Goal: Task Accomplishment & Management: Manage account settings

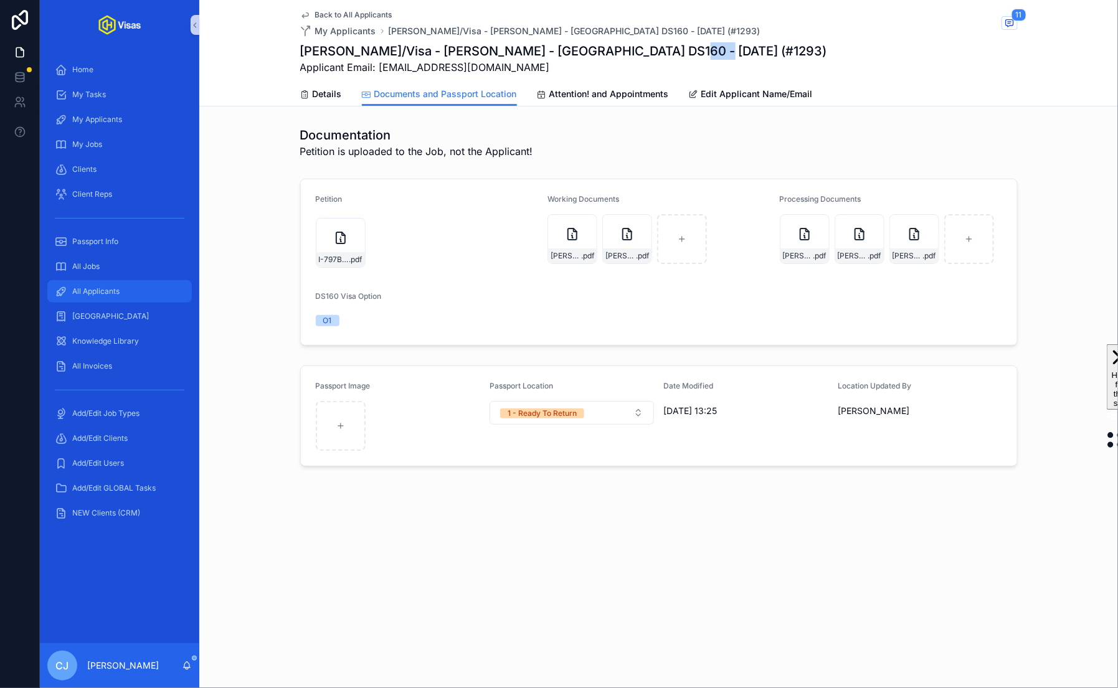
click at [102, 287] on span "All Applicants" at bounding box center [95, 292] width 47 height 10
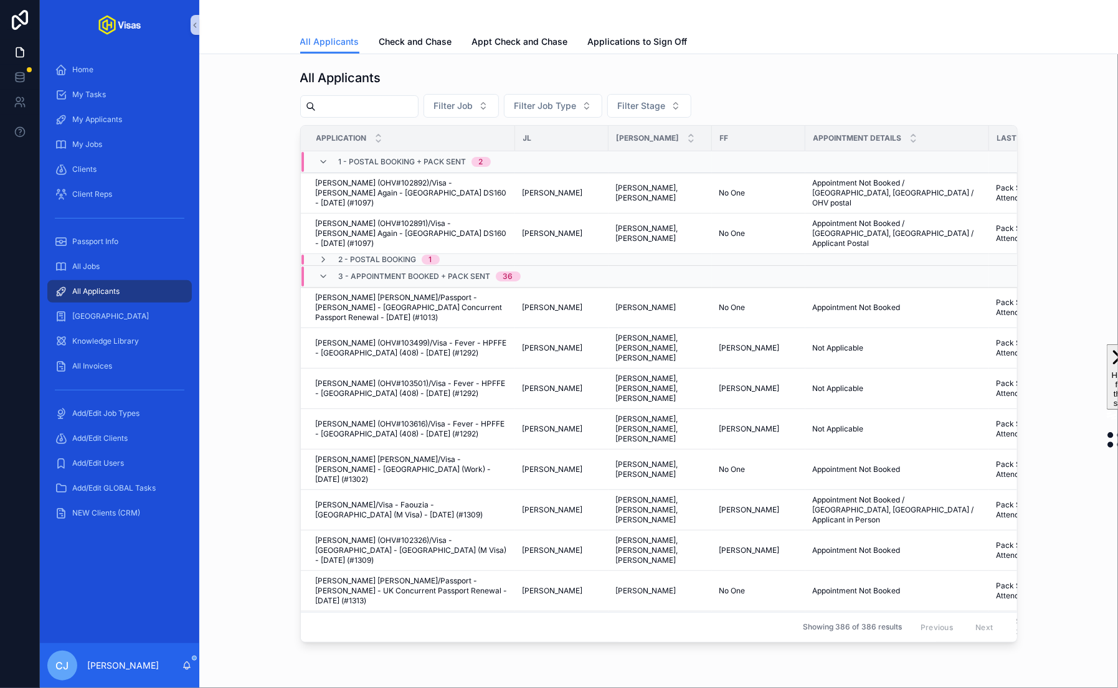
click at [387, 111] on input "scrollable content" at bounding box center [367, 106] width 102 height 17
type input "*******"
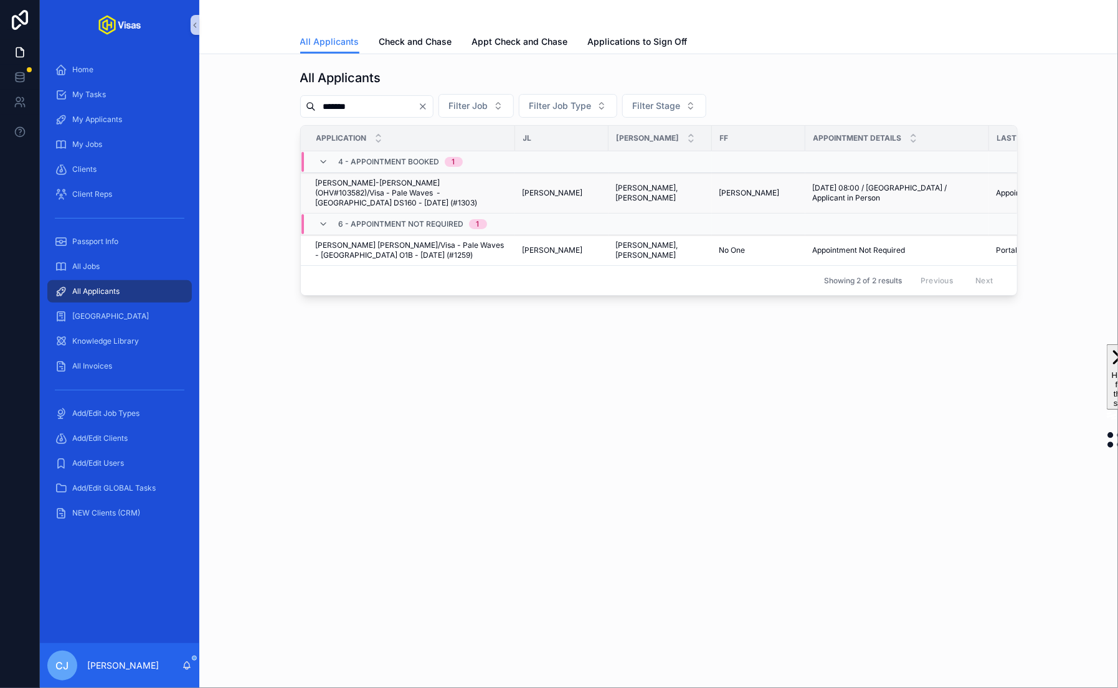
click at [346, 183] on span "Heather Patricia Baron-Gracie (OHV#103582)/Visa - Pale Waves - USA DS160 - Aug/…" at bounding box center [412, 193] width 192 height 30
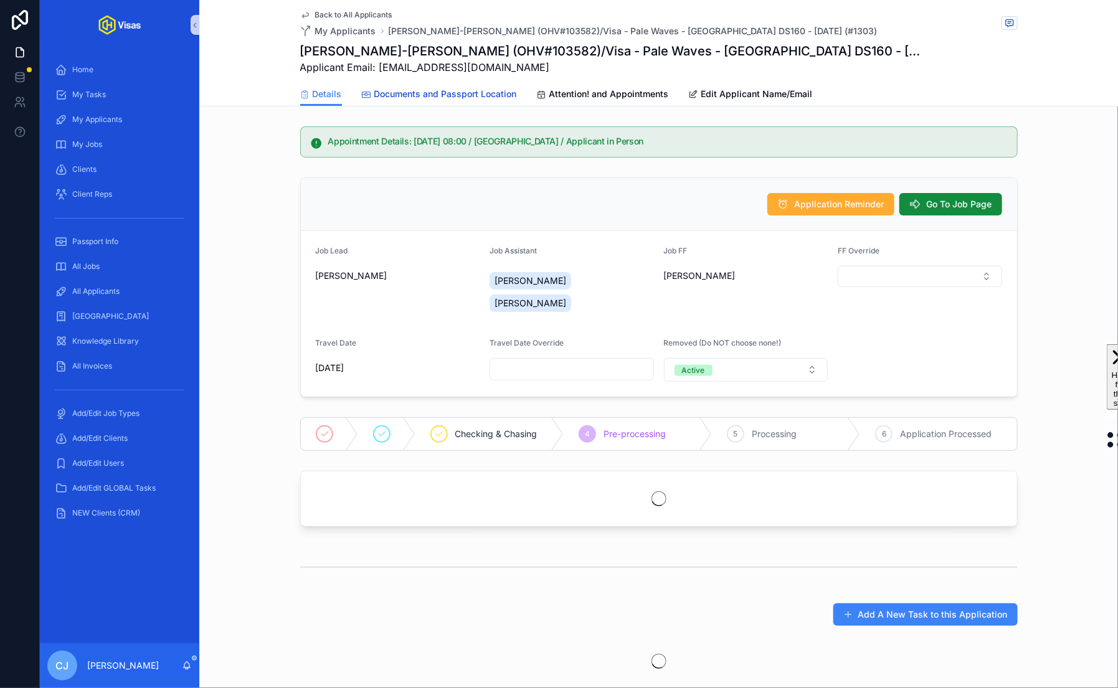
click at [460, 98] on span "Documents and Passport Location" at bounding box center [445, 94] width 143 height 12
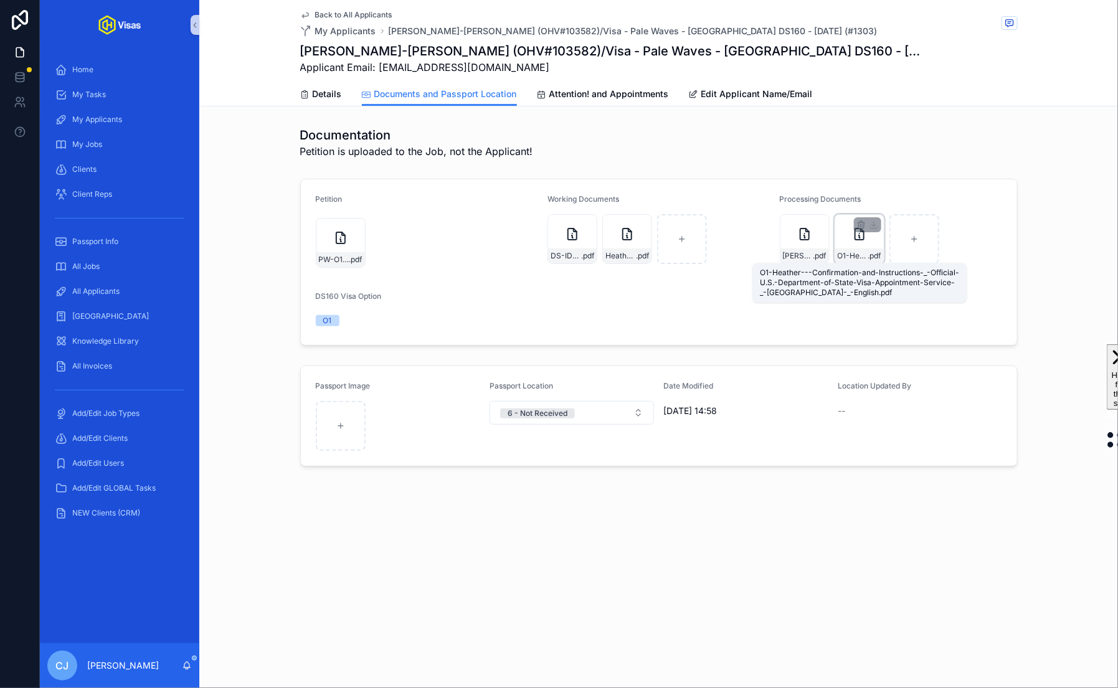
click at [868, 259] on span ".pdf" at bounding box center [874, 256] width 13 height 10
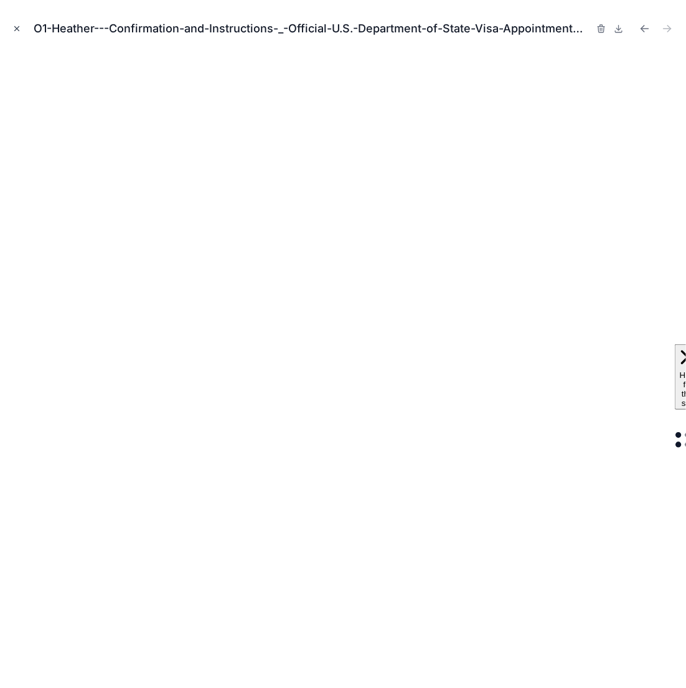
click at [15, 30] on icon "Close modal" at bounding box center [17, 29] width 4 height 4
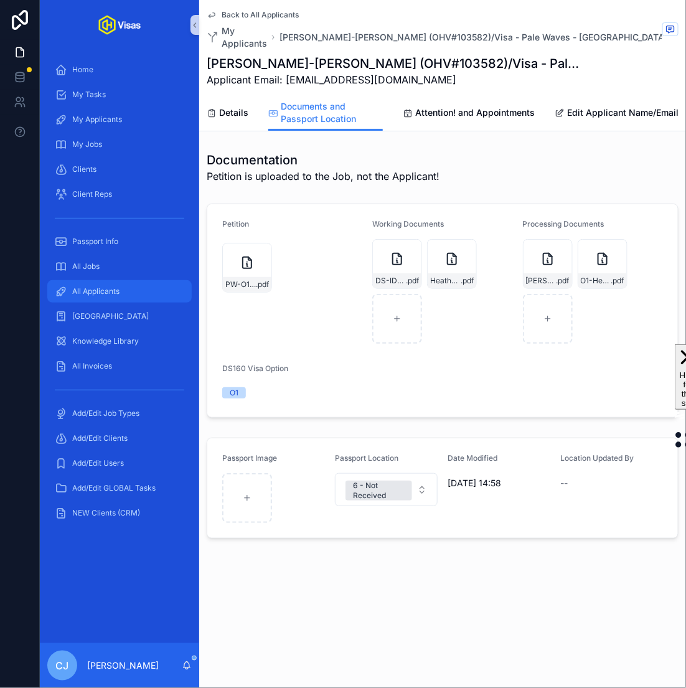
click at [136, 287] on div "All Applicants" at bounding box center [120, 292] width 130 height 20
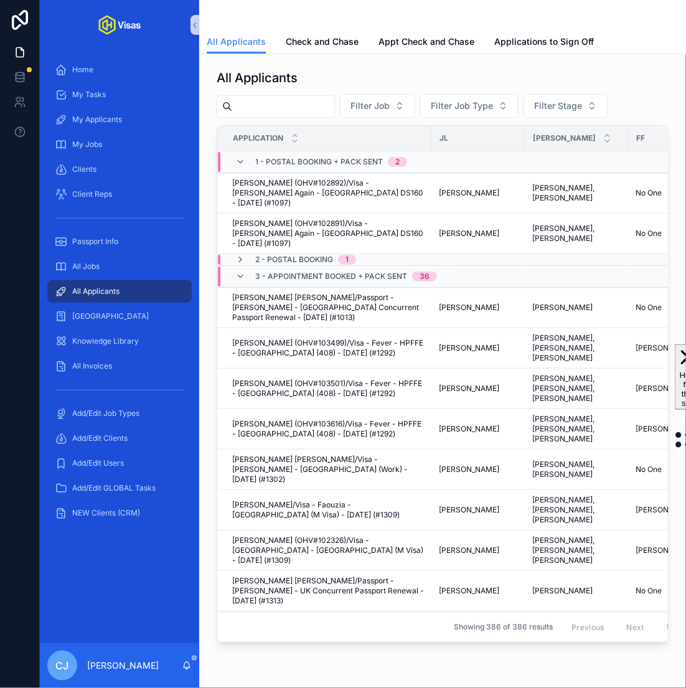
click at [291, 103] on input "scrollable content" at bounding box center [283, 106] width 102 height 17
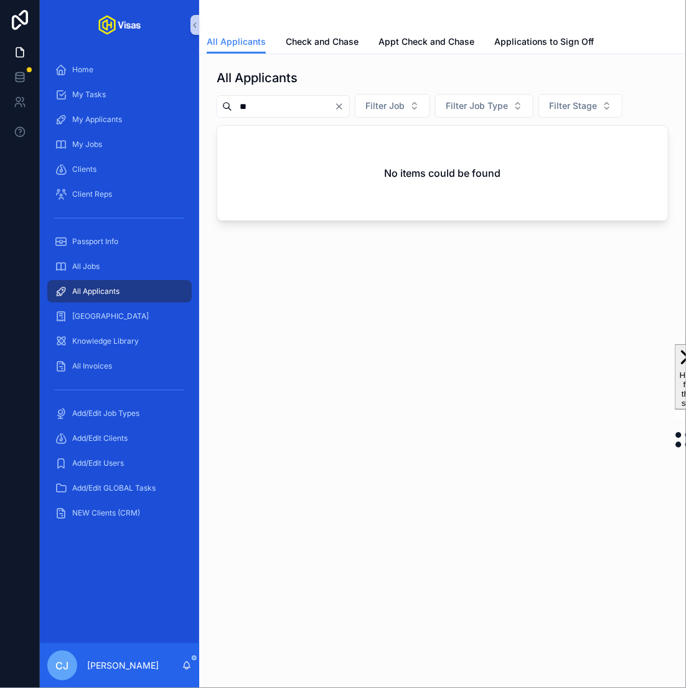
type input "*"
type input "****"
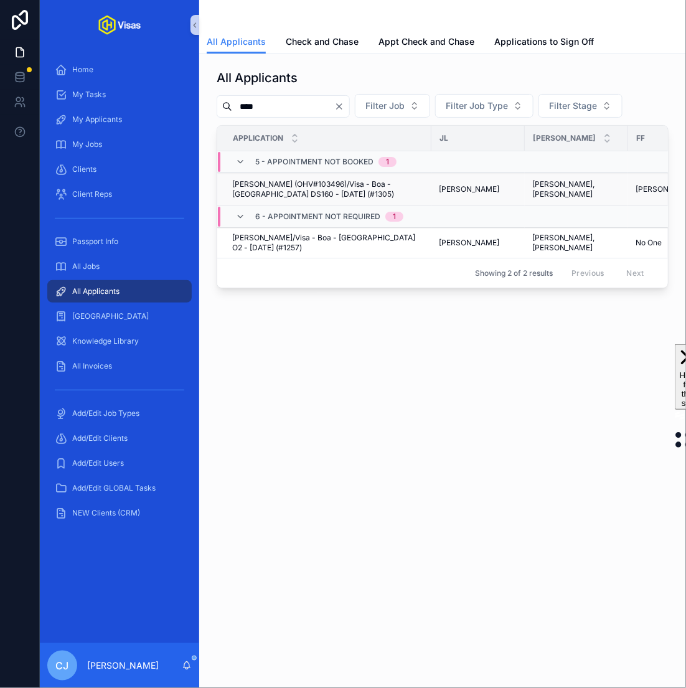
click at [323, 192] on span "[PERSON_NAME] (OHV#103496)/Visa - Boa - [GEOGRAPHIC_DATA] DS160 - [DATE] (#1305)" at bounding box center [328, 189] width 192 height 20
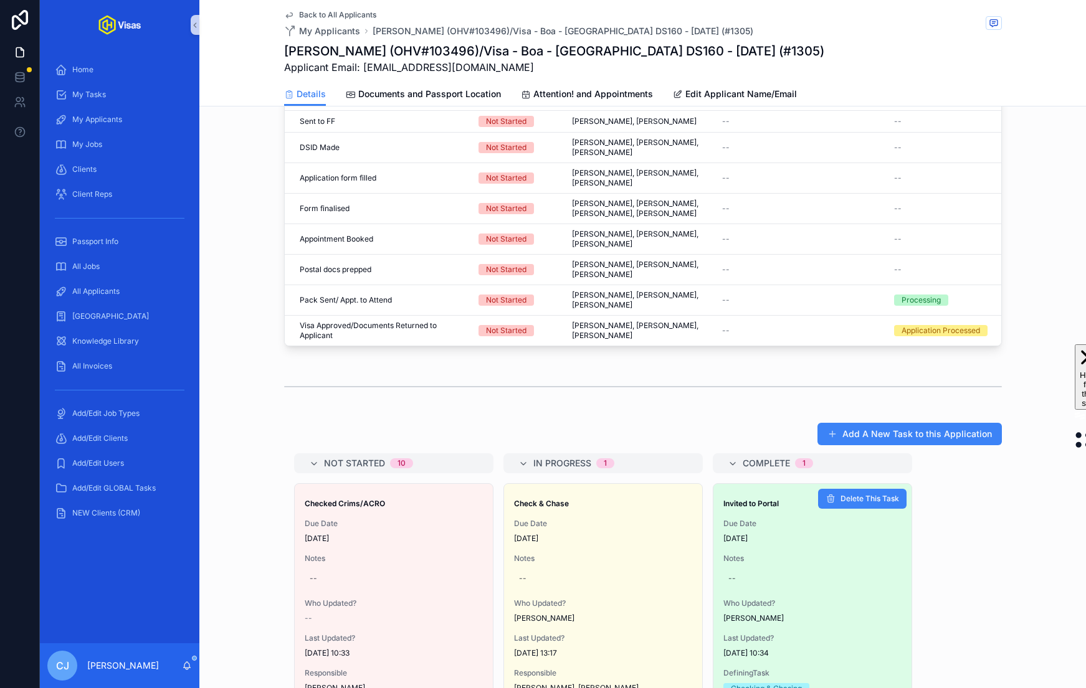
scroll to position [696, 0]
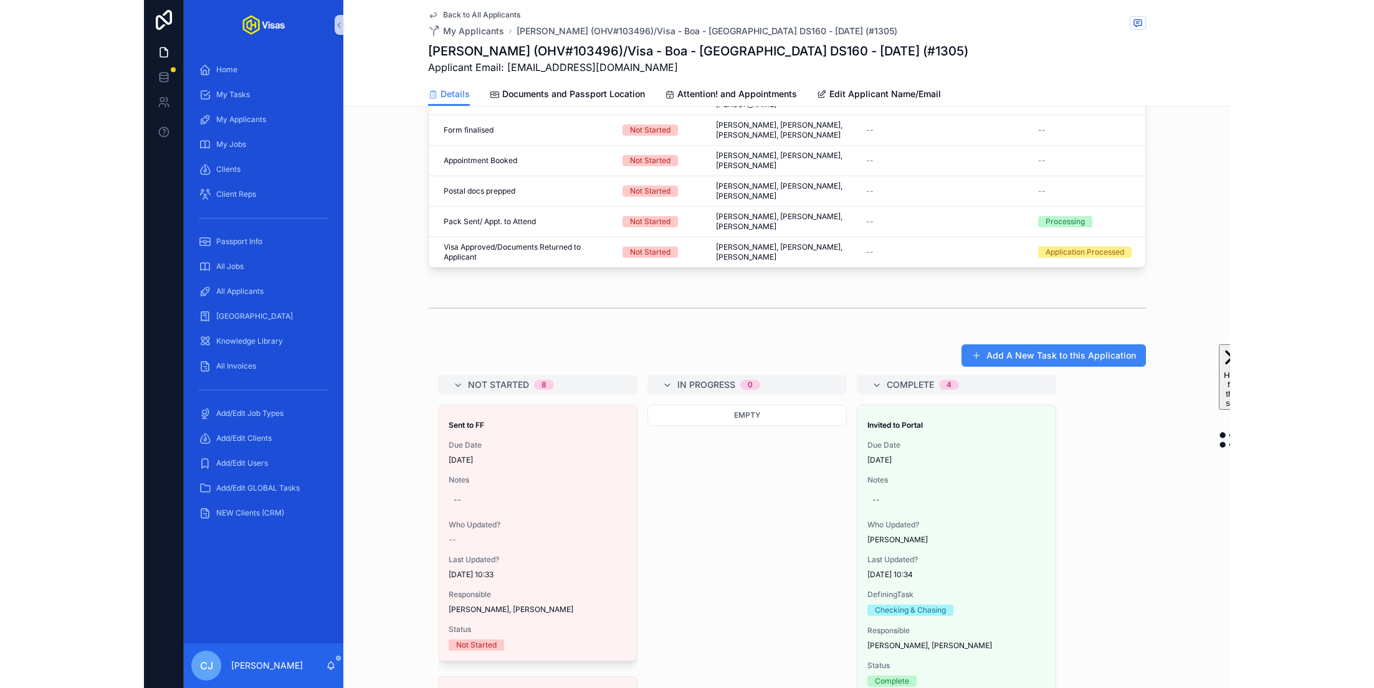
scroll to position [615, 0]
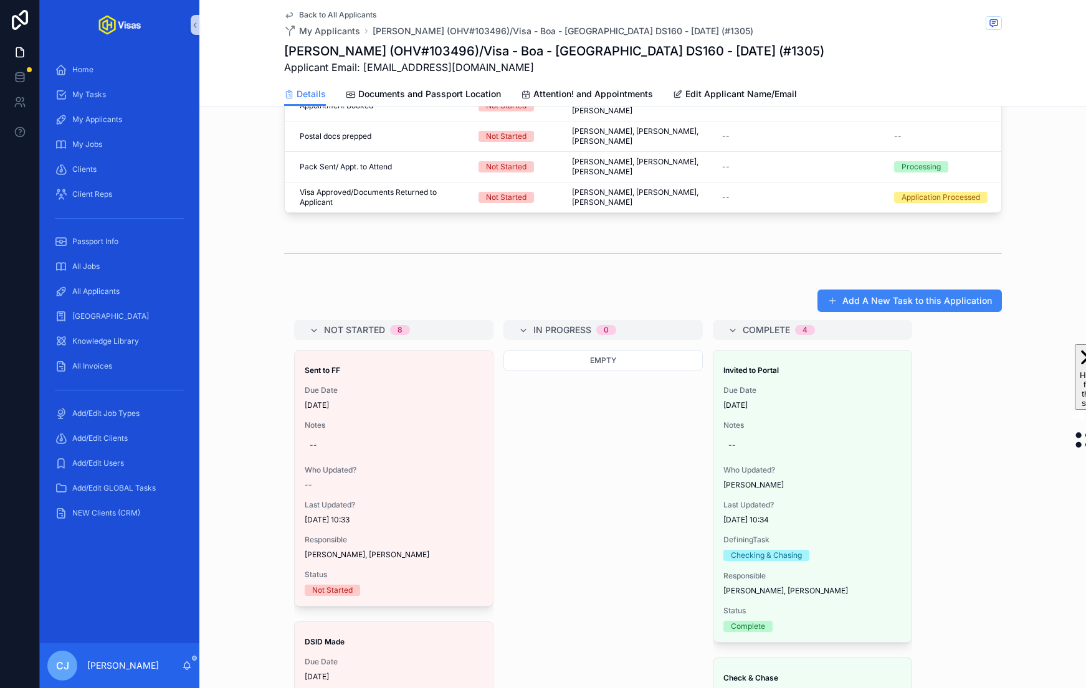
click at [511, 49] on h1 "[PERSON_NAME] (OHV#103496)/Visa - Boa - [GEOGRAPHIC_DATA] DS160 - [DATE] (#1305)" at bounding box center [554, 50] width 540 height 17
copy h1 "Boa"
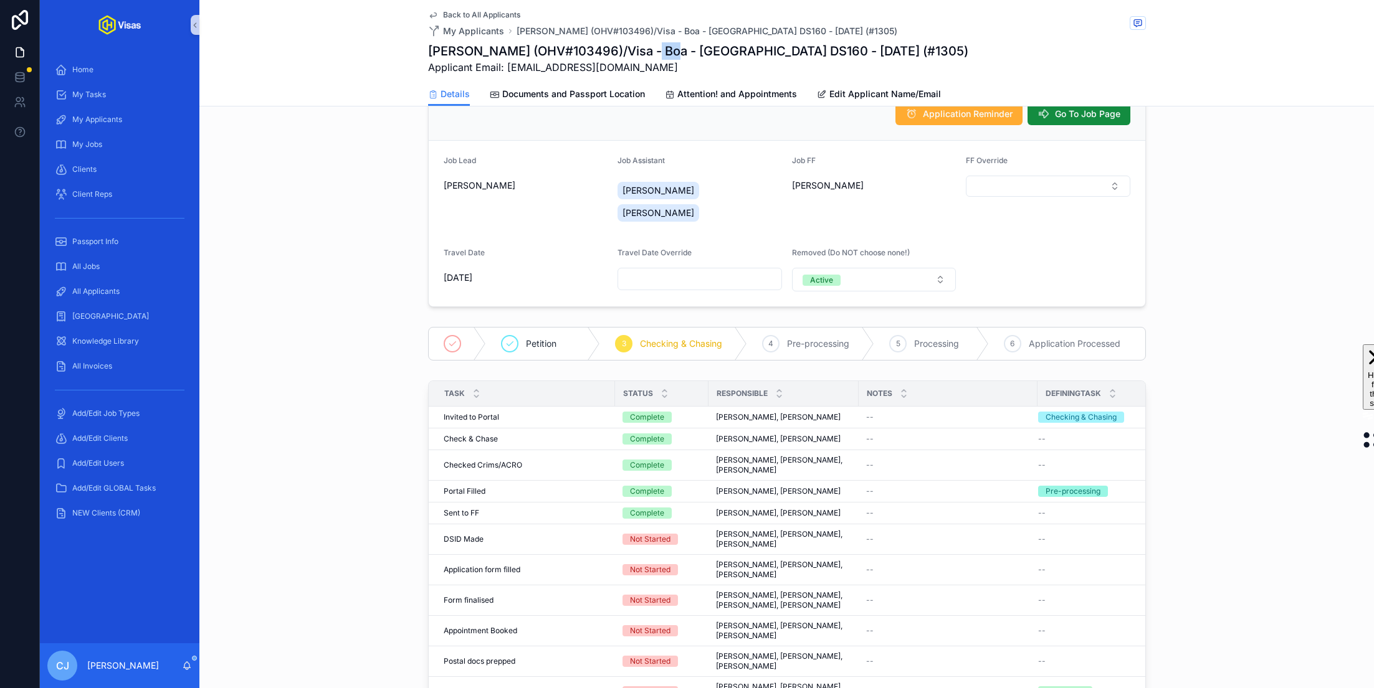
scroll to position [0, 0]
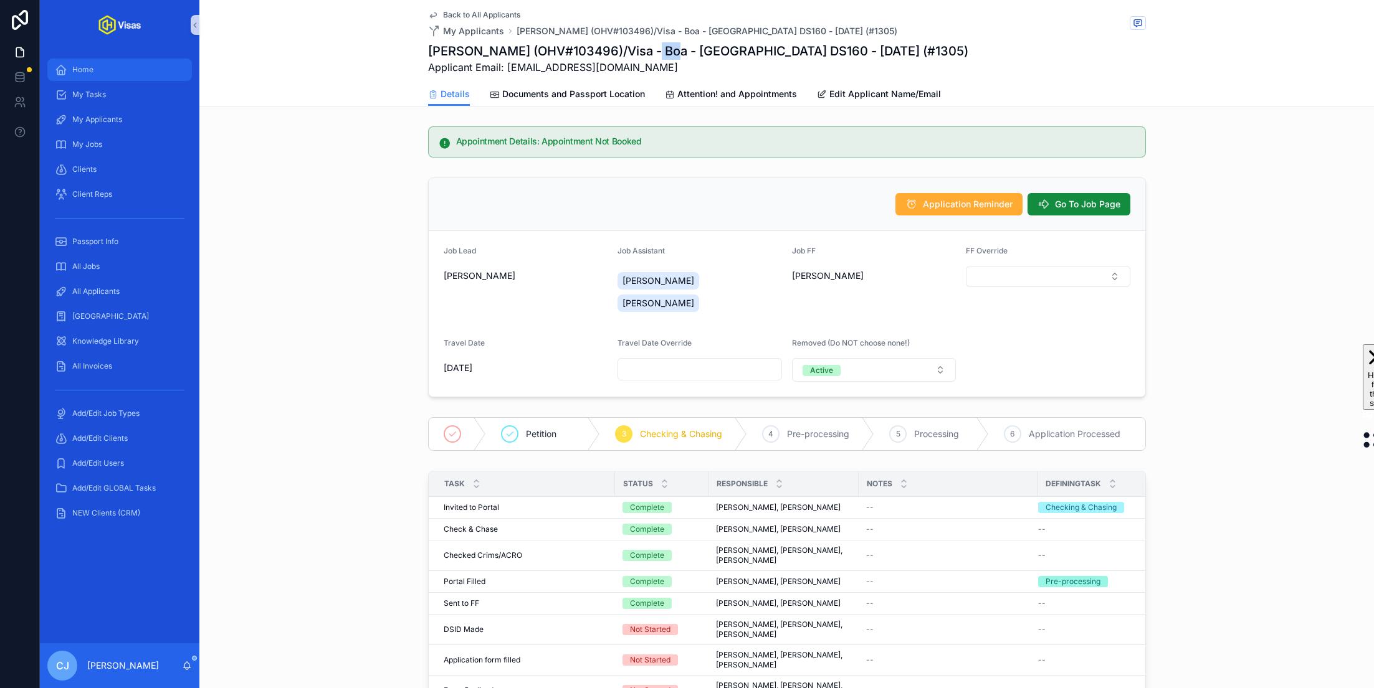
click at [103, 77] on div "Home" at bounding box center [120, 70] width 130 height 20
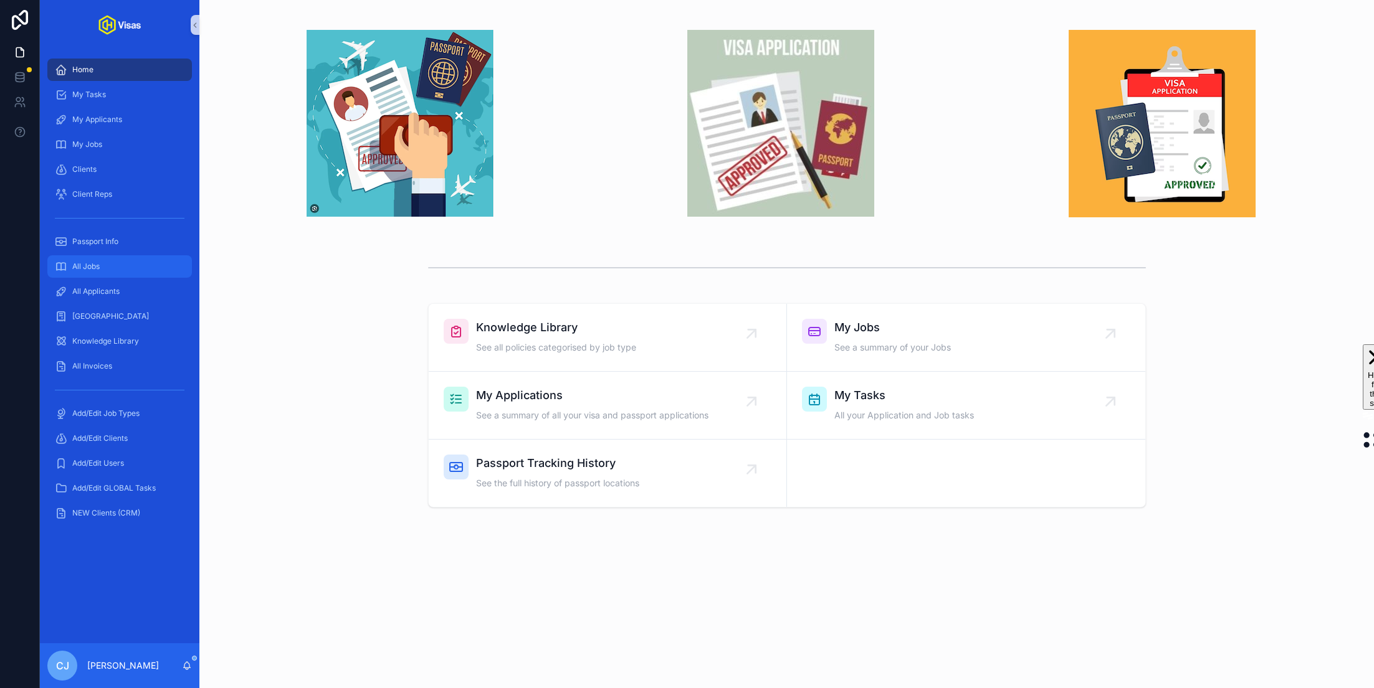
click at [119, 272] on div "All Jobs" at bounding box center [120, 267] width 130 height 20
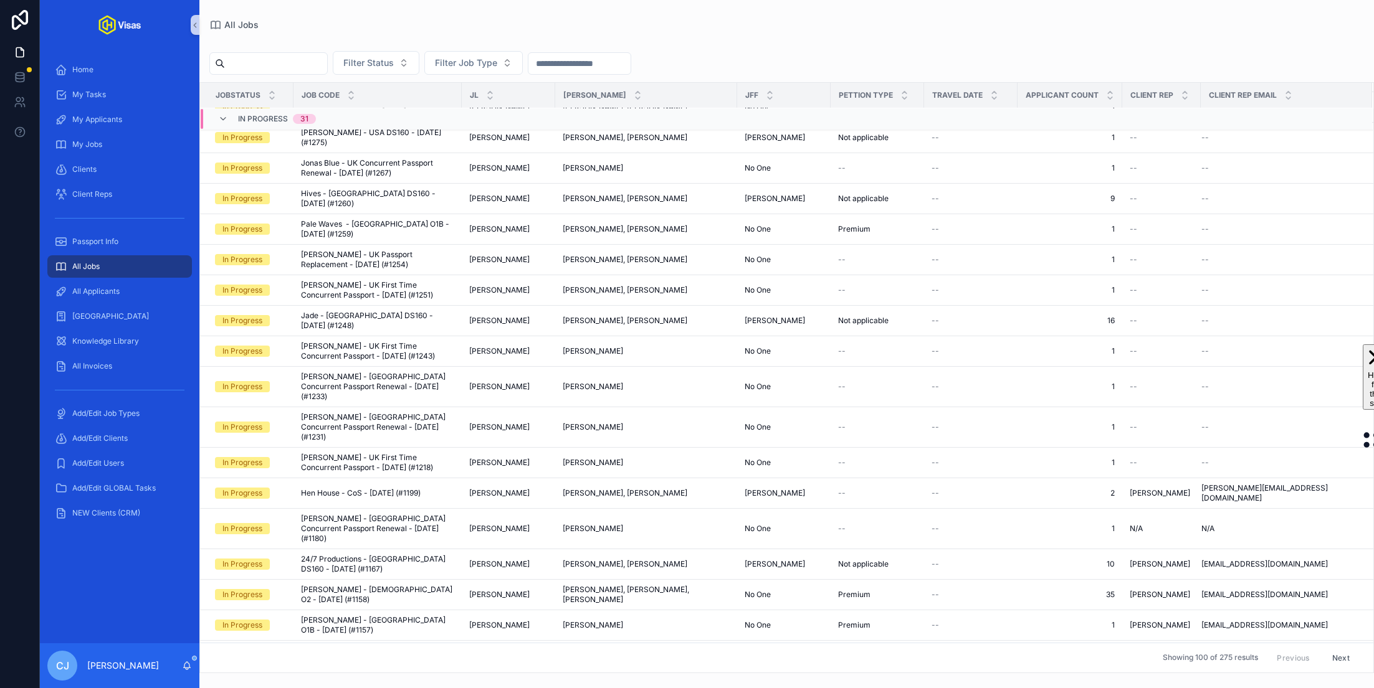
scroll to position [290, 0]
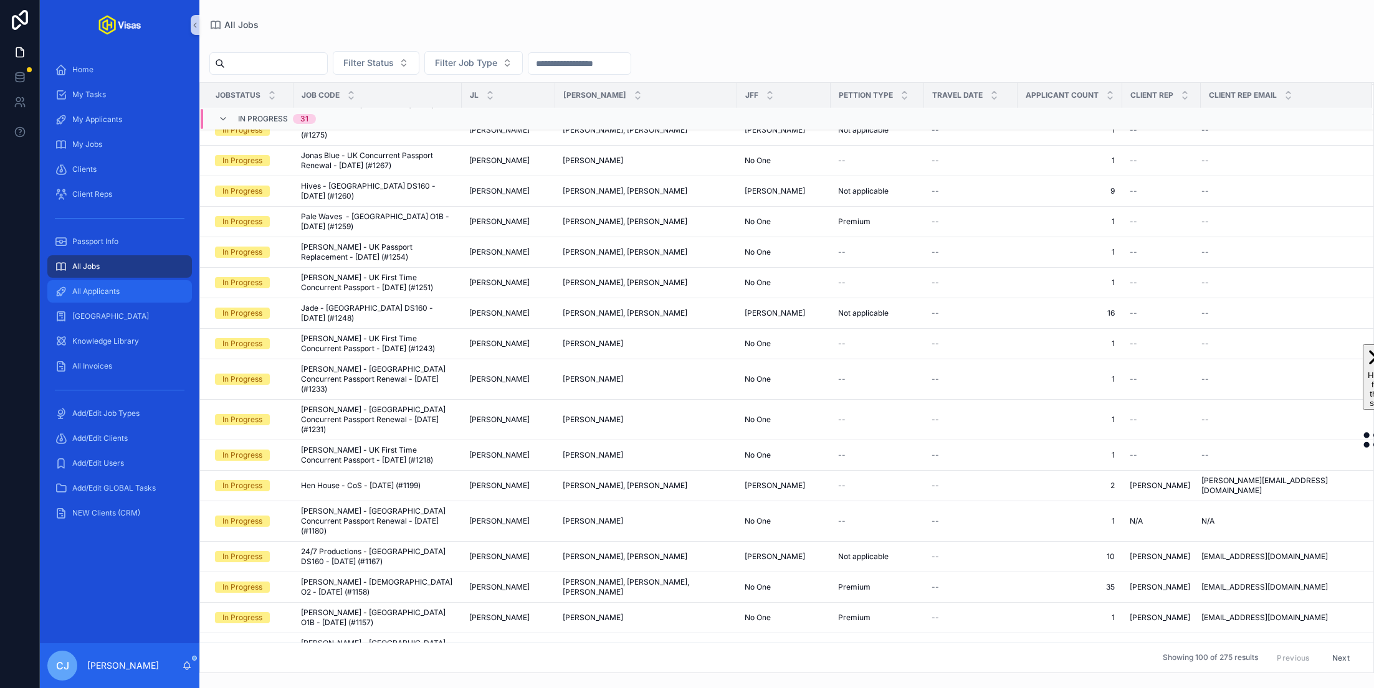
click at [113, 284] on div "All Applicants" at bounding box center [120, 292] width 130 height 20
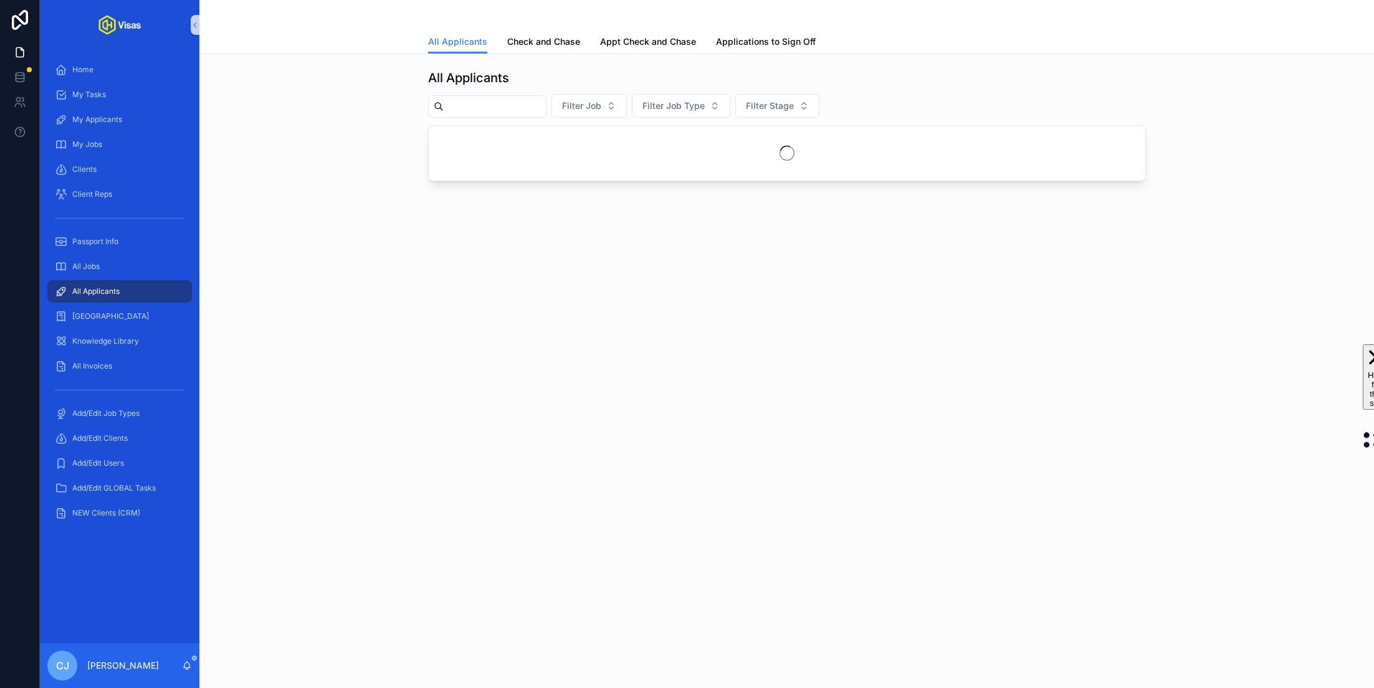
click at [493, 108] on input "scrollable content" at bounding box center [495, 106] width 102 height 17
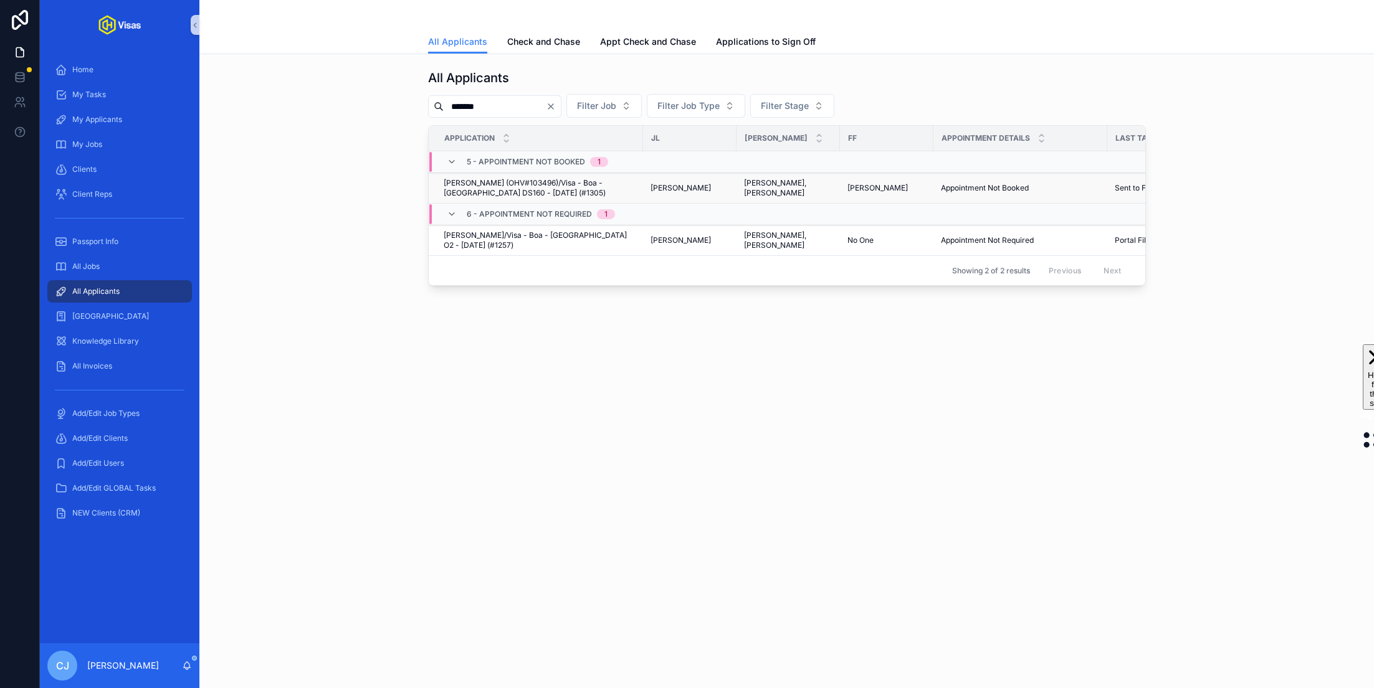
type input "*******"
click at [462, 182] on span "[PERSON_NAME] (OHV#103496)/Visa - Boa - [GEOGRAPHIC_DATA] DS160 - [DATE] (#1305)" at bounding box center [540, 188] width 192 height 20
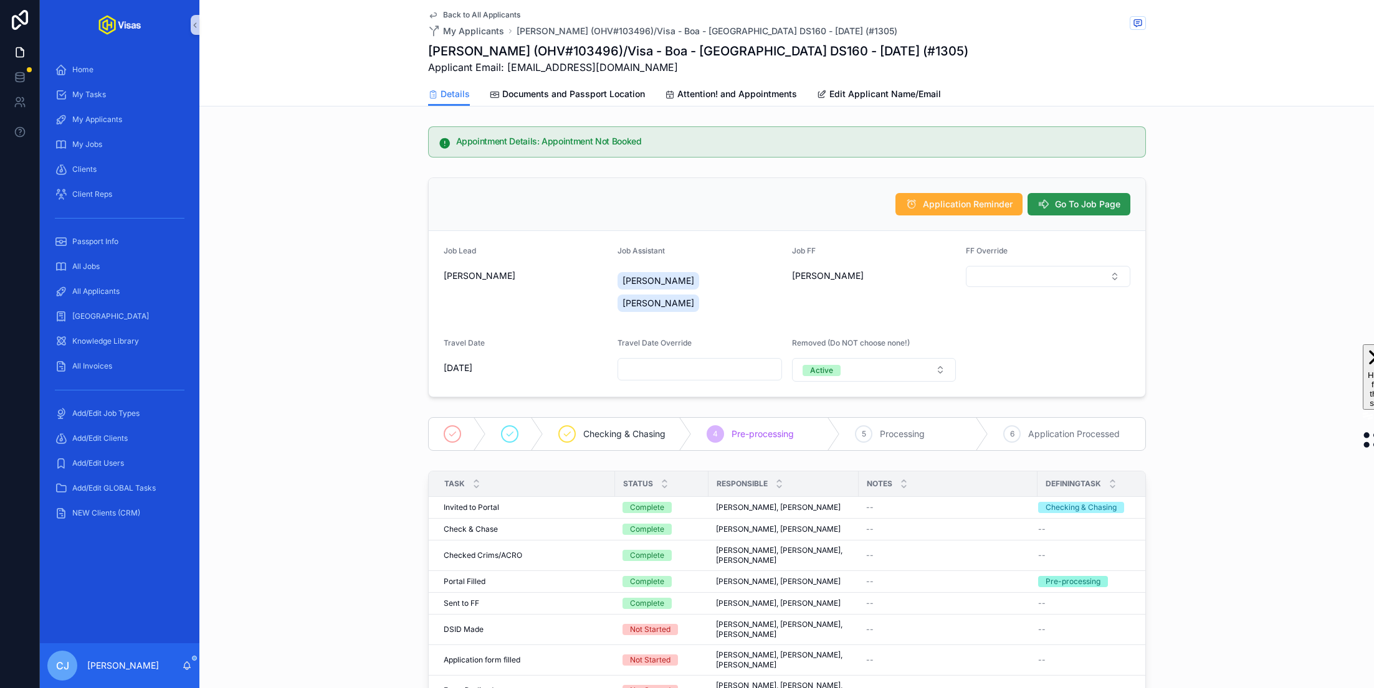
click at [1083, 204] on span "Go To Job Page" at bounding box center [1087, 204] width 65 height 12
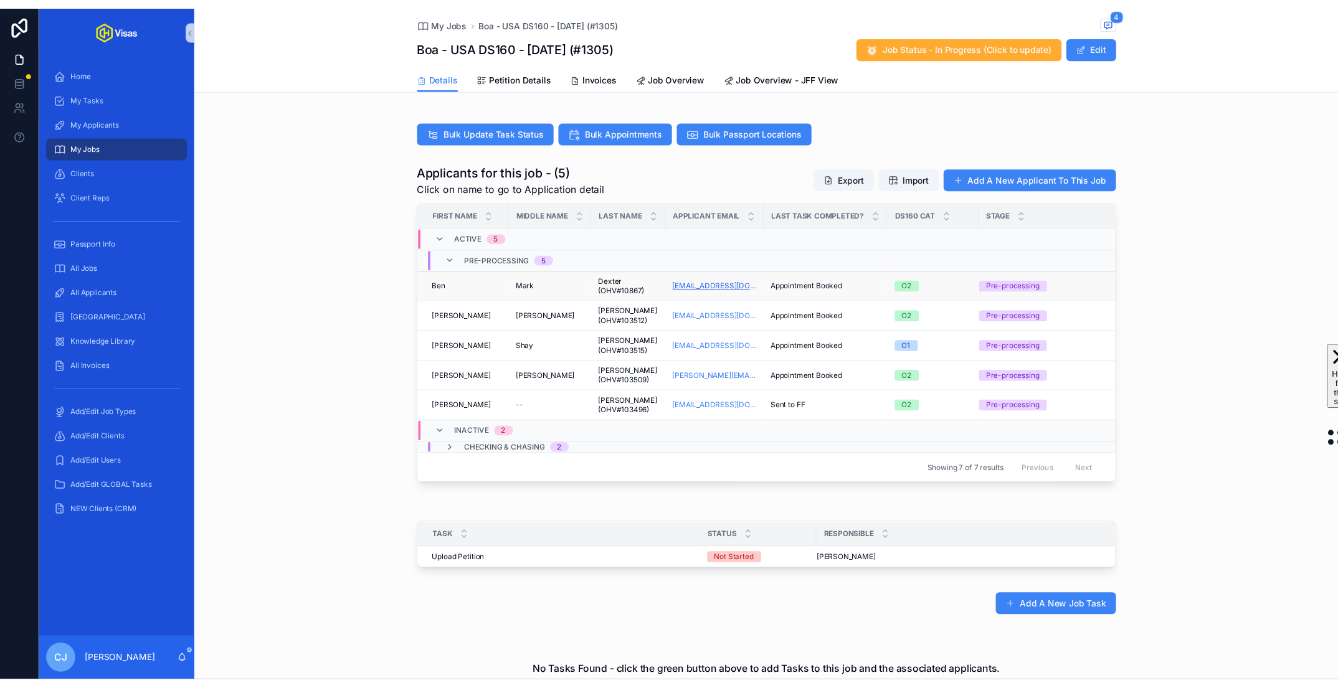
scroll to position [331, 0]
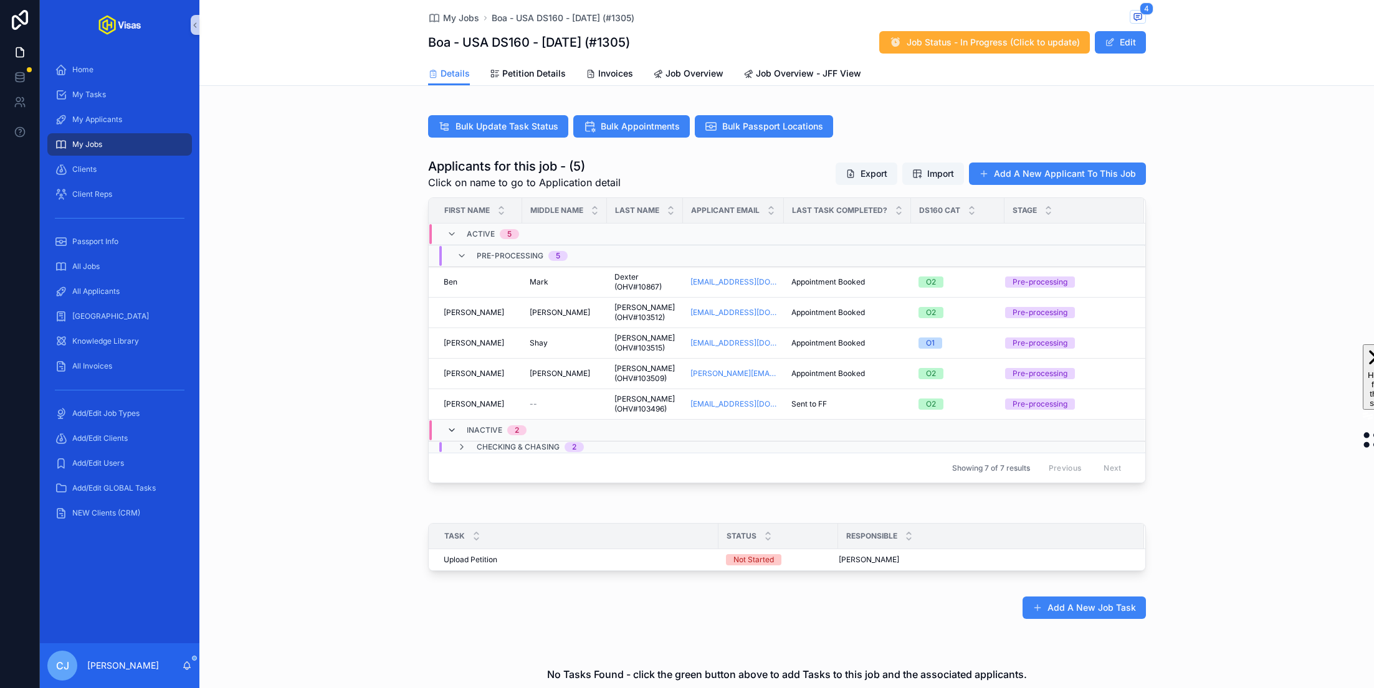
click at [452, 429] on icon "scrollable content" at bounding box center [452, 430] width 10 height 10
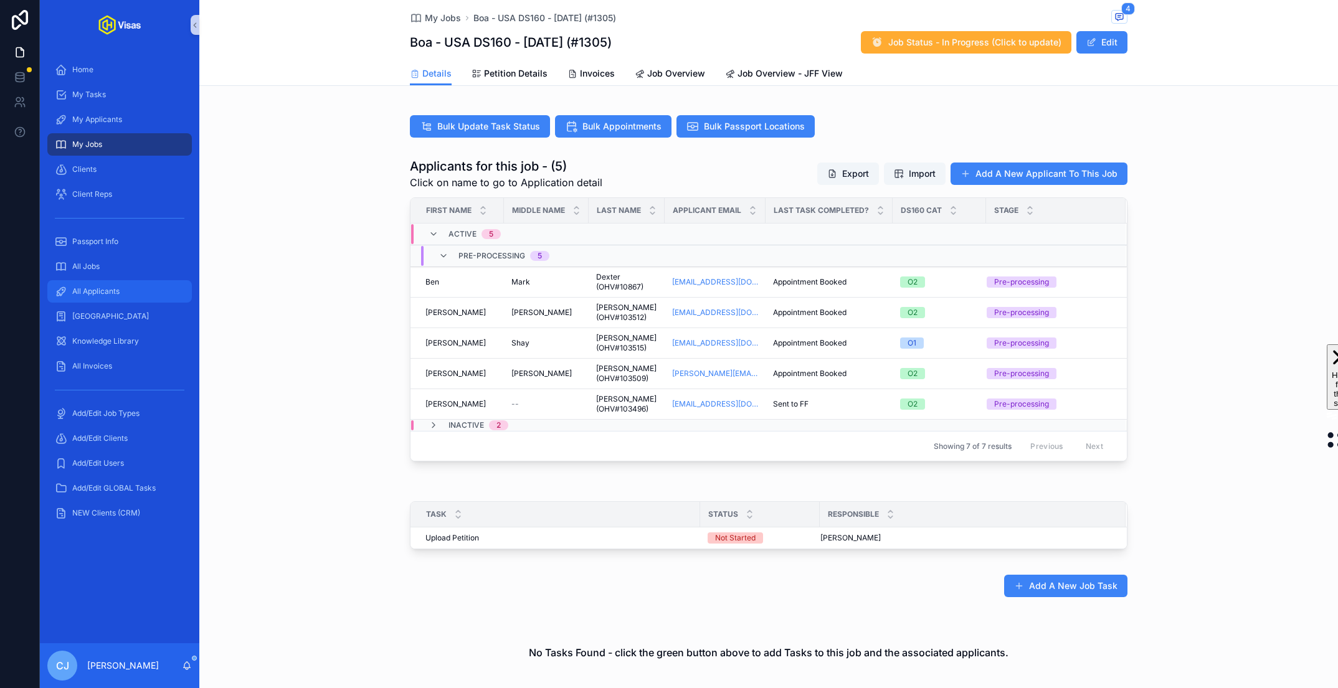
click at [121, 287] on div "All Applicants" at bounding box center [120, 292] width 130 height 20
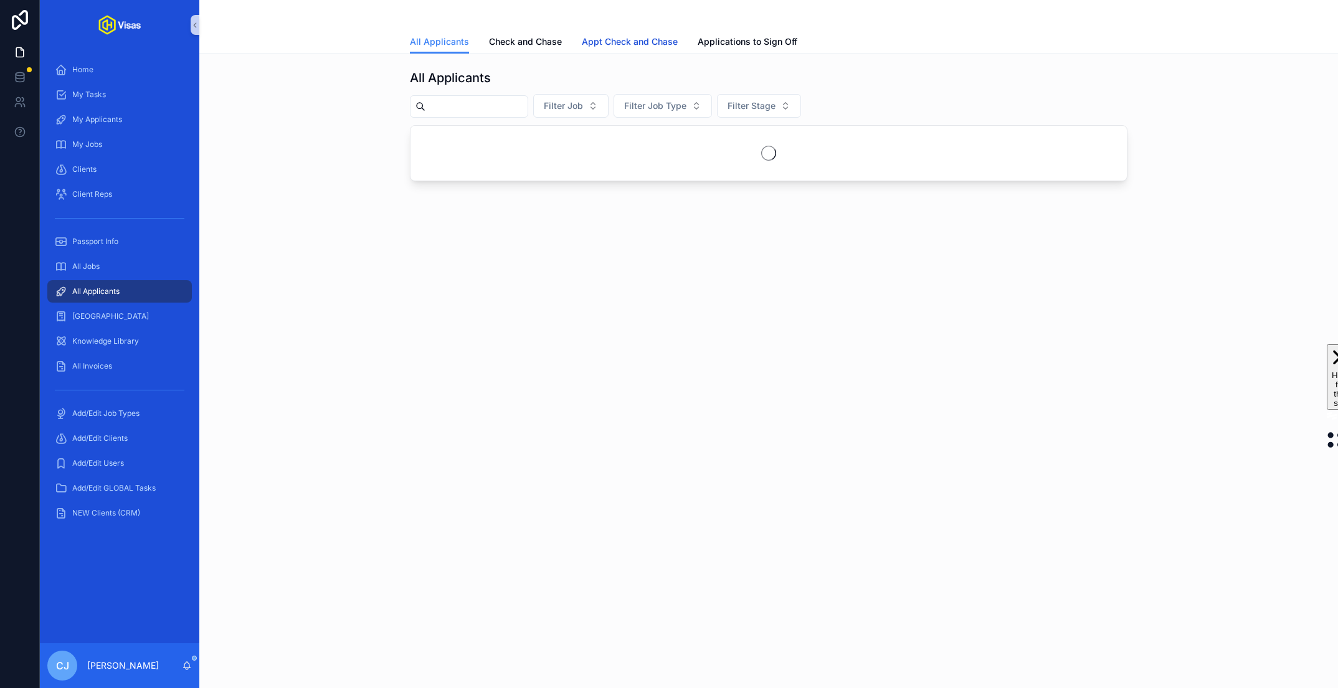
click at [602, 37] on span "Appt Check and Chase" at bounding box center [630, 42] width 96 height 12
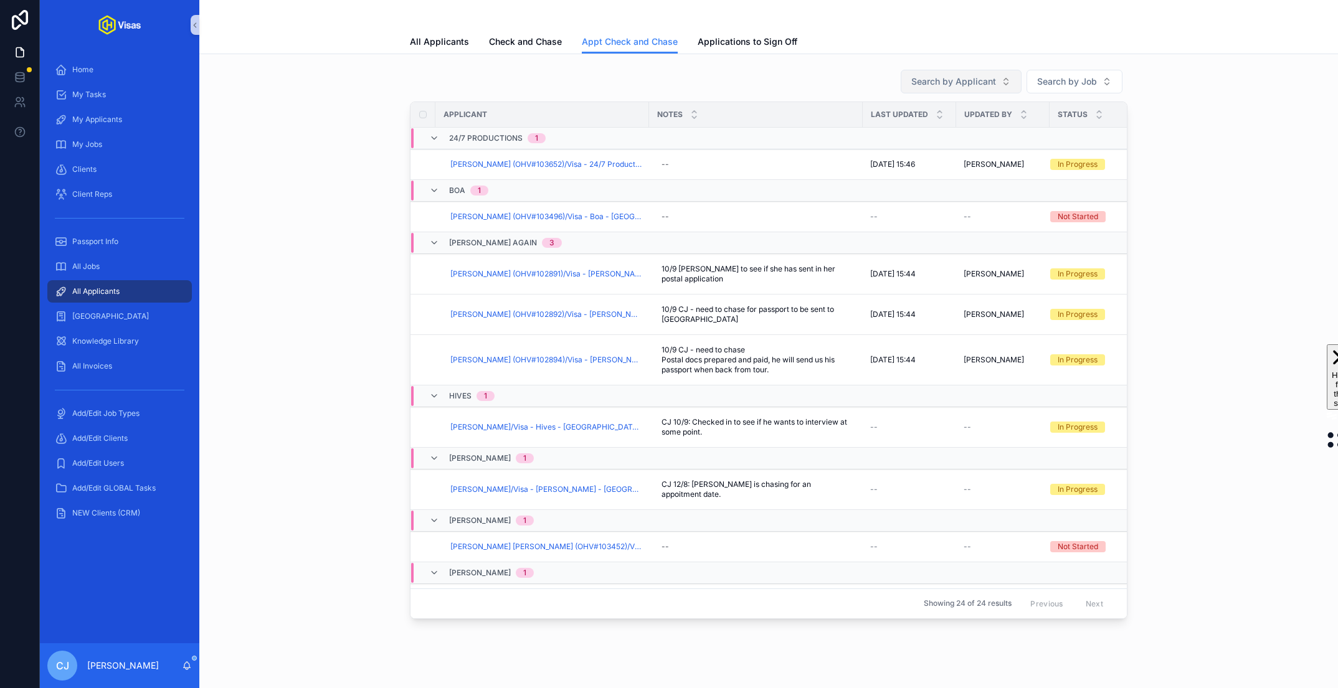
click at [951, 77] on span "Search by Applicant" at bounding box center [953, 81] width 85 height 12
type input "****"
click at [913, 131] on span "[PERSON_NAME] (OHV#103496)/Visa - Boa - [GEOGRAPHIC_DATA] DS160 - [DATE] (#1305)" at bounding box center [955, 131] width 125 height 12
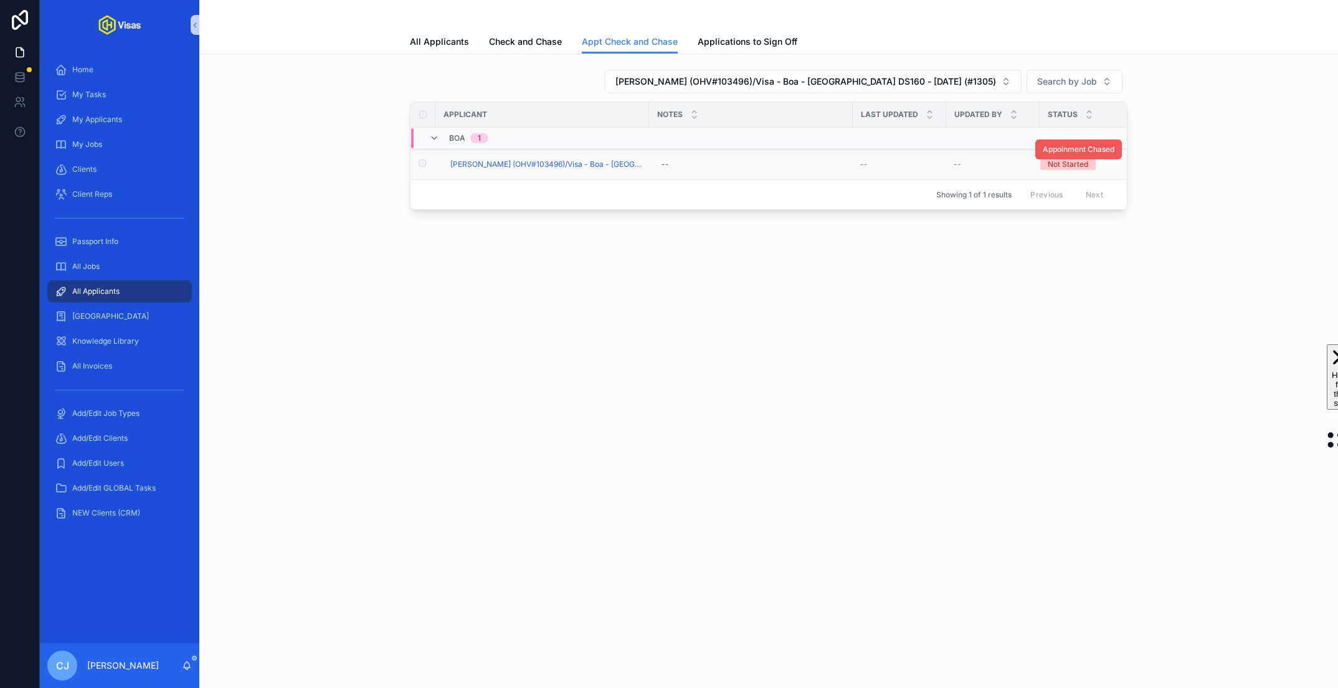
click at [1083, 147] on span "Appoinment Chased" at bounding box center [1079, 150] width 72 height 10
click at [513, 44] on span "Check and Chase" at bounding box center [525, 42] width 73 height 12
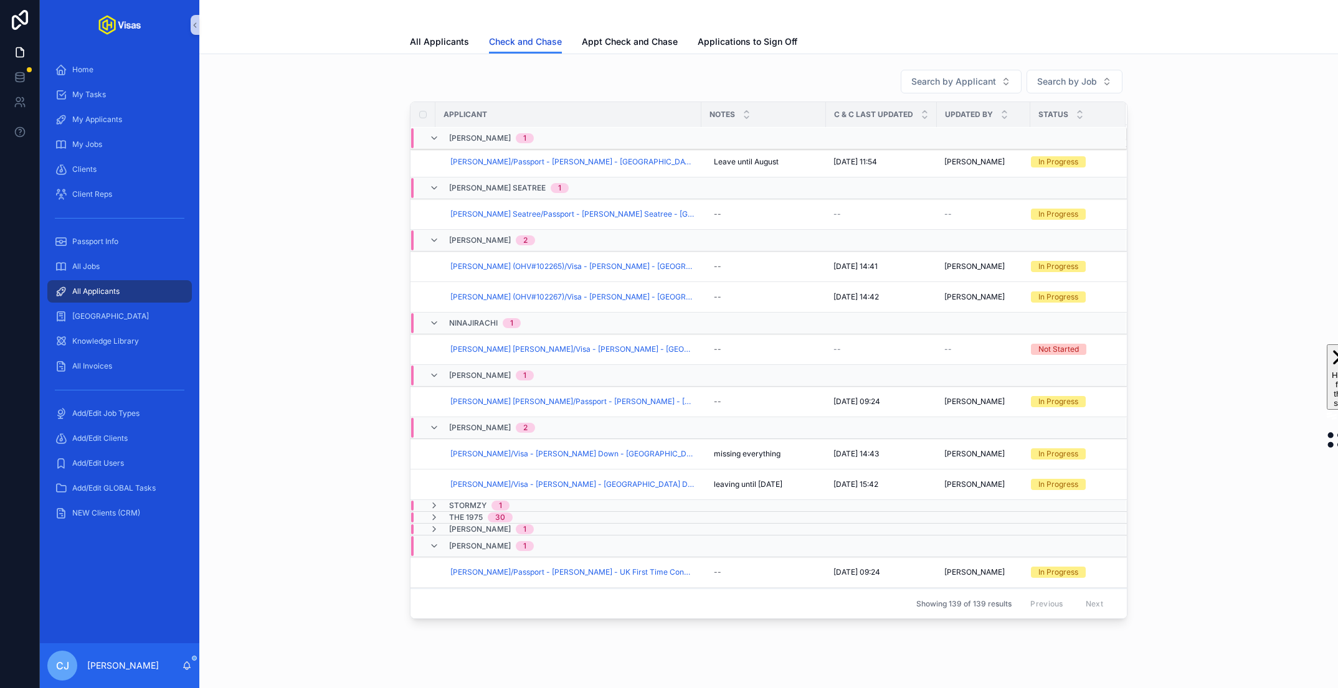
scroll to position [3033, 0]
click at [1071, 252] on span "Checked And Chased" at bounding box center [1076, 252] width 77 height 10
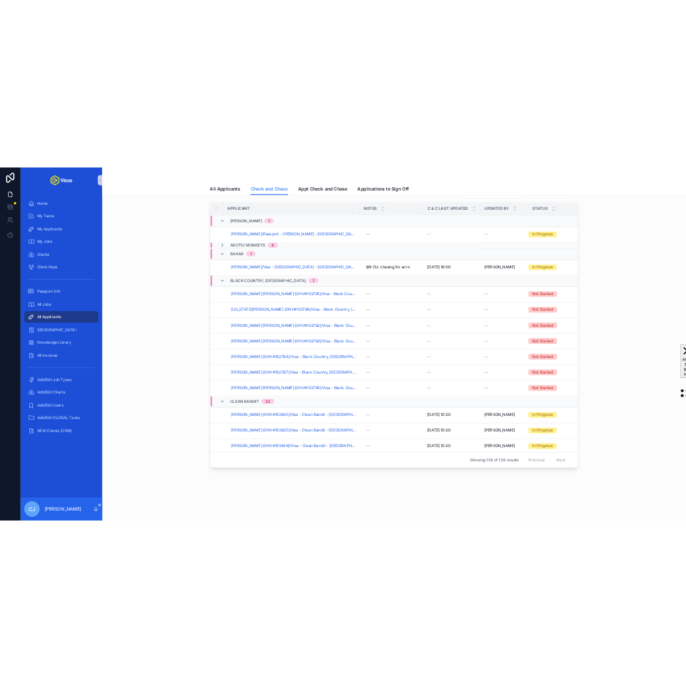
scroll to position [0, 0]
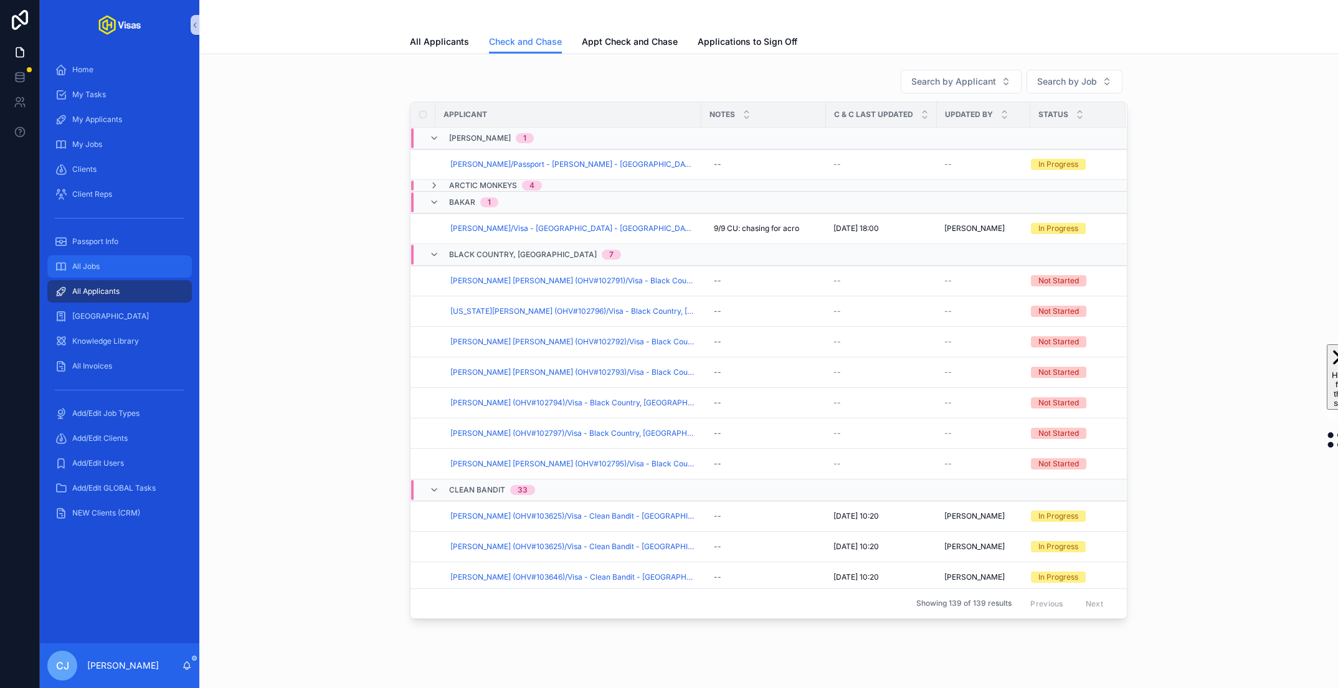
click at [135, 268] on div "All Jobs" at bounding box center [120, 267] width 130 height 20
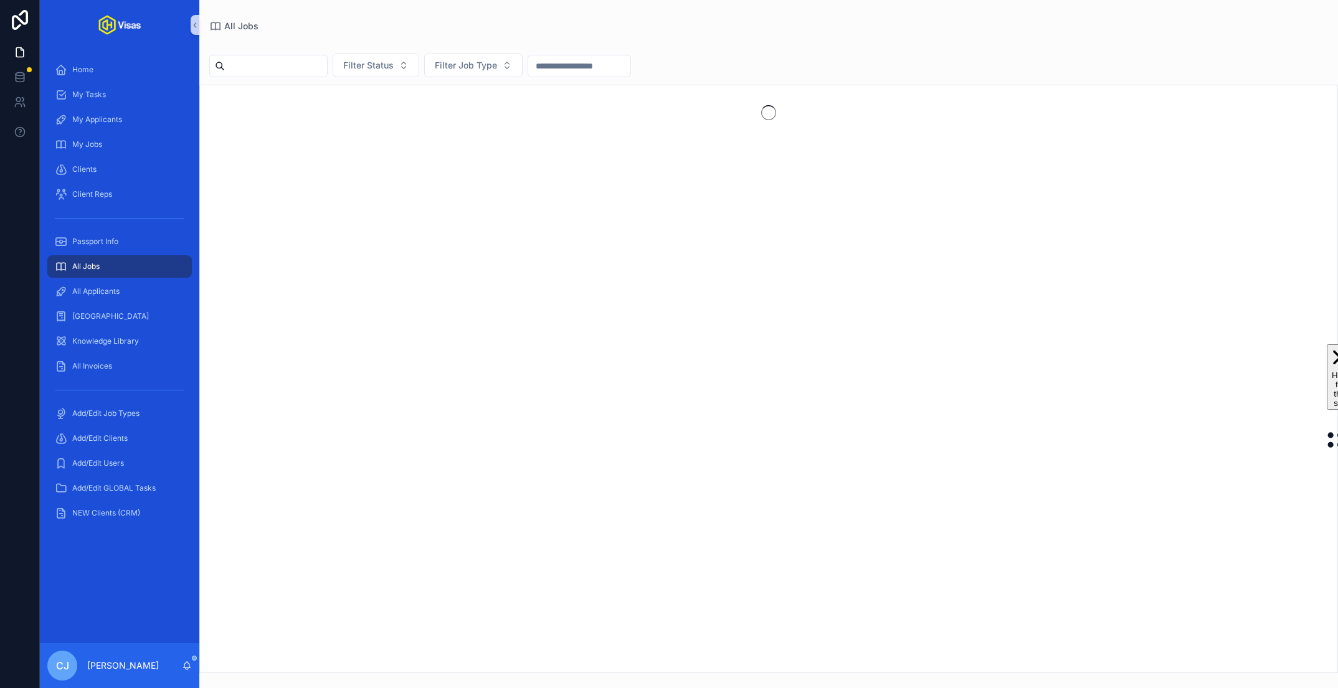
click at [321, 62] on input "scrollable content" at bounding box center [276, 65] width 102 height 17
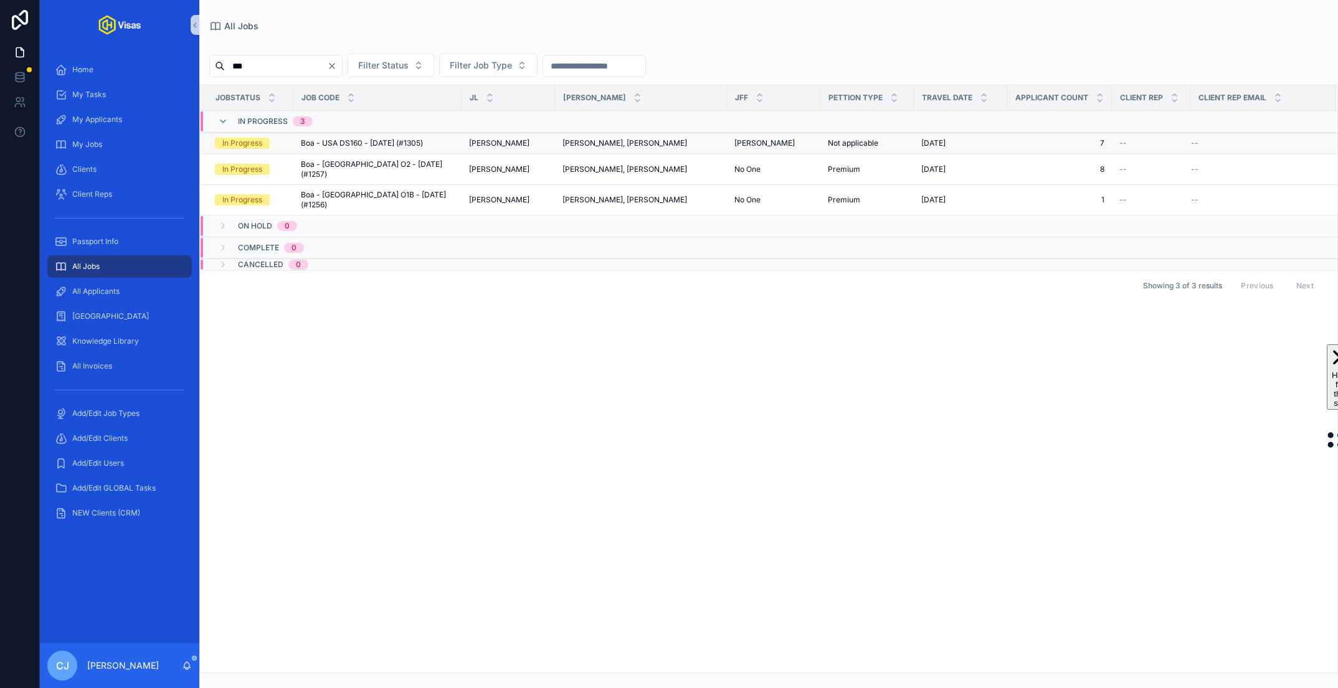
type input "***"
click at [346, 141] on span "Boa - USA DS160 - Aug/25 (#1305)" at bounding box center [362, 143] width 122 height 10
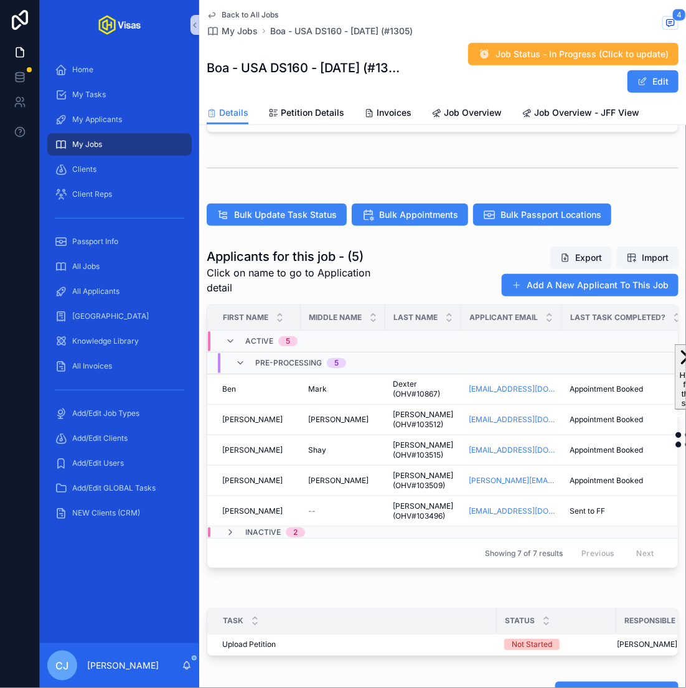
scroll to position [335, 0]
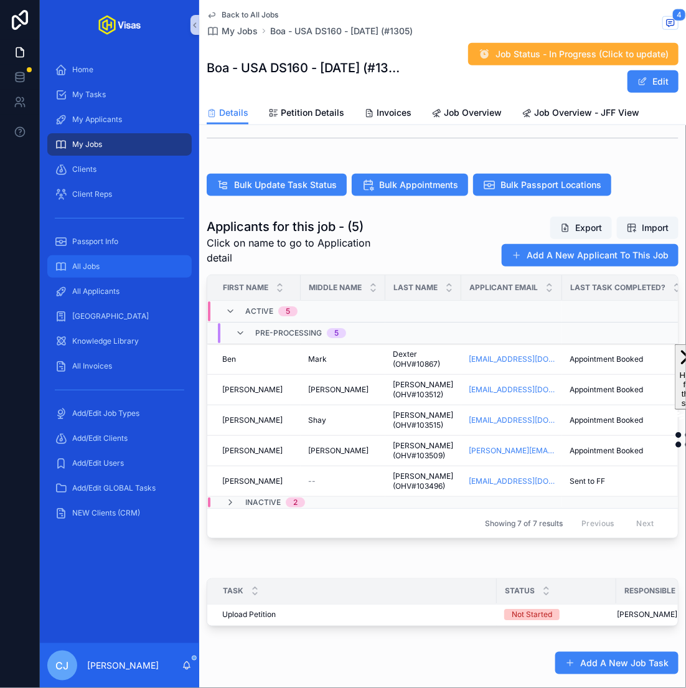
click at [108, 267] on div "All Jobs" at bounding box center [120, 267] width 130 height 20
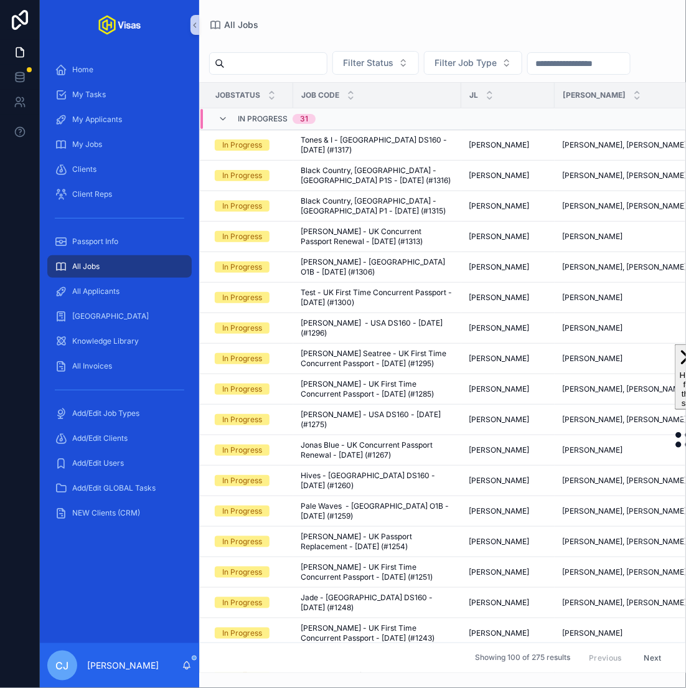
click at [270, 64] on input "scrollable content" at bounding box center [276, 63] width 102 height 17
type input "****"
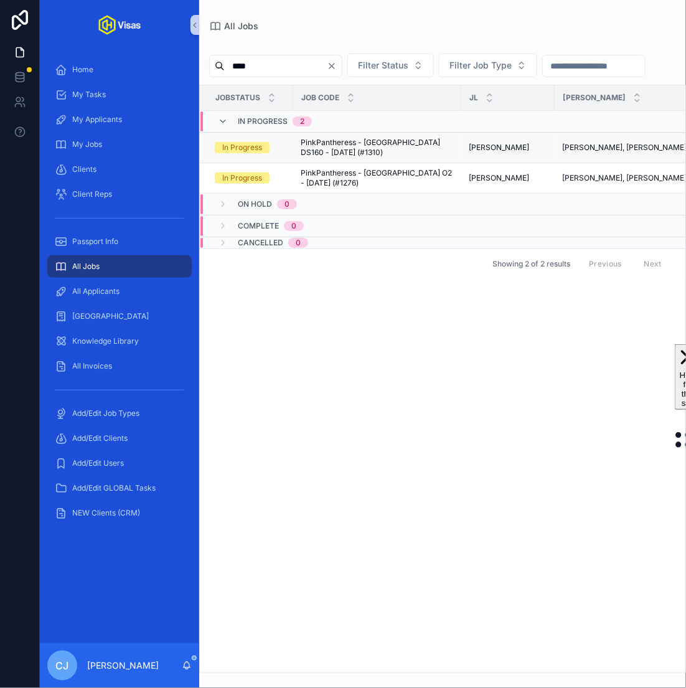
click at [331, 148] on span "PinkPantheress - USA DS160 - Sep/25 (#1310)" at bounding box center [377, 148] width 153 height 20
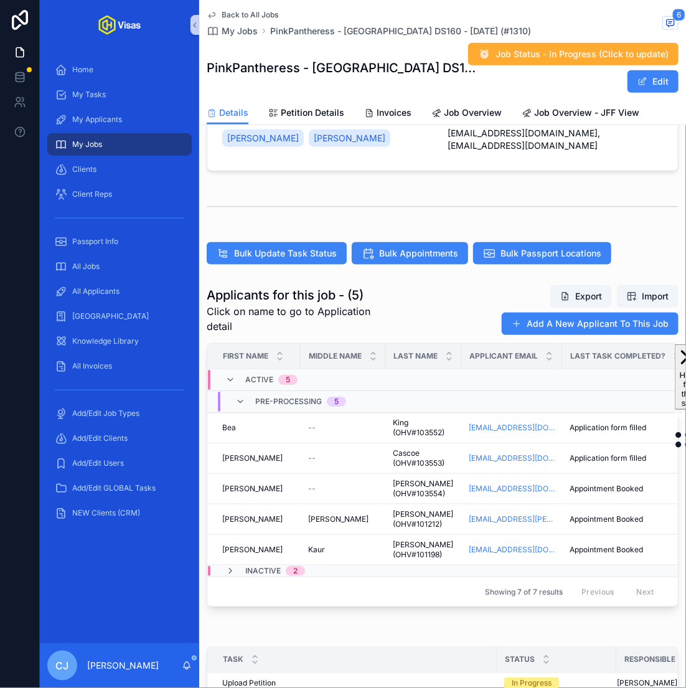
scroll to position [292, 0]
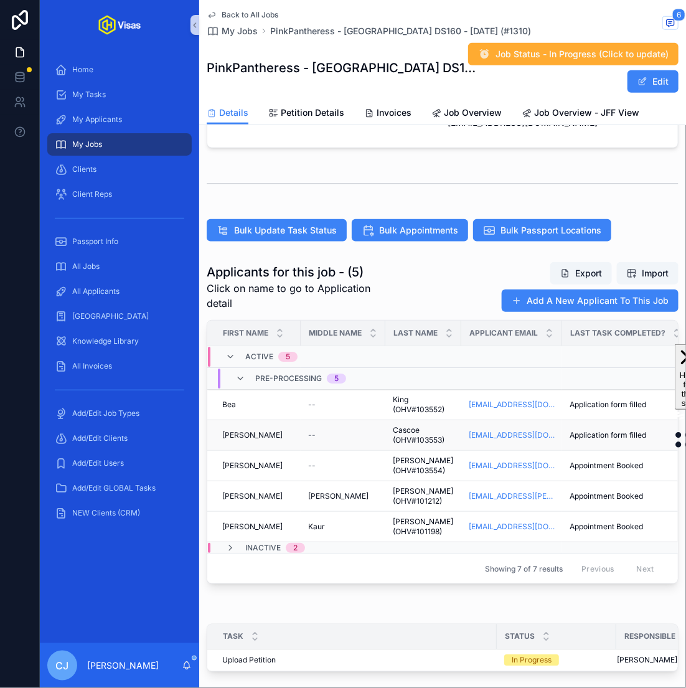
click at [410, 427] on span "Cascoe (OHV#103553)" at bounding box center [423, 435] width 61 height 20
click at [407, 400] on span "King (OHV#103552)" at bounding box center [423, 405] width 61 height 20
click at [161, 296] on div "All Applicants" at bounding box center [120, 292] width 130 height 20
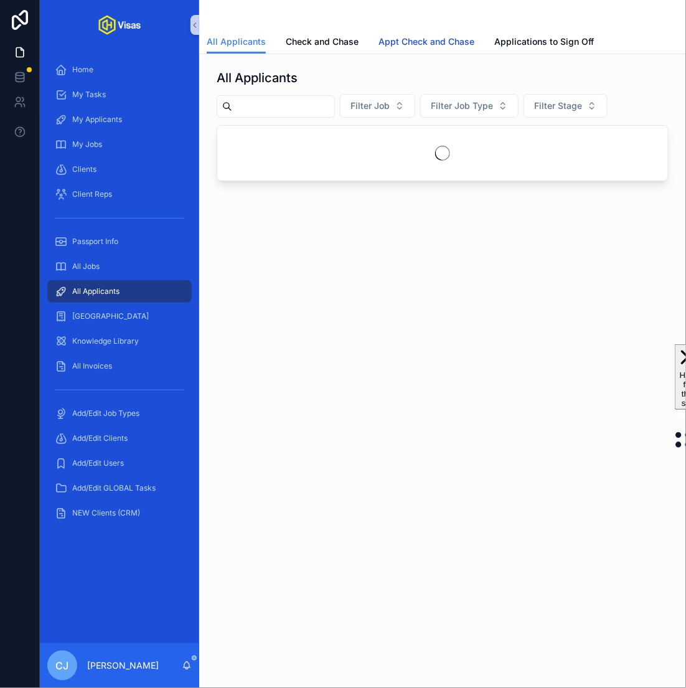
click at [412, 41] on span "Appt Check and Chase" at bounding box center [427, 42] width 96 height 12
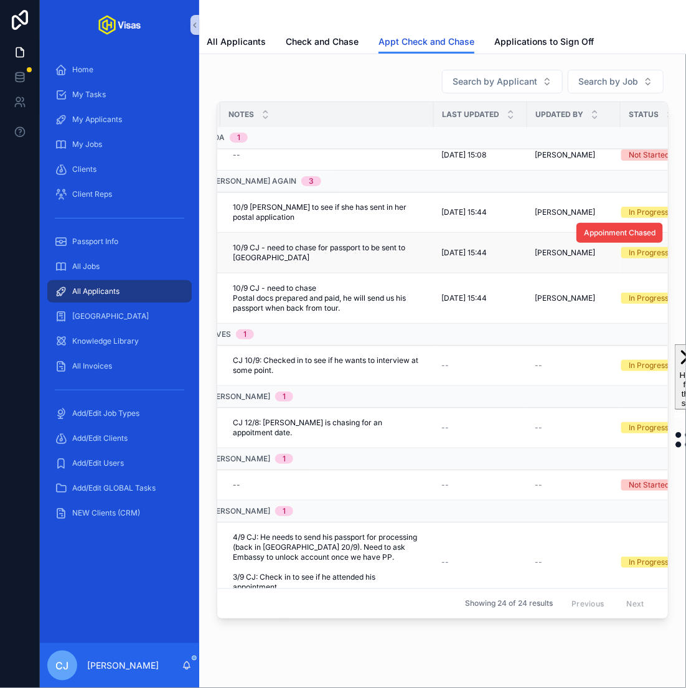
scroll to position [62, 257]
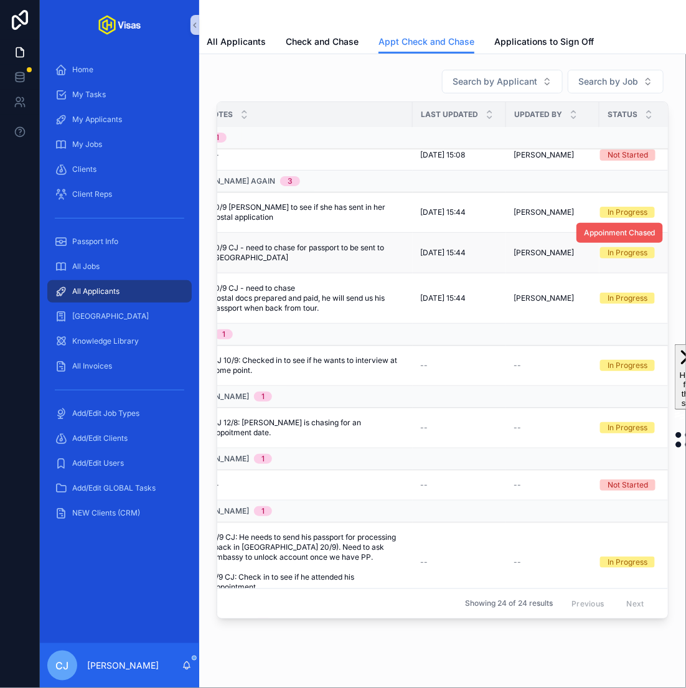
click at [600, 230] on span "Appoinment Chased" at bounding box center [620, 233] width 72 height 10
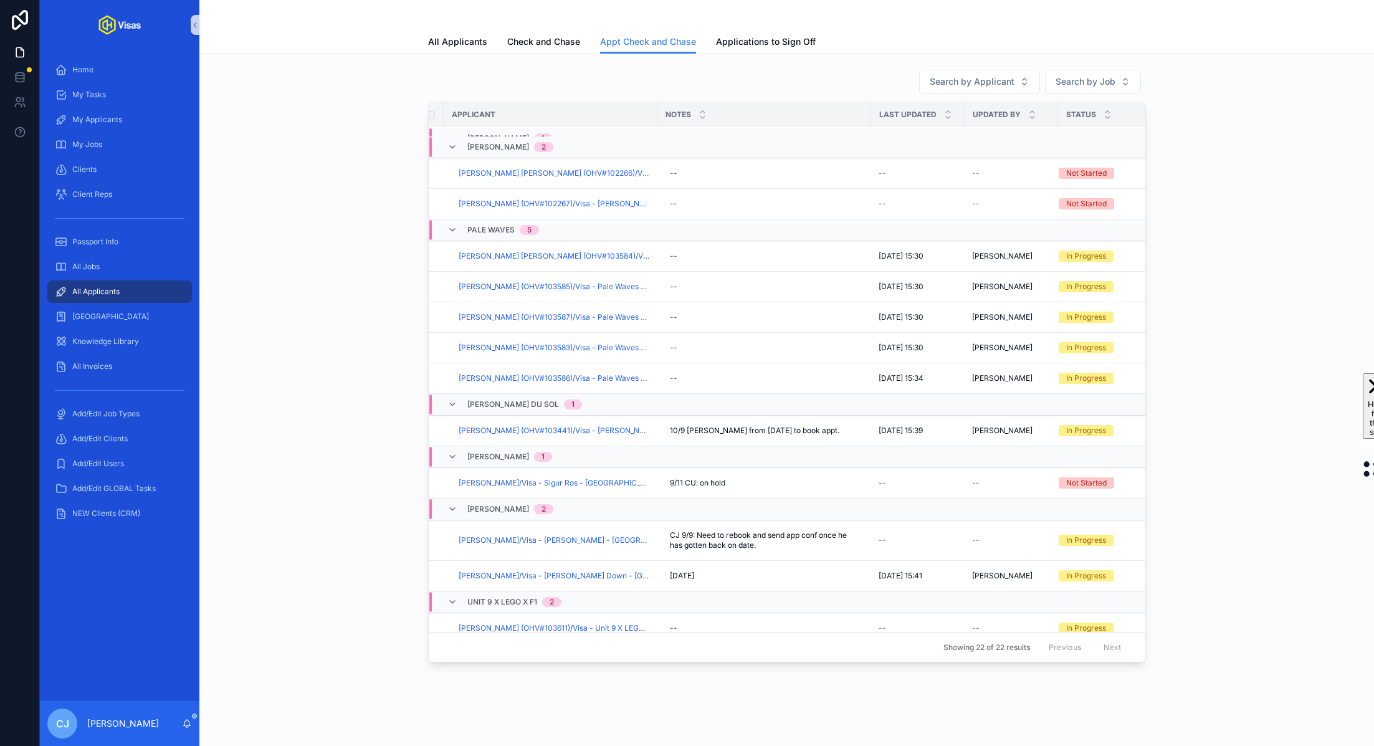
scroll to position [20, 0]
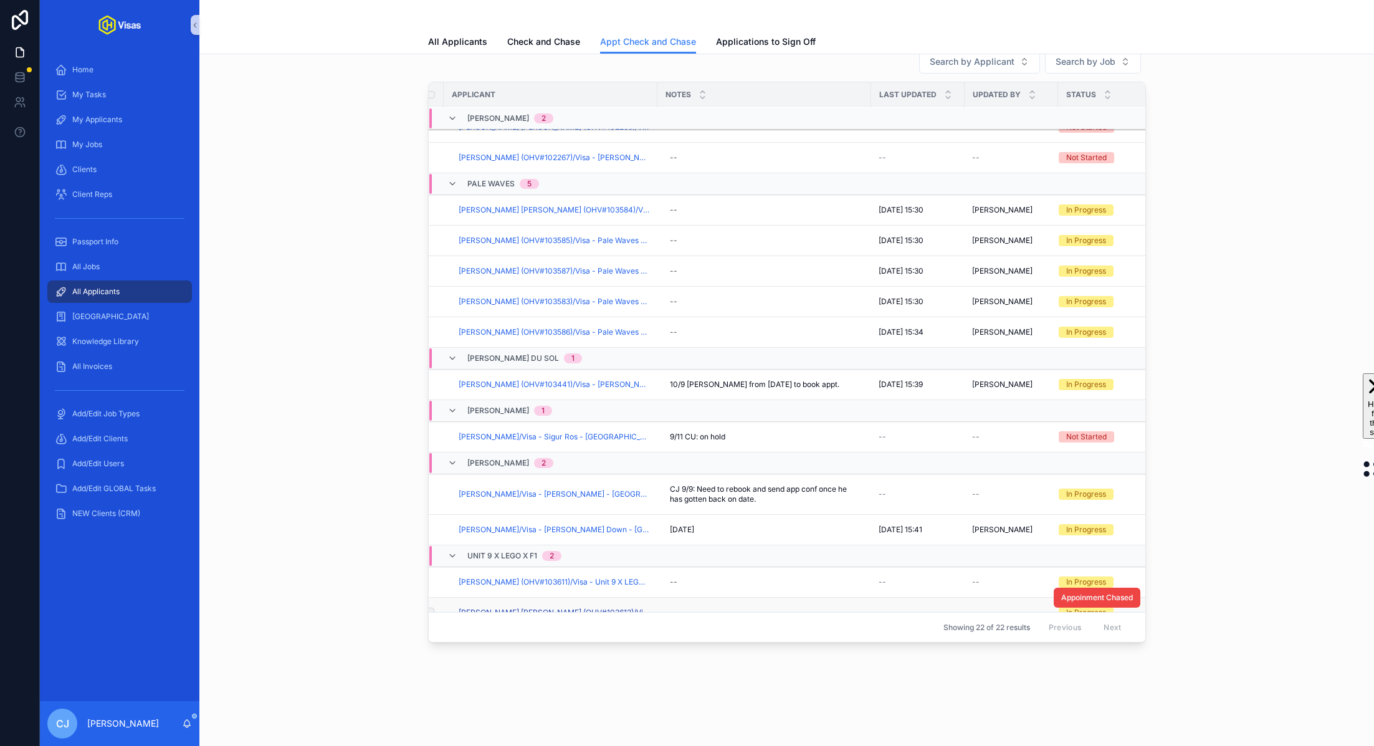
click at [554, 607] on span "John David Ernest Willett (OHV#103612)/Visa - Unit 9 X LEGO X F1 - USA DS160 - …" at bounding box center [553, 612] width 191 height 10
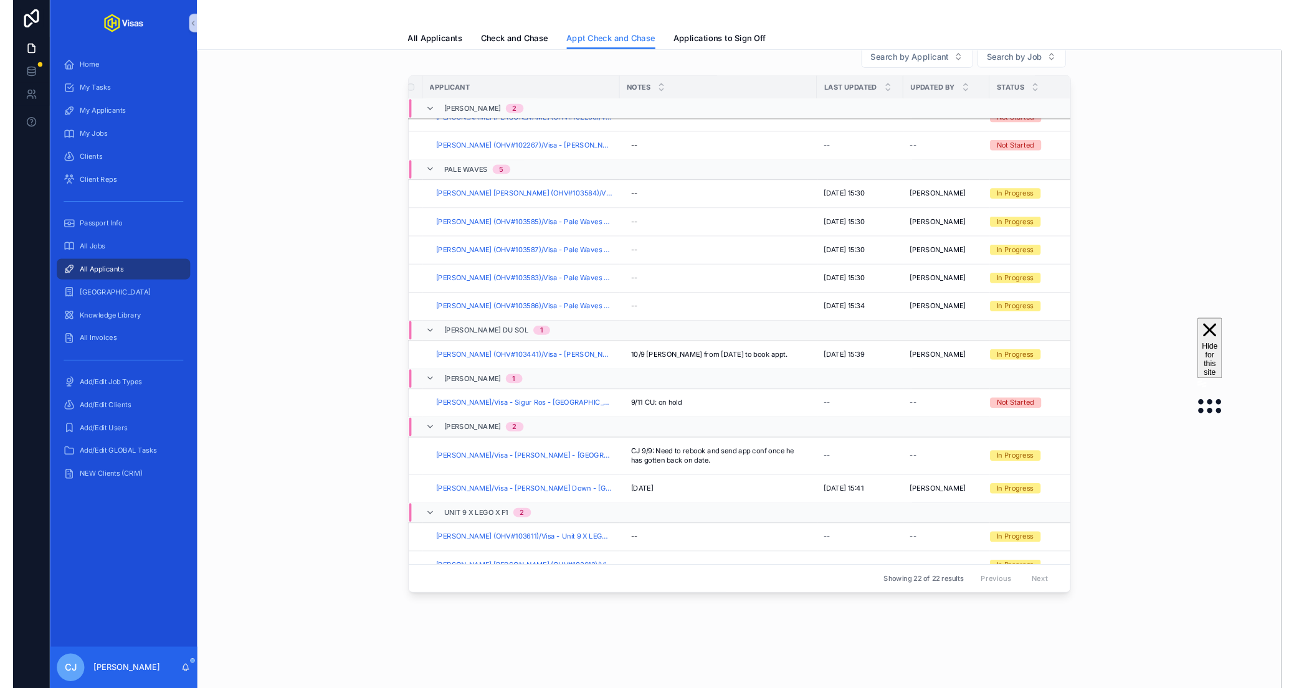
scroll to position [501, 10]
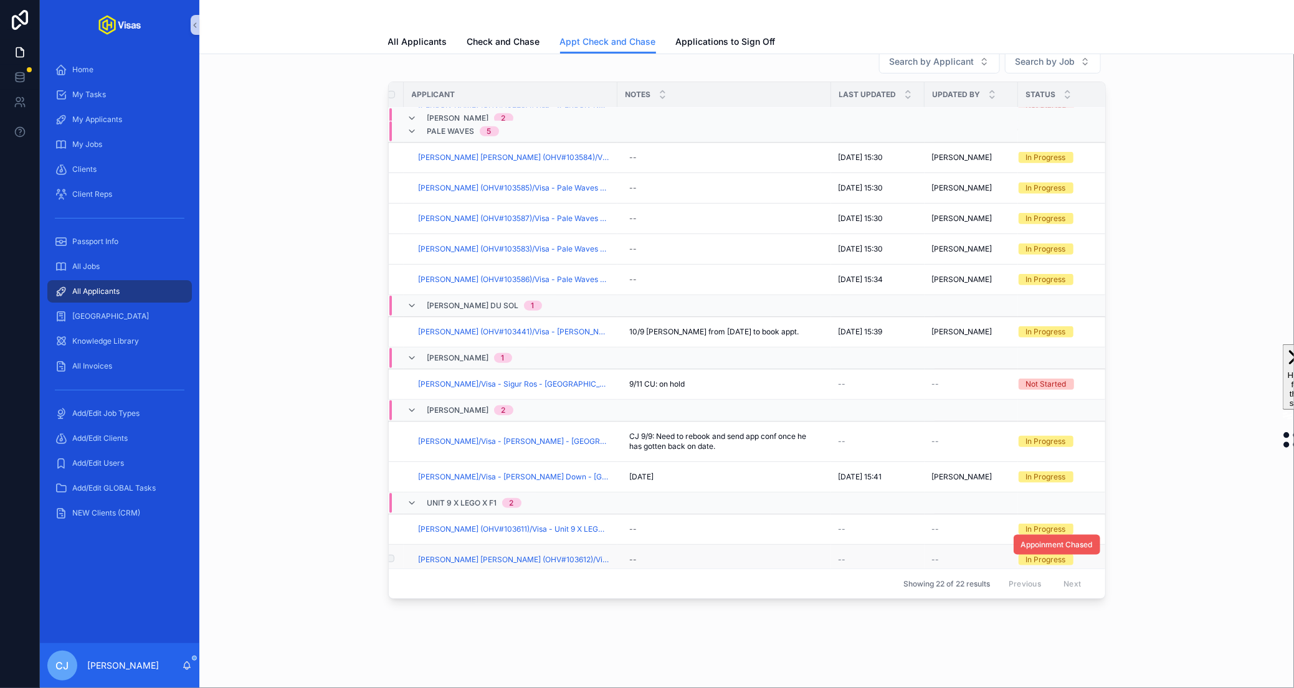
click at [1045, 540] on span "Appoinment Chased" at bounding box center [1057, 545] width 72 height 10
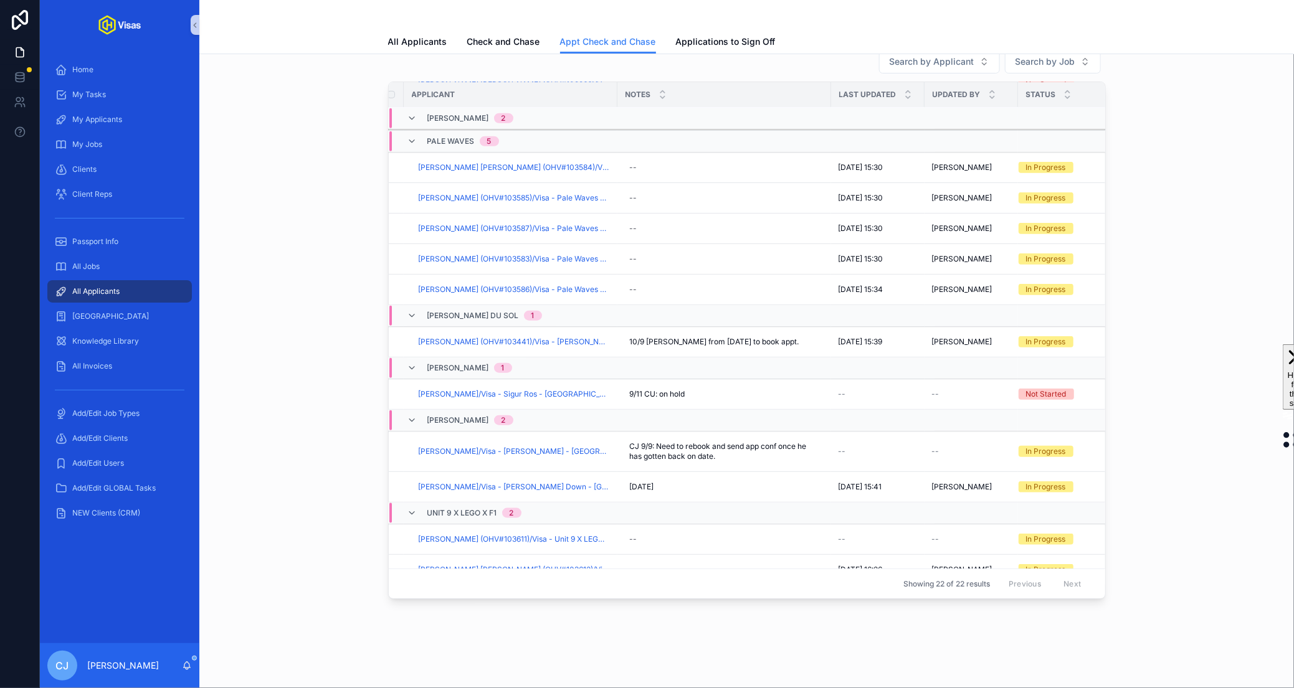
scroll to position [540, 10]
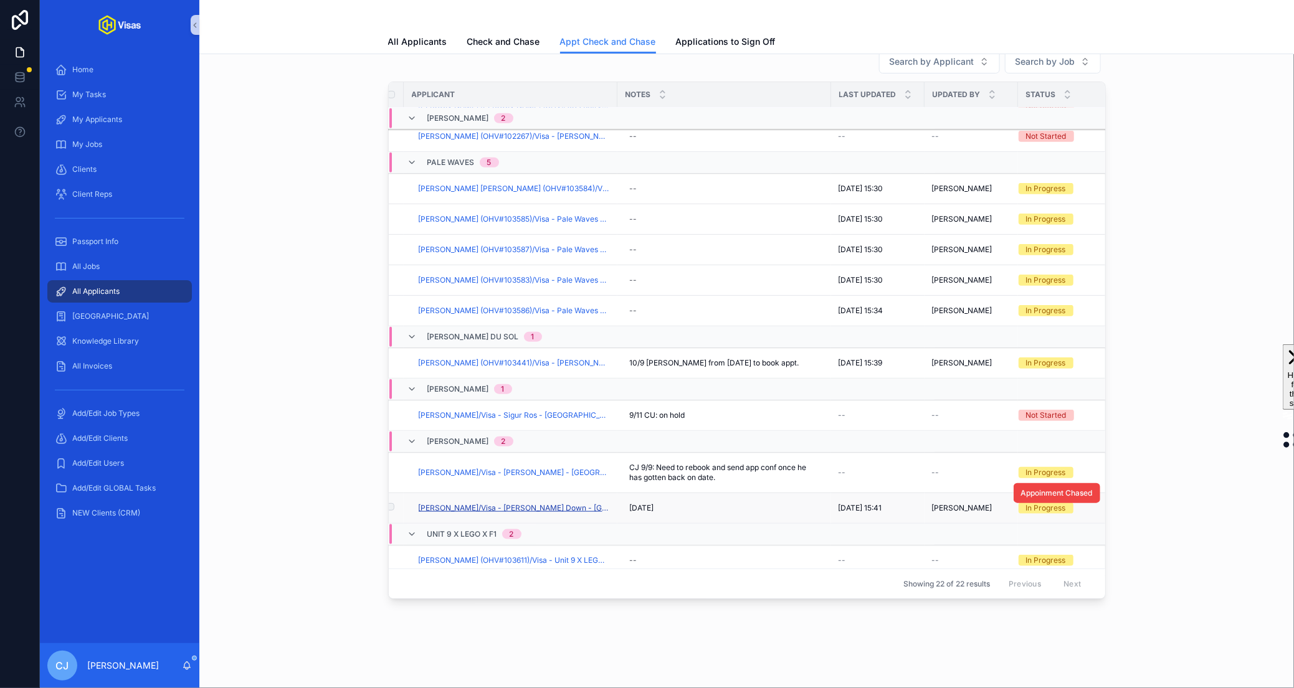
click at [528, 503] on span "Flo Harvey/Visa - Steven Down - USA DS160 - Mar/25 (#1083)" at bounding box center [514, 508] width 191 height 10
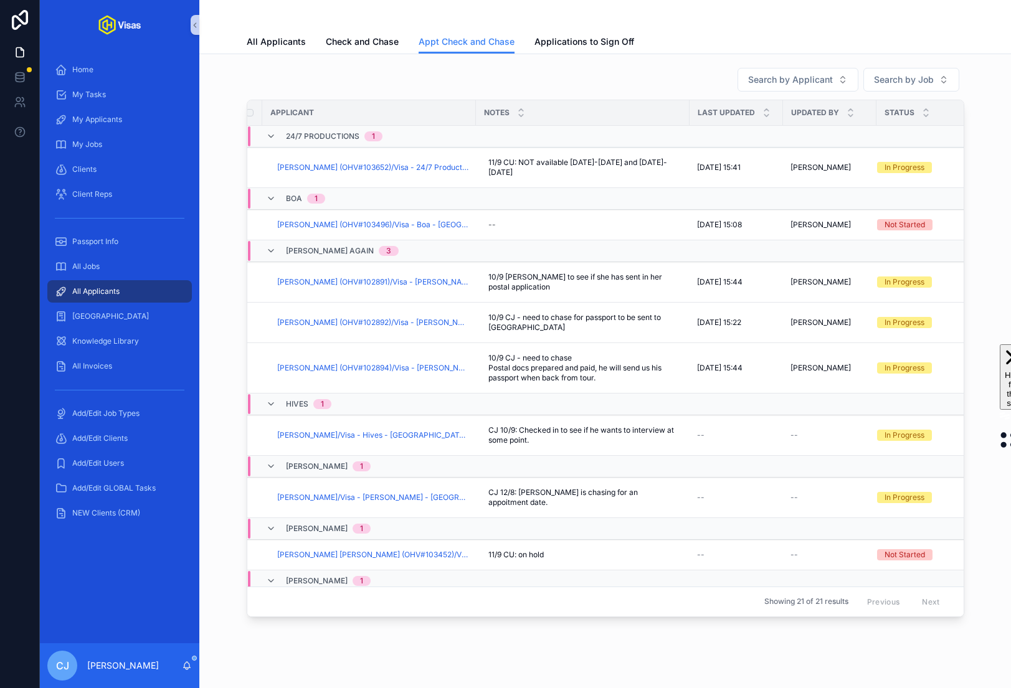
scroll to position [0, 0]
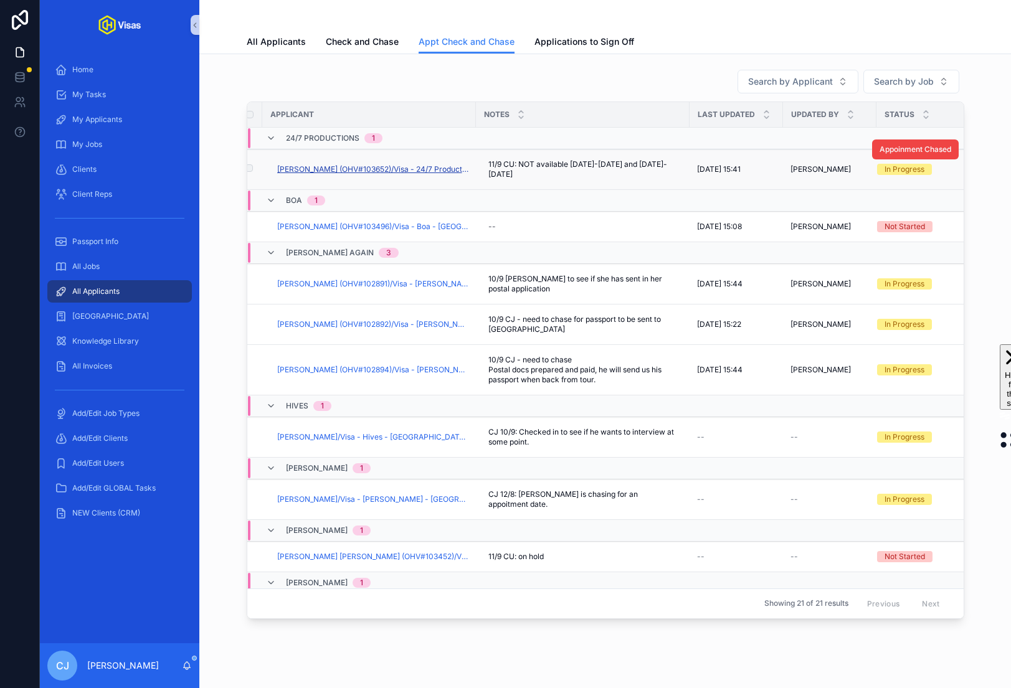
click at [397, 164] on span "Rebekah (OHV#103652)/Visa - 24/7 Productions - USA DS160 - Mar/25 (#1069)" at bounding box center [372, 169] width 191 height 10
click at [277, 40] on span "All Applicants" at bounding box center [276, 42] width 59 height 12
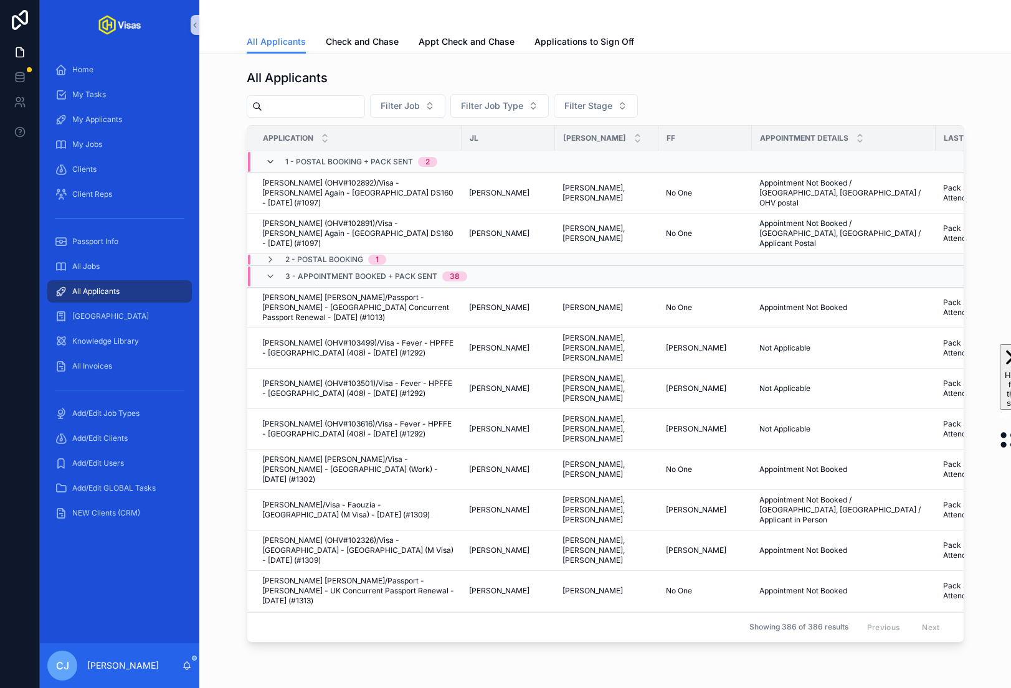
click at [271, 159] on icon "scrollable content" at bounding box center [270, 162] width 10 height 10
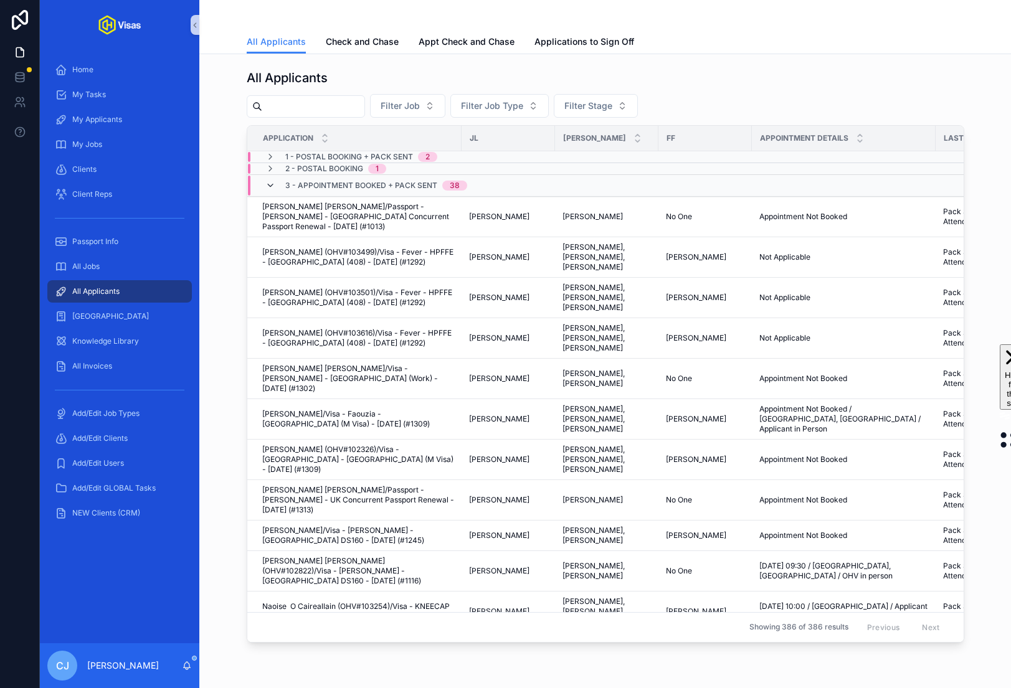
click at [271, 185] on icon "scrollable content" at bounding box center [270, 186] width 10 height 10
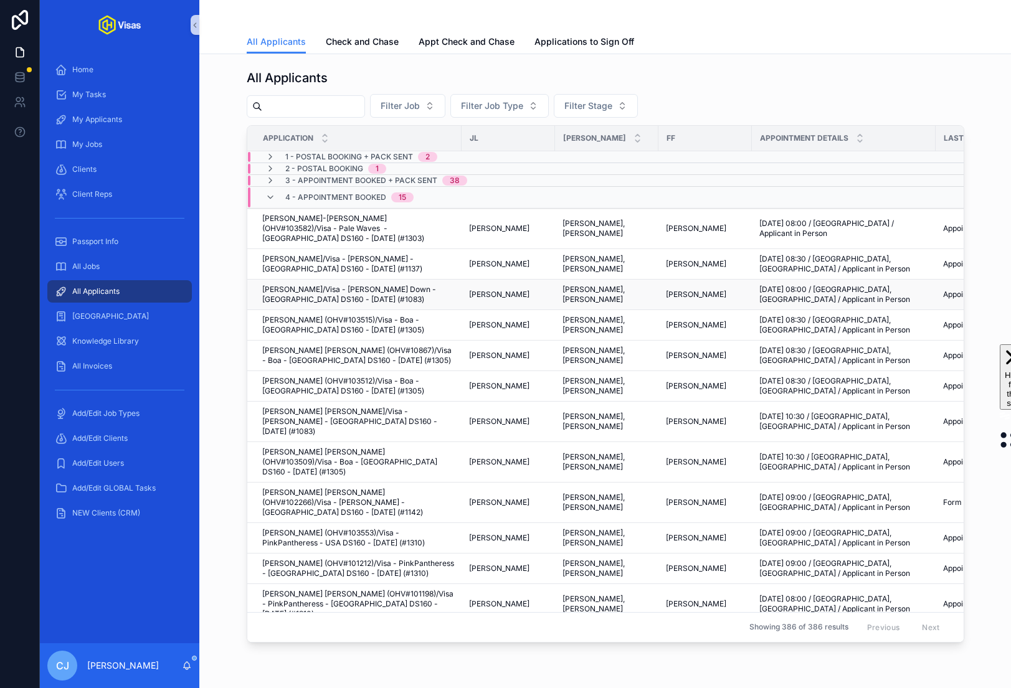
click at [369, 287] on span "Sam Tozer/Visa - Steven Down - USA DS160 - Mar/25 (#1083)" at bounding box center [358, 295] width 192 height 20
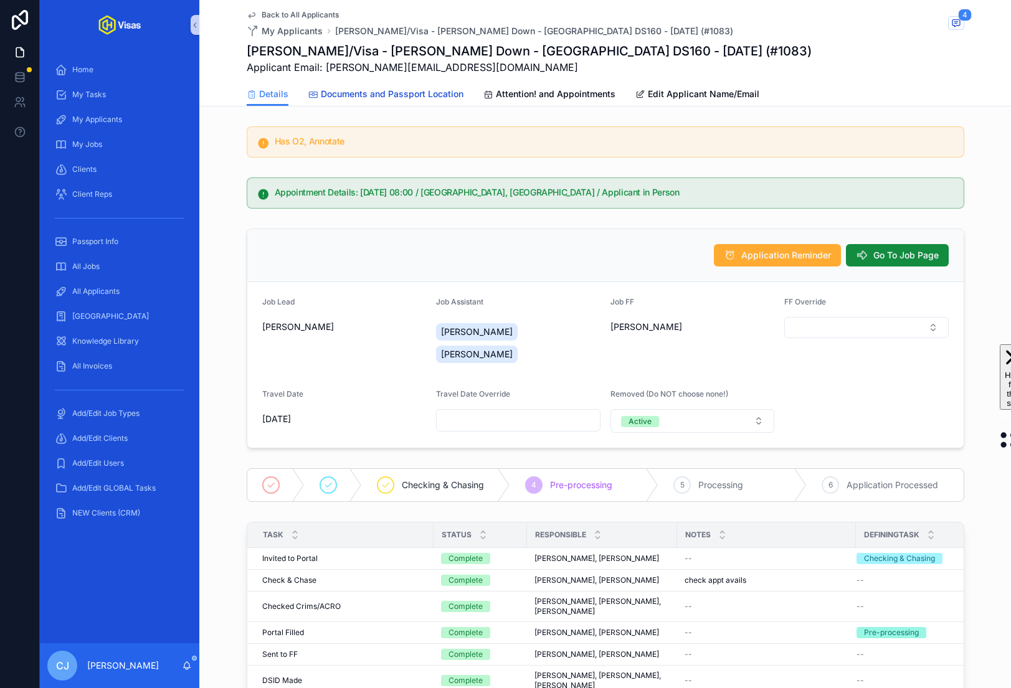
click at [430, 91] on span "Documents and Passport Location" at bounding box center [392, 94] width 143 height 12
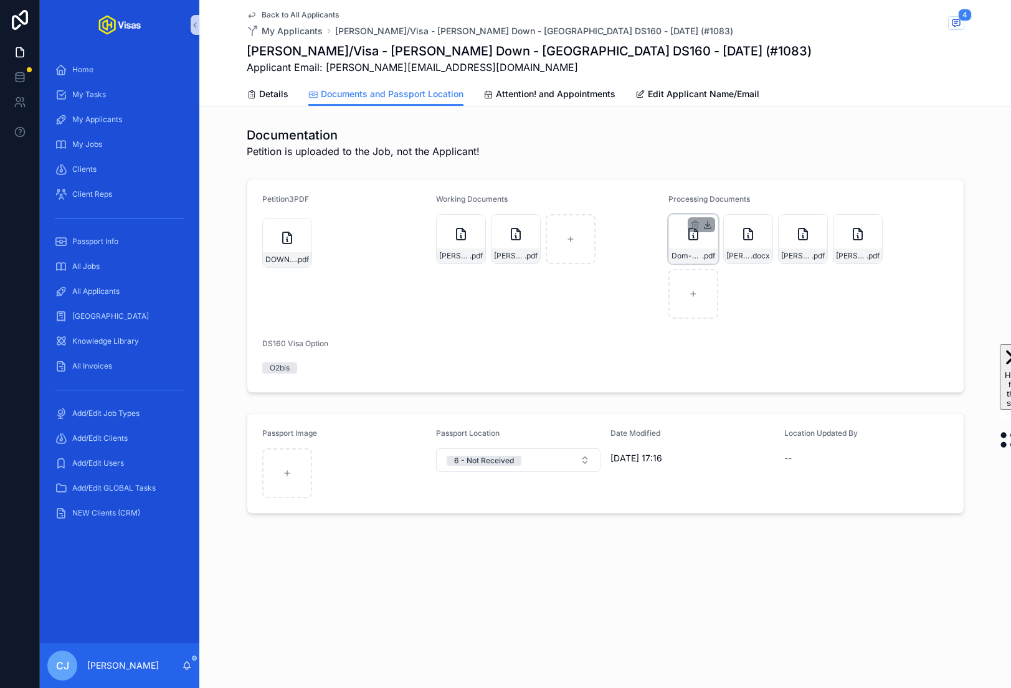
click at [706, 224] on icon "scrollable content" at bounding box center [708, 225] width 10 height 10
click at [936, 166] on div "Documentation Petition is uploaded to the Job, not the Applicant! Petition3PDF …" at bounding box center [605, 319] width 812 height 397
click at [761, 224] on icon "scrollable content" at bounding box center [762, 225] width 4 height 2
click at [819, 222] on icon "scrollable content" at bounding box center [817, 225] width 10 height 10
click at [873, 223] on icon "scrollable content" at bounding box center [872, 225] width 10 height 10
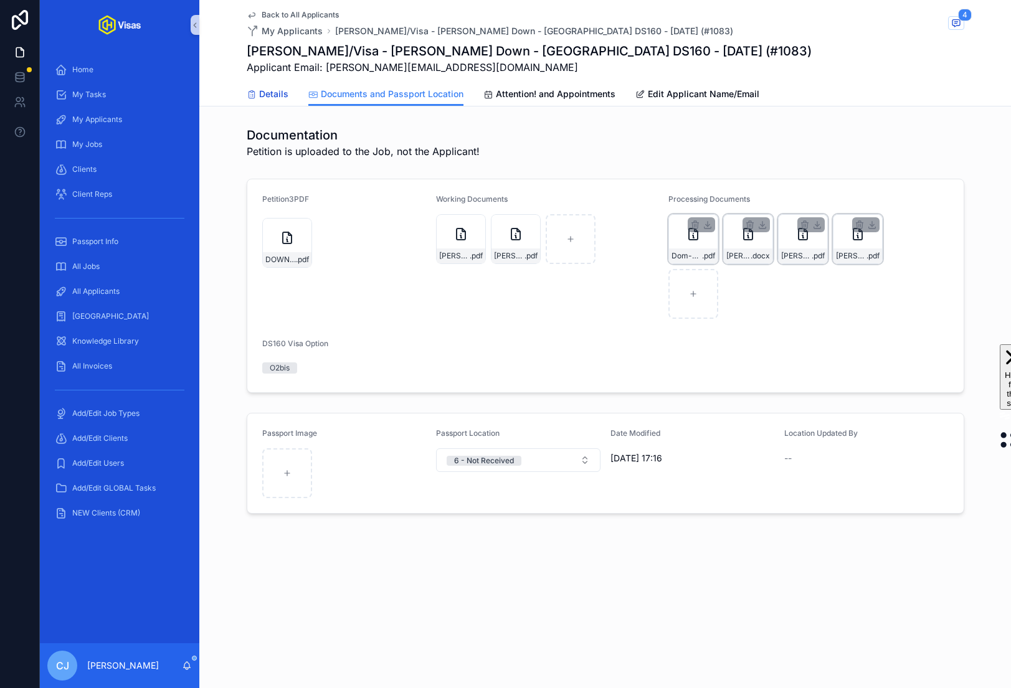
click at [267, 87] on link "Details" at bounding box center [268, 95] width 42 height 25
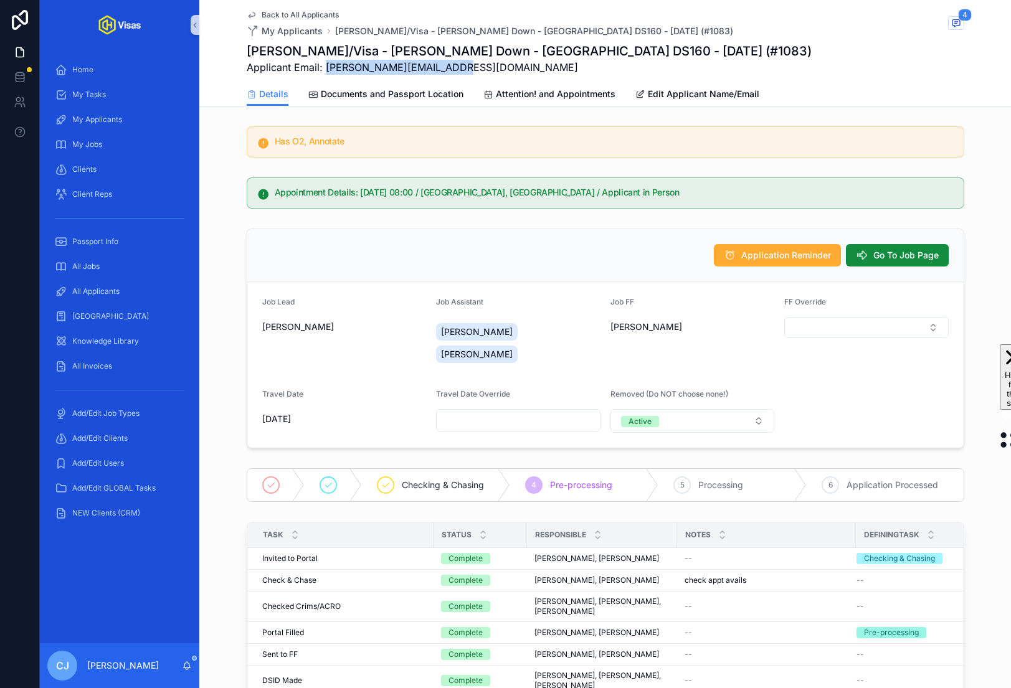
drag, startPoint x: 454, startPoint y: 66, endPoint x: 325, endPoint y: 68, distance: 129.6
click at [325, 68] on span "Applicant Email: sam@vision-factory.co.uk" at bounding box center [529, 67] width 565 height 15
copy span "sam@vision-factory.co.uk"
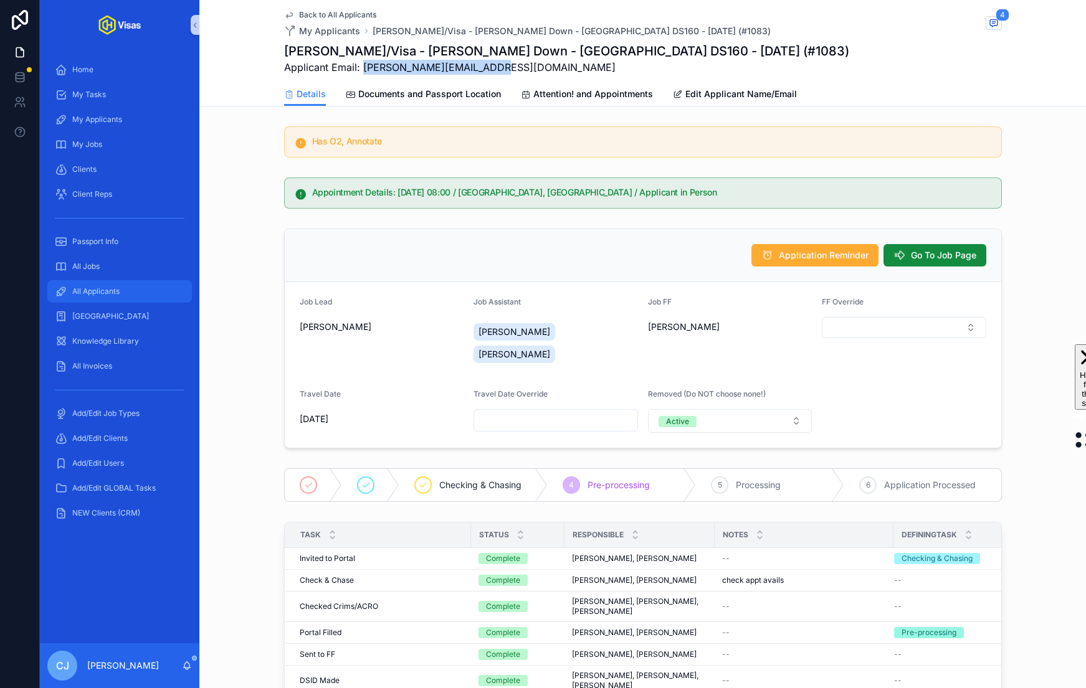
click at [95, 290] on span "All Applicants" at bounding box center [95, 292] width 47 height 10
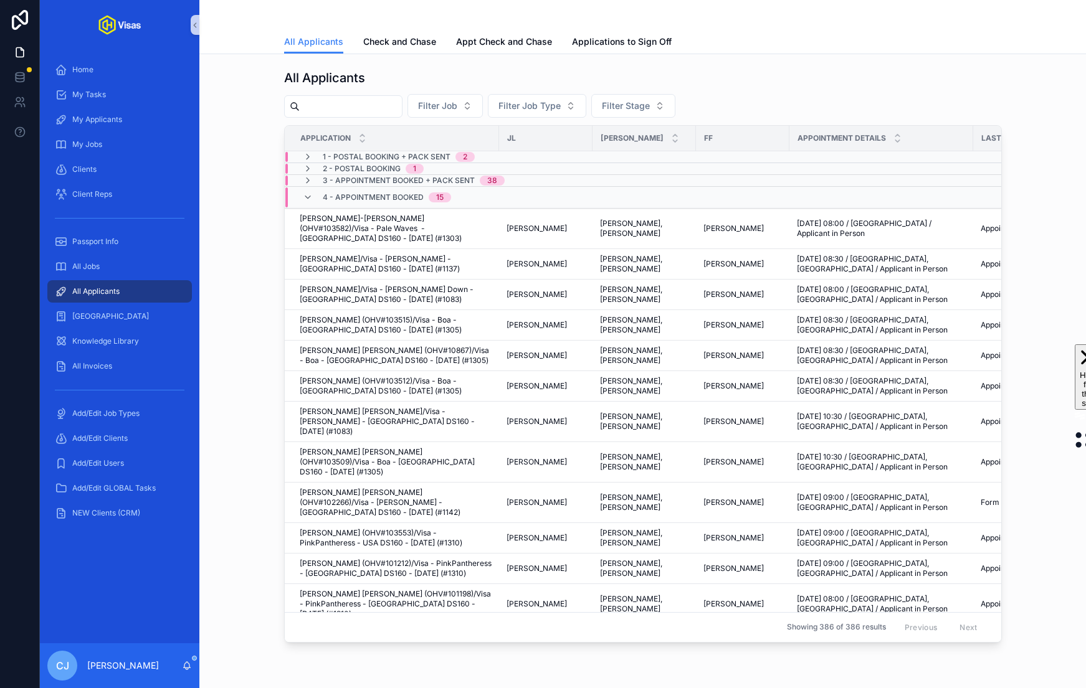
click at [373, 108] on input "scrollable content" at bounding box center [351, 106] width 102 height 17
type input "****"
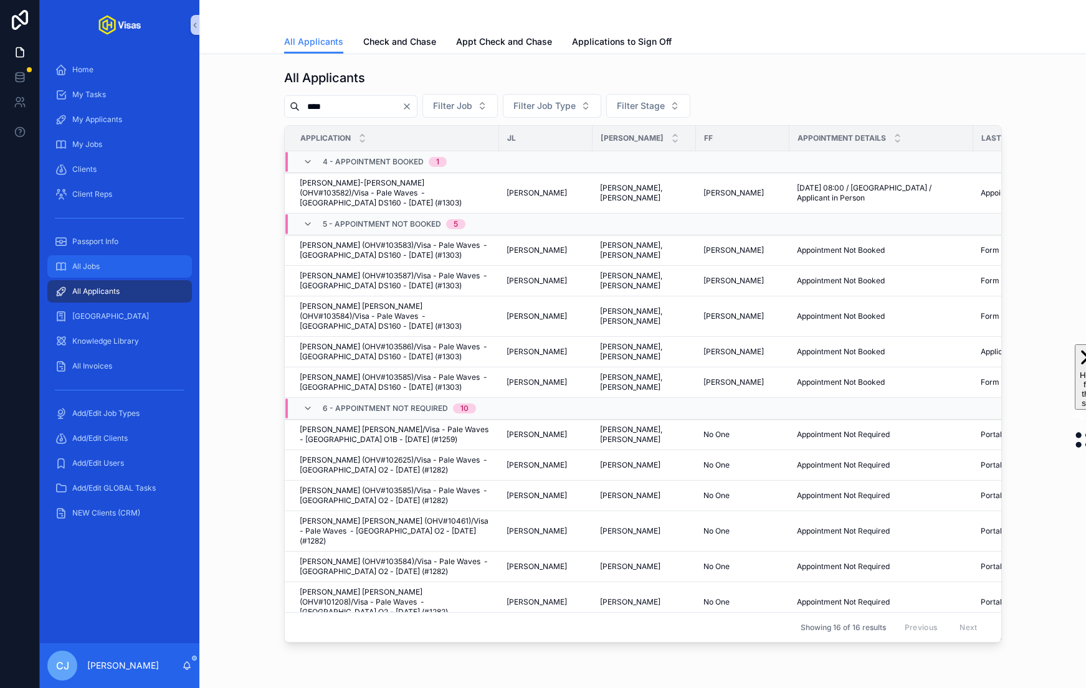
click at [146, 267] on div "All Jobs" at bounding box center [120, 267] width 130 height 20
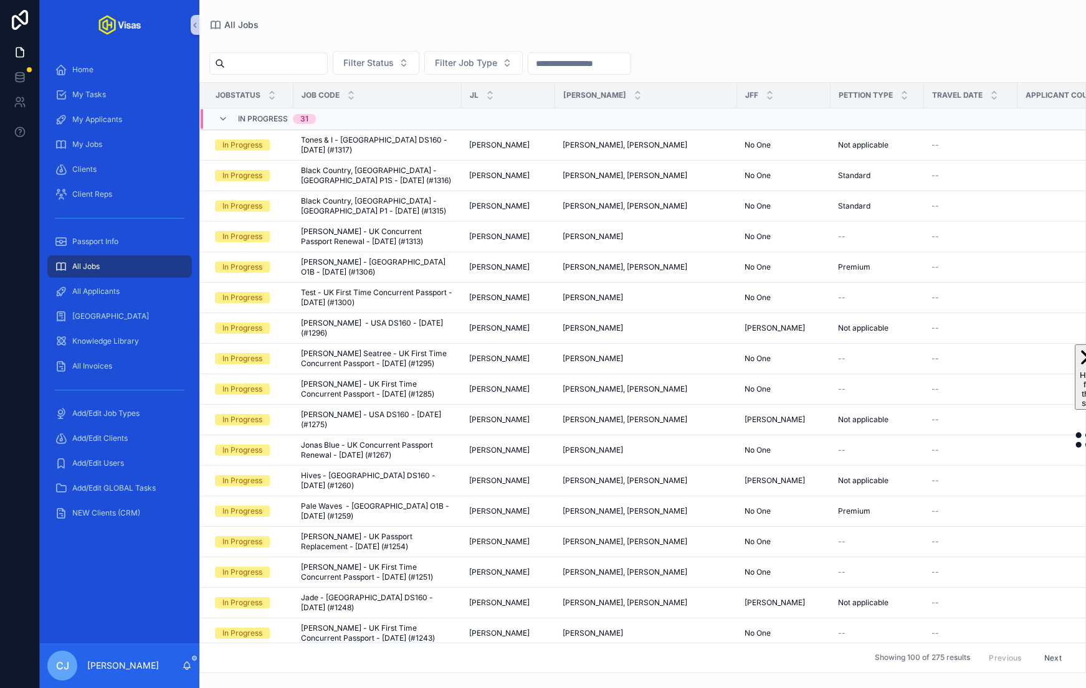
click at [298, 64] on input "scrollable content" at bounding box center [276, 63] width 102 height 17
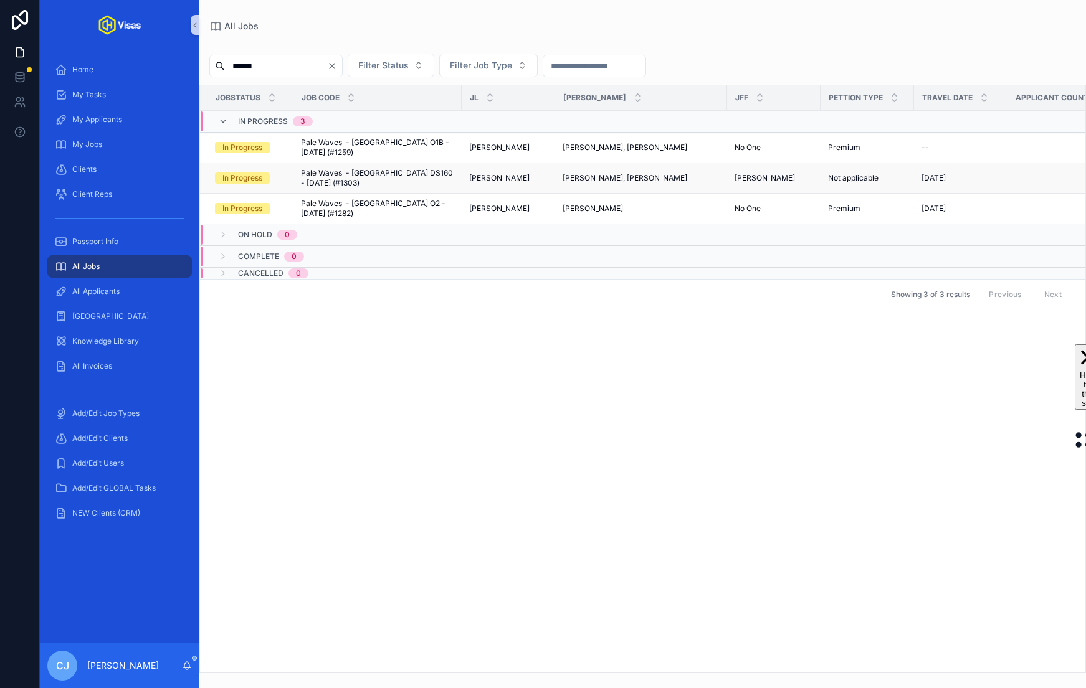
type input "******"
click at [356, 168] on span "Pale Waves - USA DS160 - Aug/25 (#1303)" at bounding box center [377, 178] width 153 height 20
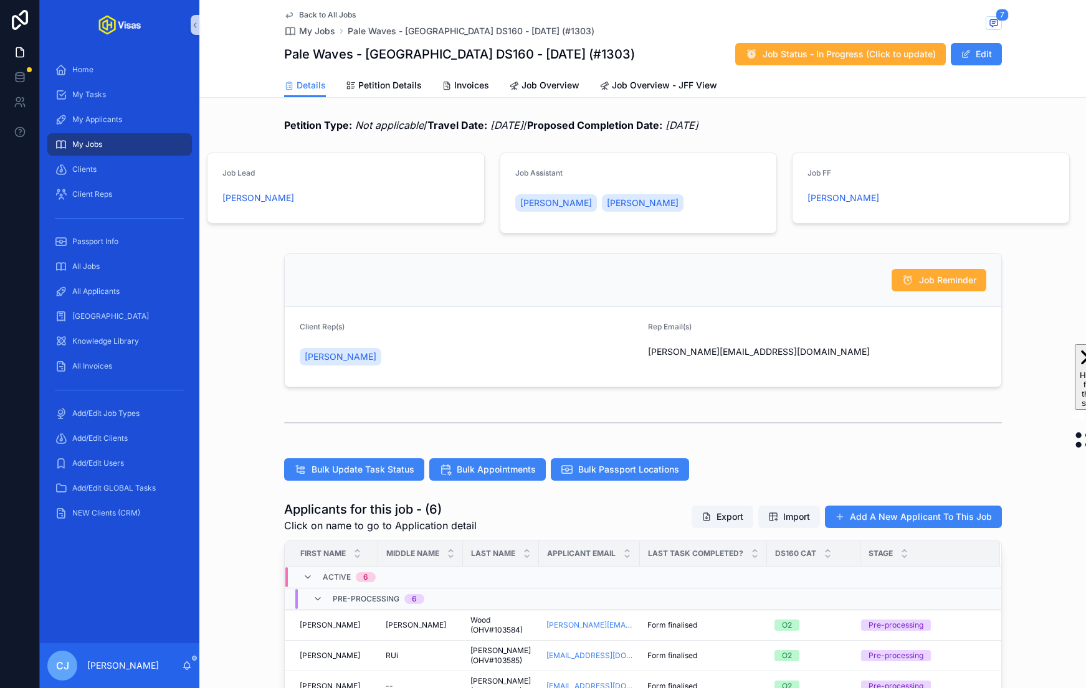
scroll to position [193, 0]
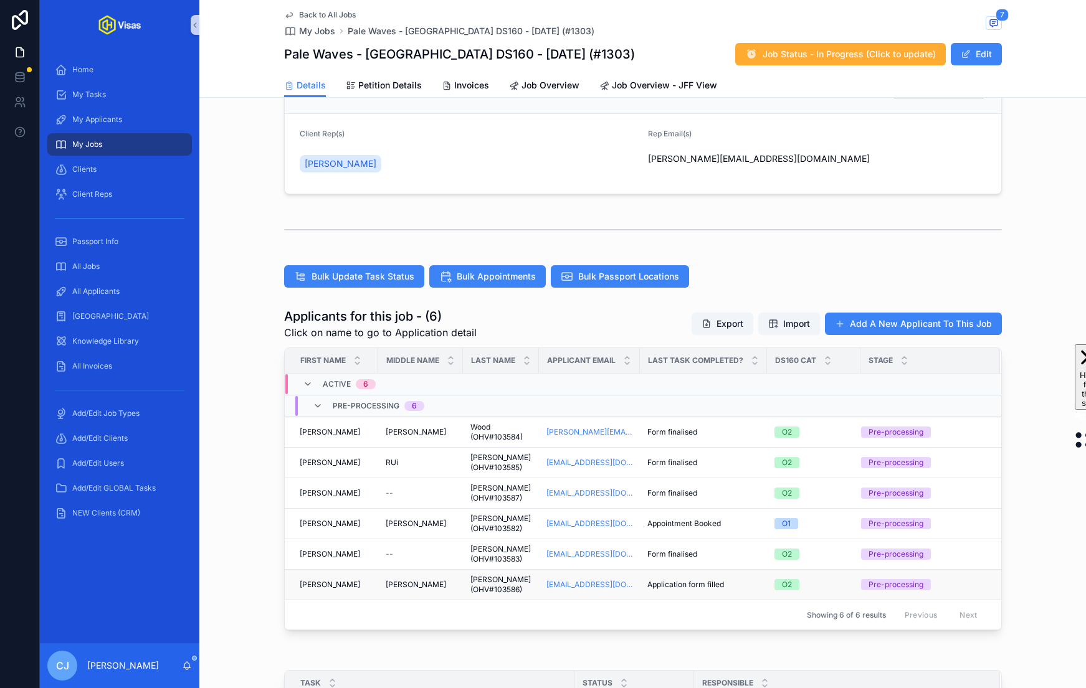
click at [387, 580] on span "PHILIP" at bounding box center [416, 585] width 60 height 10
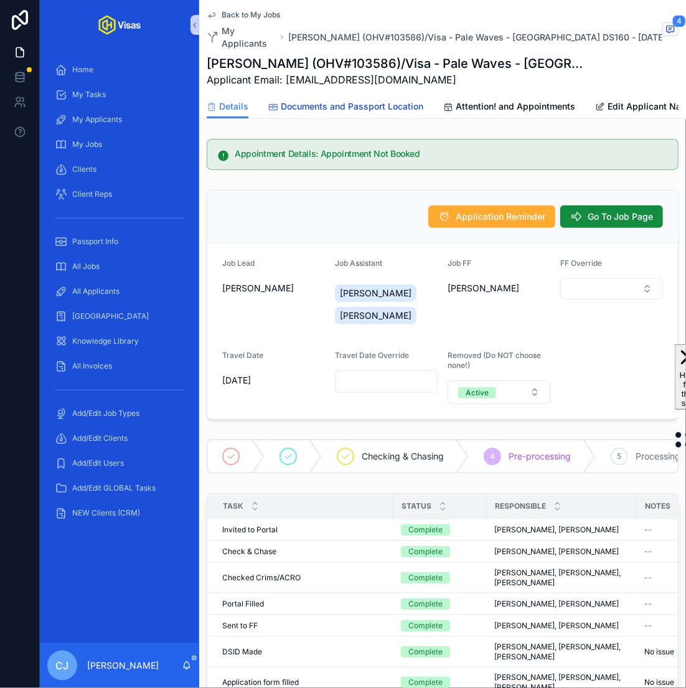
click at [382, 104] on span "Documents and Passport Location" at bounding box center [352, 106] width 143 height 12
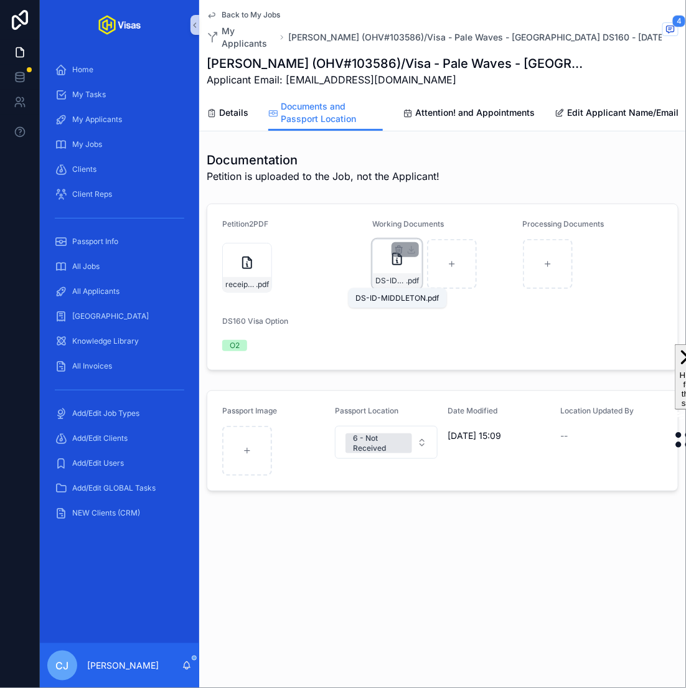
click at [411, 280] on span ".pdf" at bounding box center [412, 281] width 13 height 10
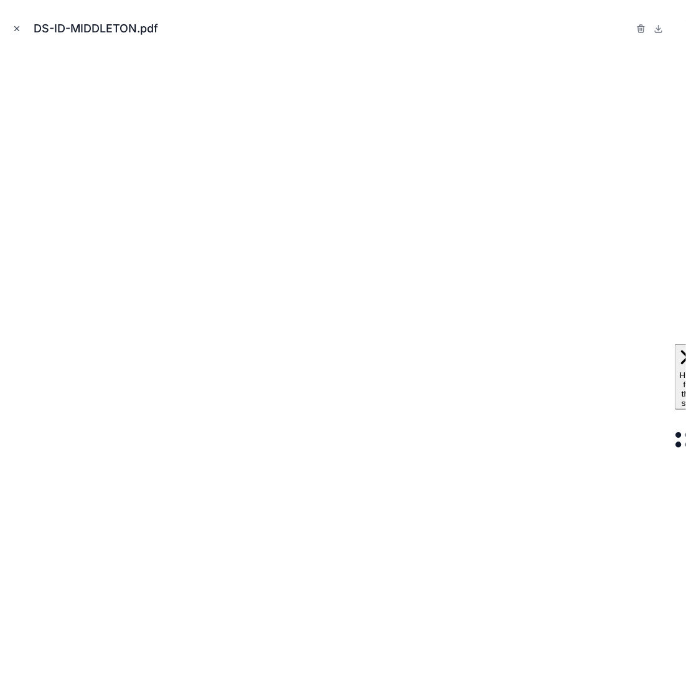
click at [15, 27] on icon "Close modal" at bounding box center [17, 29] width 4 height 4
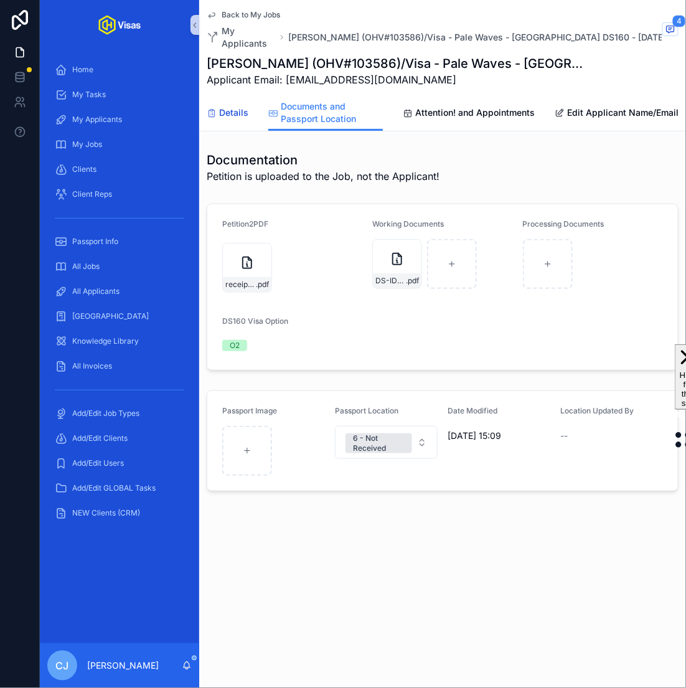
click at [242, 112] on span "Details" at bounding box center [233, 113] width 29 height 12
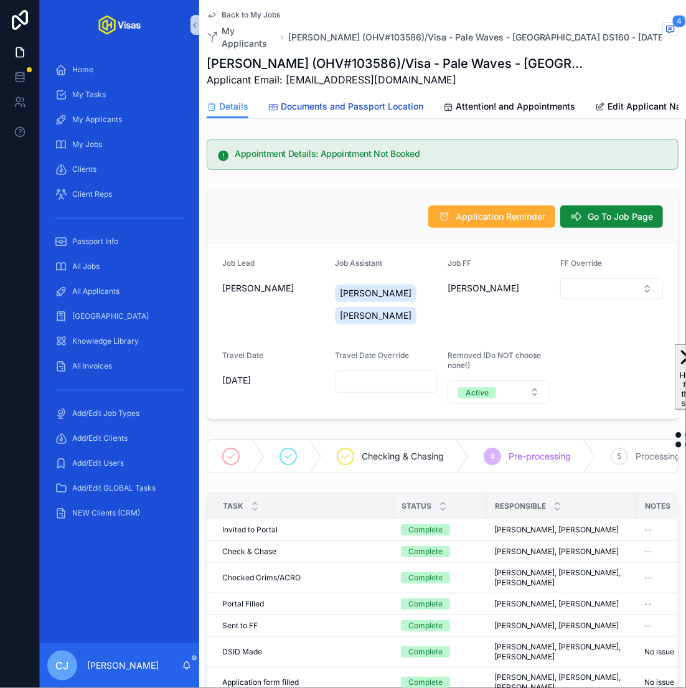
click at [407, 111] on span "Documents and Passport Location" at bounding box center [352, 106] width 143 height 12
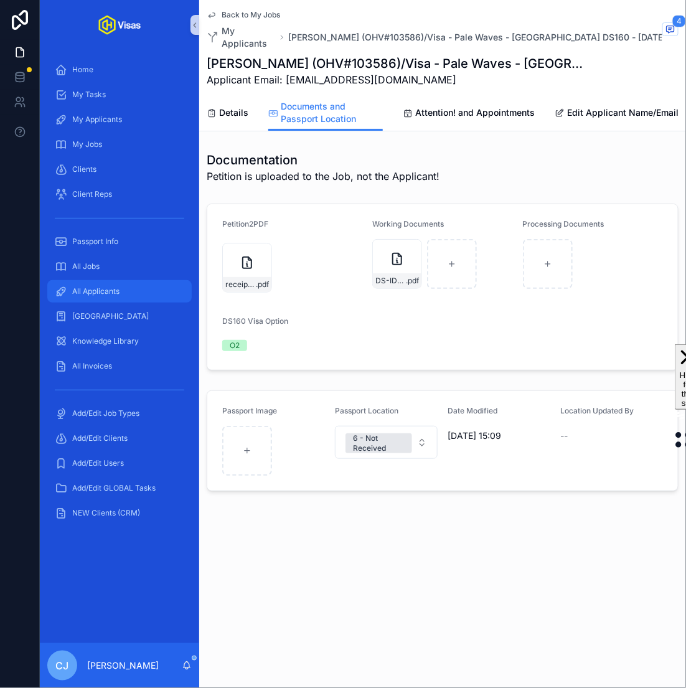
click at [129, 295] on div "All Applicants" at bounding box center [120, 292] width 130 height 20
click at [221, 108] on span "Details" at bounding box center [233, 113] width 29 height 12
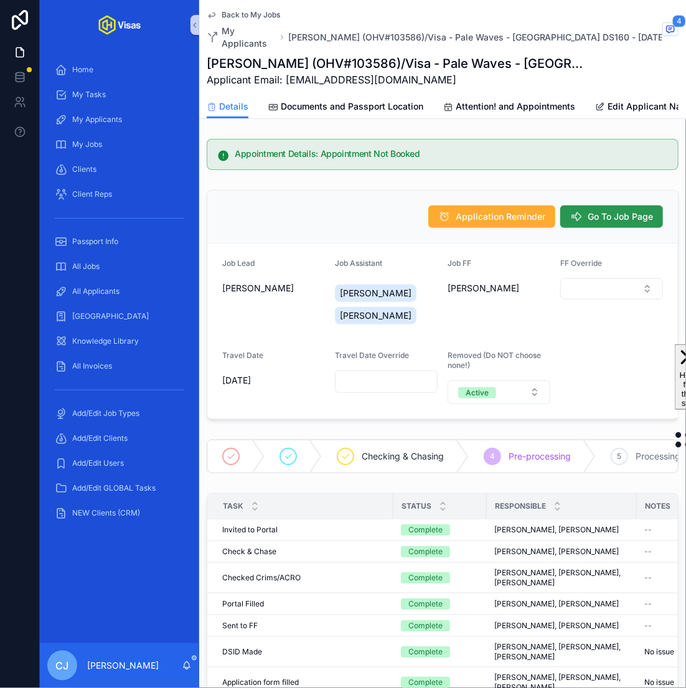
click at [626, 217] on span "Go To Job Page" at bounding box center [620, 217] width 65 height 12
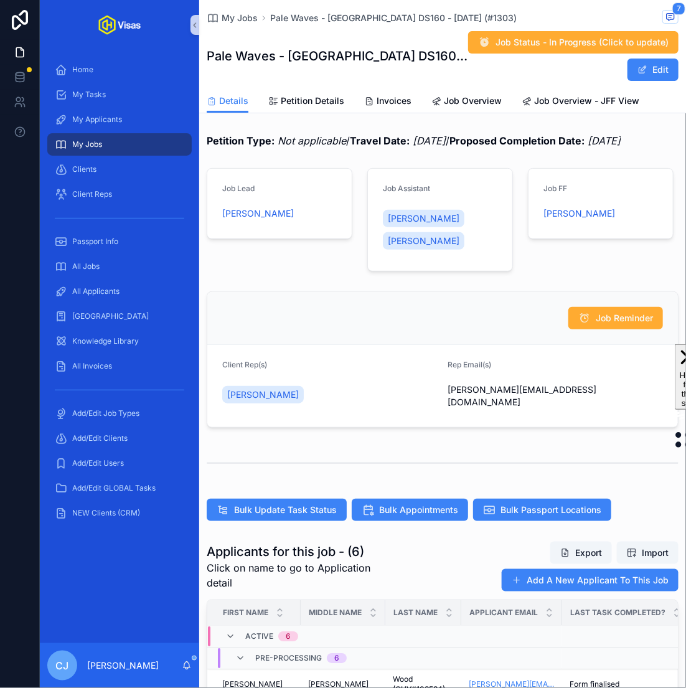
scroll to position [208, 0]
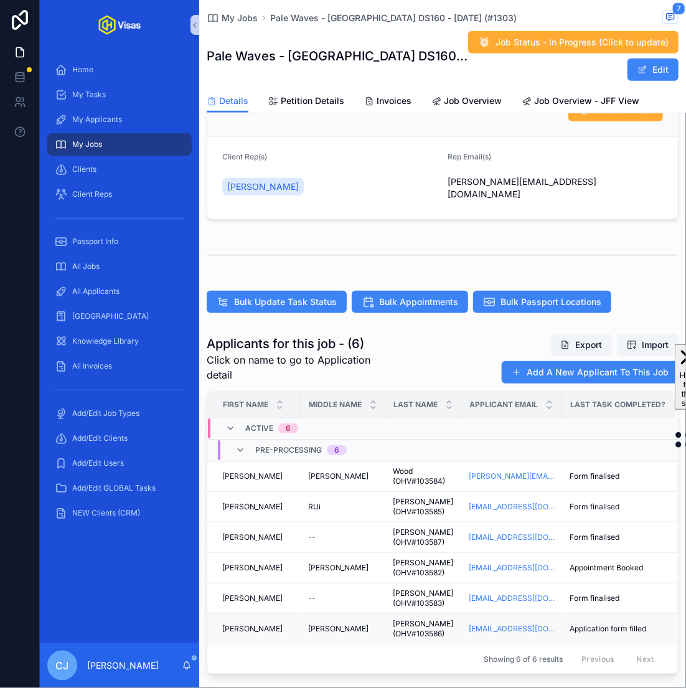
click at [412, 622] on span "MIDDLETON (OHV#103586)" at bounding box center [423, 629] width 61 height 20
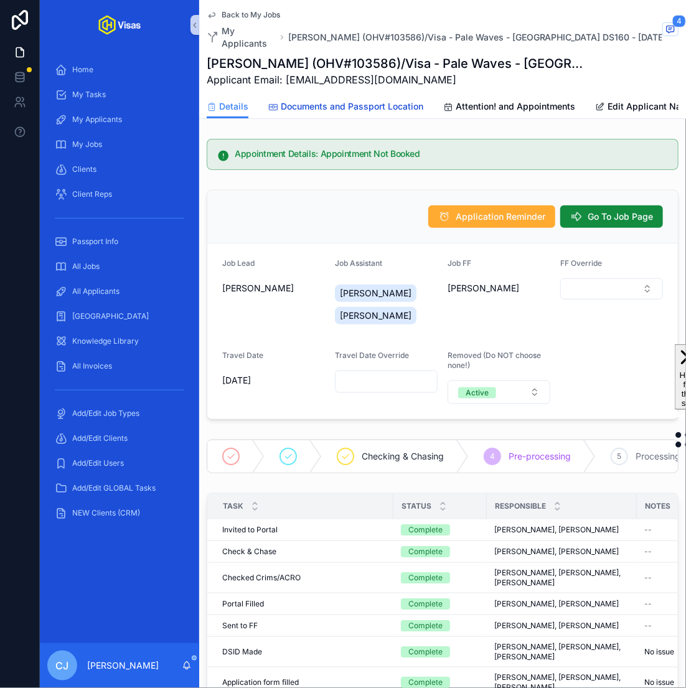
click at [411, 108] on span "Documents and Passport Location" at bounding box center [352, 106] width 143 height 12
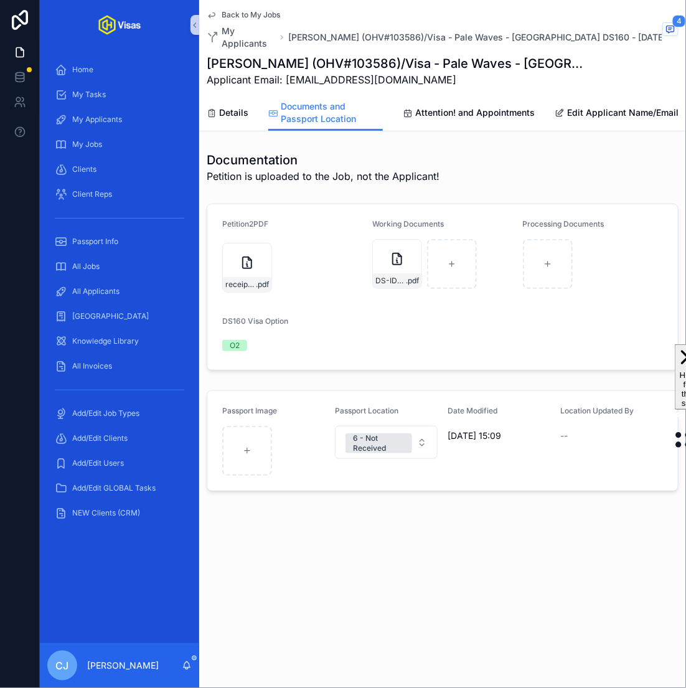
click at [397, 289] on div "Working Documents DS-ID-MIDDLETON .pdf" at bounding box center [443, 257] width 140 height 77
click at [396, 285] on span "DS-ID-MIDDLETON" at bounding box center [391, 281] width 31 height 10
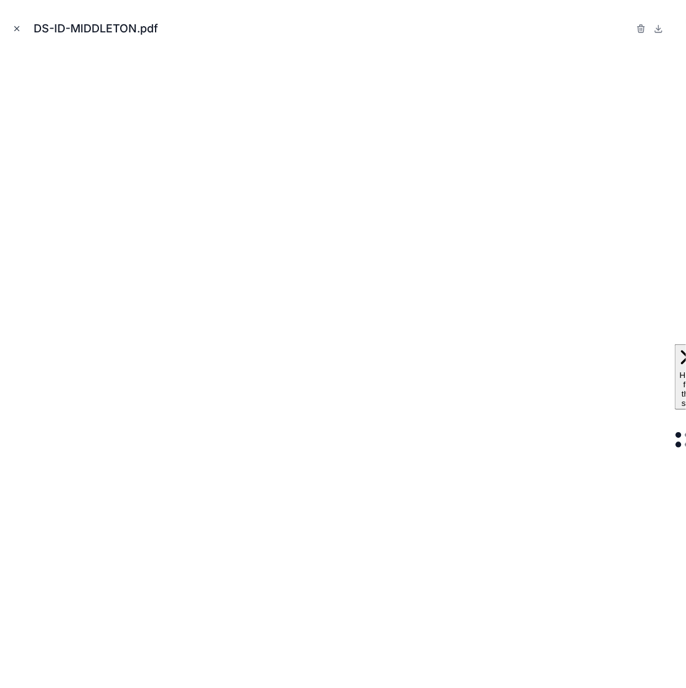
click at [18, 26] on icon "Close modal" at bounding box center [16, 28] width 9 height 9
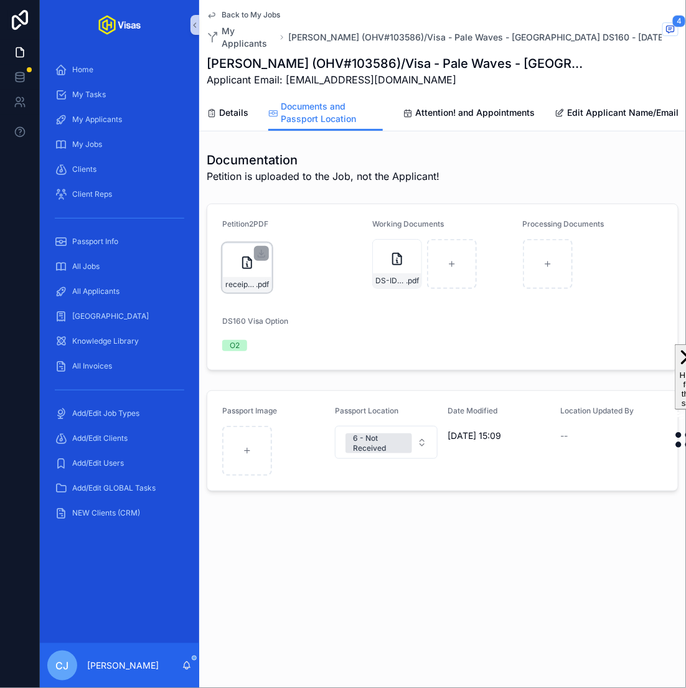
click at [250, 286] on span "receipt-Fwd_-IOE8231324367---ben@onlyhelix.com---Only-Helix-Mail" at bounding box center [241, 285] width 31 height 10
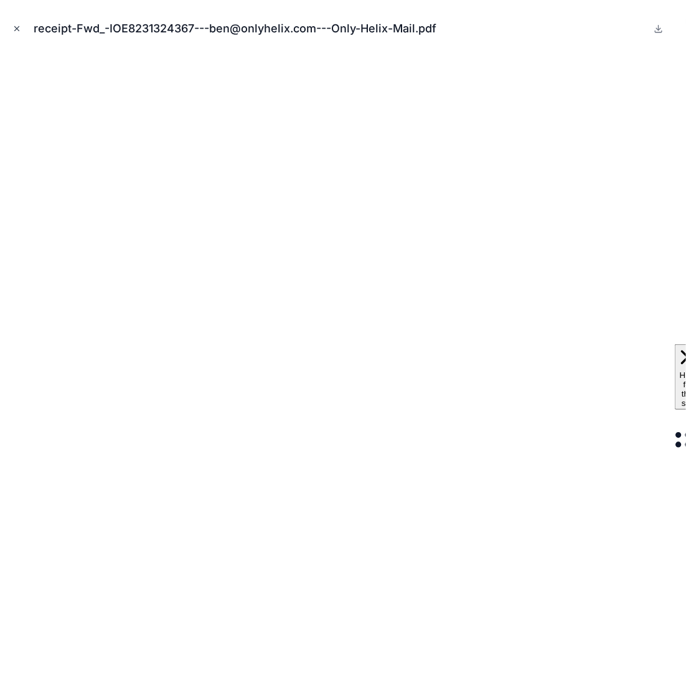
click at [21, 30] on icon "Close modal" at bounding box center [16, 28] width 9 height 9
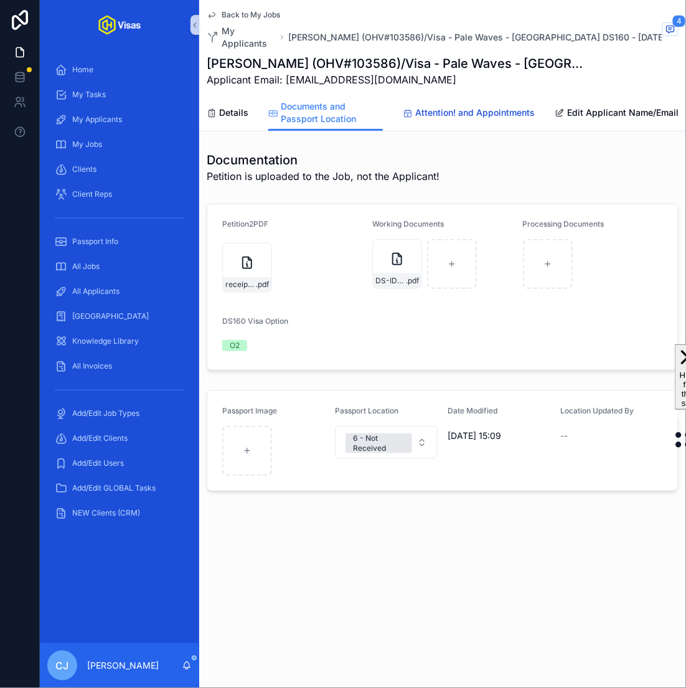
click at [458, 113] on span "Attention! and Appointments" at bounding box center [476, 113] width 120 height 12
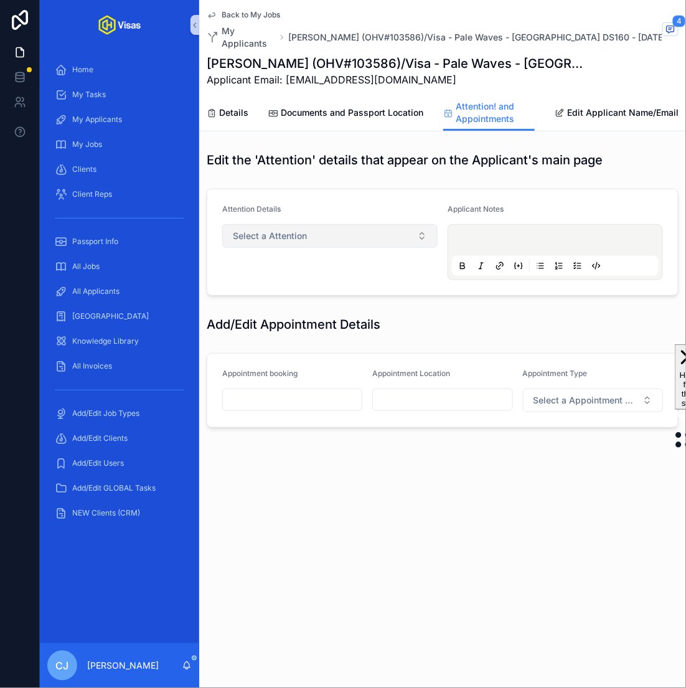
click at [331, 236] on button "Select a Attention" at bounding box center [330, 236] width 216 height 24
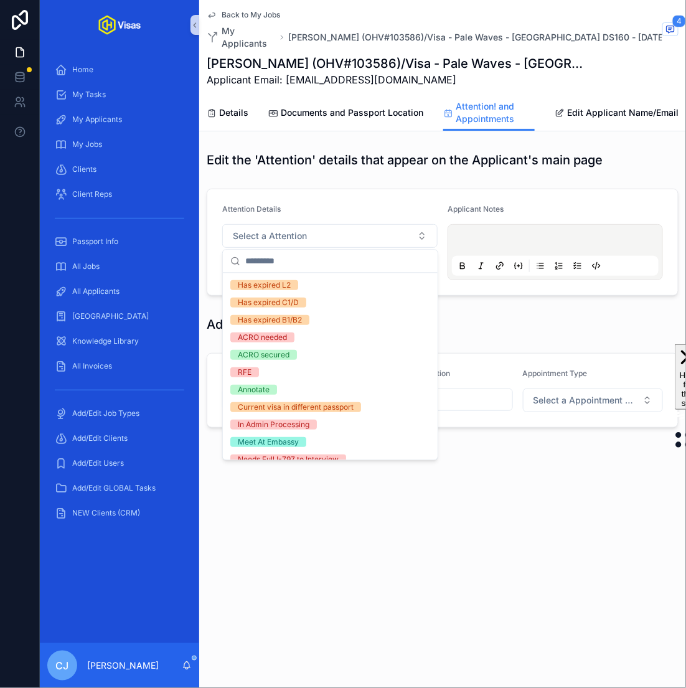
scroll to position [195, 0]
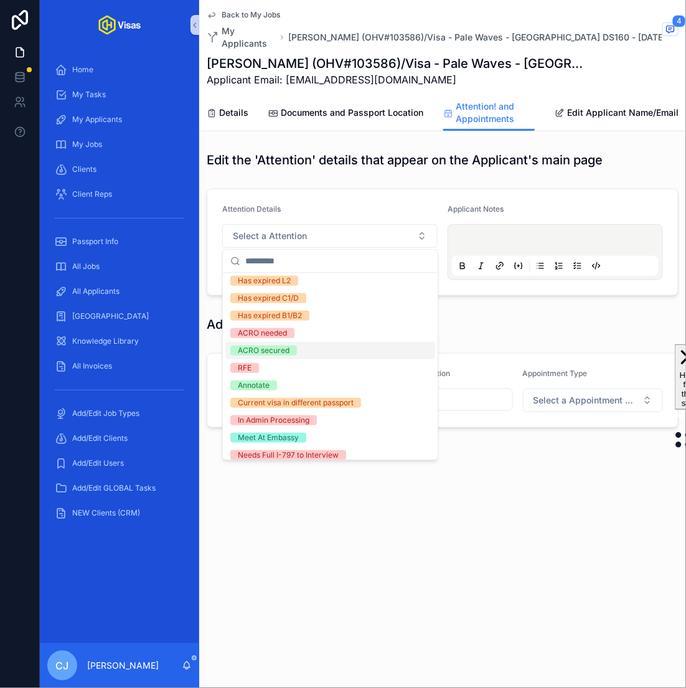
click at [303, 349] on div "ACRO secured" at bounding box center [331, 351] width 210 height 17
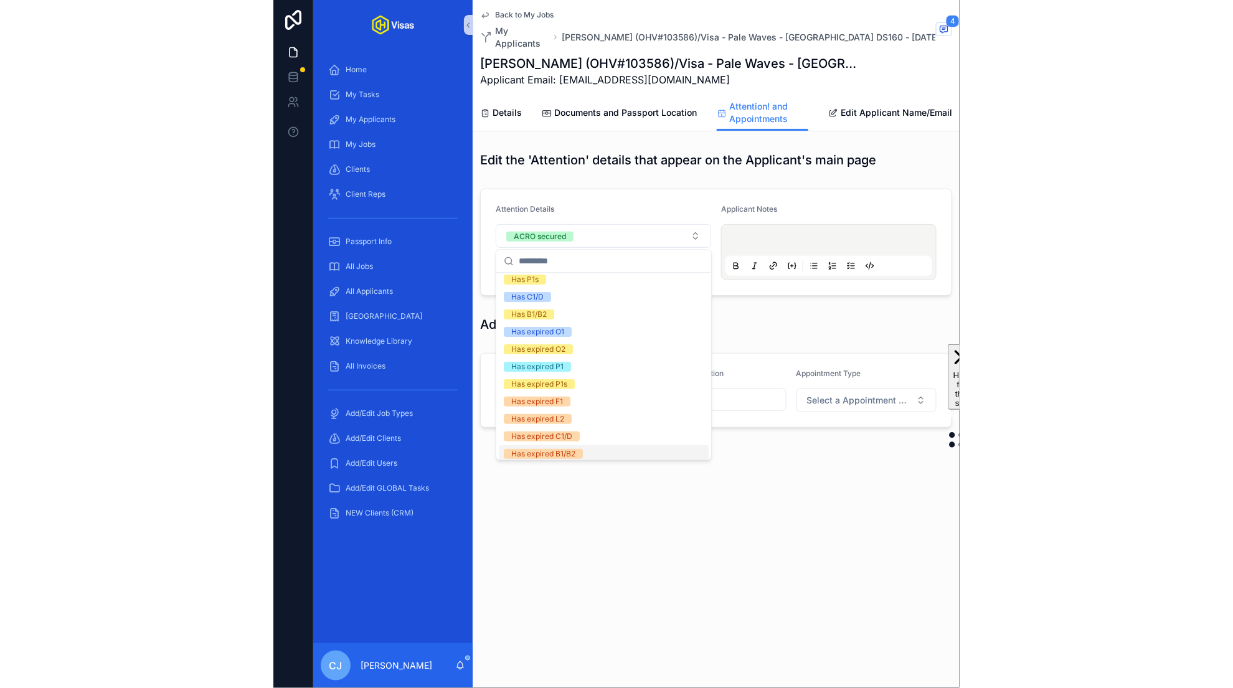
scroll to position [0, 0]
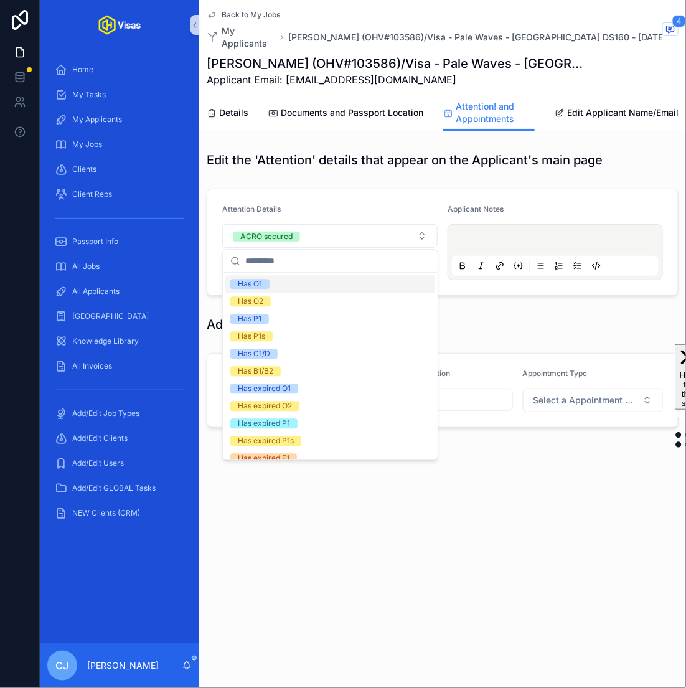
click at [397, 196] on form "Attention Details ACRO secured Applicant Notes" at bounding box center [442, 242] width 471 height 106
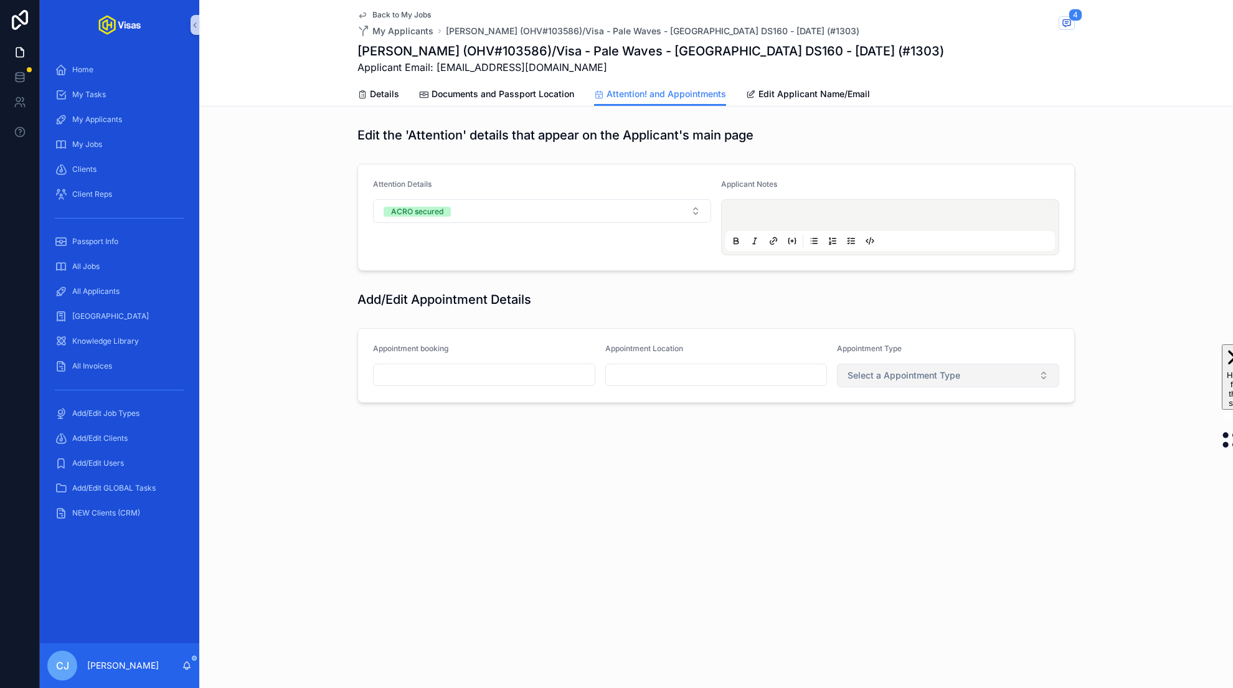
click at [917, 372] on span "Select a Appointment Type" at bounding box center [904, 375] width 113 height 12
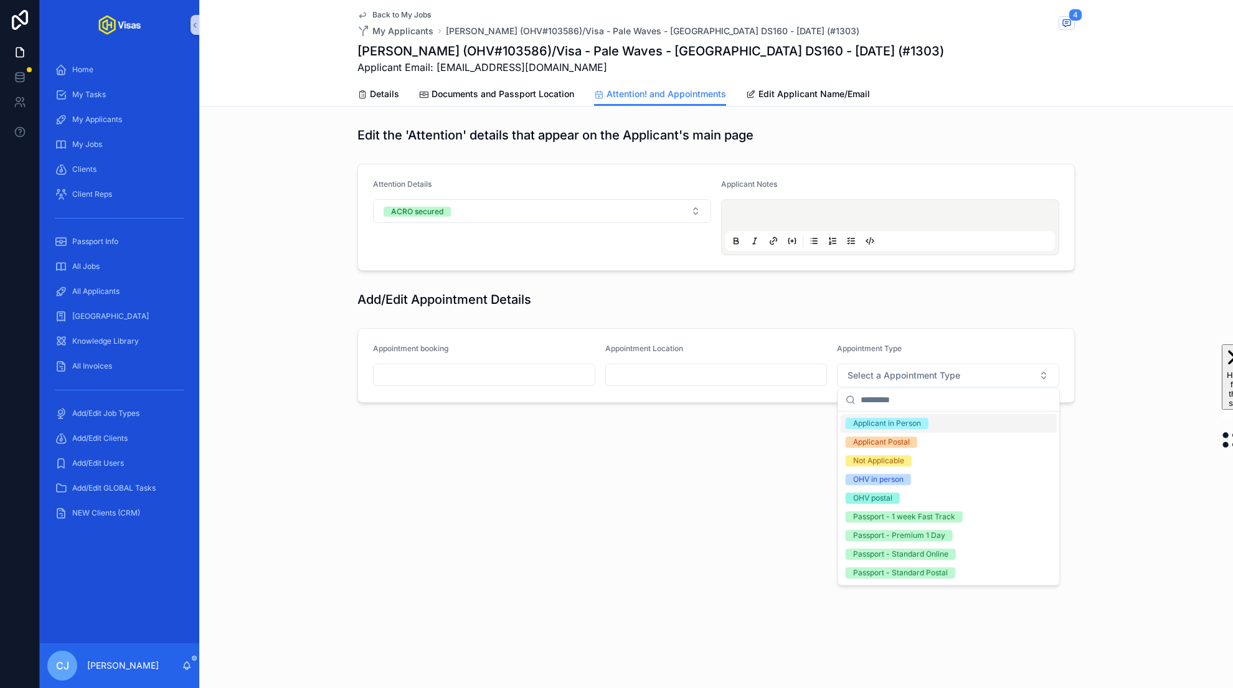
click at [890, 417] on div "Applicant in Person" at bounding box center [949, 423] width 216 height 19
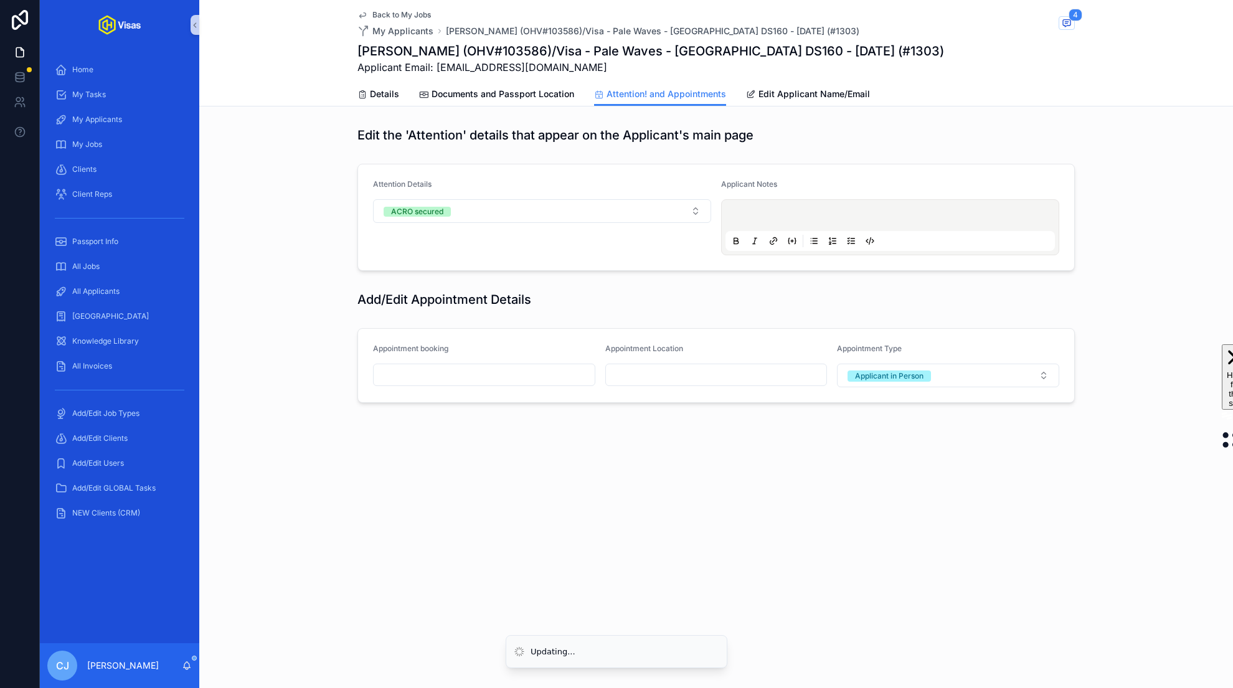
click at [687, 377] on input "scrollable content" at bounding box center [716, 374] width 221 height 17
type input "**********"
click at [529, 92] on span "Documents and Passport Location" at bounding box center [503, 94] width 143 height 12
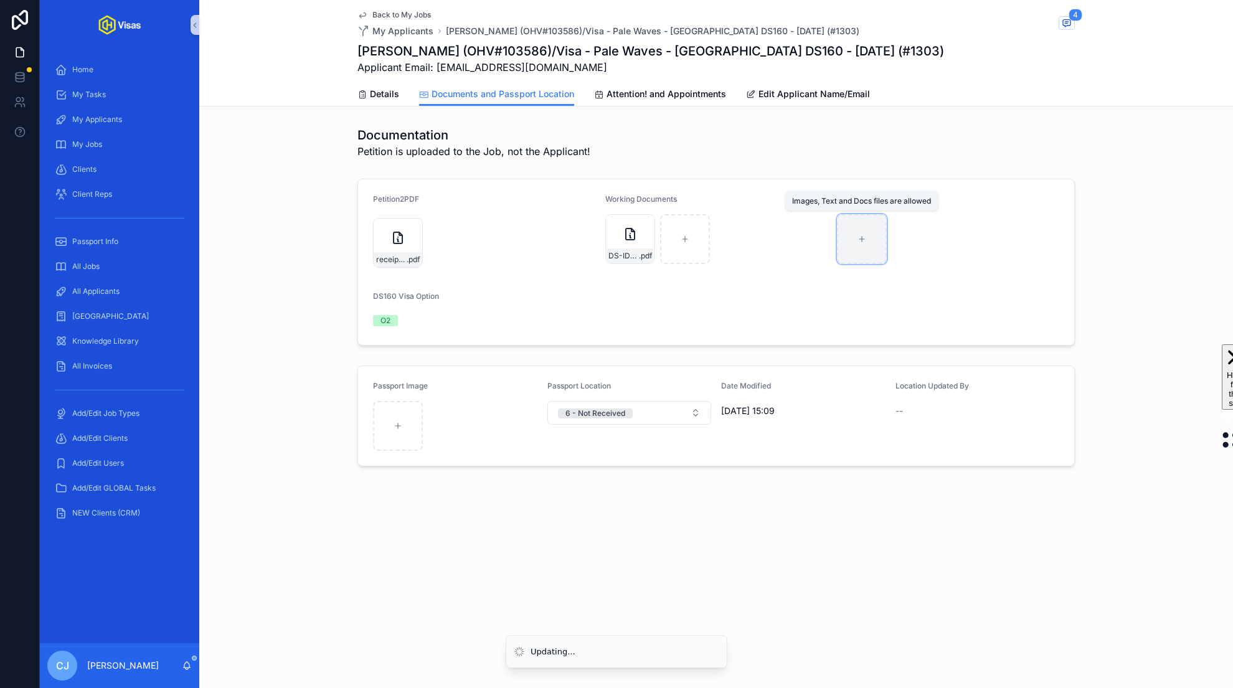
click at [866, 248] on div "scrollable content" at bounding box center [862, 239] width 50 height 50
type input "**********"
click at [686, 244] on div "scrollable content" at bounding box center [685, 239] width 50 height 50
type input "**********"
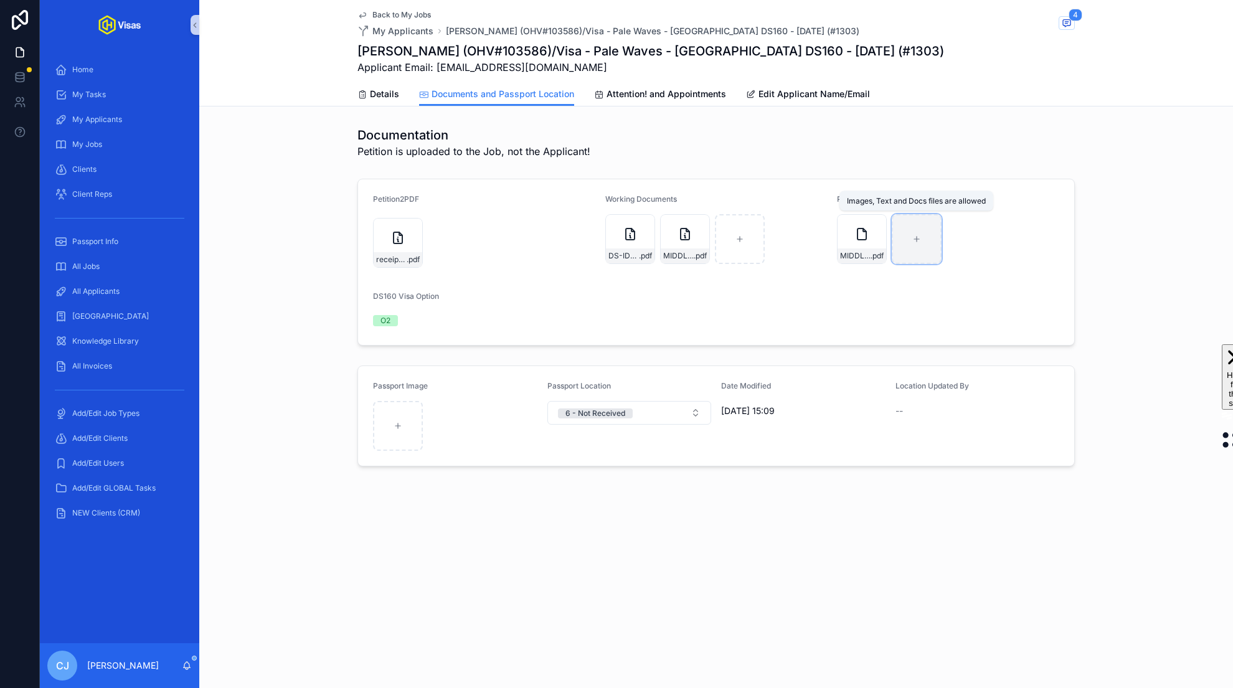
click at [922, 236] on div "scrollable content" at bounding box center [917, 239] width 50 height 50
type input "**********"
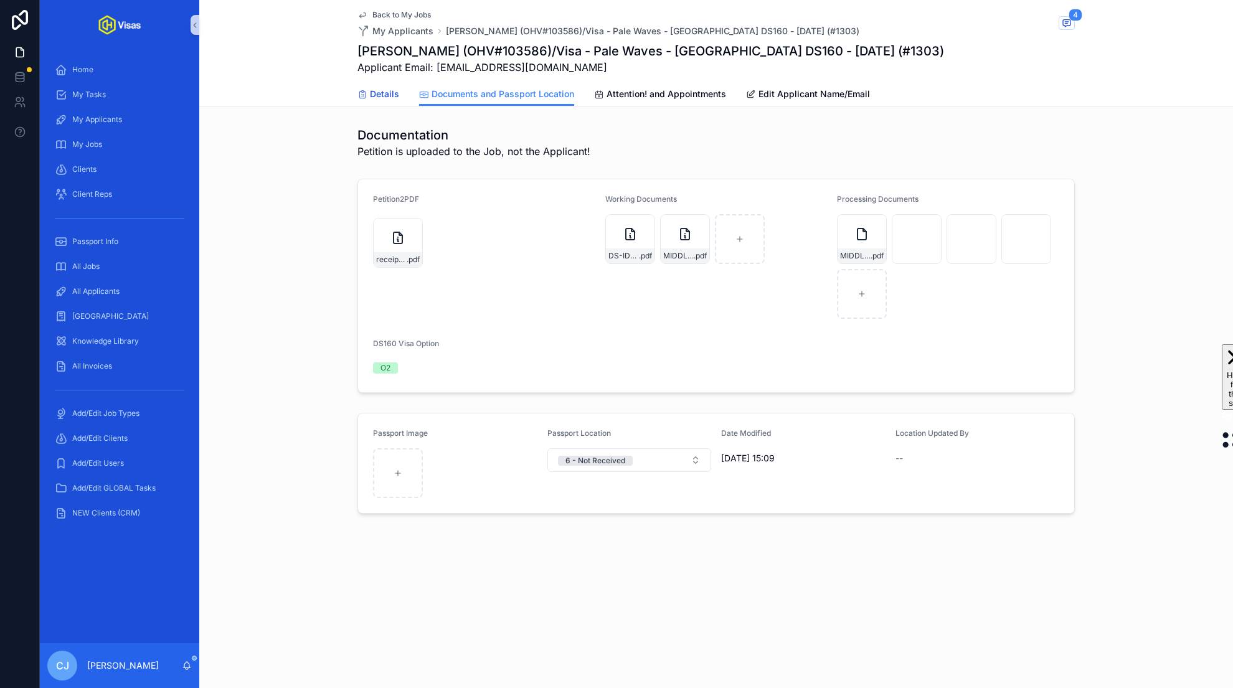
click at [383, 98] on span "Details" at bounding box center [384, 94] width 29 height 12
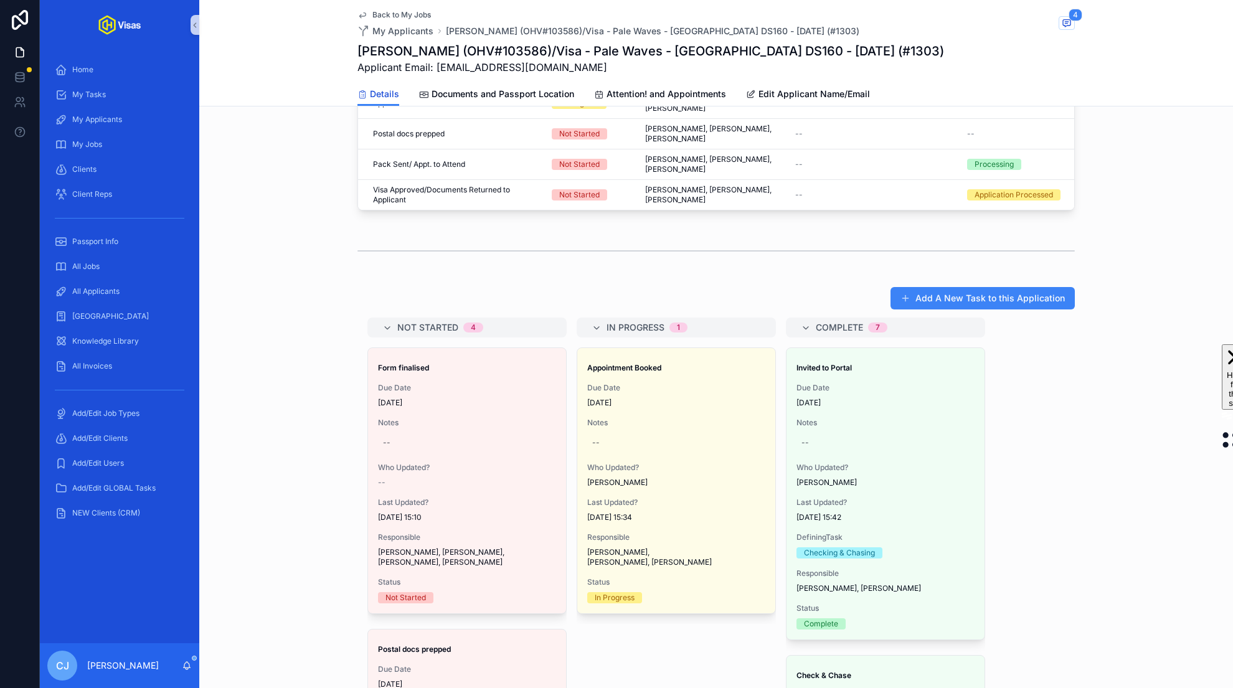
scroll to position [673, 0]
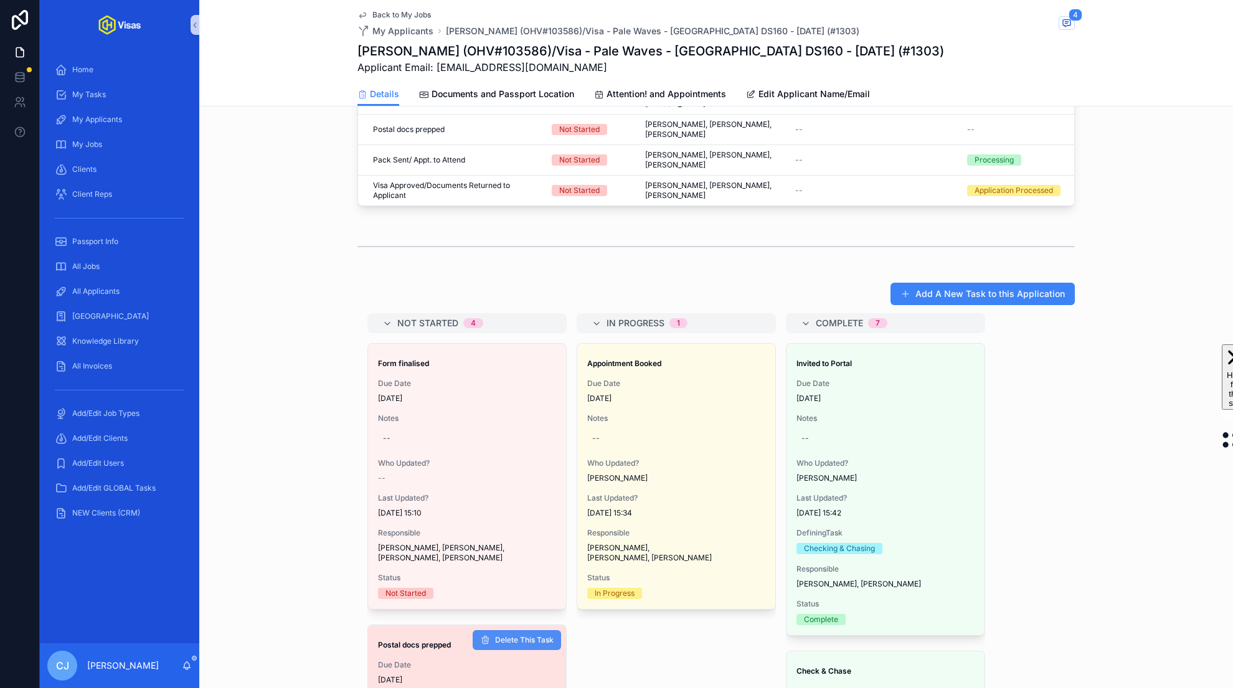
click at [518, 635] on span "Delete This Task" at bounding box center [524, 640] width 59 height 10
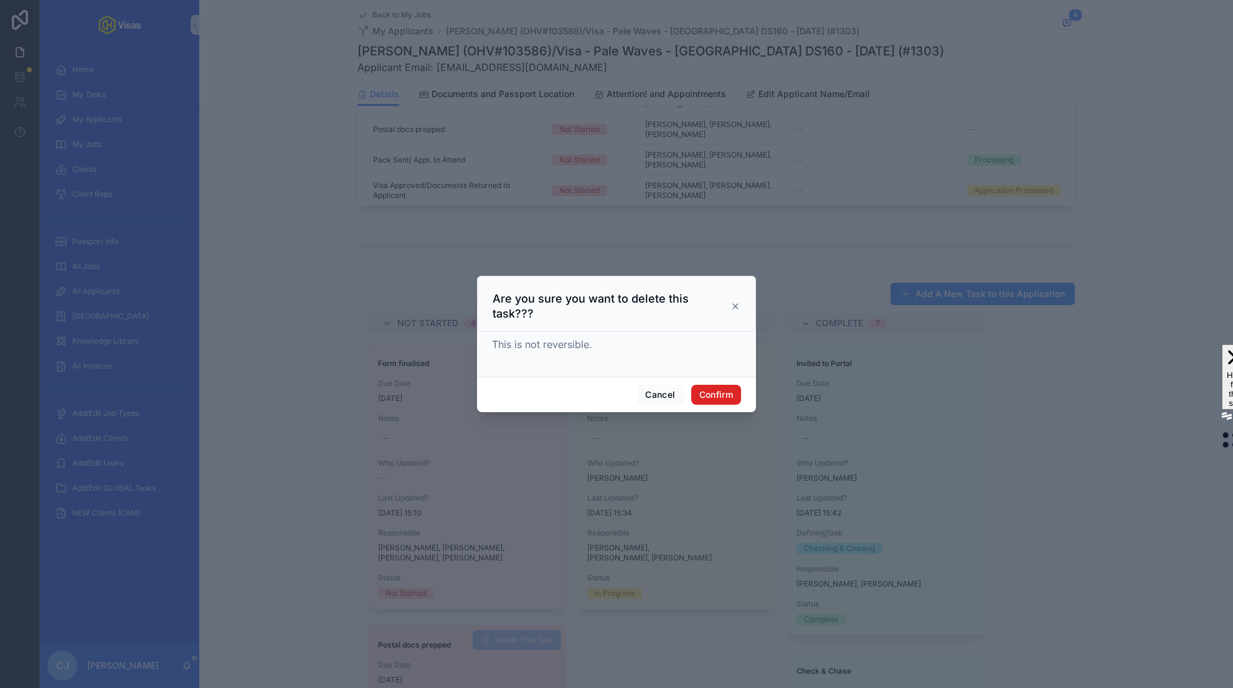
click at [713, 390] on button "Confirm" at bounding box center [716, 395] width 50 height 20
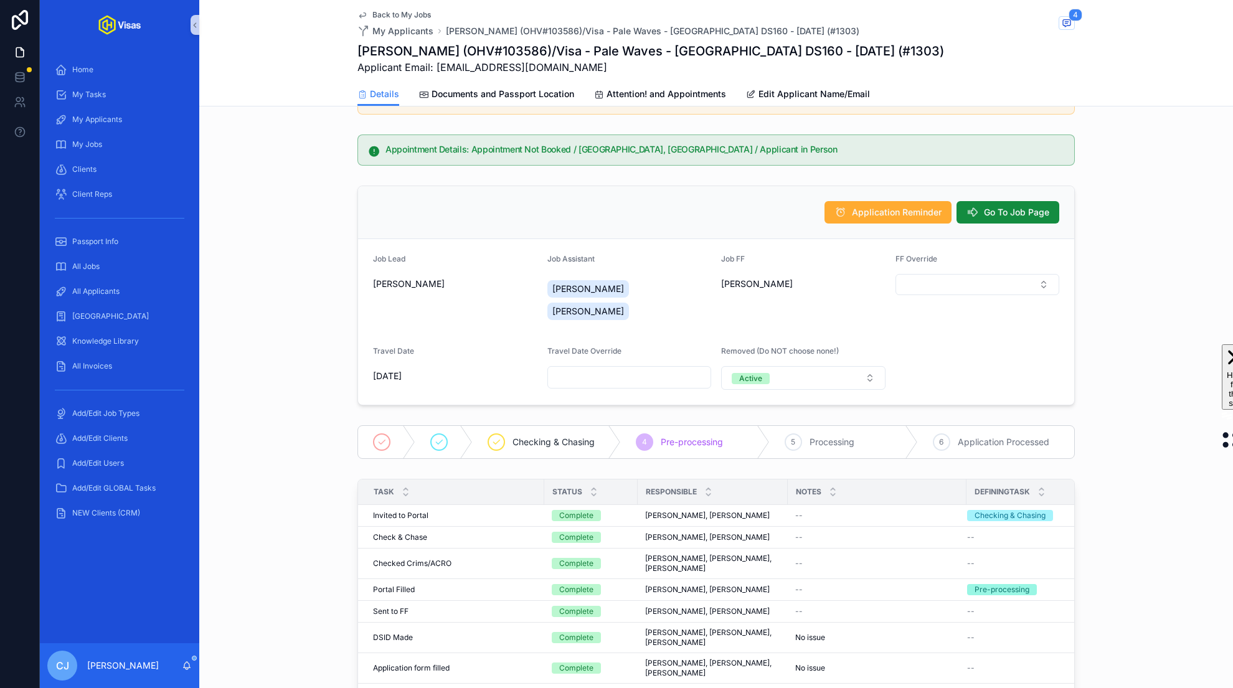
scroll to position [0, 0]
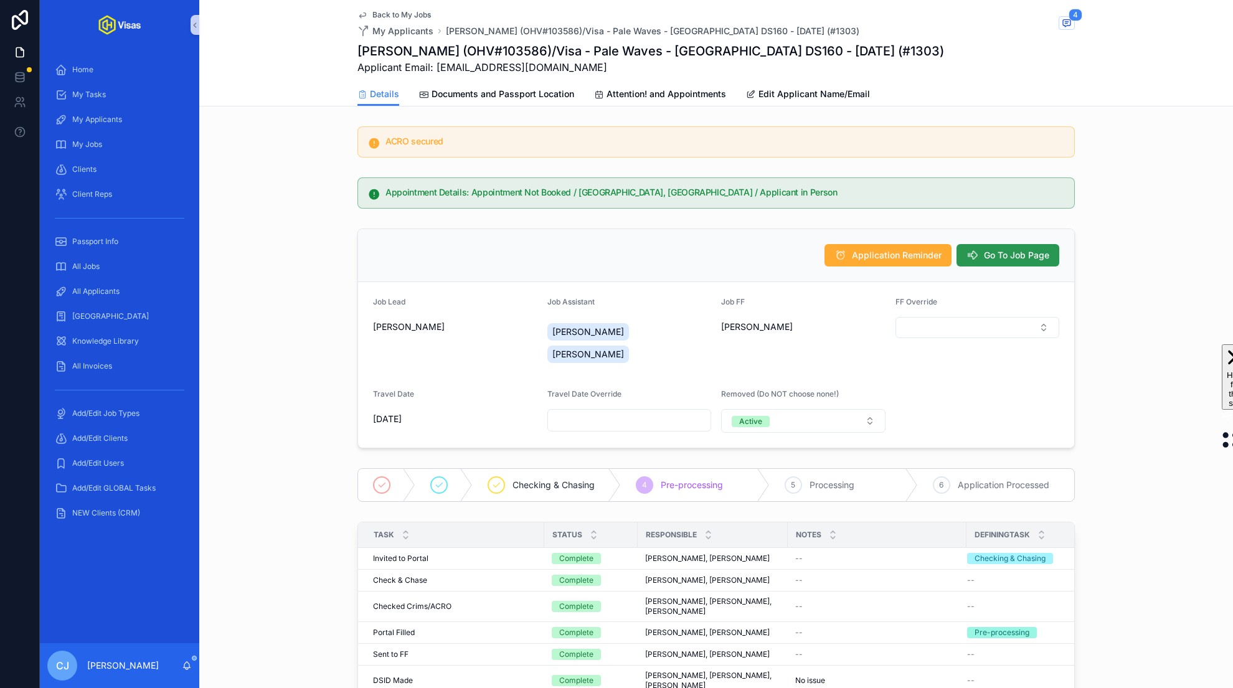
click at [1023, 252] on span "Go To Job Page" at bounding box center [1016, 255] width 65 height 12
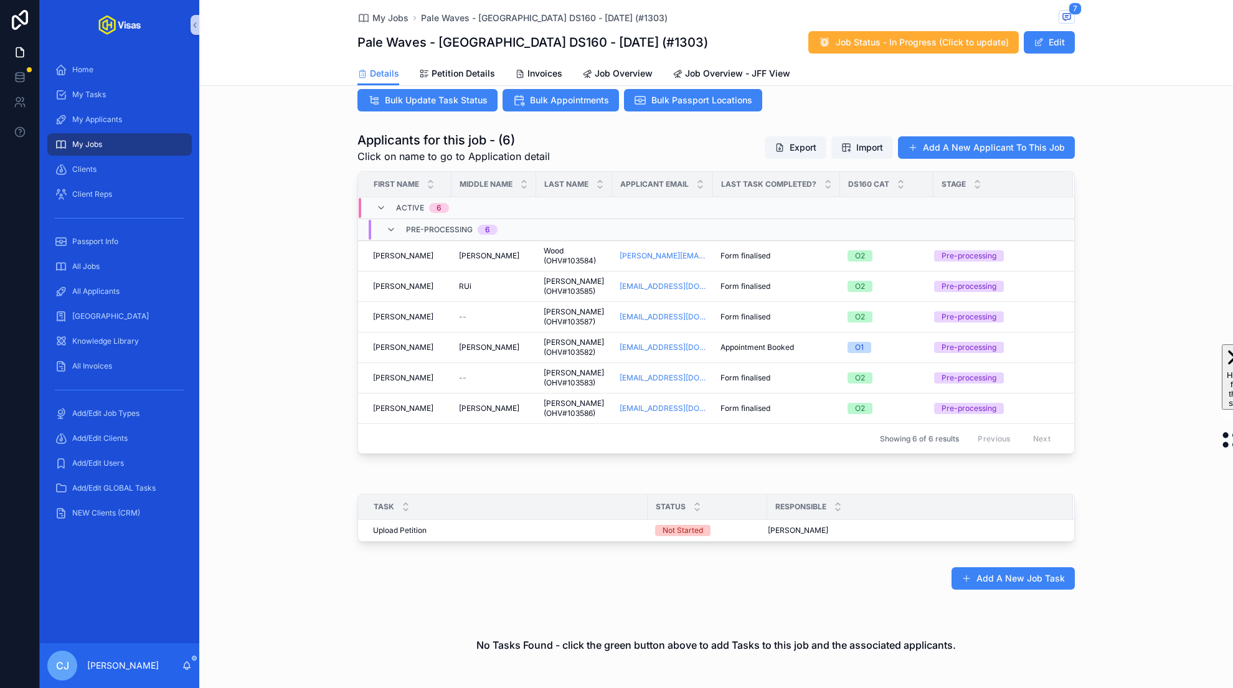
scroll to position [363, 0]
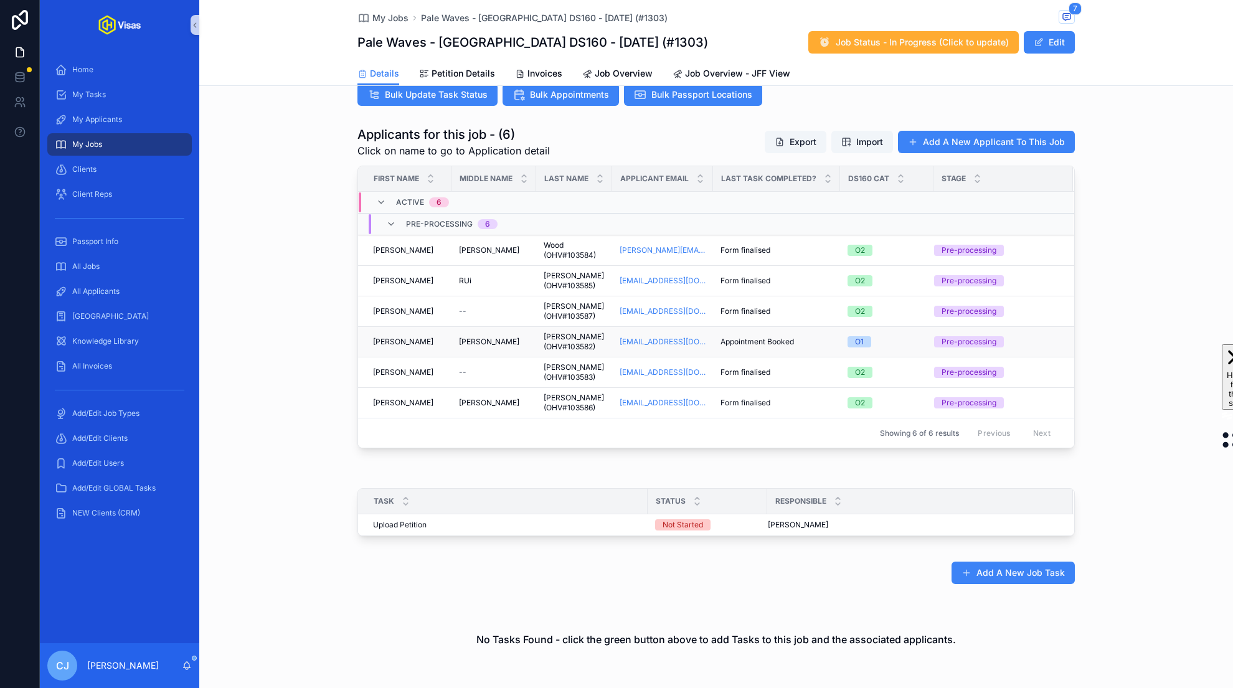
click at [551, 338] on span "Baron-Gracie (OHV#103582)" at bounding box center [574, 342] width 61 height 20
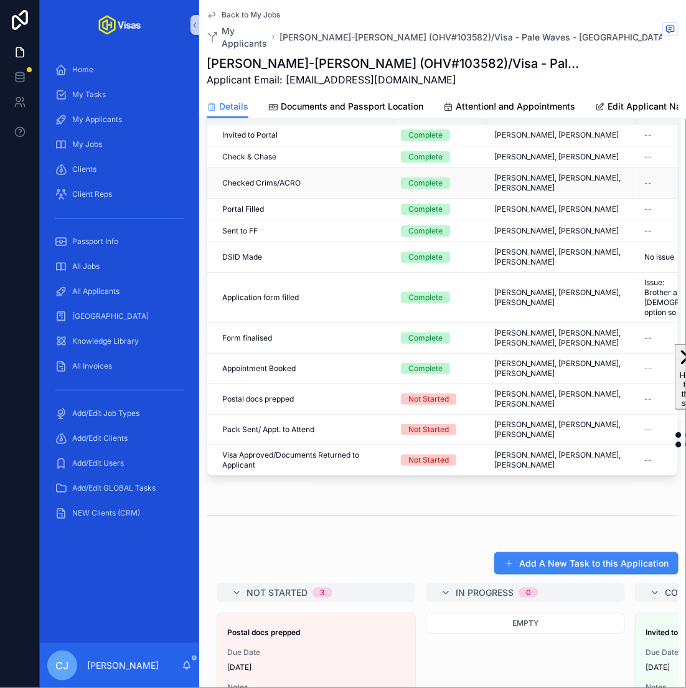
scroll to position [440, 0]
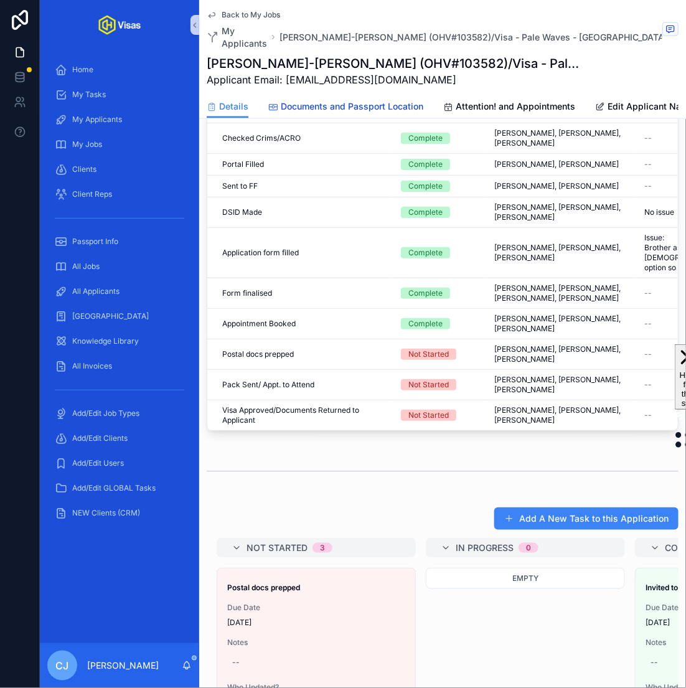
click at [363, 105] on span "Documents and Passport Location" at bounding box center [352, 106] width 143 height 12
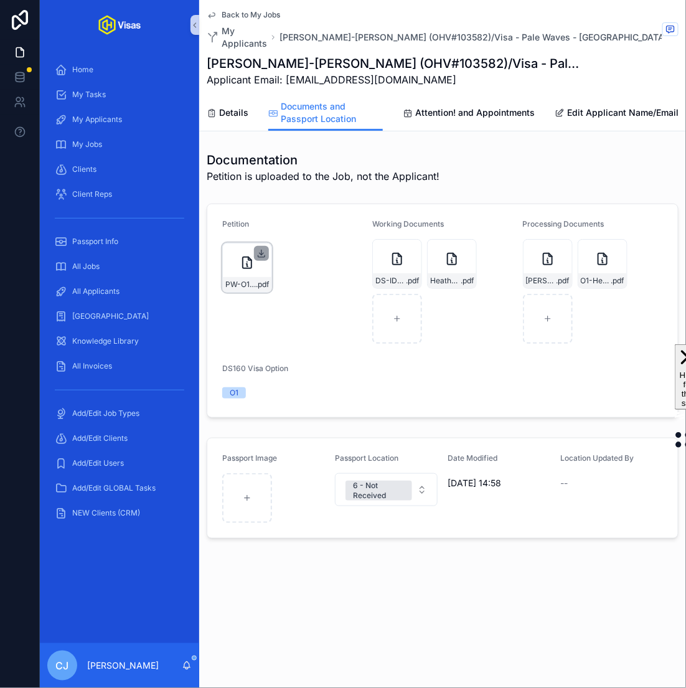
click at [265, 255] on icon "scrollable content" at bounding box center [262, 254] width 10 height 10
click at [628, 231] on div "Processing Documents" at bounding box center [593, 226] width 140 height 15
click at [560, 252] on icon "scrollable content" at bounding box center [563, 250] width 10 height 10
click at [620, 250] on icon "scrollable content" at bounding box center [617, 250] width 10 height 10
click at [506, 114] on span "Attention! and Appointments" at bounding box center [476, 113] width 120 height 12
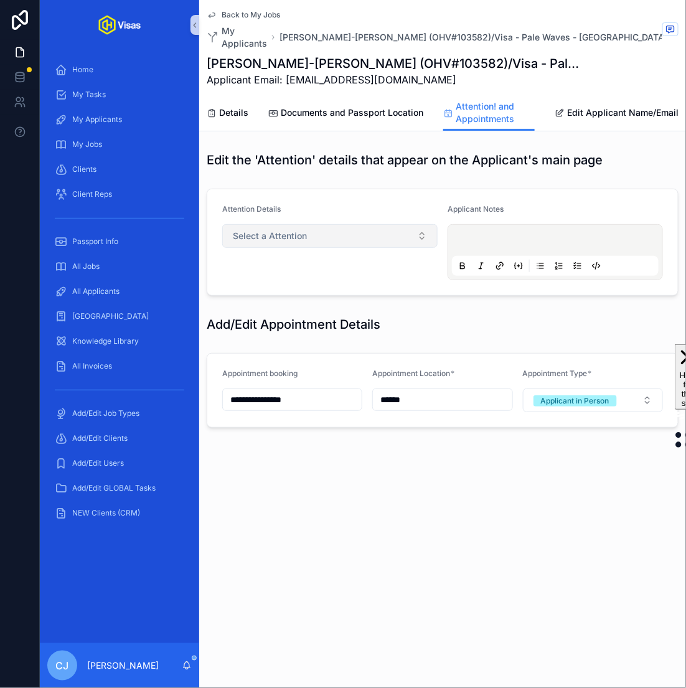
click at [376, 232] on button "Select a Attention" at bounding box center [330, 236] width 216 height 24
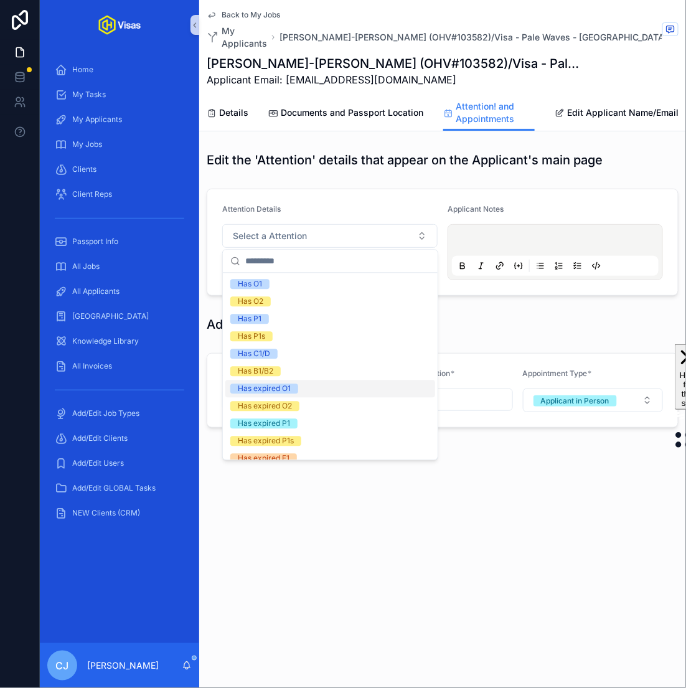
click at [315, 394] on div "Has expired O1" at bounding box center [331, 389] width 210 height 17
click at [396, 171] on div "Edit the 'Attention' details that appear on the Applicant's main page" at bounding box center [442, 159] width 487 height 27
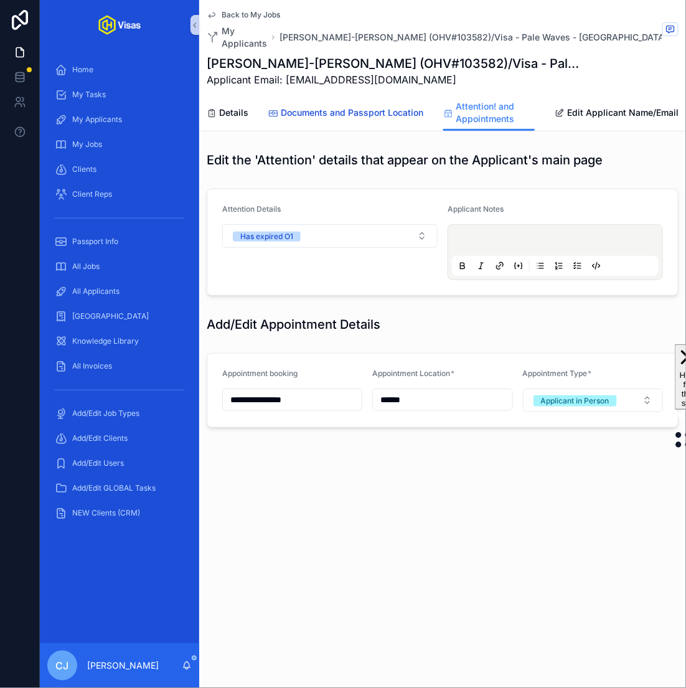
click at [382, 107] on span "Documents and Passport Location" at bounding box center [352, 113] width 143 height 12
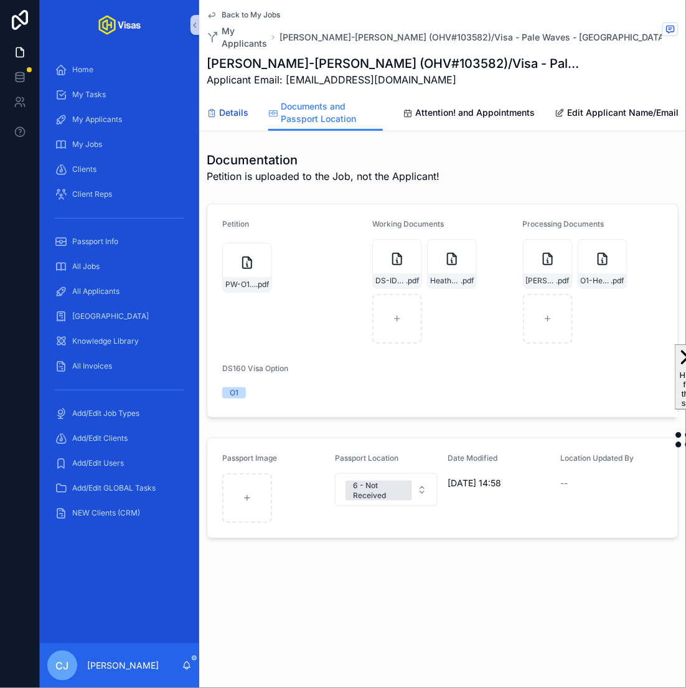
click at [231, 107] on span "Details" at bounding box center [233, 113] width 29 height 12
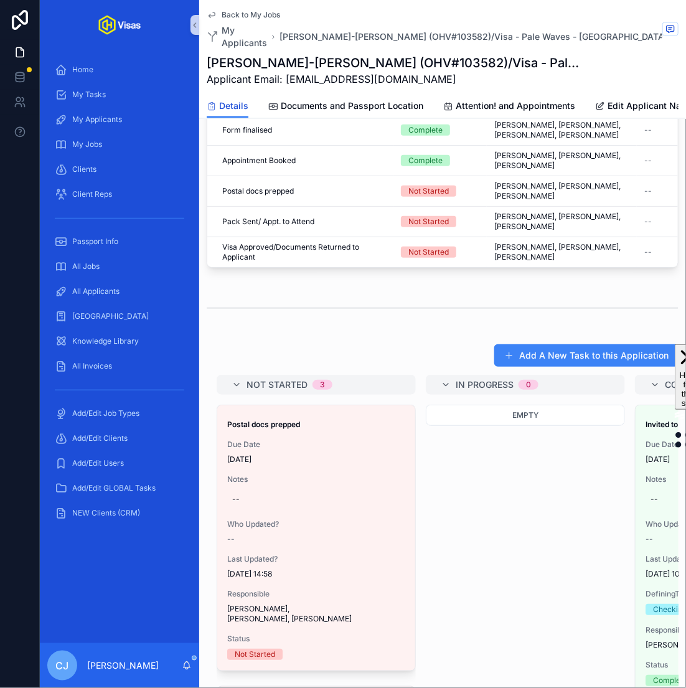
scroll to position [658, 0]
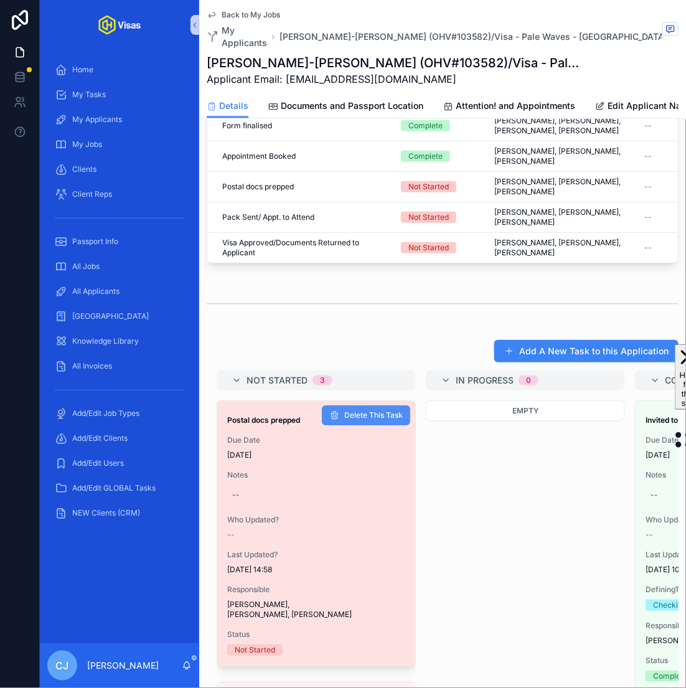
click at [376, 411] on span "Delete This Task" at bounding box center [373, 416] width 59 height 10
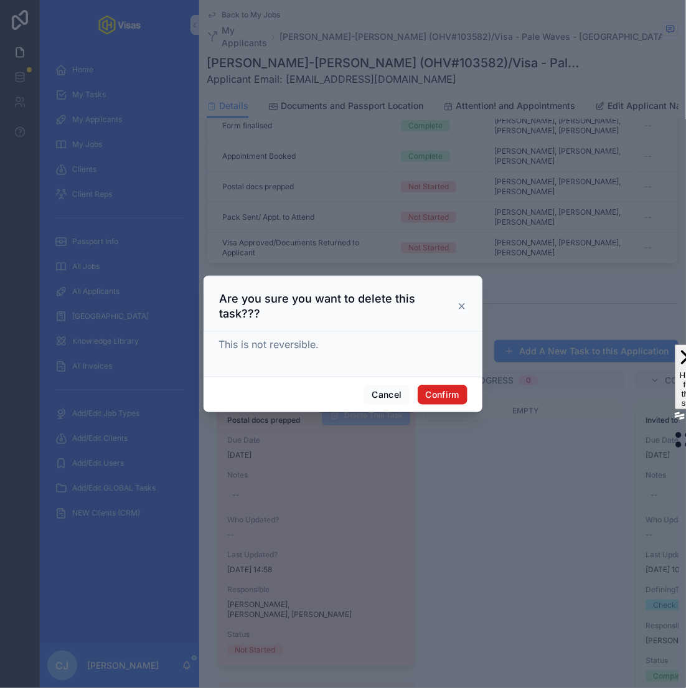
click at [453, 385] on button "Confirm" at bounding box center [443, 395] width 50 height 20
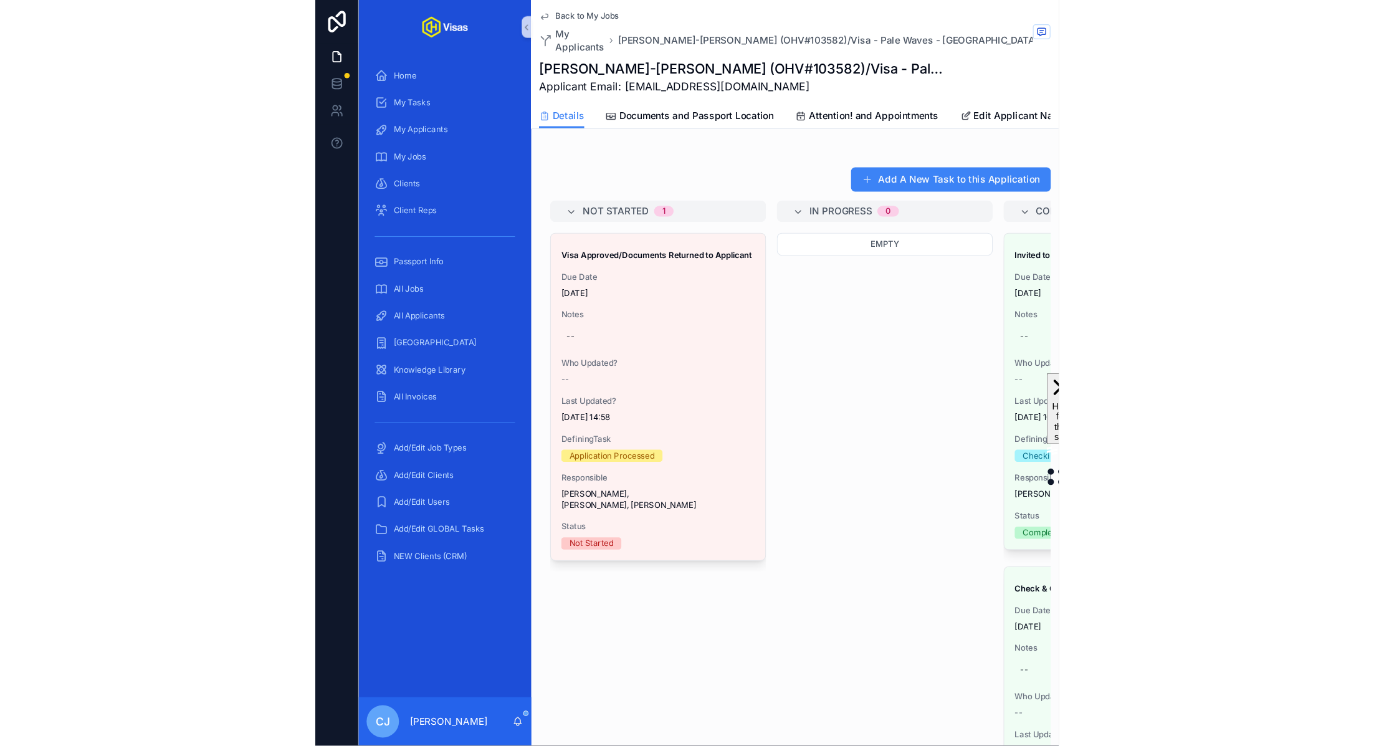
scroll to position [0, 0]
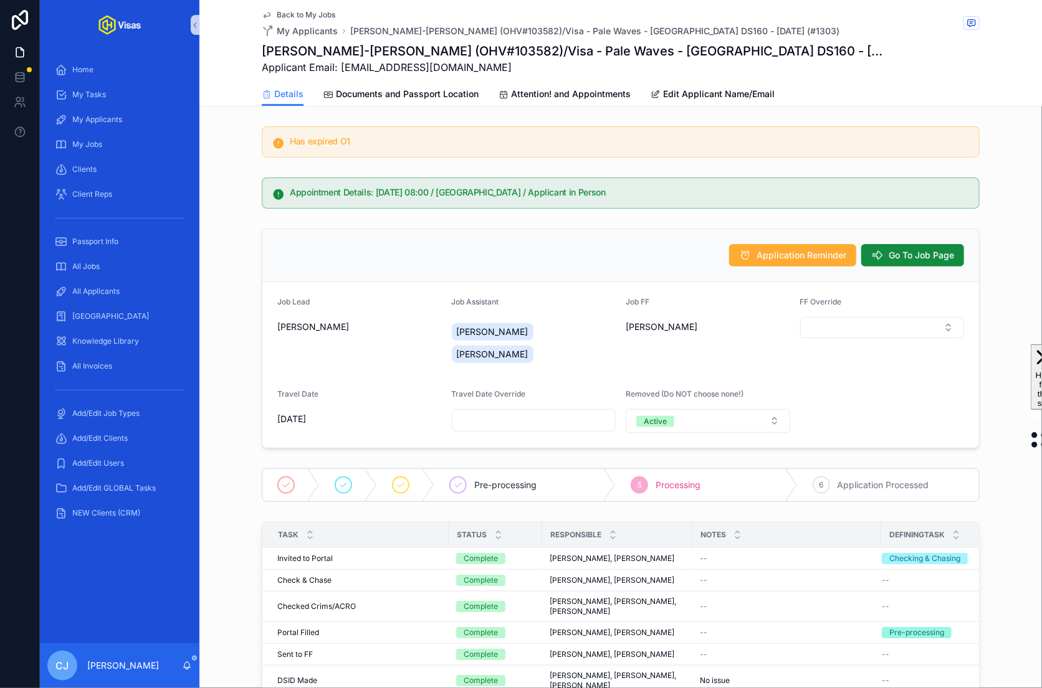
drag, startPoint x: 311, startPoint y: 331, endPoint x: 892, endPoint y: 13, distance: 661.8
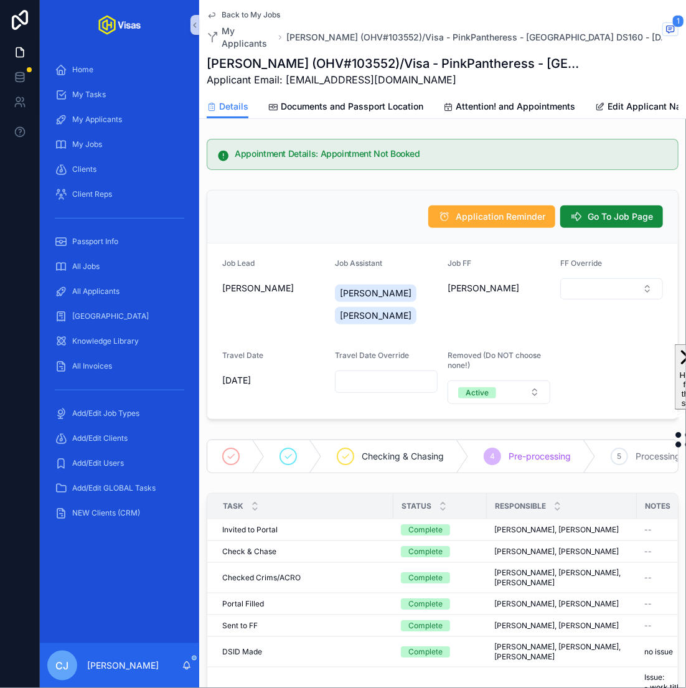
click at [320, 55] on h1 "[PERSON_NAME] (OHV#103552)/Visa - PinkPantheress - [GEOGRAPHIC_DATA] DS160 - [D…" at bounding box center [396, 63] width 379 height 17
copy h1 "103552"
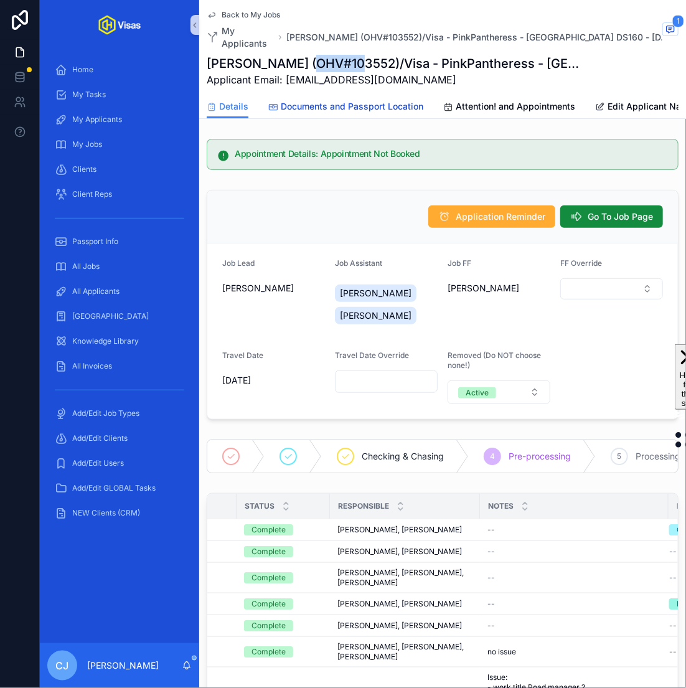
click at [403, 100] on span "Documents and Passport Location" at bounding box center [352, 106] width 143 height 12
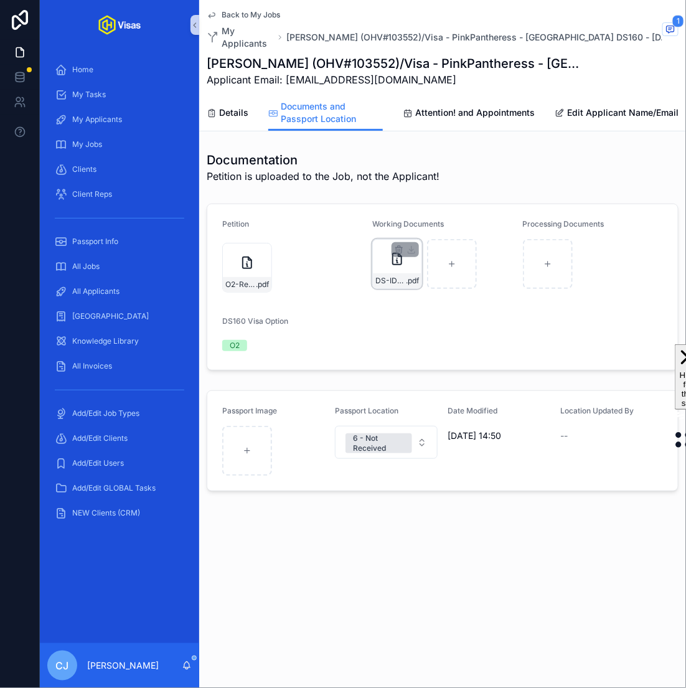
click at [390, 274] on div "DS-ID-KING .pdf" at bounding box center [397, 280] width 49 height 15
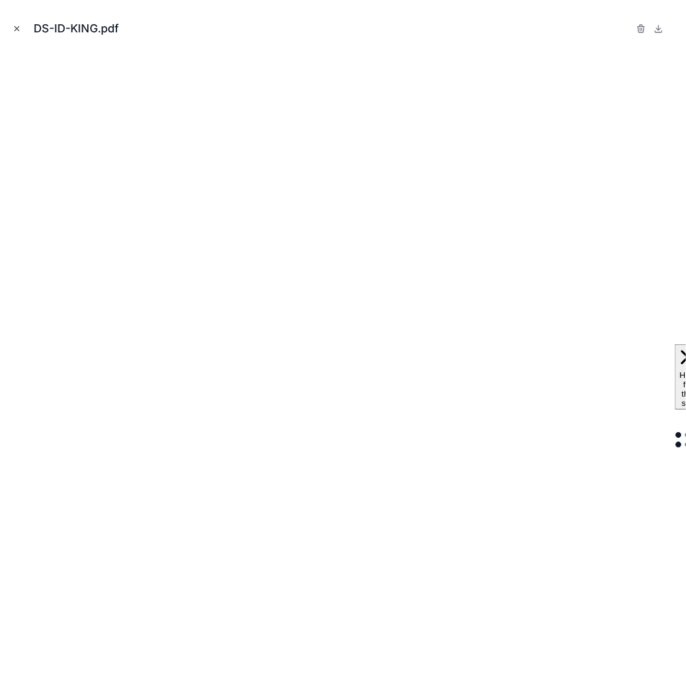
click at [18, 29] on icon "Close modal" at bounding box center [17, 29] width 4 height 4
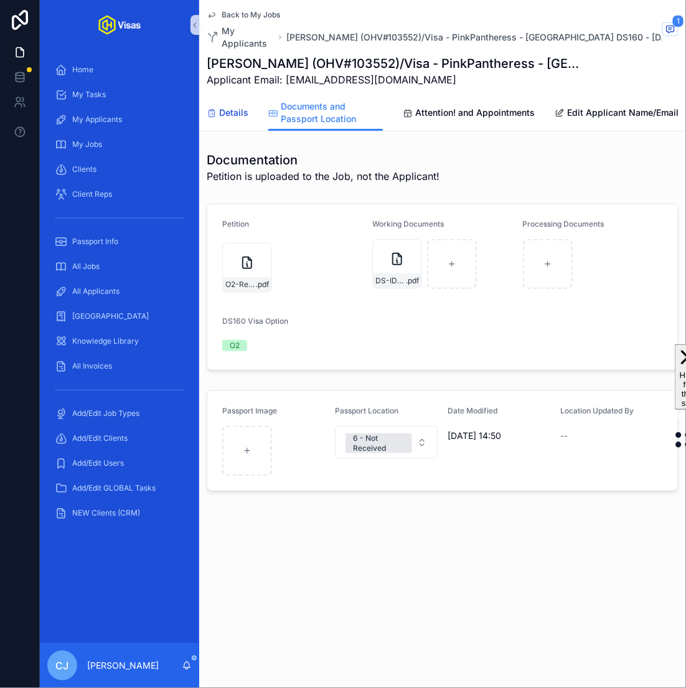
click at [231, 107] on span "Details" at bounding box center [233, 113] width 29 height 12
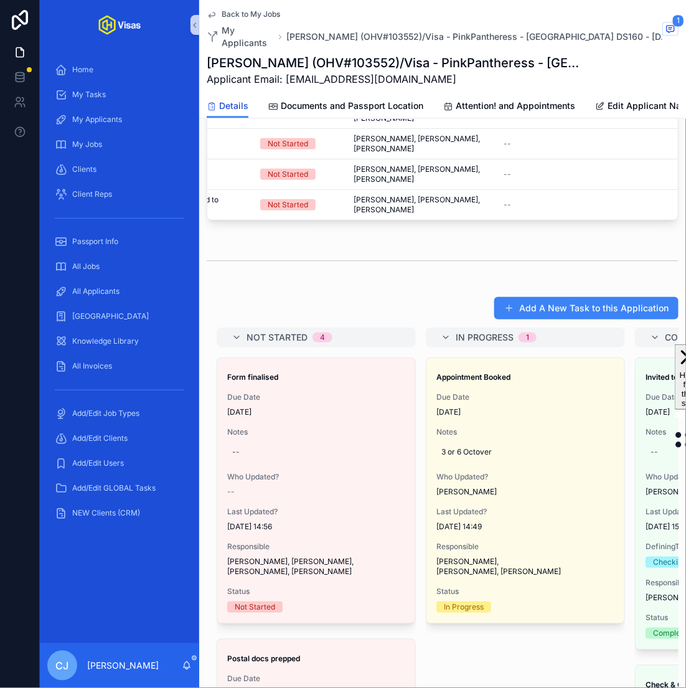
scroll to position [738, 0]
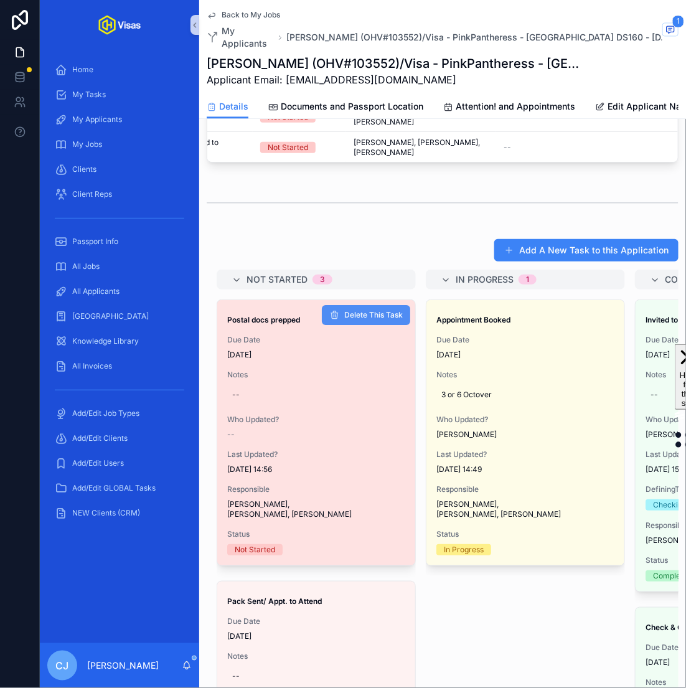
click at [380, 310] on span "Delete This Task" at bounding box center [373, 315] width 59 height 10
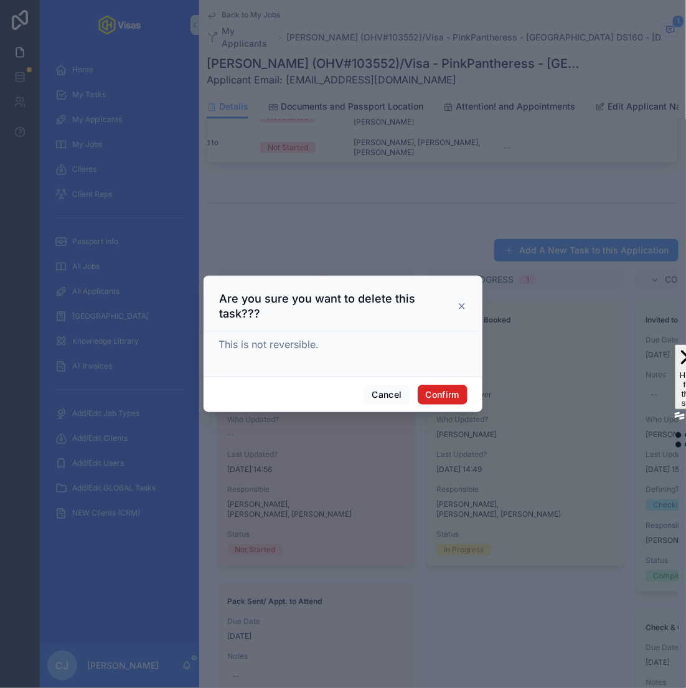
click at [443, 391] on button "Confirm" at bounding box center [443, 395] width 50 height 20
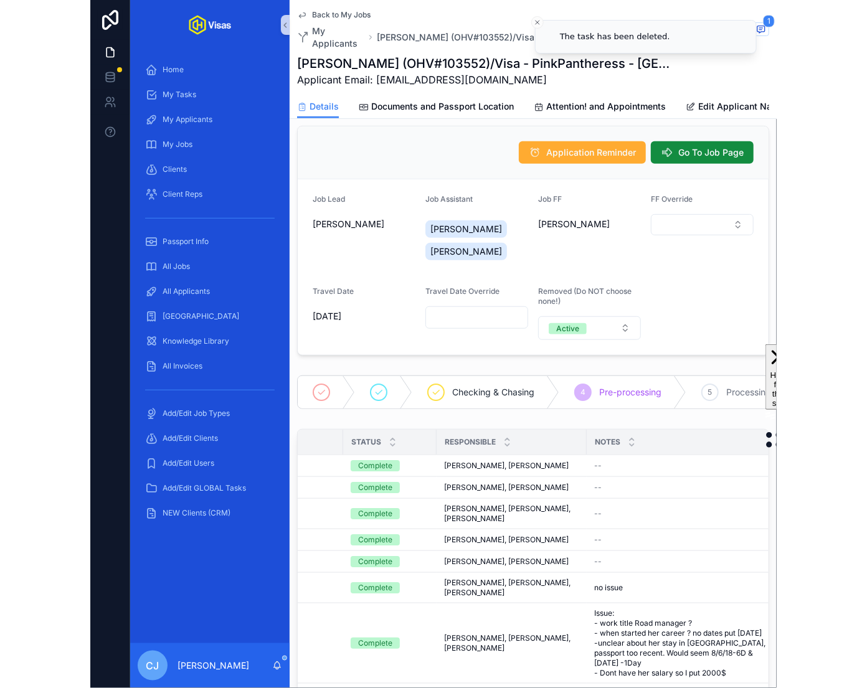
scroll to position [0, 0]
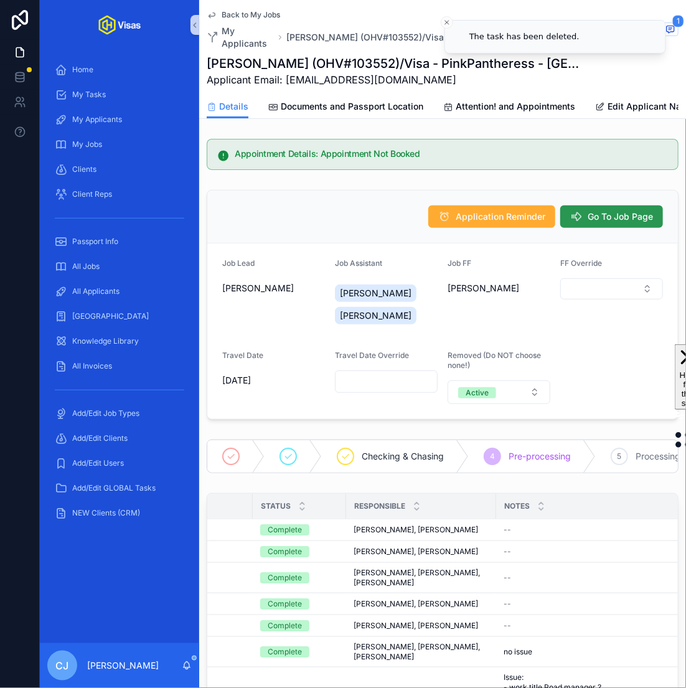
click at [588, 211] on span "Go To Job Page" at bounding box center [620, 217] width 65 height 12
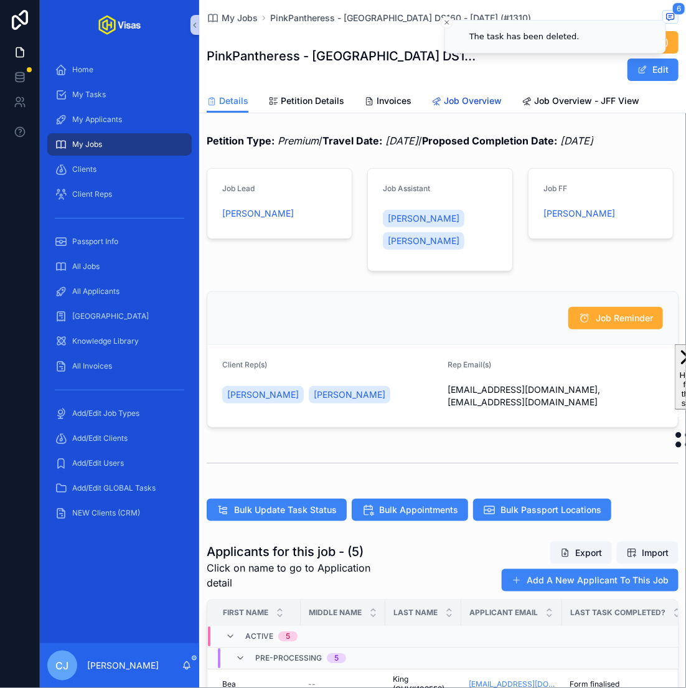
click at [477, 105] on span "Job Overview" at bounding box center [473, 101] width 58 height 12
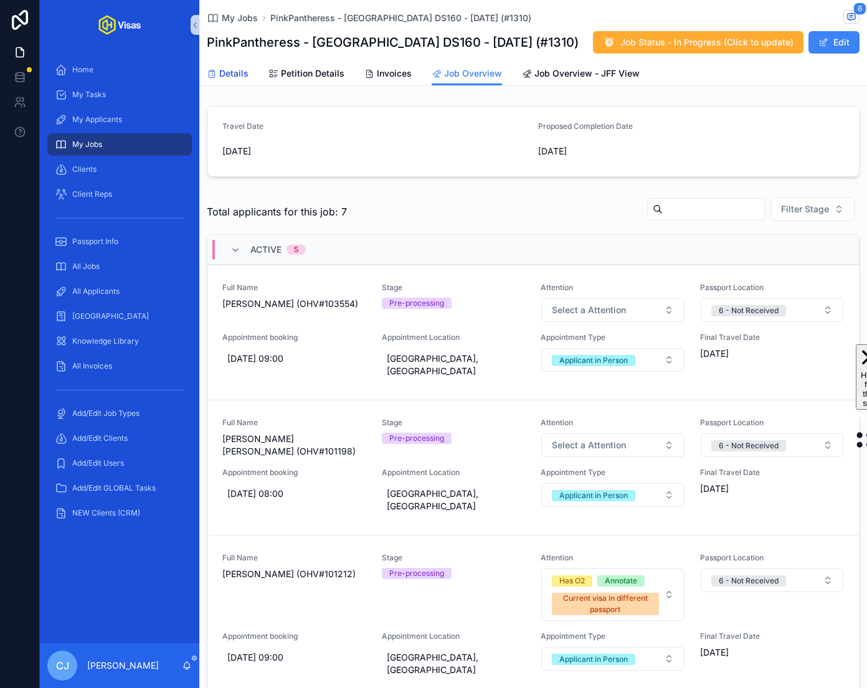
click at [247, 77] on span "Details" at bounding box center [233, 73] width 29 height 12
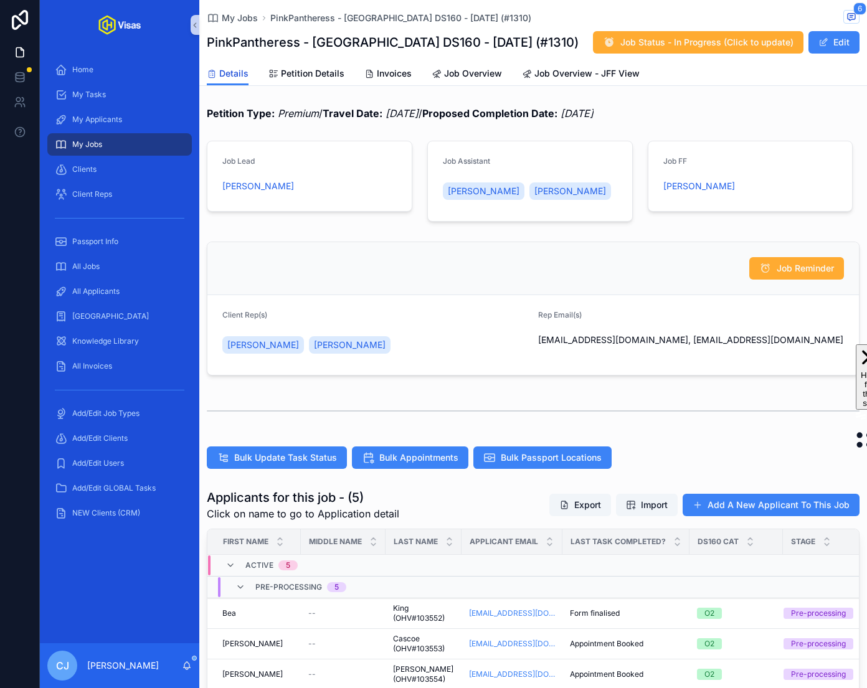
scroll to position [219, 0]
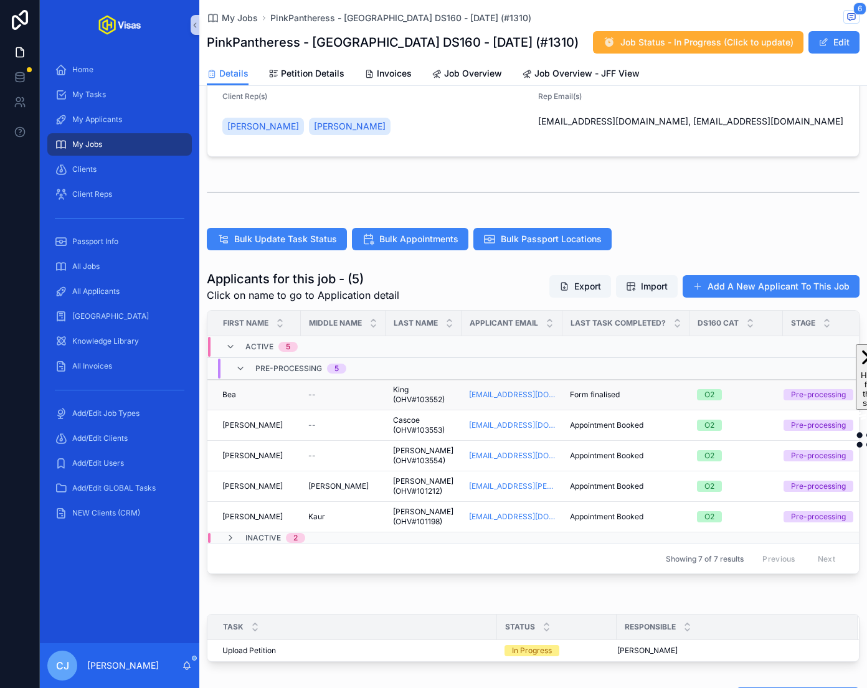
click at [406, 391] on span "King (OHV#103552)" at bounding box center [423, 395] width 61 height 20
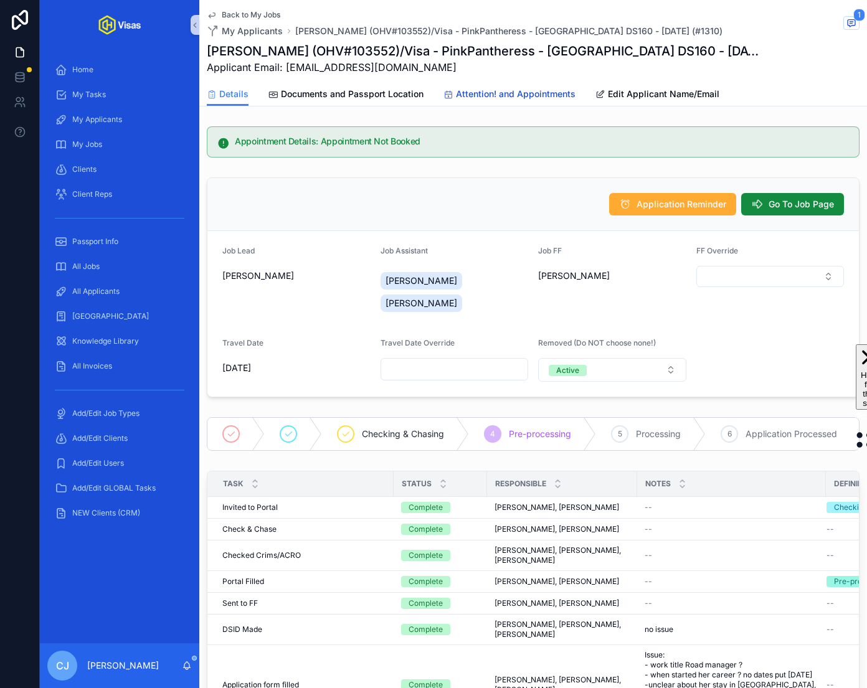
click at [473, 92] on span "Attention! and Appointments" at bounding box center [516, 94] width 120 height 12
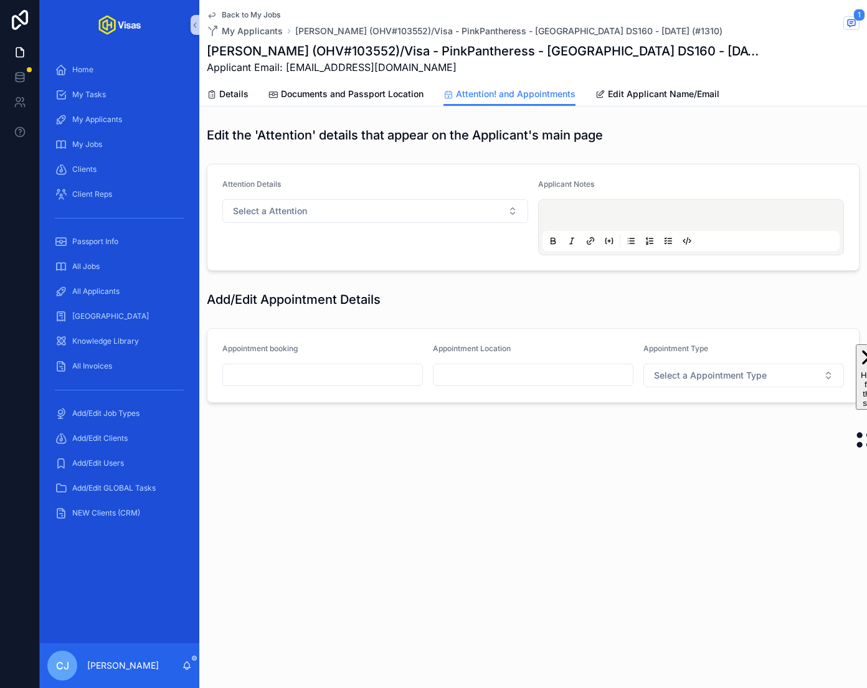
click at [398, 373] on input "scrollable content" at bounding box center [322, 374] width 199 height 17
click at [384, 402] on button "scrollable content" at bounding box center [390, 404] width 22 height 22
click at [251, 501] on button "6" at bounding box center [255, 504] width 22 height 22
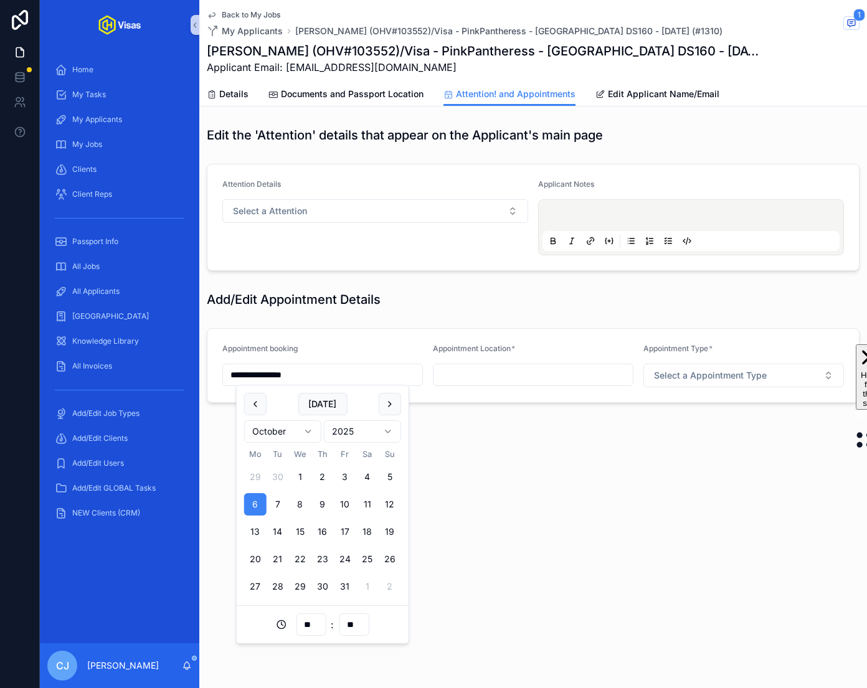
click at [305, 622] on input "**" at bounding box center [311, 624] width 29 height 17
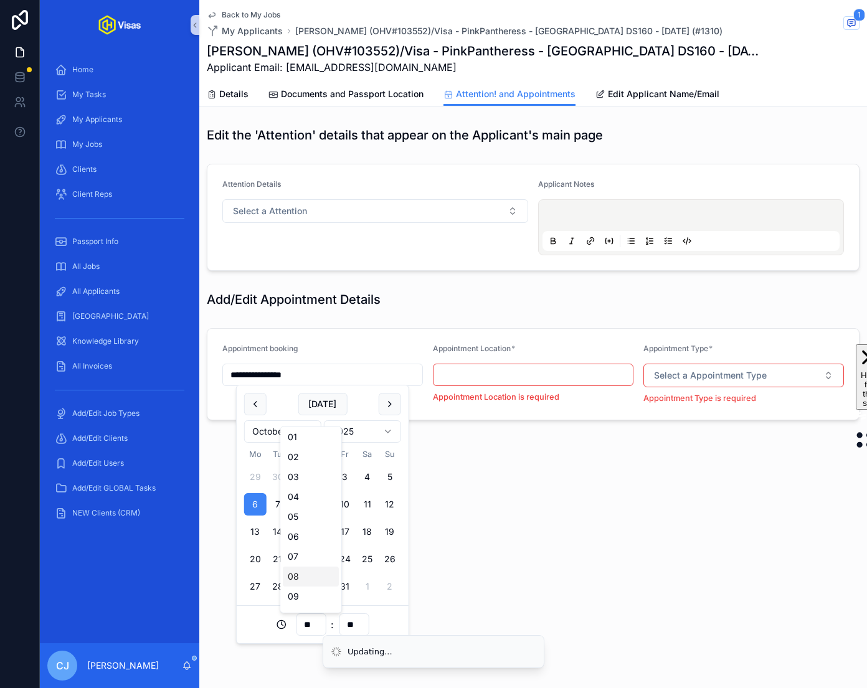
scroll to position [34, 0]
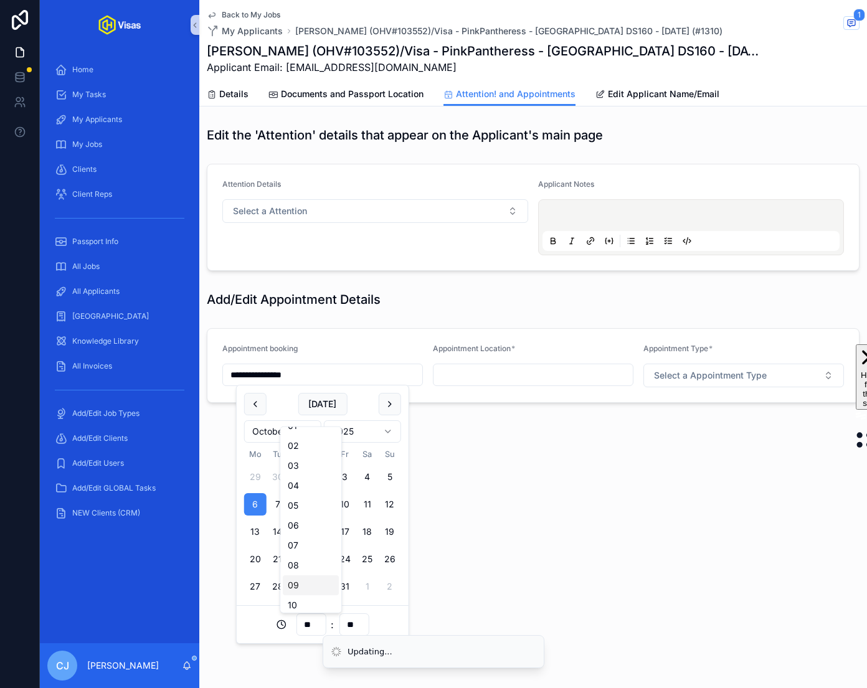
click at [302, 589] on div "09" at bounding box center [311, 586] width 56 height 20
type input "**********"
type input "**"
click at [492, 373] on input "scrollable content" at bounding box center [533, 374] width 199 height 17
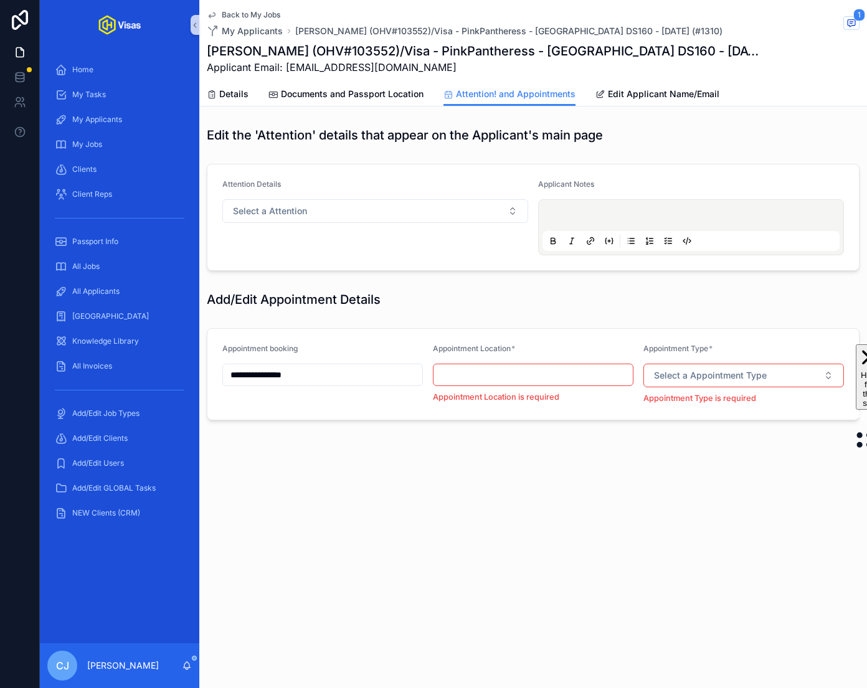
type input "**********"
click at [686, 377] on span "Select a Appointment Type" at bounding box center [710, 375] width 113 height 12
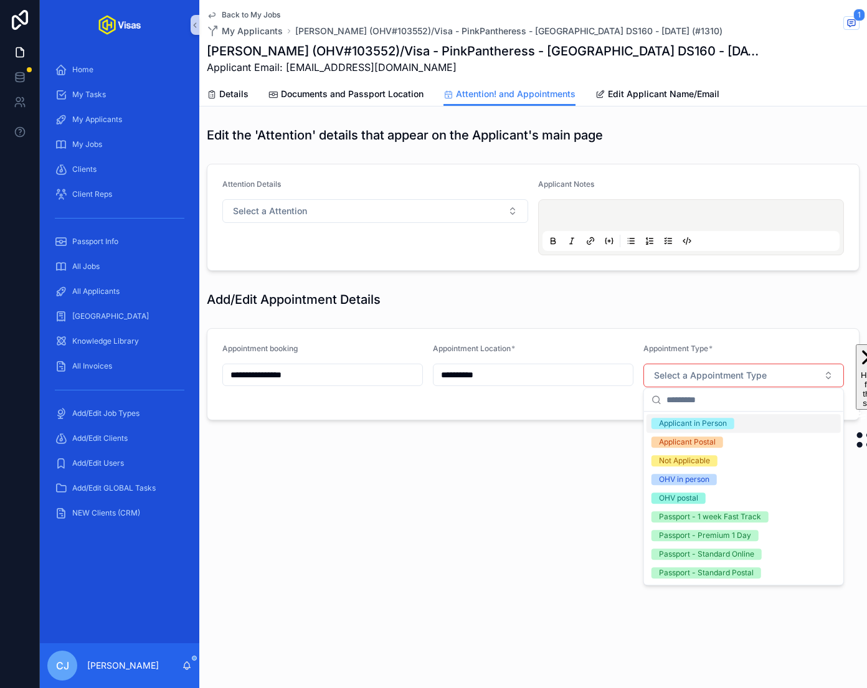
click at [686, 419] on div "Applicant in Person" at bounding box center [693, 423] width 68 height 11
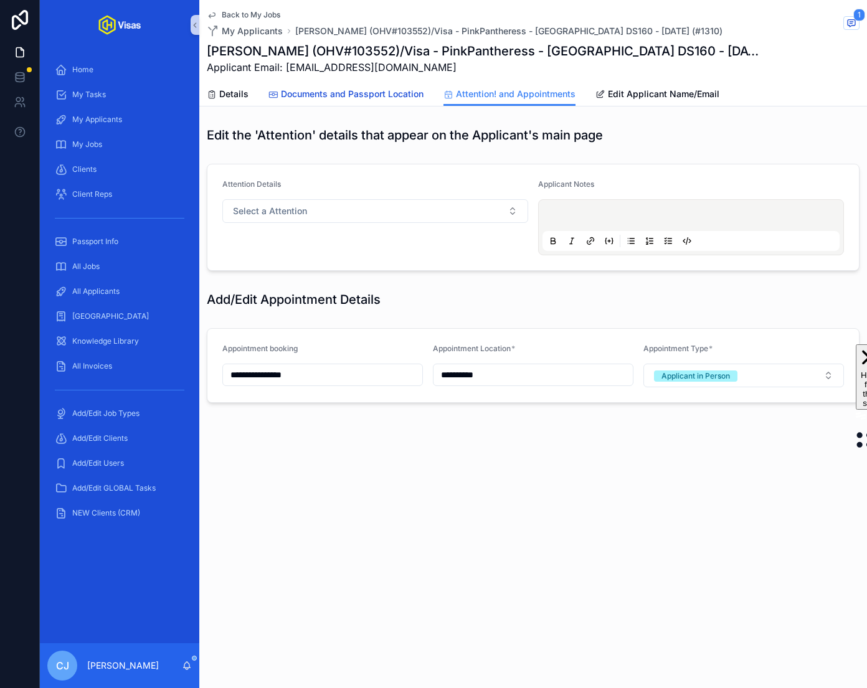
click at [380, 100] on link "Documents and Passport Location" at bounding box center [345, 95] width 155 height 25
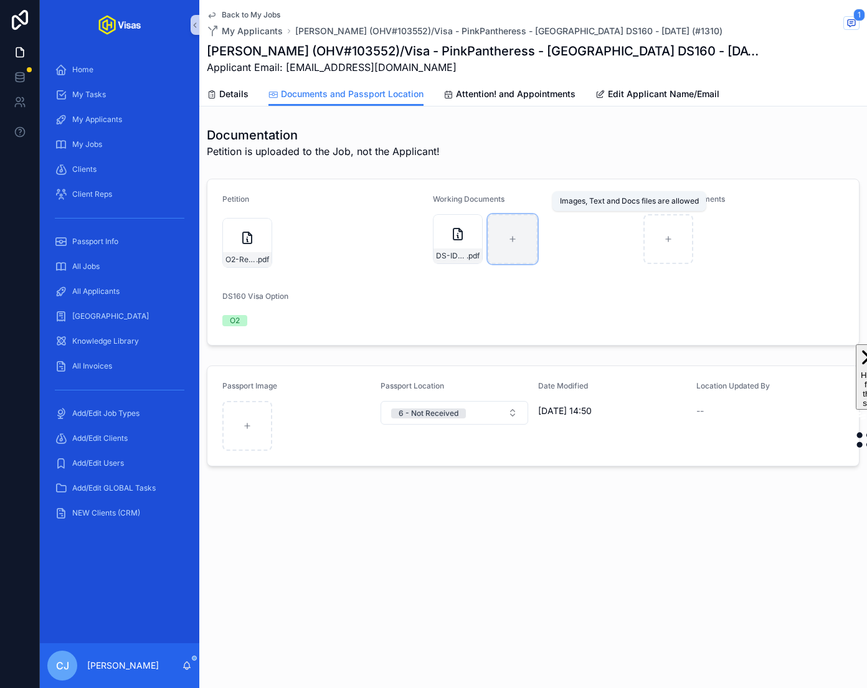
click at [510, 242] on icon "scrollable content" at bounding box center [512, 239] width 9 height 9
type input "**********"
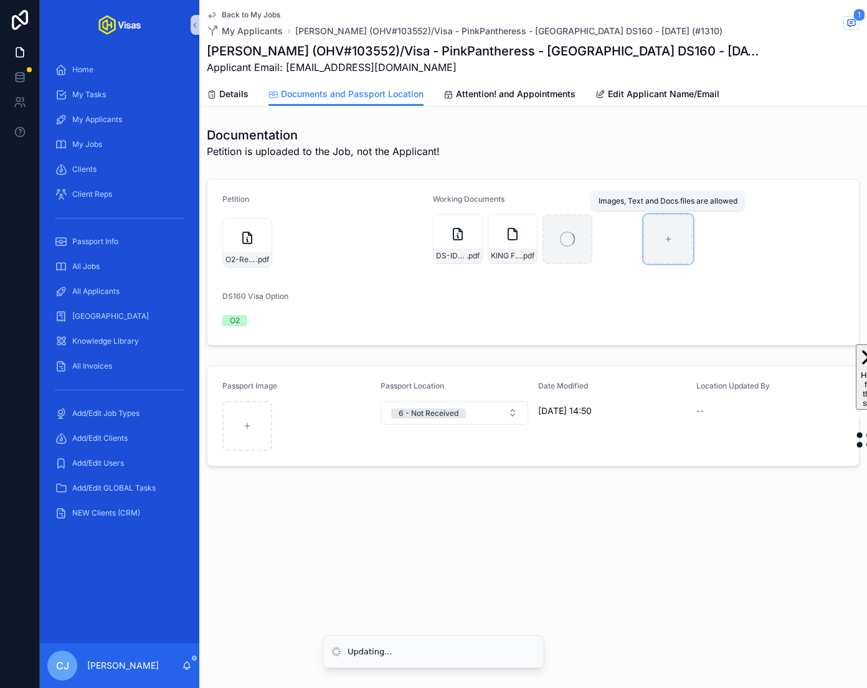
click at [670, 249] on div "scrollable content" at bounding box center [668, 239] width 50 height 50
type input "**********"
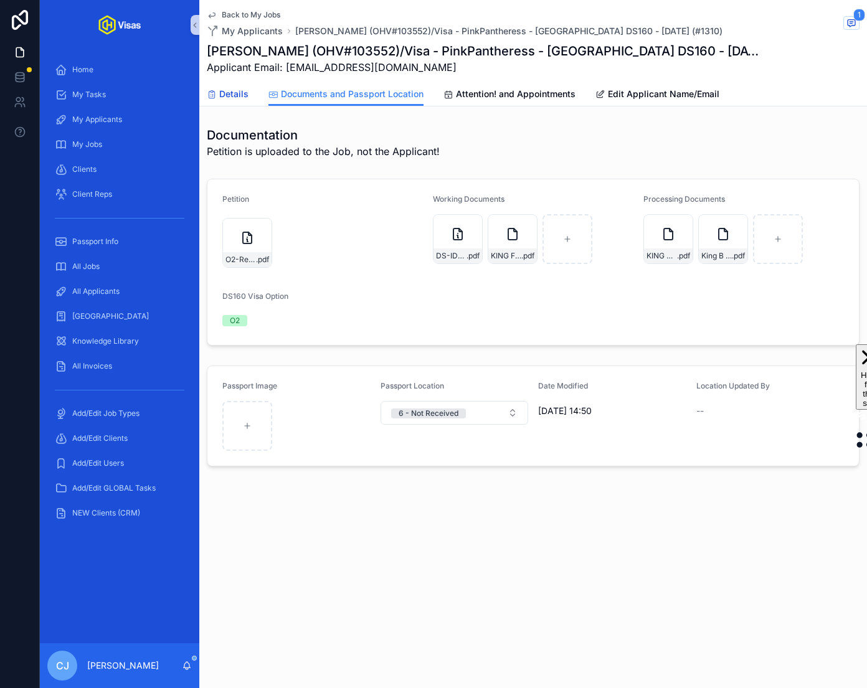
click at [232, 96] on span "Details" at bounding box center [233, 94] width 29 height 12
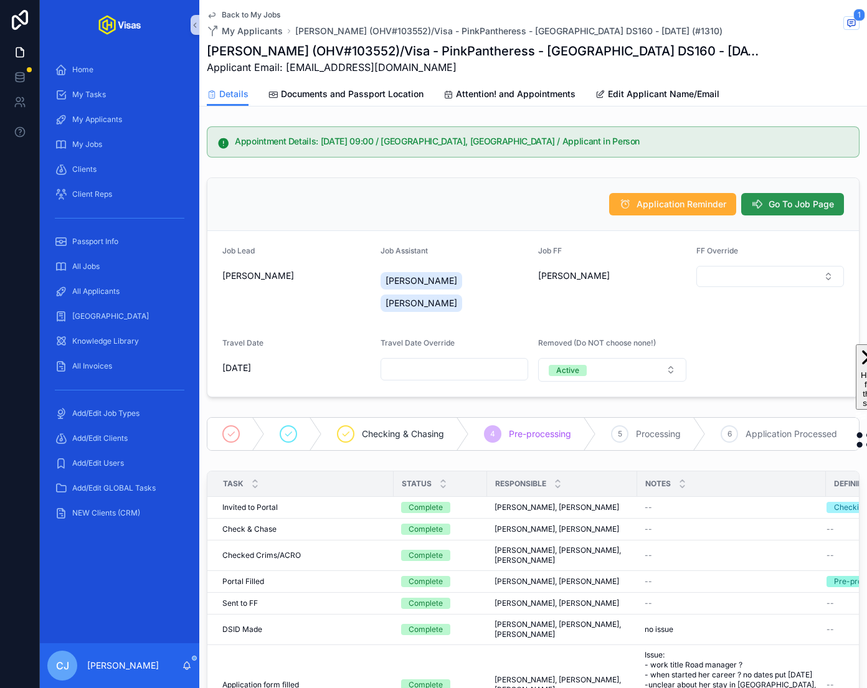
click at [686, 199] on span "Go To Job Page" at bounding box center [801, 204] width 65 height 12
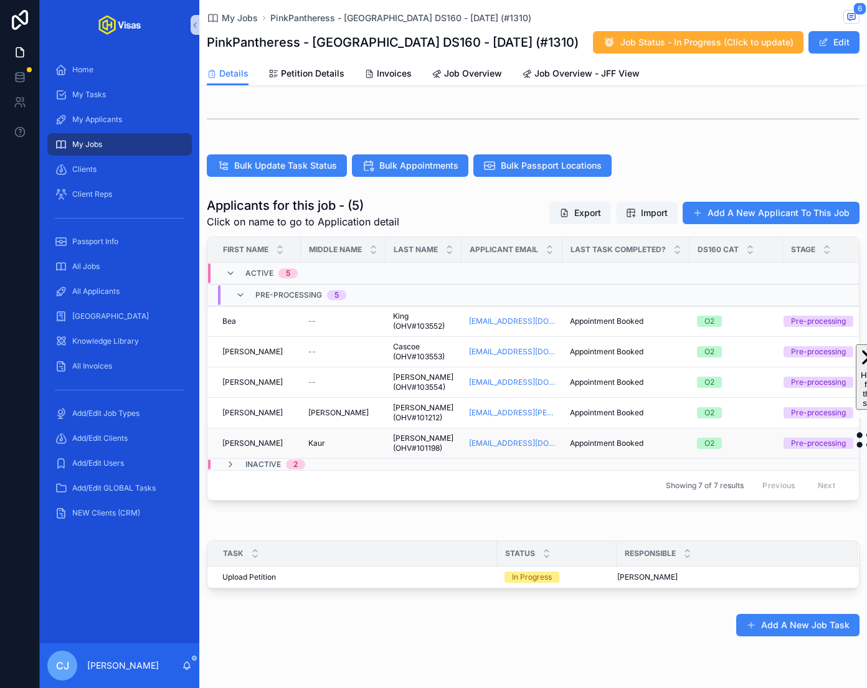
scroll to position [374, 0]
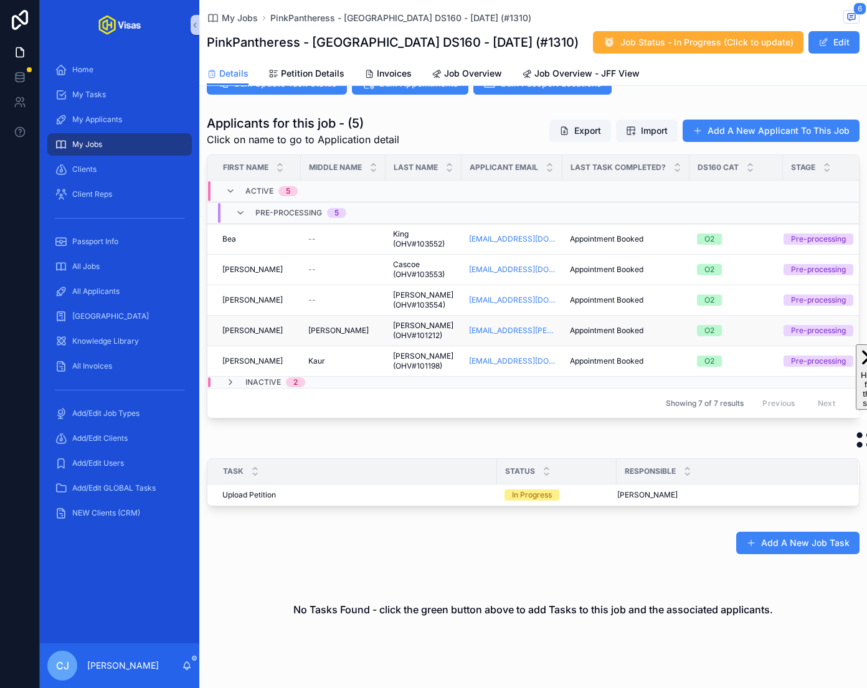
click at [412, 323] on span "Yeomans (OHV#101212)" at bounding box center [423, 331] width 61 height 20
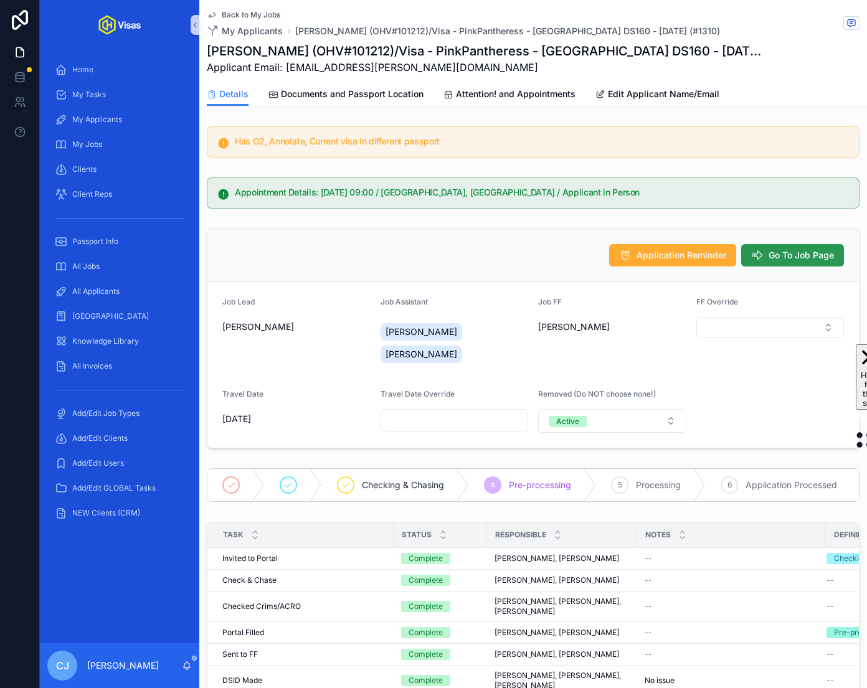
click at [686, 260] on button "Go To Job Page" at bounding box center [792, 255] width 103 height 22
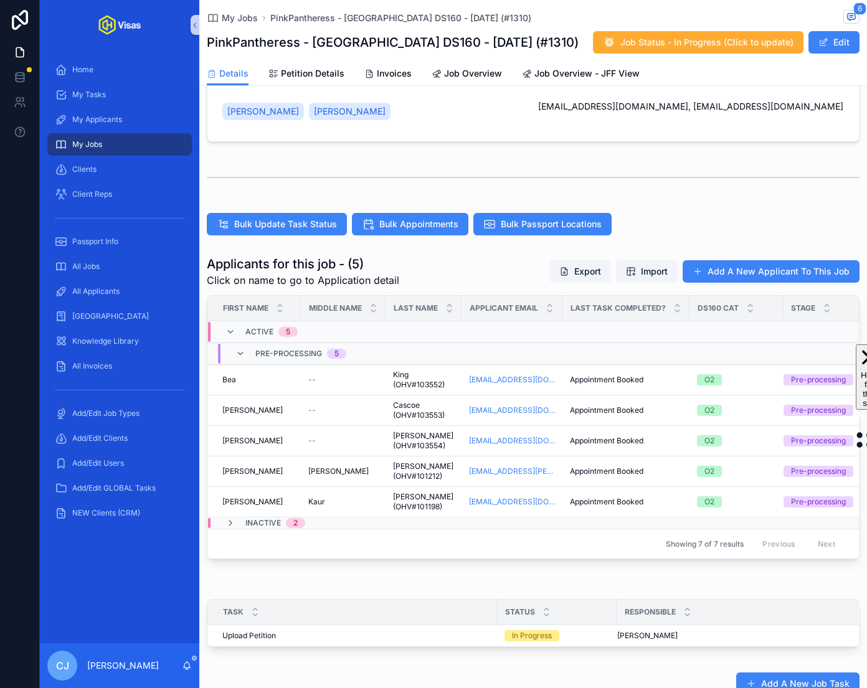
scroll to position [241, 0]
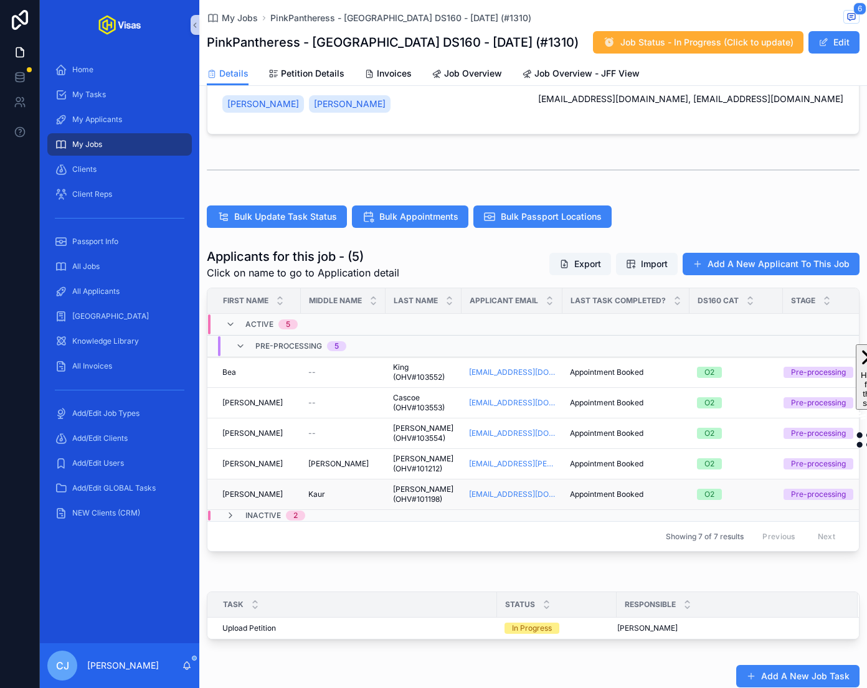
click at [386, 490] on td "Jaspal (OHV#101198) Jaspal (OHV#101198)" at bounding box center [424, 495] width 76 height 31
click at [400, 488] on span "Jaspal (OHV#101198)" at bounding box center [423, 495] width 61 height 20
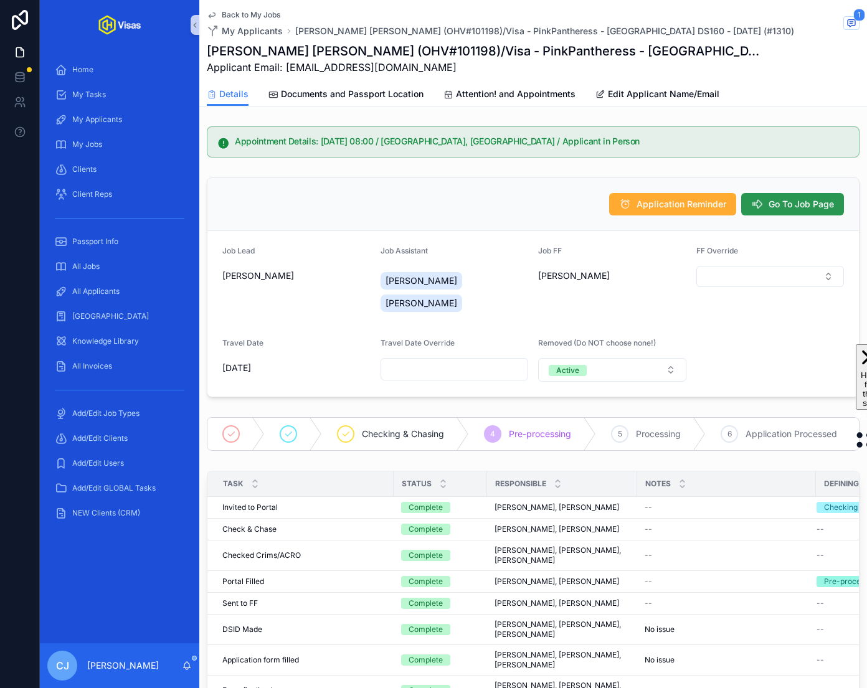
click at [686, 201] on span "Go To Job Page" at bounding box center [801, 204] width 65 height 12
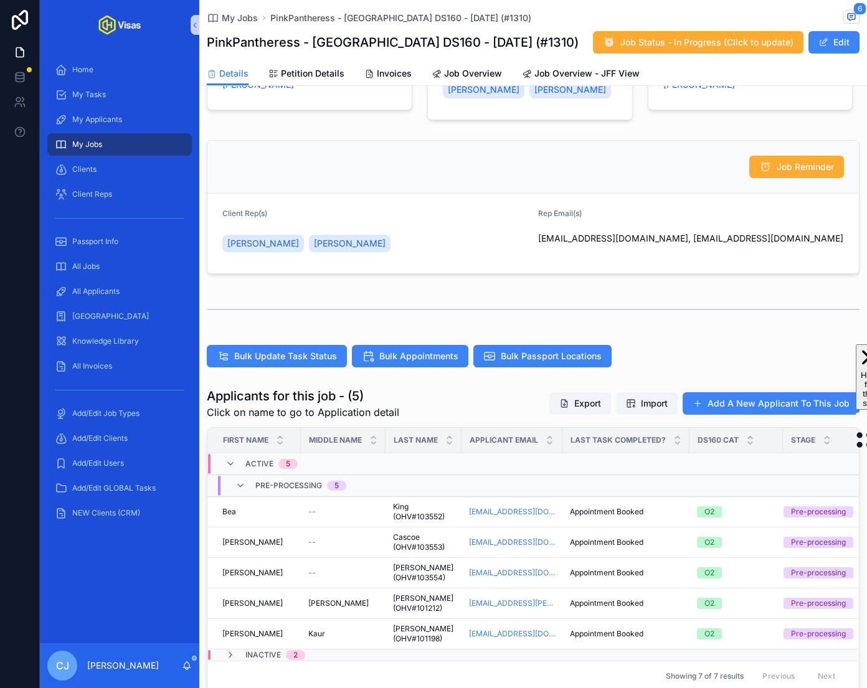
scroll to position [191, 0]
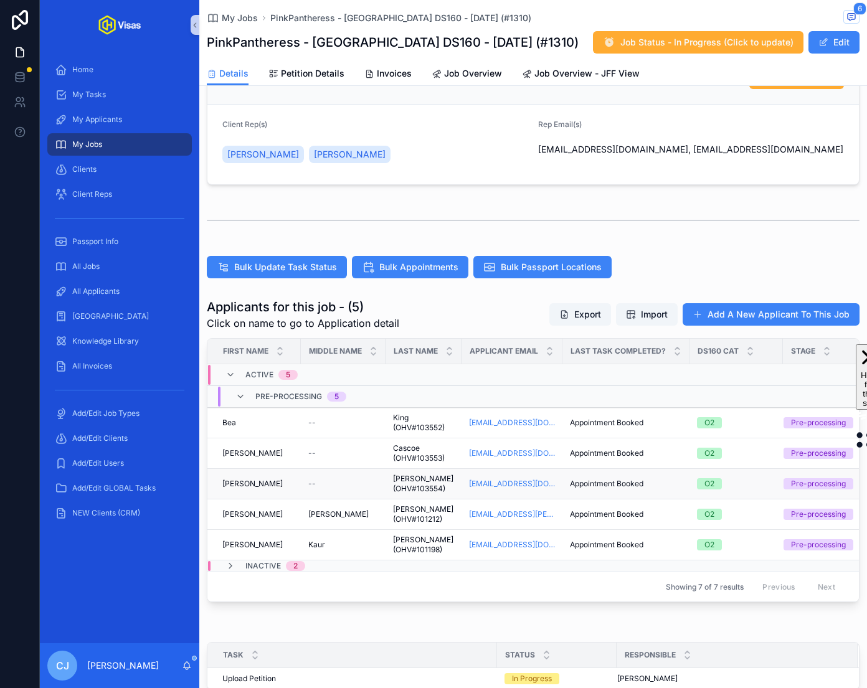
click at [414, 487] on span "Jones (OHV#103554)" at bounding box center [423, 484] width 61 height 20
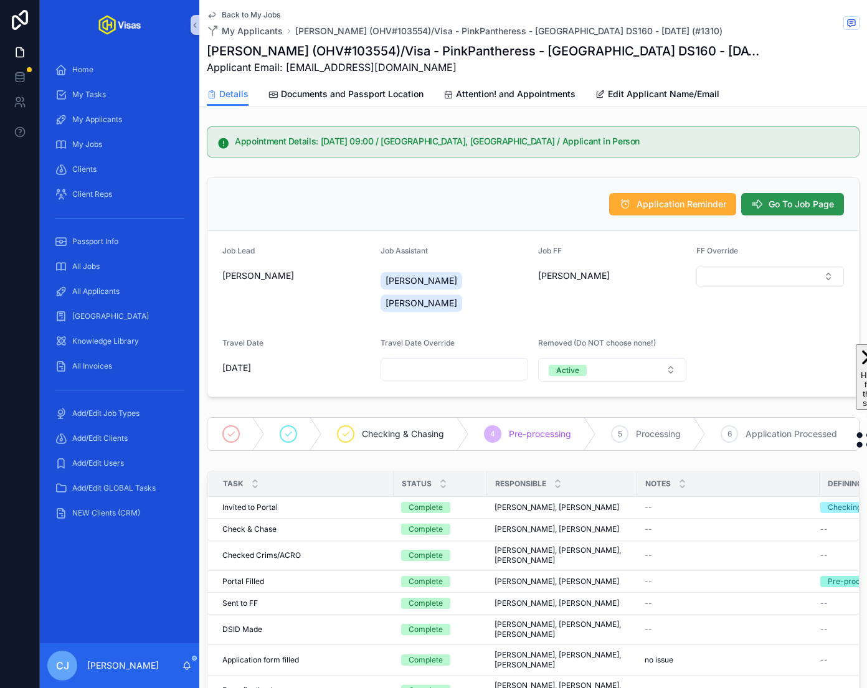
click at [686, 209] on span "Go To Job Page" at bounding box center [801, 204] width 65 height 12
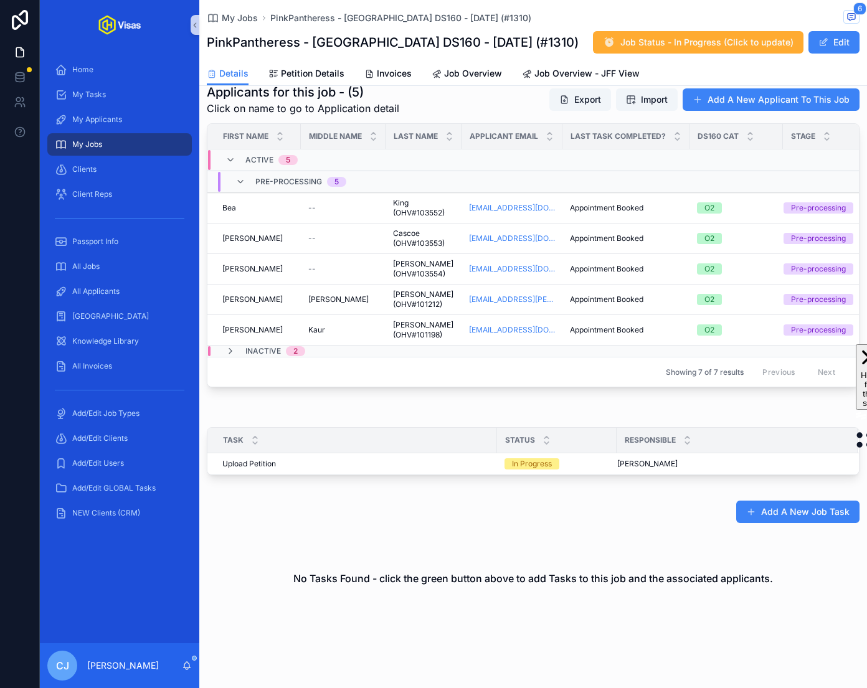
scroll to position [402, 0]
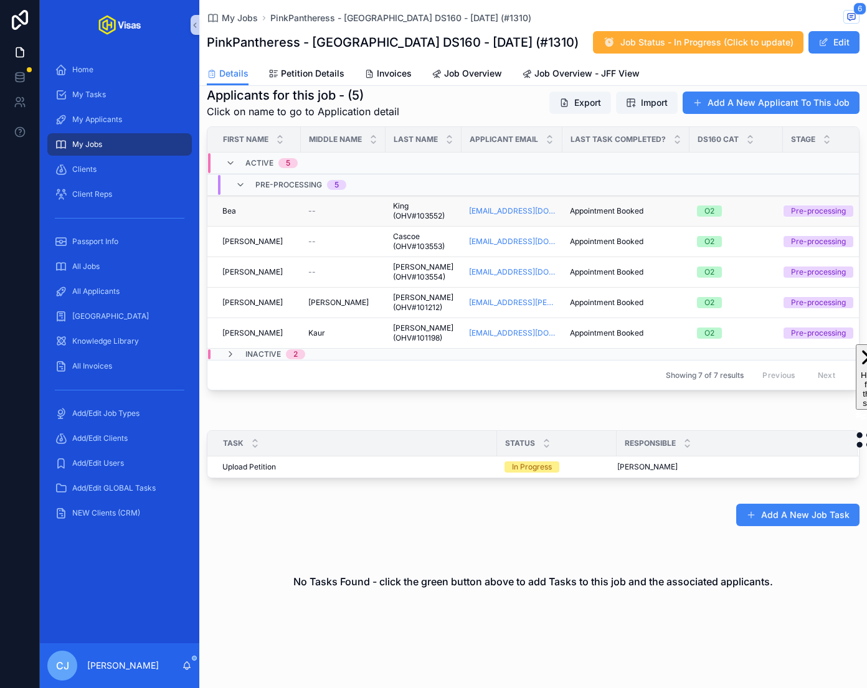
click at [399, 213] on span "King (OHV#103552)" at bounding box center [423, 211] width 61 height 20
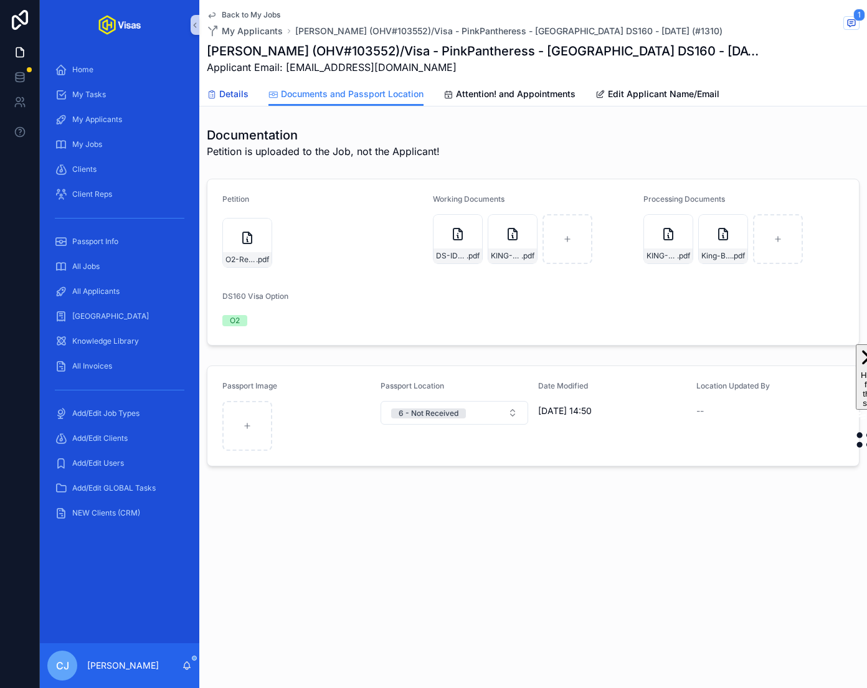
click at [236, 94] on span "Details" at bounding box center [233, 94] width 29 height 12
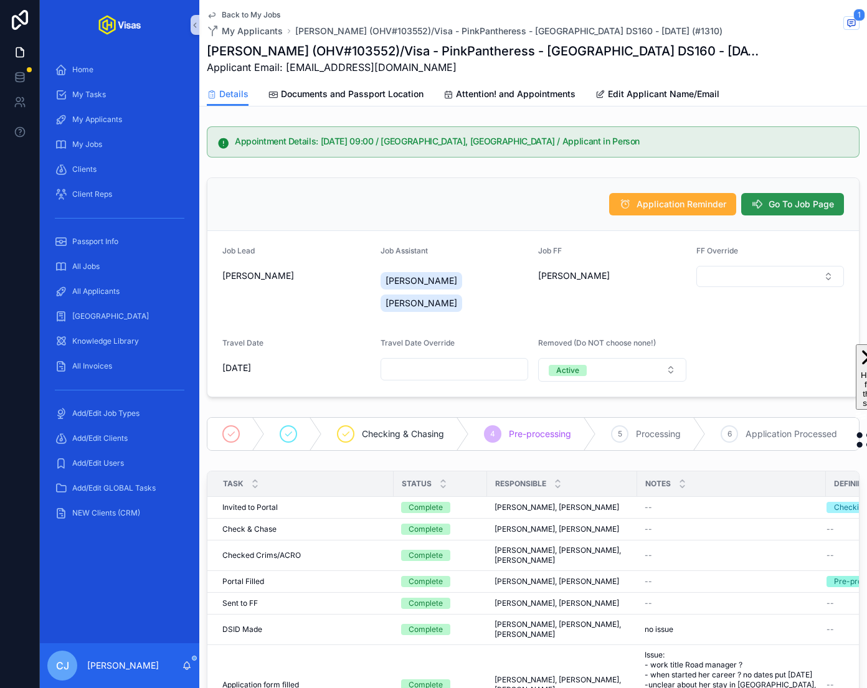
click at [686, 210] on button "Go To Job Page" at bounding box center [792, 204] width 103 height 22
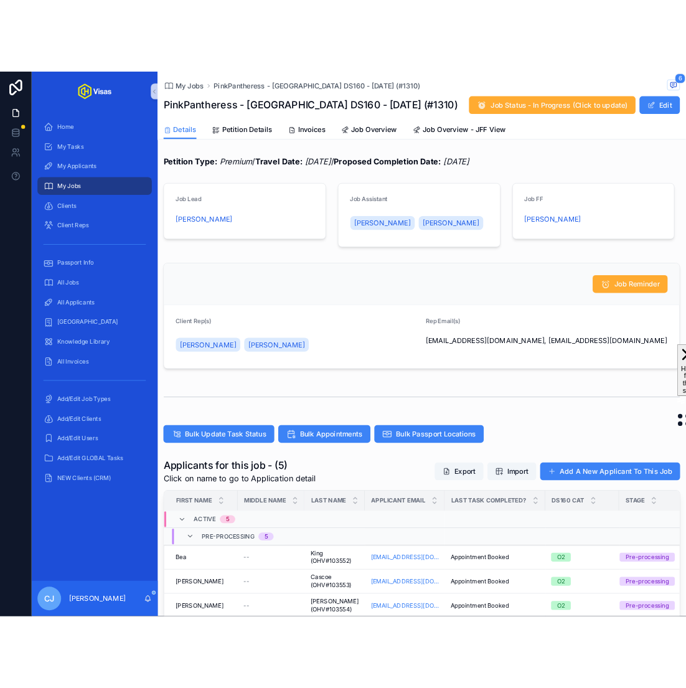
scroll to position [327, 0]
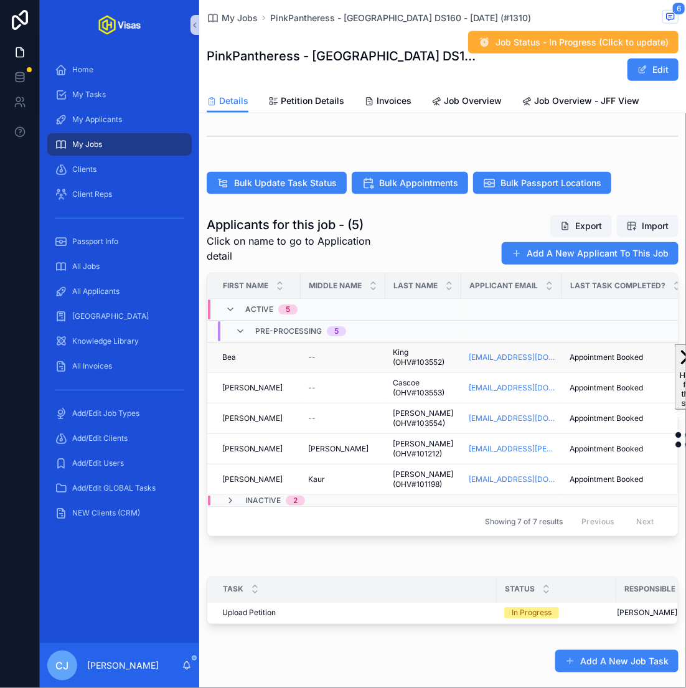
click at [396, 357] on span "King (OHV#103552)" at bounding box center [423, 358] width 61 height 20
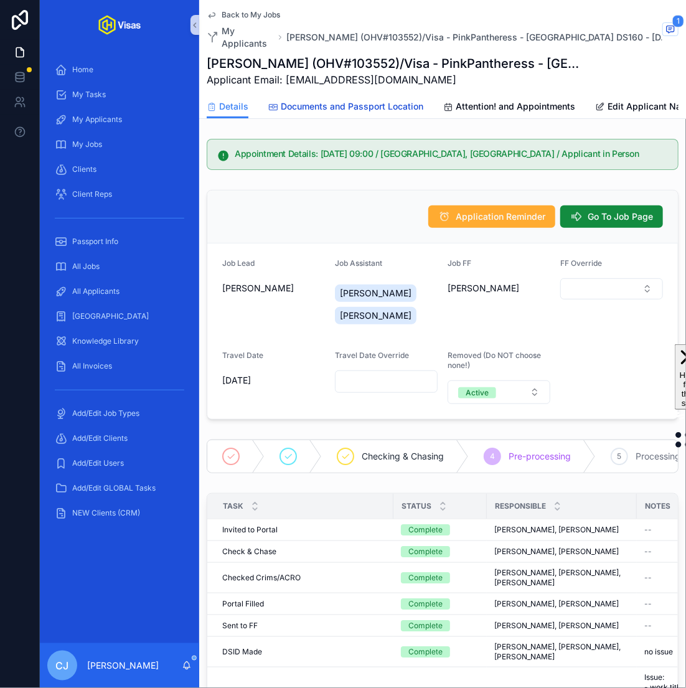
click at [402, 100] on span "Documents and Passport Location" at bounding box center [352, 106] width 143 height 12
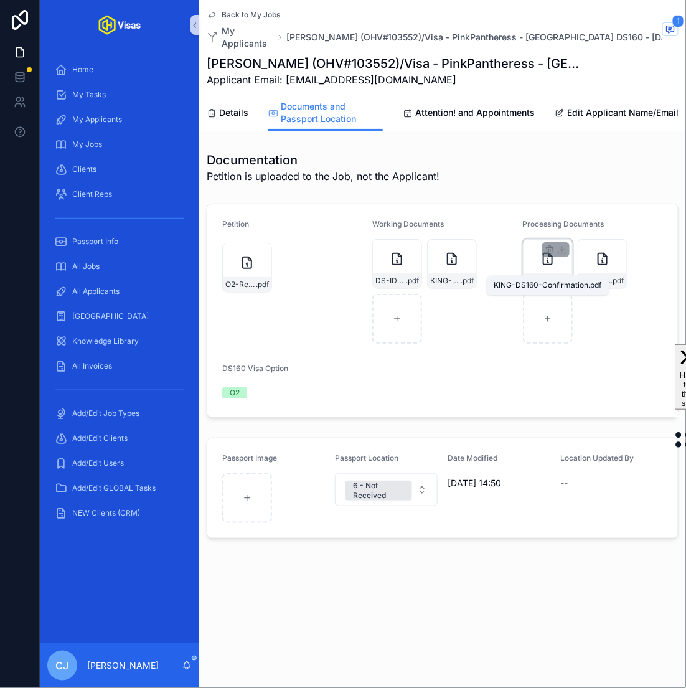
click at [555, 276] on span "KING-DS160-Confirmation" at bounding box center [541, 281] width 31 height 10
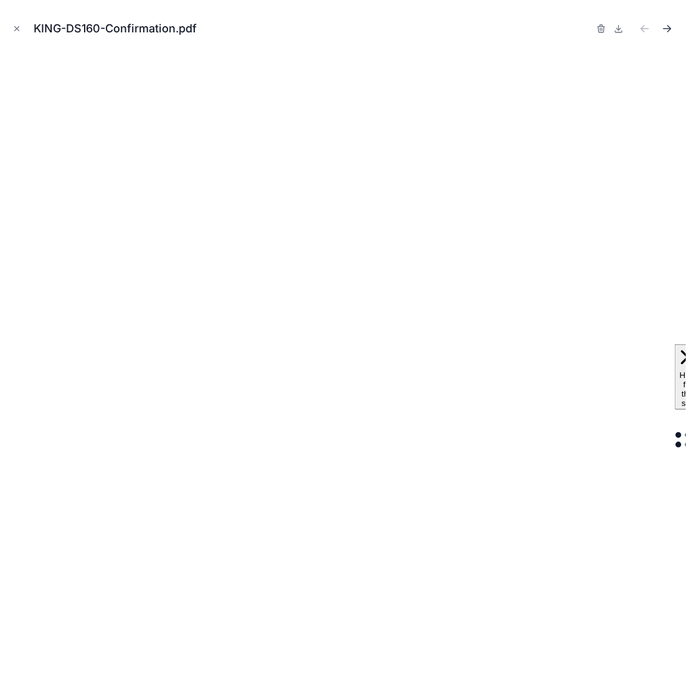
click at [665, 32] on icon "Next file" at bounding box center [668, 28] width 12 height 12
click at [19, 26] on icon "Close modal" at bounding box center [16, 28] width 9 height 9
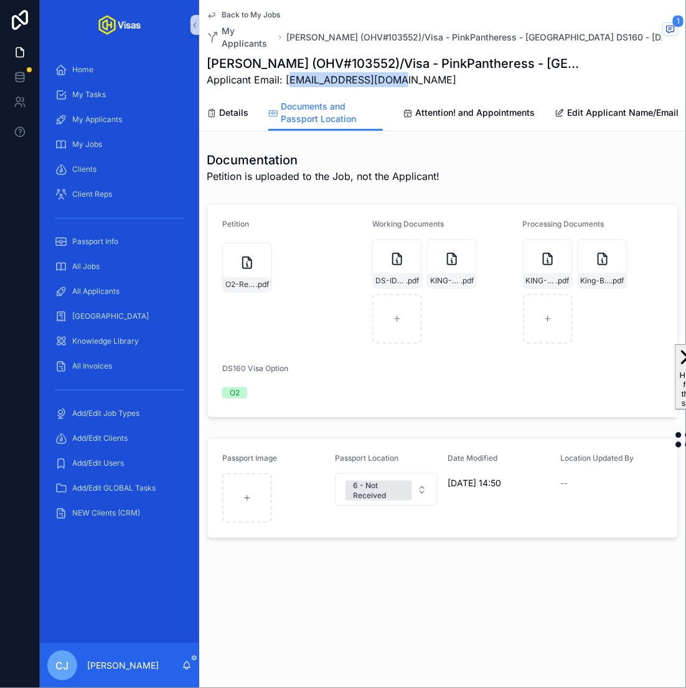
drag, startPoint x: 397, startPoint y: 67, endPoint x: 288, endPoint y: 73, distance: 109.8
click at [288, 73] on span "Applicant Email: Bea.kingtm@gmail.com" at bounding box center [396, 79] width 379 height 15
click at [456, 72] on span "Applicant Email: Bea.kingtm@gmail.com" at bounding box center [396, 79] width 379 height 15
drag, startPoint x: 413, startPoint y: 70, endPoint x: 285, endPoint y: 70, distance: 127.7
click at [285, 72] on span "Applicant Email: Bea.kingtm@gmail.com" at bounding box center [396, 79] width 379 height 15
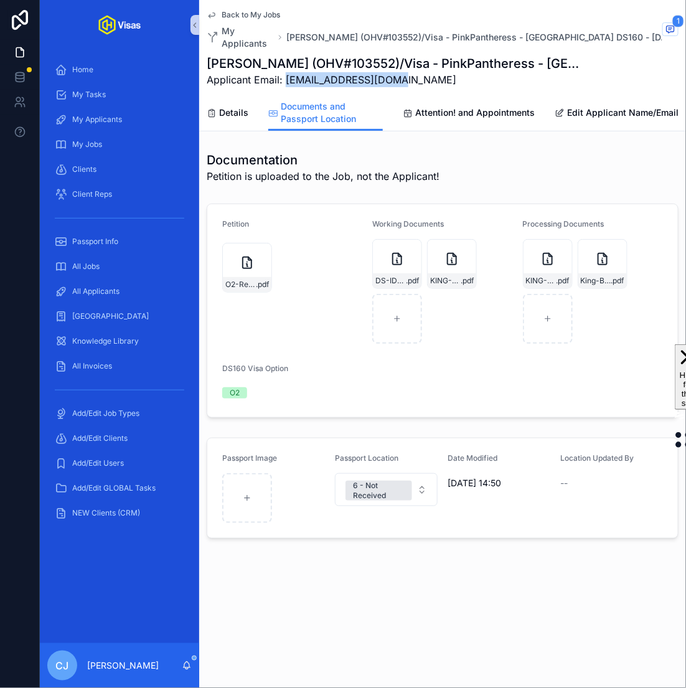
copy span "Bea.kingtm@gmail.com"
click at [227, 107] on span "Details" at bounding box center [233, 113] width 29 height 12
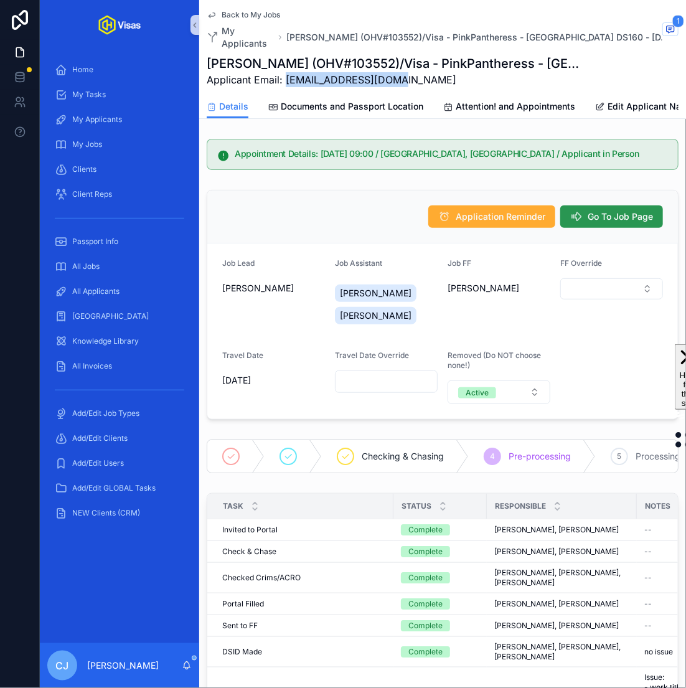
click at [593, 211] on span "Go To Job Page" at bounding box center [620, 217] width 65 height 12
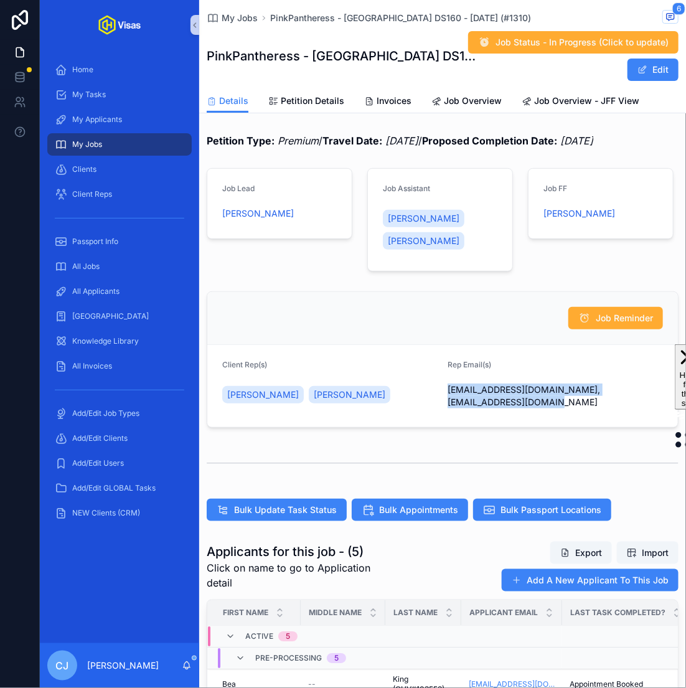
drag, startPoint x: 576, startPoint y: 406, endPoint x: 446, endPoint y: 394, distance: 130.1
click at [446, 394] on form "Client Rep(s) Sunjeet Jaspal Alexandra Ferrall Rep Email(s) sunjeetjaspal@gmail…" at bounding box center [442, 386] width 471 height 82
copy span "sunjeetjaspal@gmail.com, alexandraferrall@icloud.com"
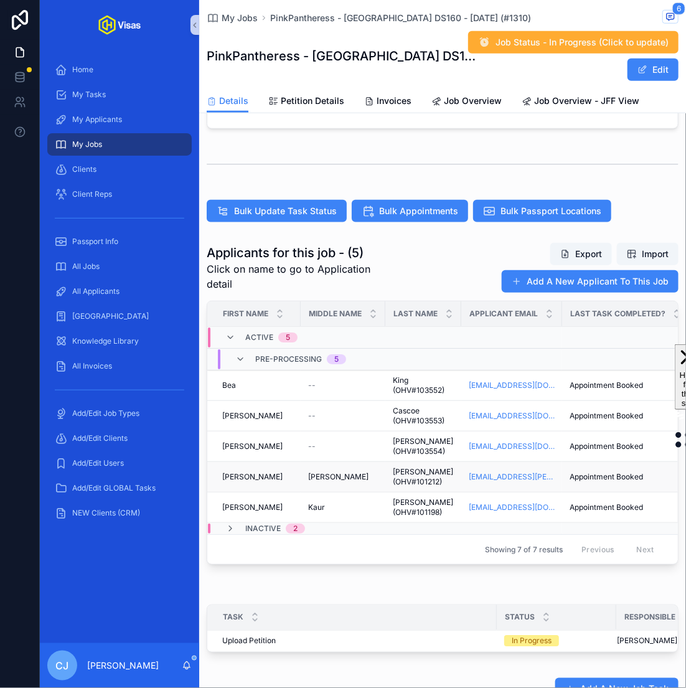
scroll to position [318, 0]
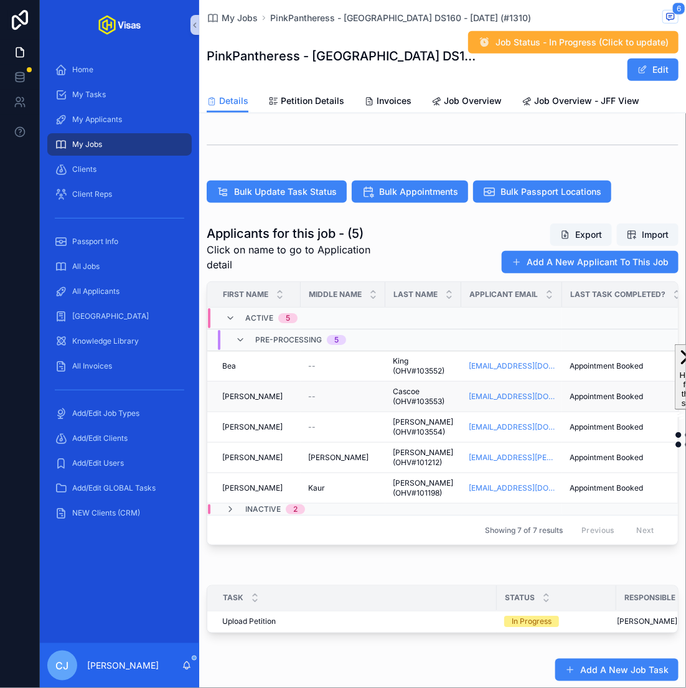
click at [406, 406] on td "Cascoe (OHV#103553) Cascoe (OHV#103553)" at bounding box center [424, 397] width 76 height 31
click at [410, 398] on span "Cascoe (OHV#103553)" at bounding box center [423, 397] width 61 height 20
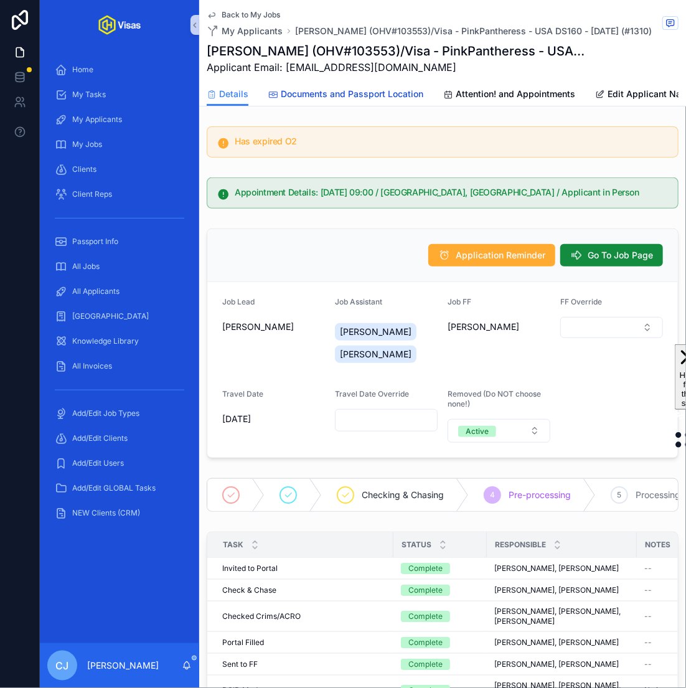
click at [373, 95] on span "Documents and Passport Location" at bounding box center [352, 94] width 143 height 12
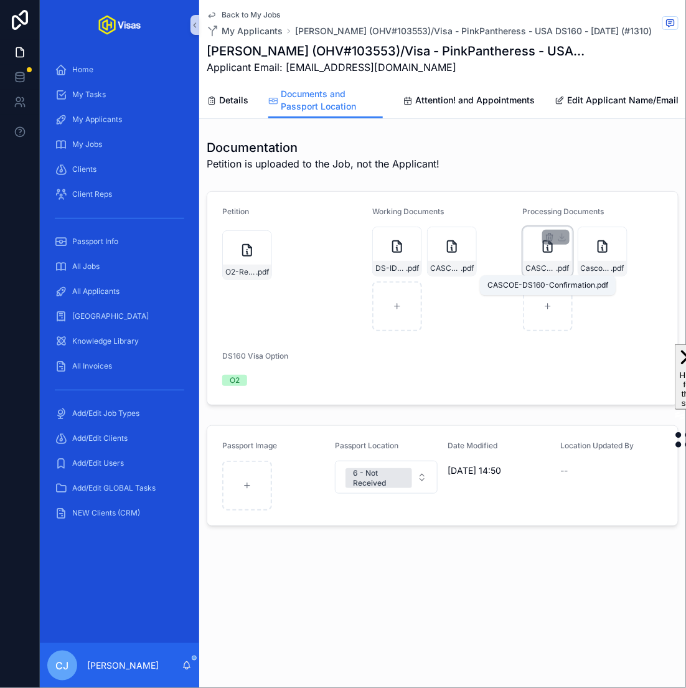
click at [543, 264] on span "CASCOE-DS160-Confirmation" at bounding box center [541, 269] width 31 height 10
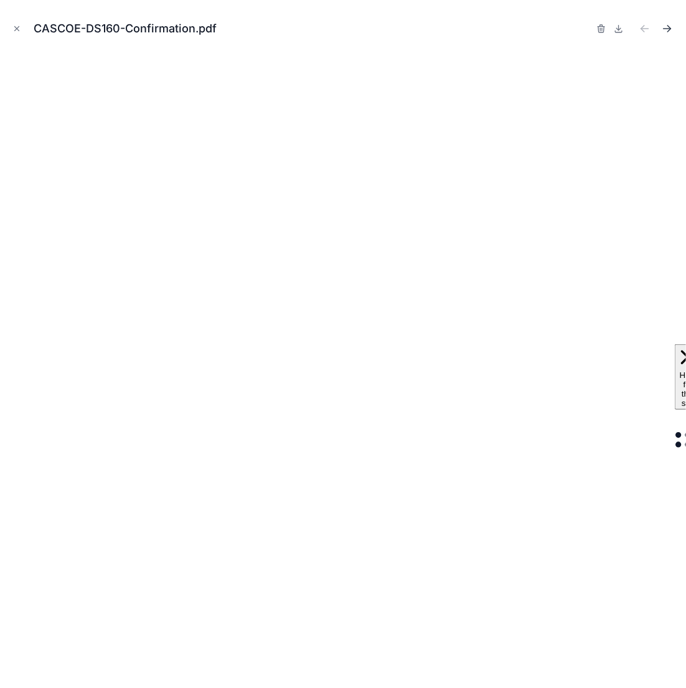
click at [669, 22] on icon "Next file" at bounding box center [668, 28] width 12 height 12
click at [19, 29] on icon "Close modal" at bounding box center [16, 28] width 9 height 9
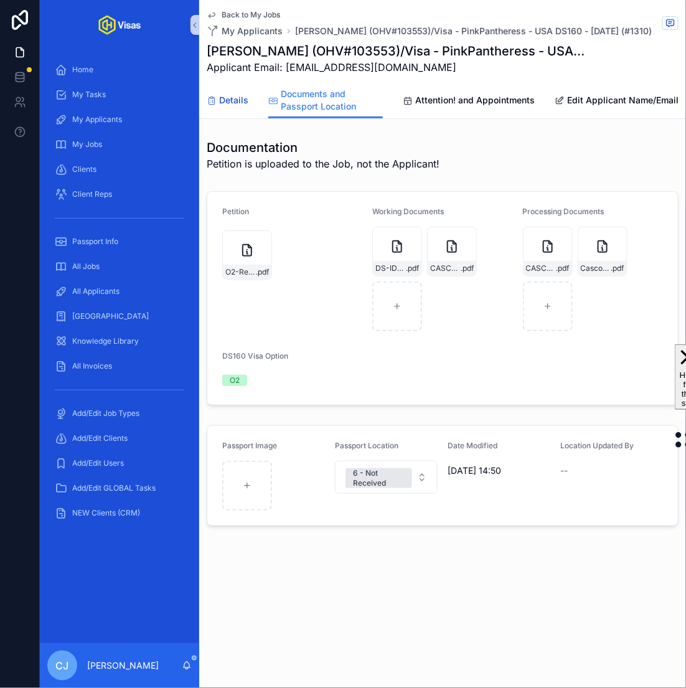
click at [226, 105] on span "Details" at bounding box center [233, 100] width 29 height 12
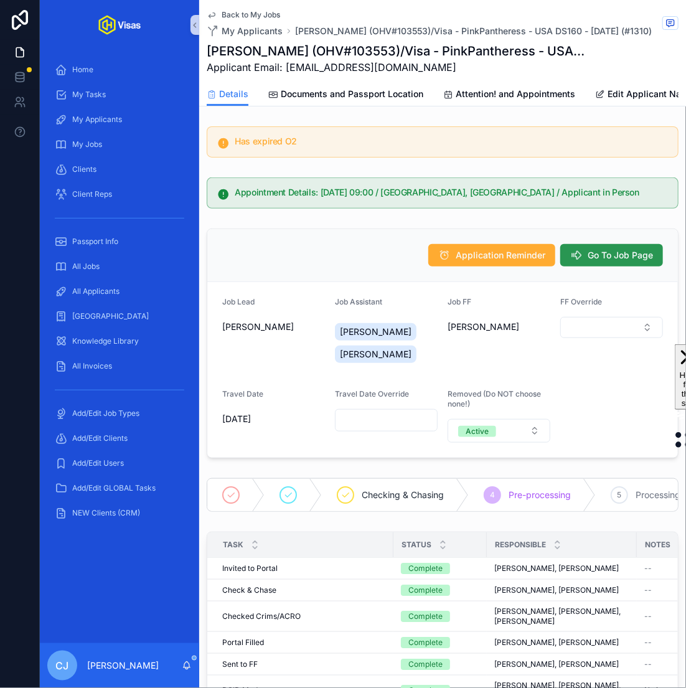
click at [587, 251] on button "Go To Job Page" at bounding box center [612, 255] width 103 height 22
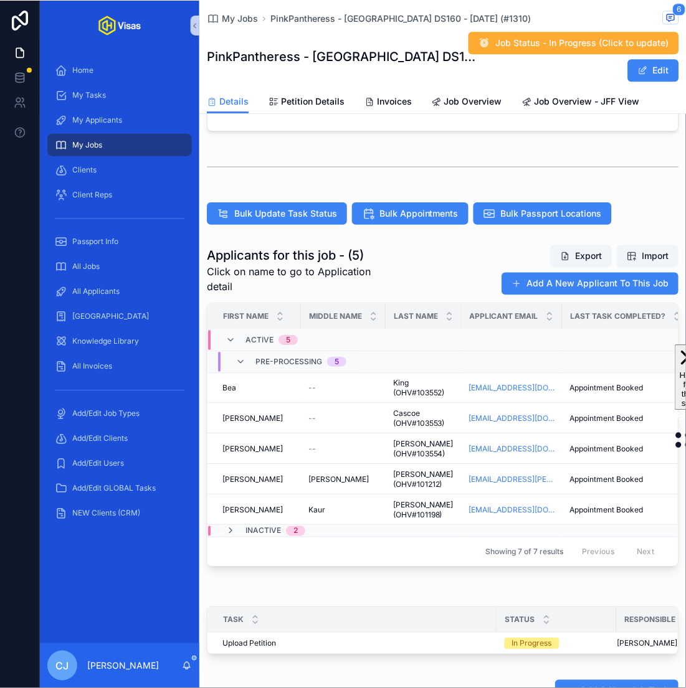
scroll to position [303, 0]
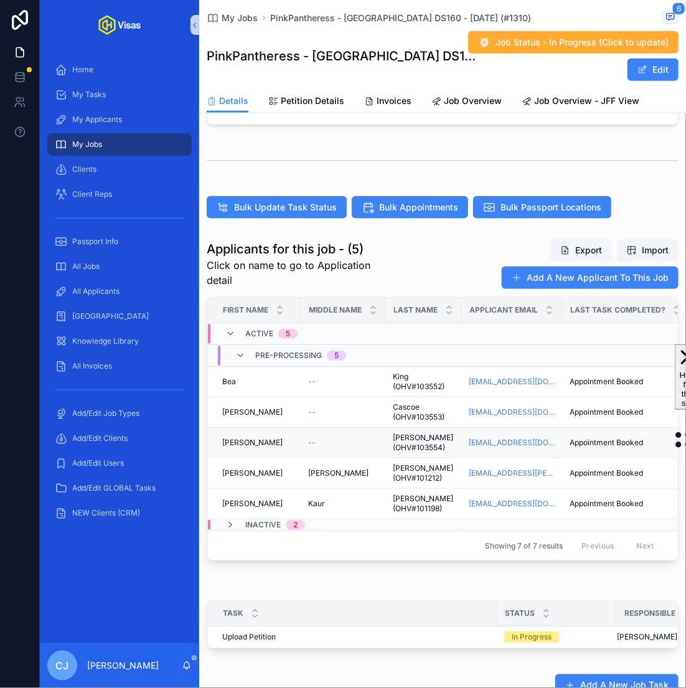
click at [408, 435] on span "Jones (OHV#103554)" at bounding box center [423, 443] width 61 height 20
click at [408, 472] on span "Yeomans (OHV#101212)" at bounding box center [423, 473] width 61 height 20
click at [407, 503] on span "Jaspal (OHV#101198)" at bounding box center [423, 504] width 61 height 20
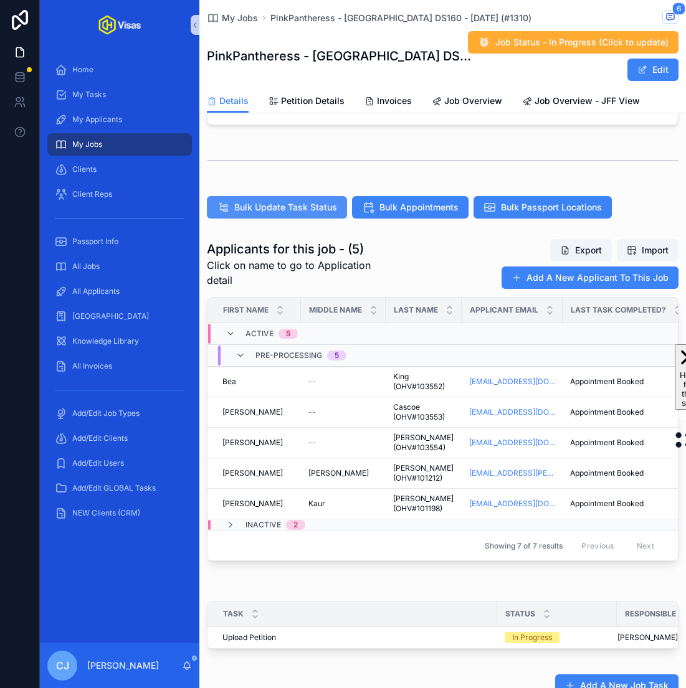
click at [296, 206] on span "Bulk Update Task Status" at bounding box center [285, 207] width 103 height 12
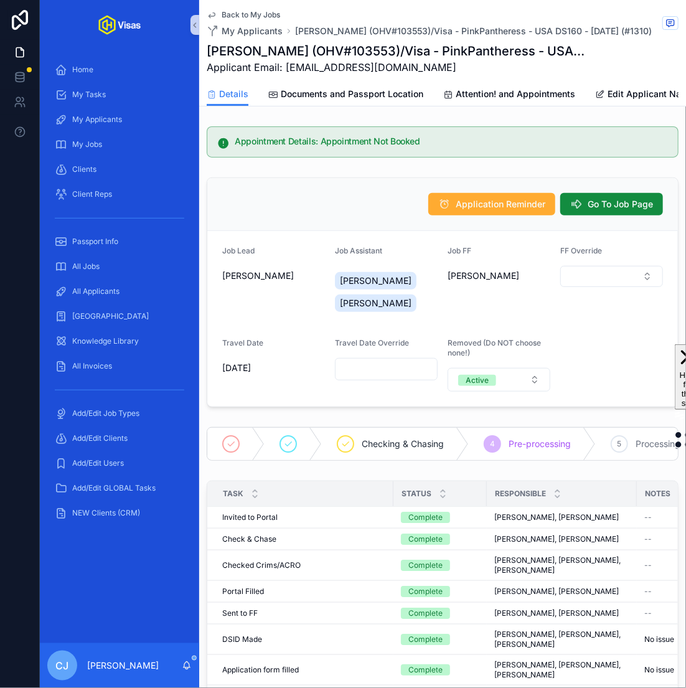
click at [358, 49] on h1 "[PERSON_NAME] (OHV#103553)/Visa - PinkPantheress - USA DS160 - [DATE] (#1310)" at bounding box center [396, 50] width 379 height 17
copy h1 "103553"
click at [359, 92] on span "Documents and Passport Location" at bounding box center [352, 94] width 143 height 12
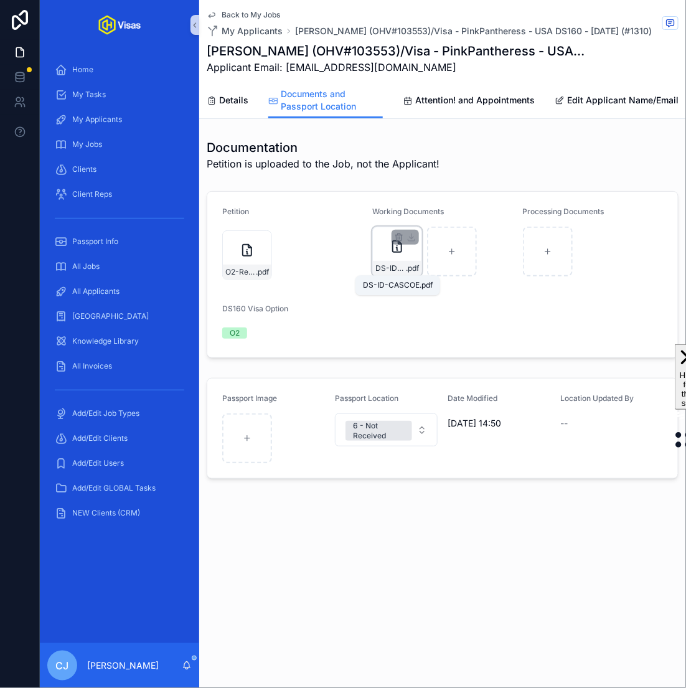
click at [391, 268] on span "DS-ID-CASCOE" at bounding box center [391, 269] width 31 height 10
click at [263, 242] on icon "scrollable content" at bounding box center [262, 241] width 10 height 10
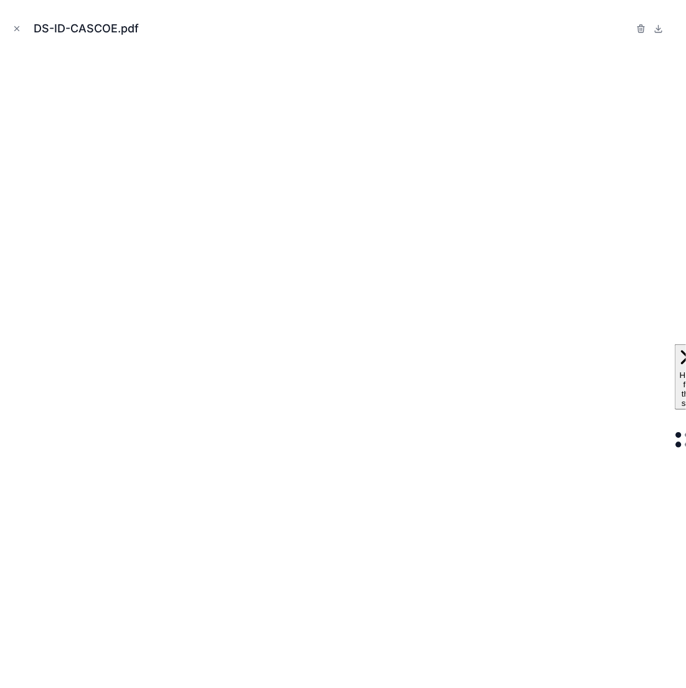
click at [589, 28] on div "DS-ID-CASCOE.pdf" at bounding box center [343, 28] width 667 height 37
click at [21, 26] on icon "Close modal" at bounding box center [16, 28] width 9 height 9
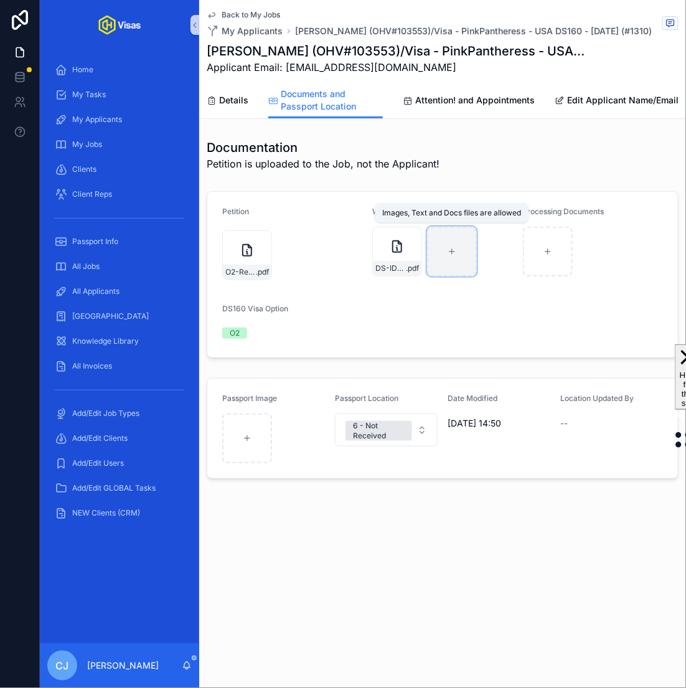
click at [442, 253] on div "scrollable content" at bounding box center [452, 252] width 50 height 50
type input "**********"
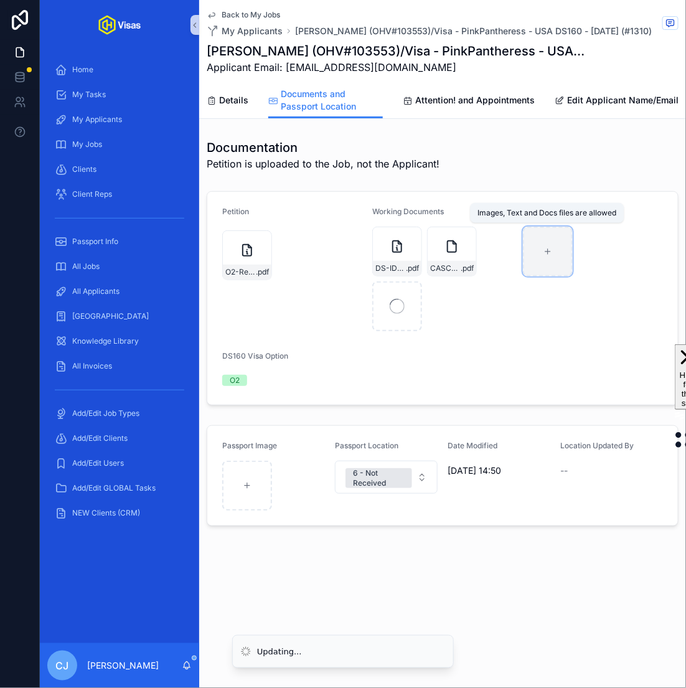
click at [558, 261] on div "scrollable content" at bounding box center [548, 252] width 50 height 50
type input "**********"
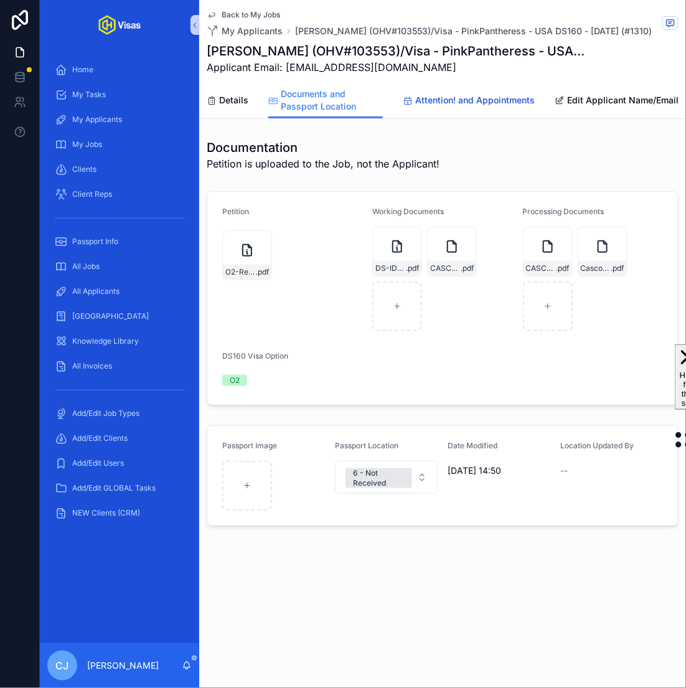
click at [487, 100] on span "Attention! and Appointments" at bounding box center [476, 100] width 120 height 12
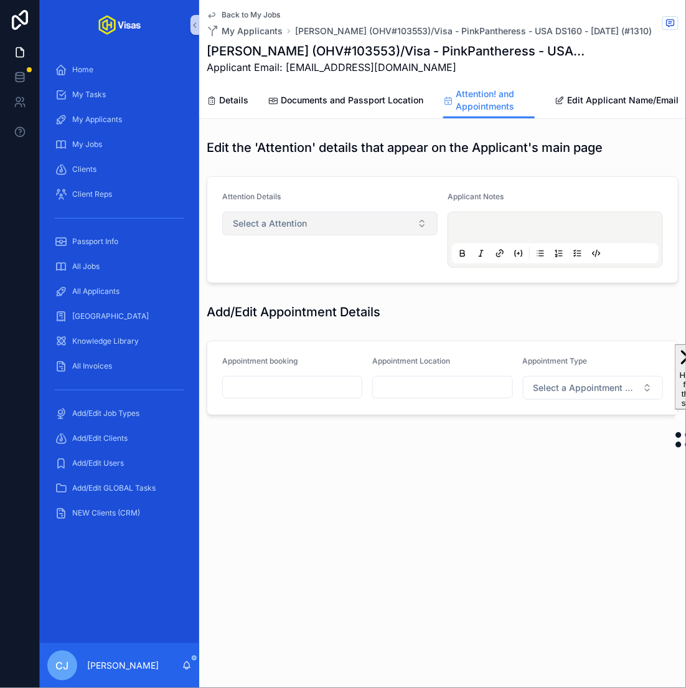
click at [412, 229] on button "Select a Attention" at bounding box center [330, 224] width 216 height 24
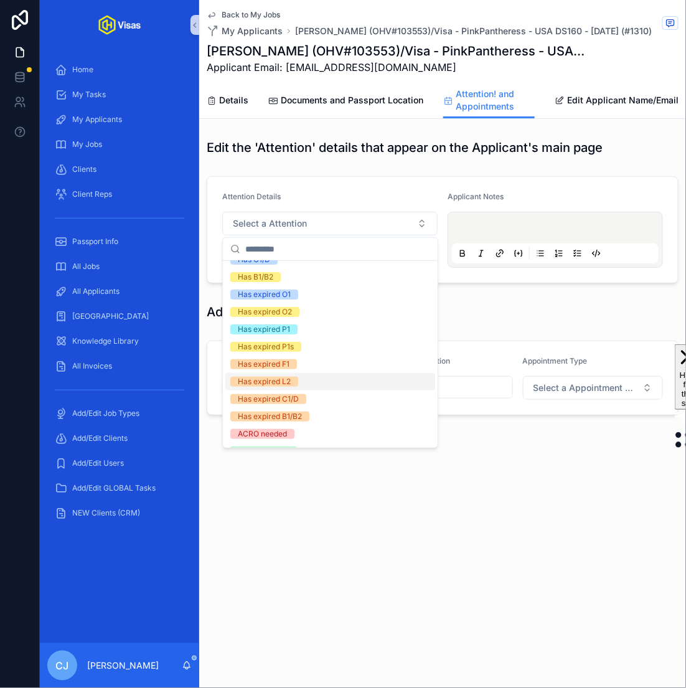
scroll to position [80, 0]
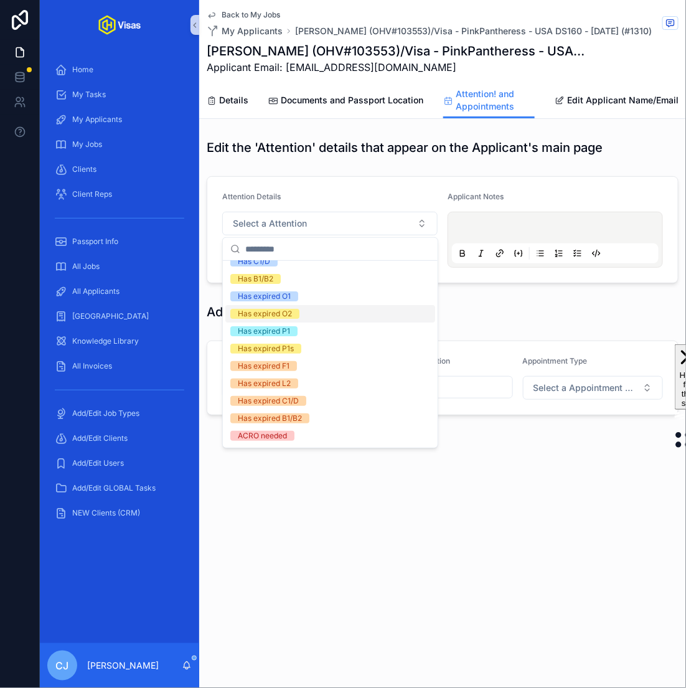
click at [365, 313] on div "Has expired O2" at bounding box center [331, 313] width 210 height 17
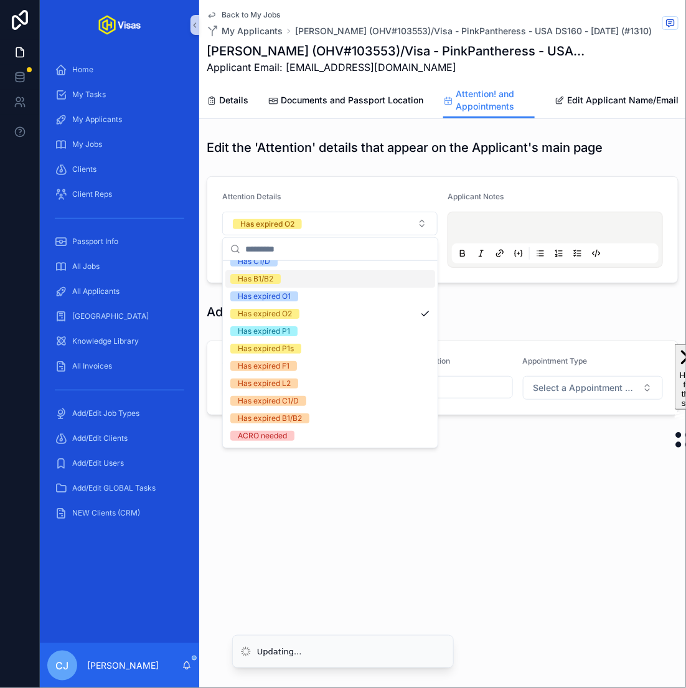
click at [490, 220] on div "scrollable content" at bounding box center [555, 239] width 207 height 47
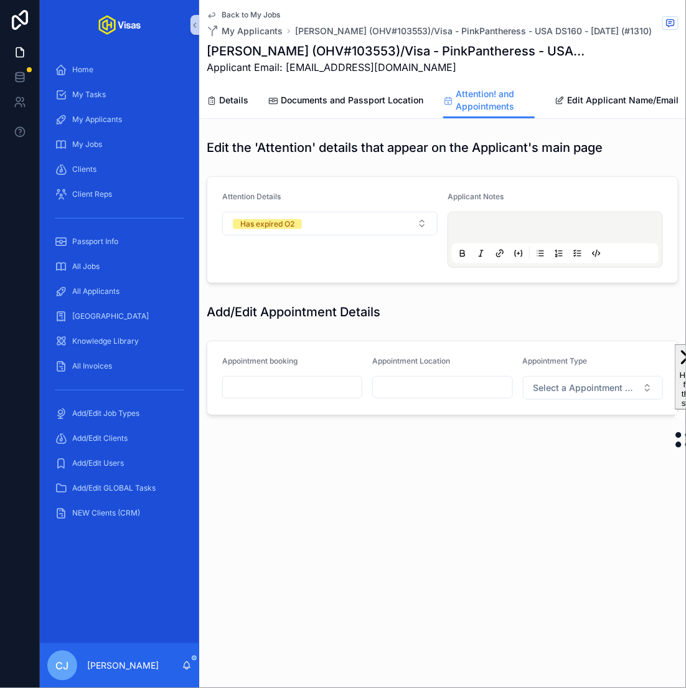
click at [481, 226] on p "scrollable content" at bounding box center [558, 230] width 207 height 12
click at [272, 396] on input "scrollable content" at bounding box center [292, 387] width 139 height 17
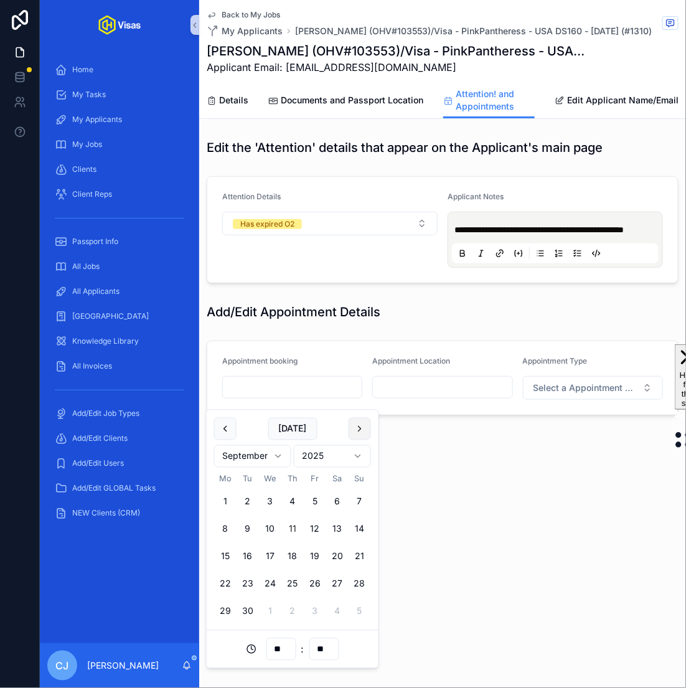
click at [363, 427] on button "scrollable content" at bounding box center [360, 429] width 22 height 22
click at [289, 499] on button "2" at bounding box center [293, 502] width 22 height 22
click at [278, 648] on input "**" at bounding box center [281, 649] width 29 height 17
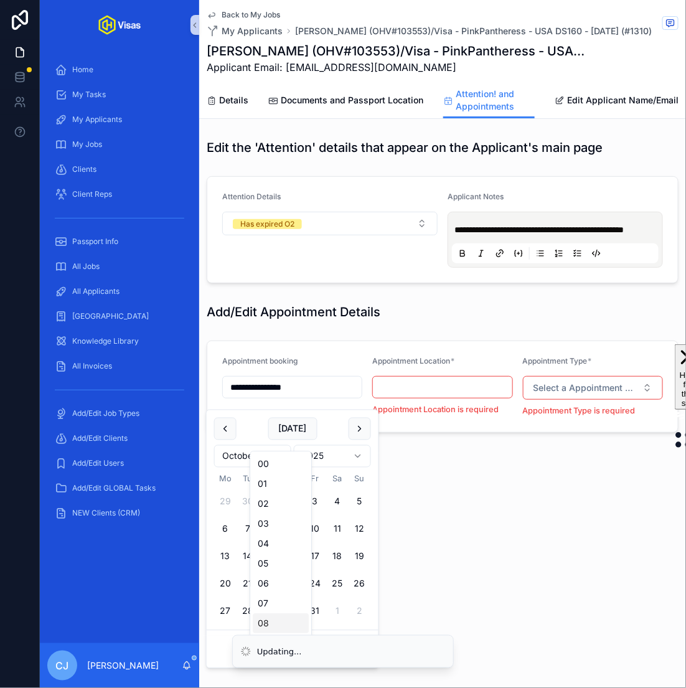
scroll to position [38, 0]
click at [273, 610] on div "09" at bounding box center [281, 606] width 56 height 20
type input "**********"
type input "**"
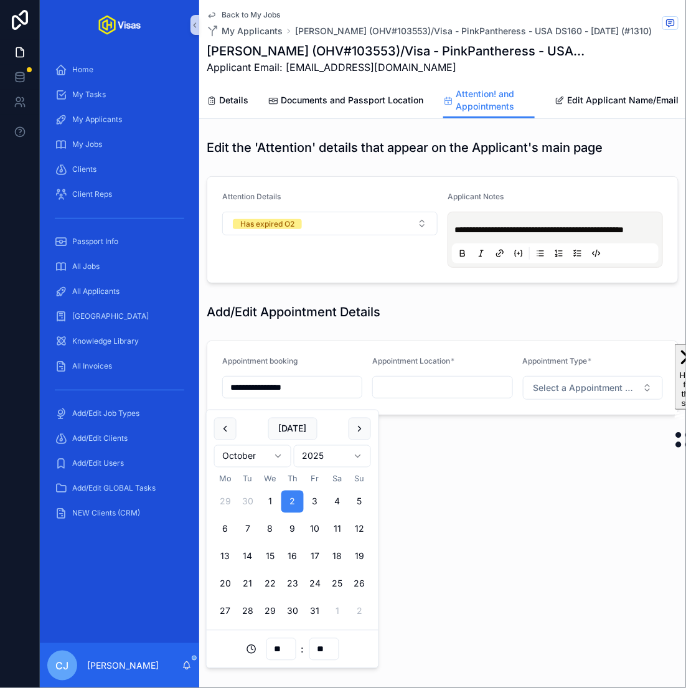
click at [437, 390] on input "scrollable content" at bounding box center [442, 387] width 139 height 17
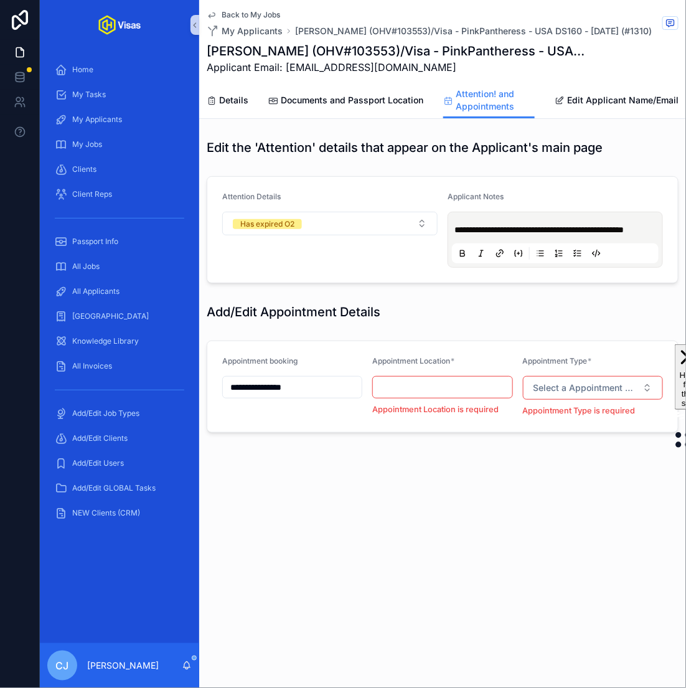
type input "**********"
click at [573, 400] on button "Select a Appointment Type" at bounding box center [593, 388] width 140 height 24
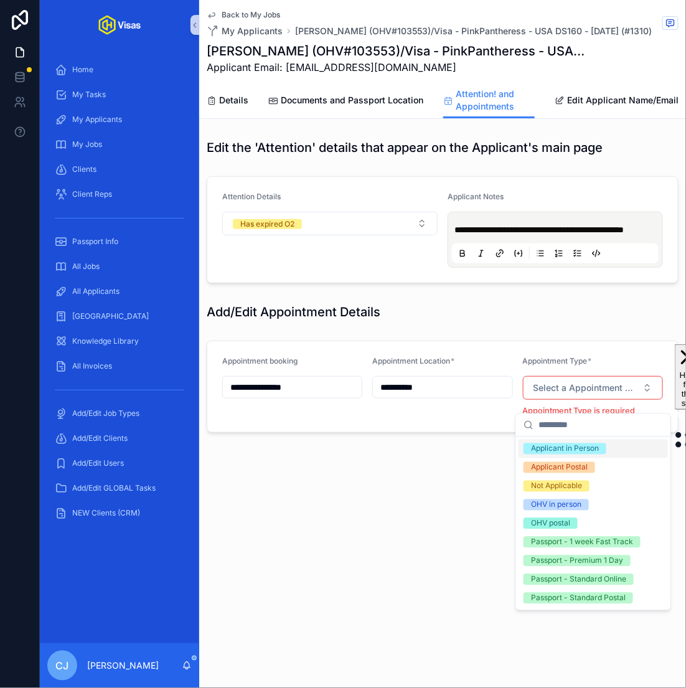
click at [594, 455] on div "Applicant in Person" at bounding box center [594, 449] width 150 height 19
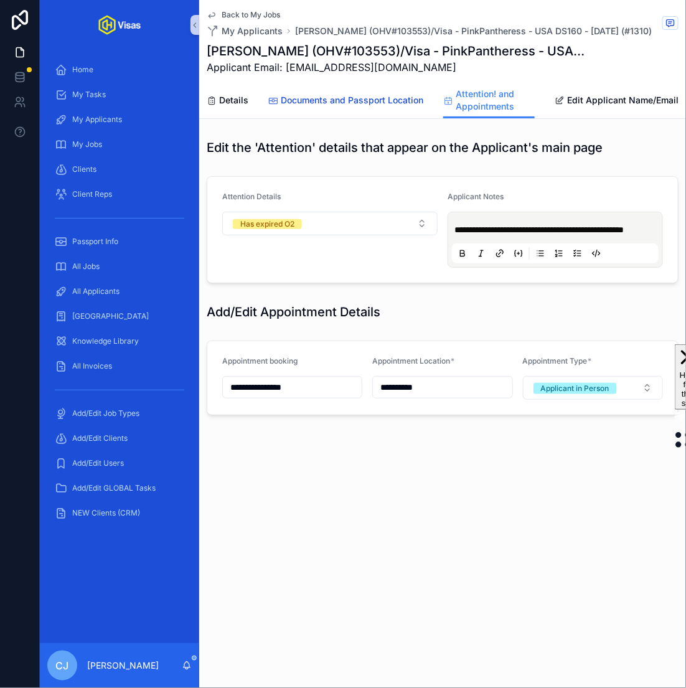
click at [349, 104] on span "Documents and Passport Location" at bounding box center [352, 100] width 143 height 12
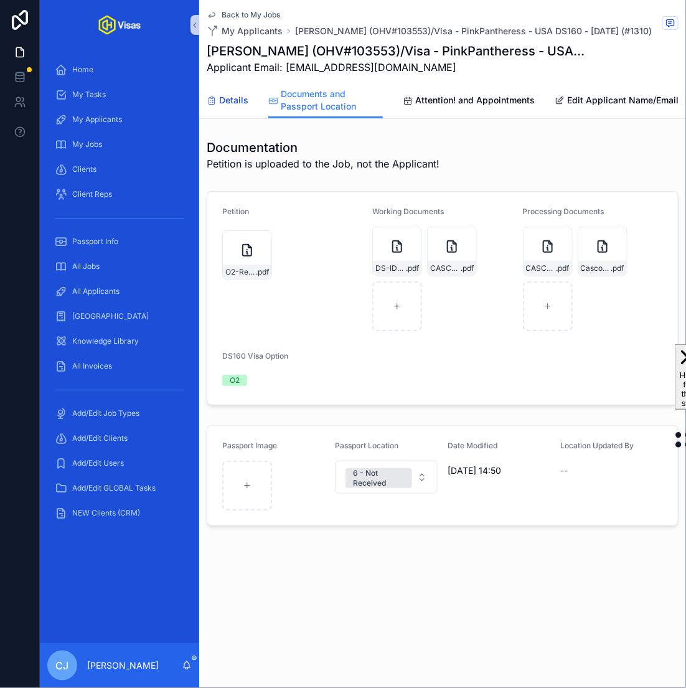
click at [240, 98] on span "Details" at bounding box center [233, 100] width 29 height 12
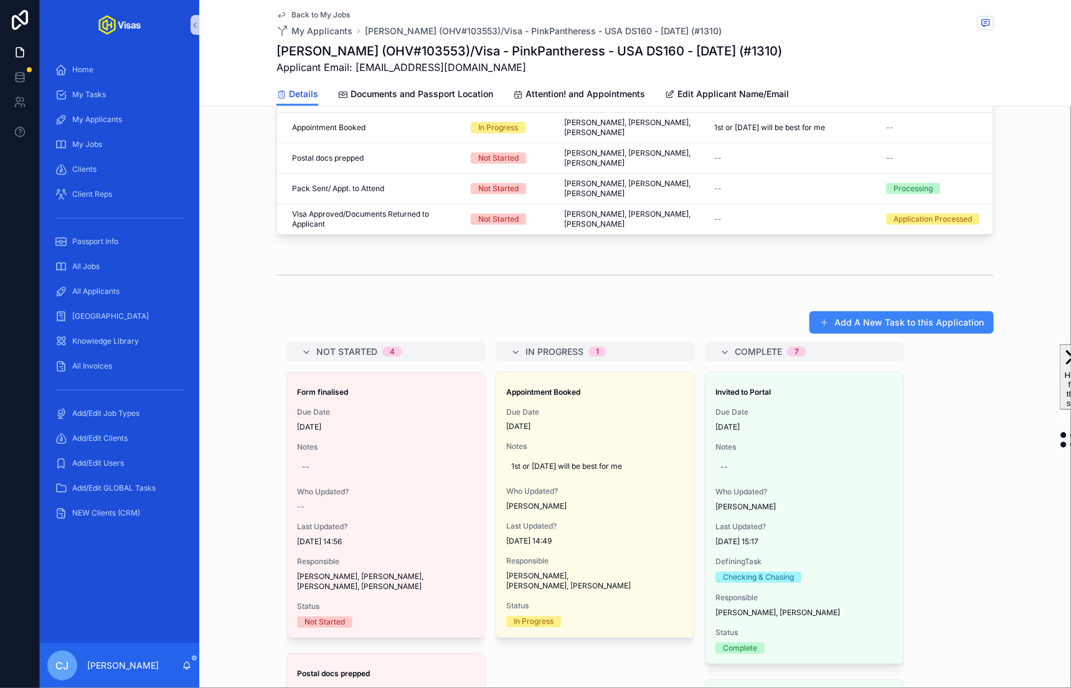
scroll to position [740, 0]
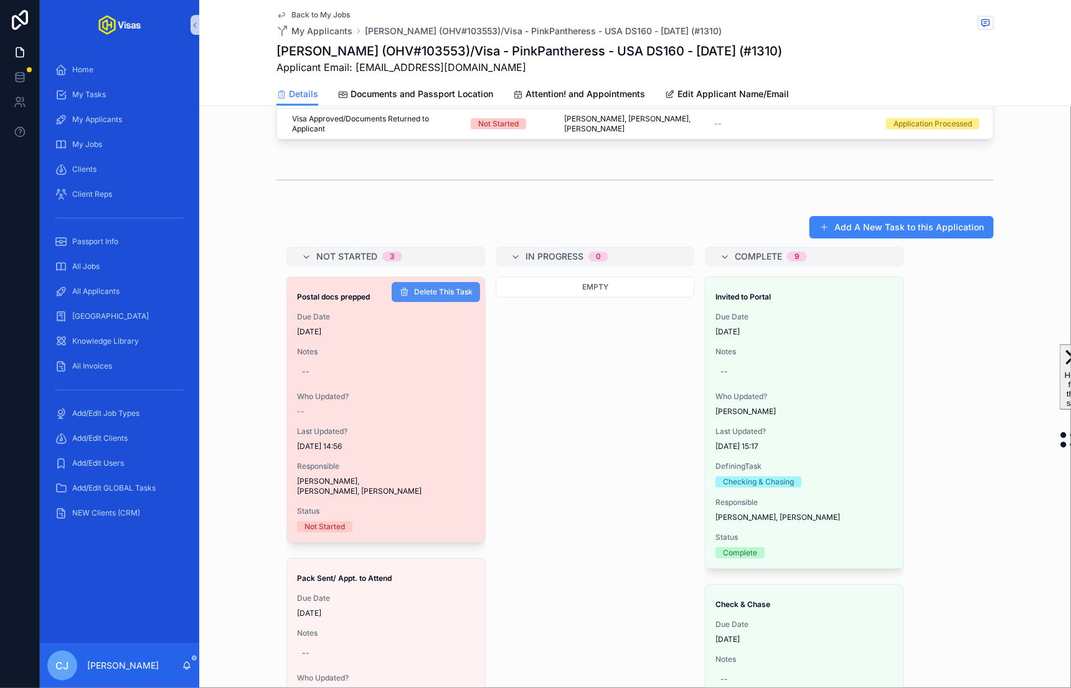
click at [443, 287] on span "Delete This Task" at bounding box center [443, 292] width 59 height 10
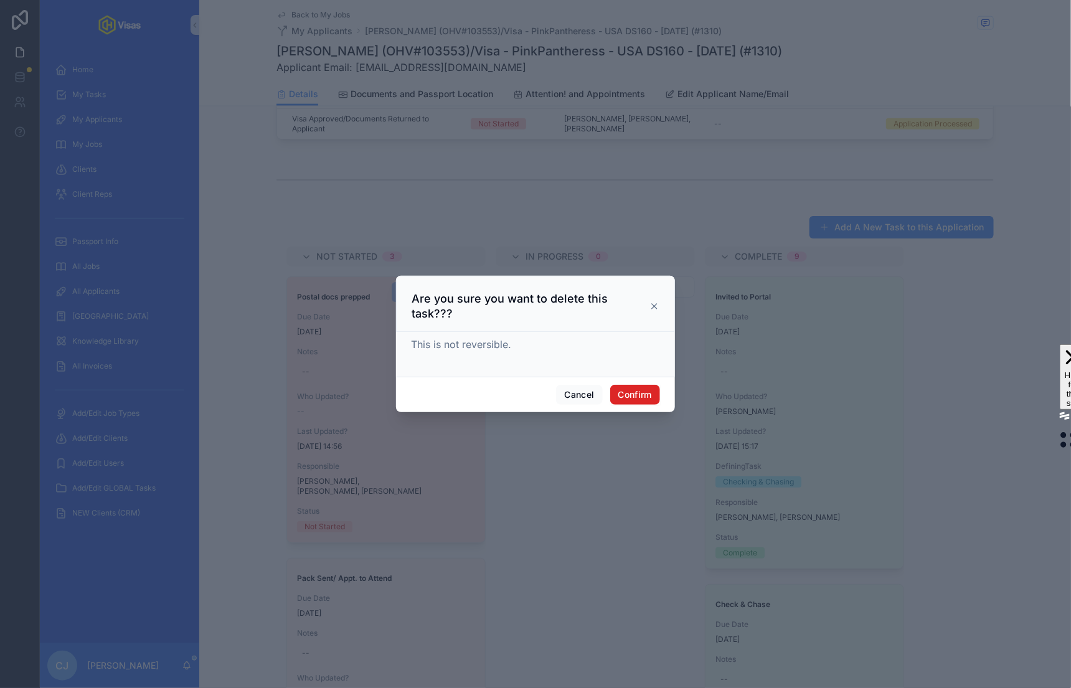
click at [630, 389] on button "Confirm" at bounding box center [635, 395] width 50 height 20
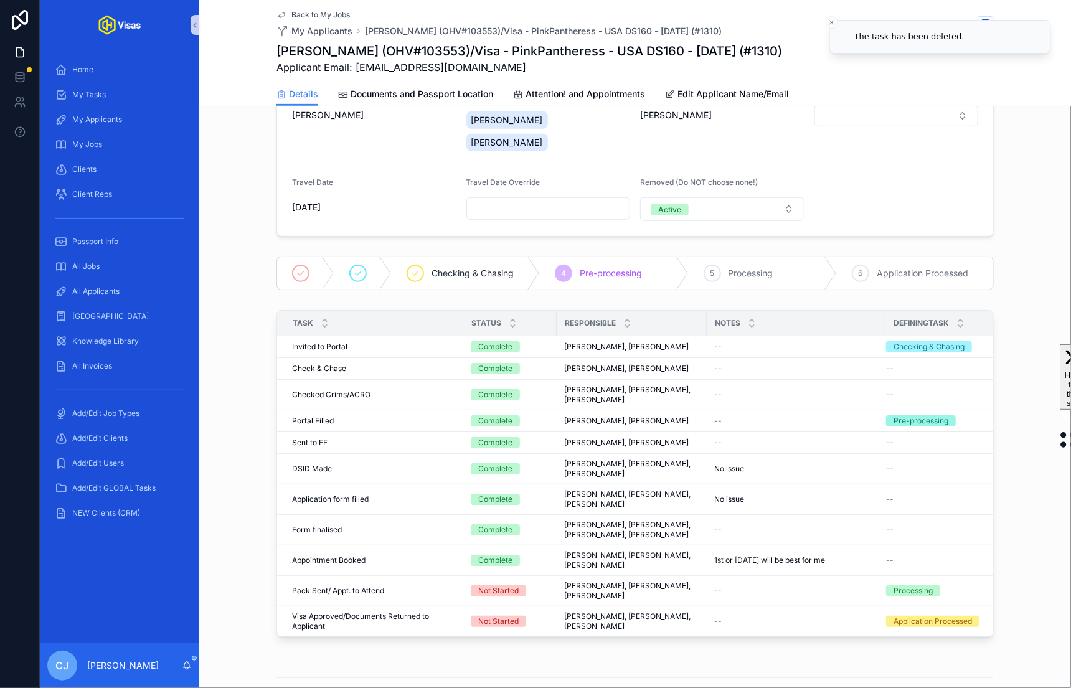
scroll to position [0, 0]
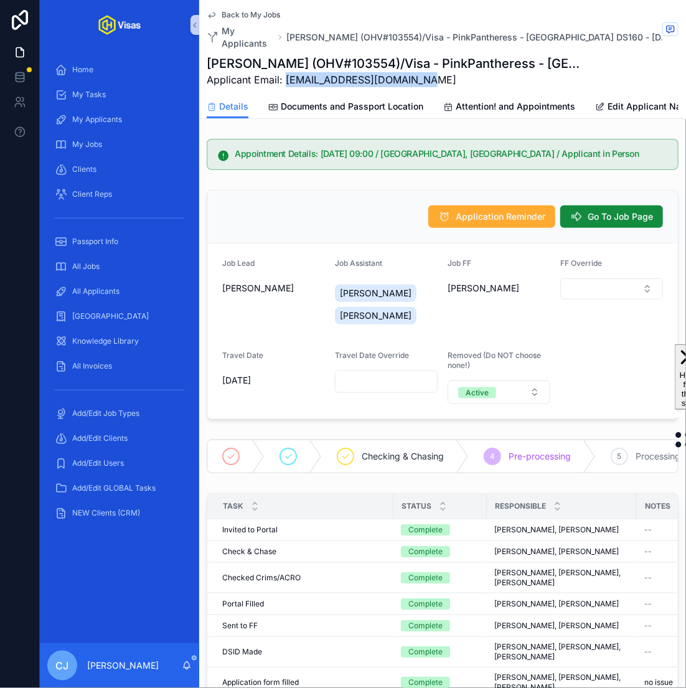
drag, startPoint x: 447, startPoint y: 70, endPoint x: 285, endPoint y: 72, distance: 162.0
click at [285, 72] on span "Applicant Email: [EMAIL_ADDRESS][DOMAIN_NAME]" at bounding box center [396, 79] width 379 height 15
copy span "[EMAIL_ADDRESS][DOMAIN_NAME]"
click at [387, 100] on span "Documents and Passport Location" at bounding box center [352, 106] width 143 height 12
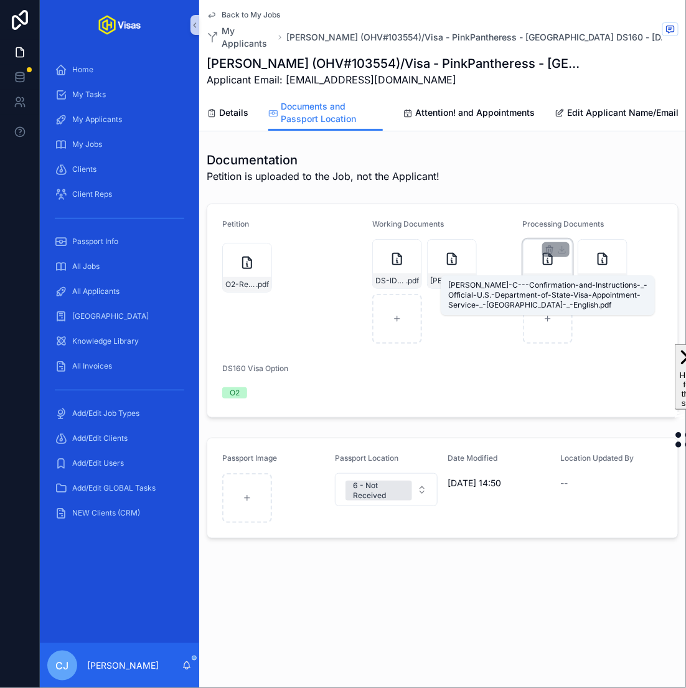
click at [551, 276] on span "[PERSON_NAME]-C---Confirmation-and-Instructions-_-Official-U.S.-Department-of-S…" at bounding box center [541, 281] width 31 height 10
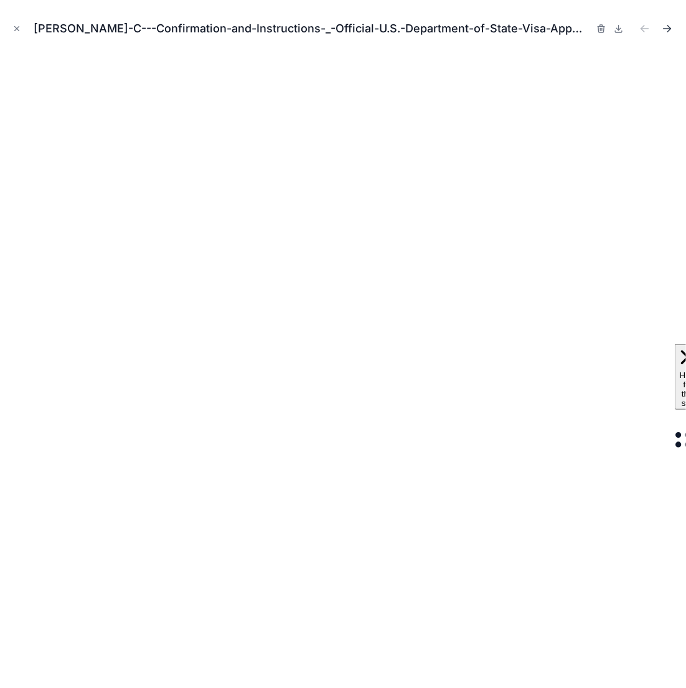
click at [670, 31] on icon "Next file" at bounding box center [669, 30] width 3 height 3
click at [644, 26] on icon "Previous file" at bounding box center [643, 27] width 3 height 3
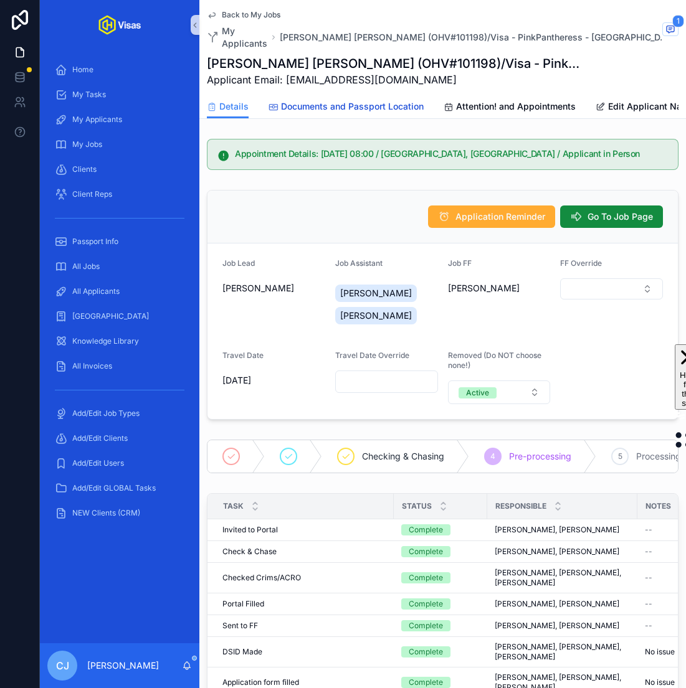
click at [389, 100] on span "Documents and Passport Location" at bounding box center [352, 106] width 143 height 12
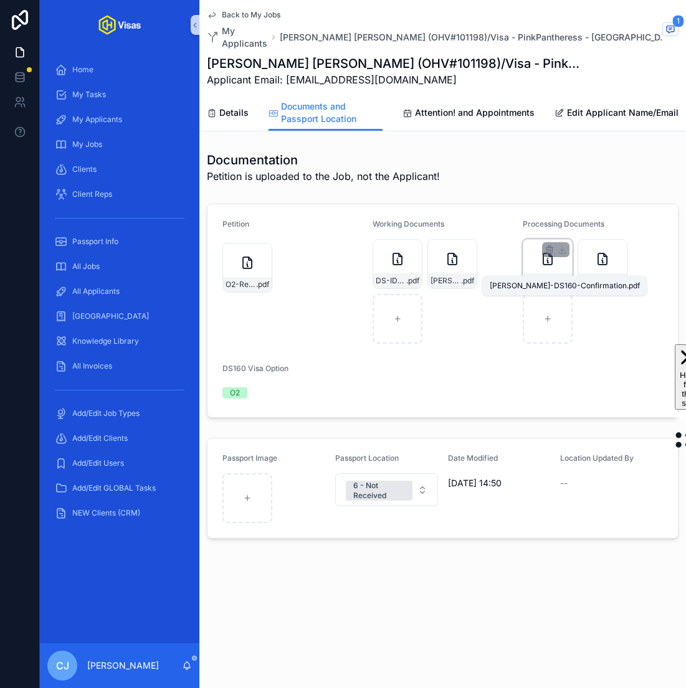
click at [534, 276] on span "JASPAL-DS160-Confirmation" at bounding box center [541, 281] width 31 height 10
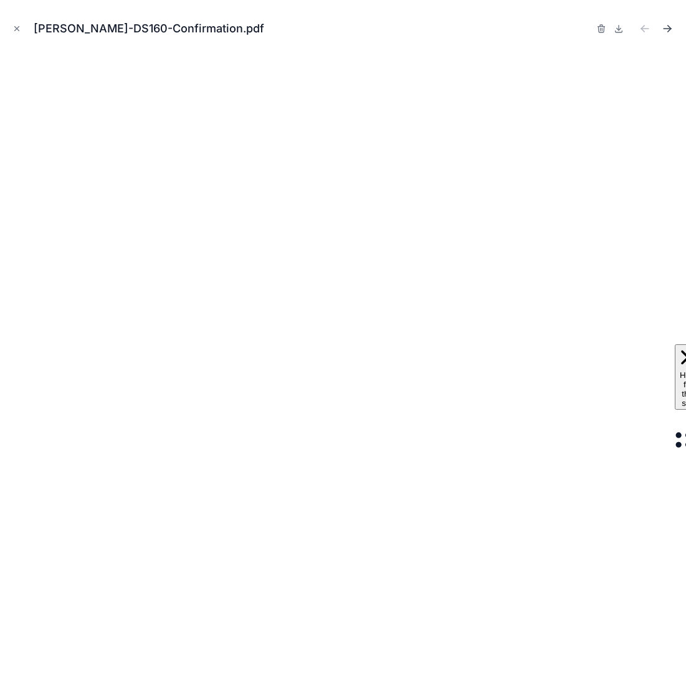
click at [666, 29] on icon "Next file" at bounding box center [667, 28] width 12 height 12
click at [18, 26] on icon "Close modal" at bounding box center [16, 28] width 9 height 9
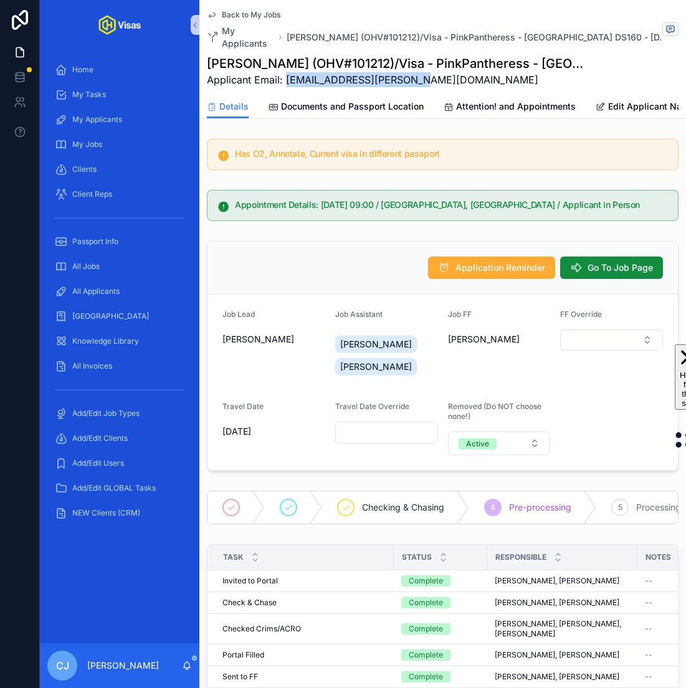
drag, startPoint x: 419, startPoint y: 83, endPoint x: 284, endPoint y: 85, distance: 134.6
click at [284, 85] on span "Applicant Email: [EMAIL_ADDRESS][PERSON_NAME][DOMAIN_NAME]" at bounding box center [396, 79] width 378 height 15
copy span "[EMAIL_ADDRESS][PERSON_NAME][DOMAIN_NAME]"
click at [388, 112] on span "Documents and Passport Location" at bounding box center [352, 106] width 143 height 12
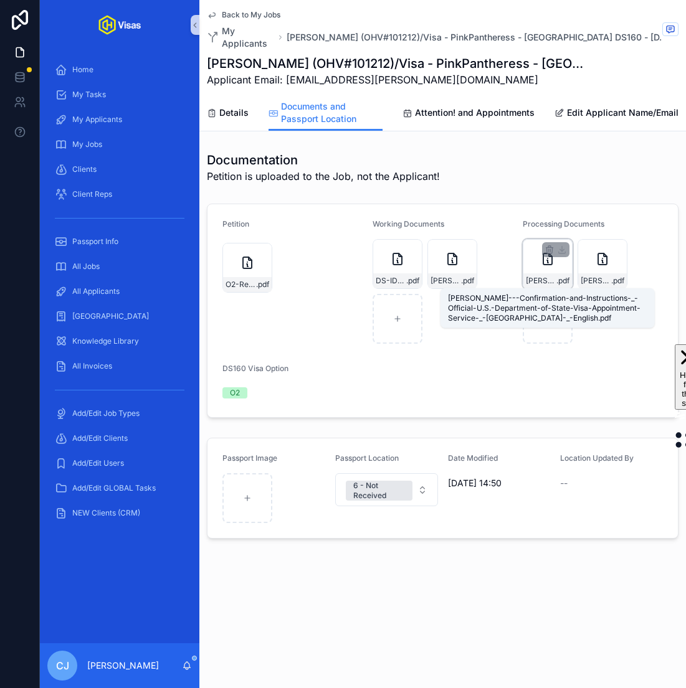
click at [552, 278] on span "[PERSON_NAME]---Confirmation-and-Instructions-_-Official-U.S.-Department-of-Sta…" at bounding box center [541, 281] width 31 height 10
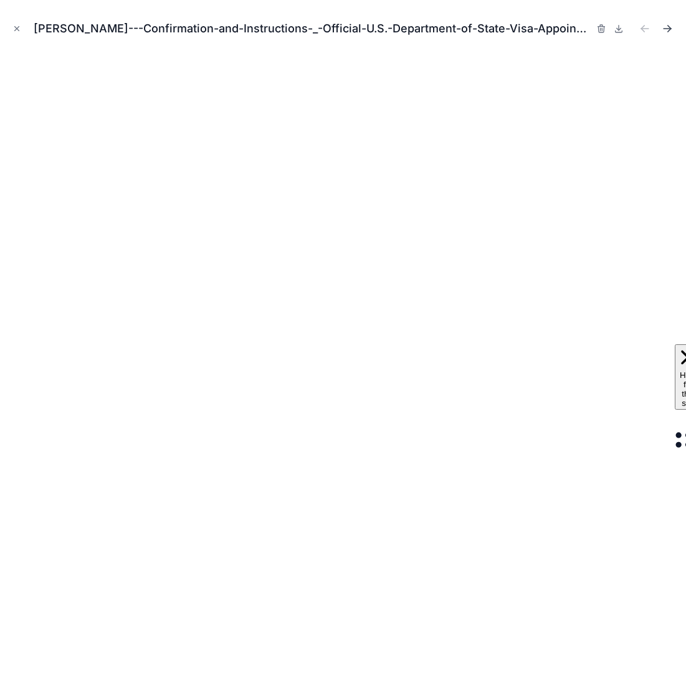
click at [670, 26] on icon "Next file" at bounding box center [667, 28] width 12 height 12
click at [17, 32] on icon "Close modal" at bounding box center [16, 28] width 9 height 9
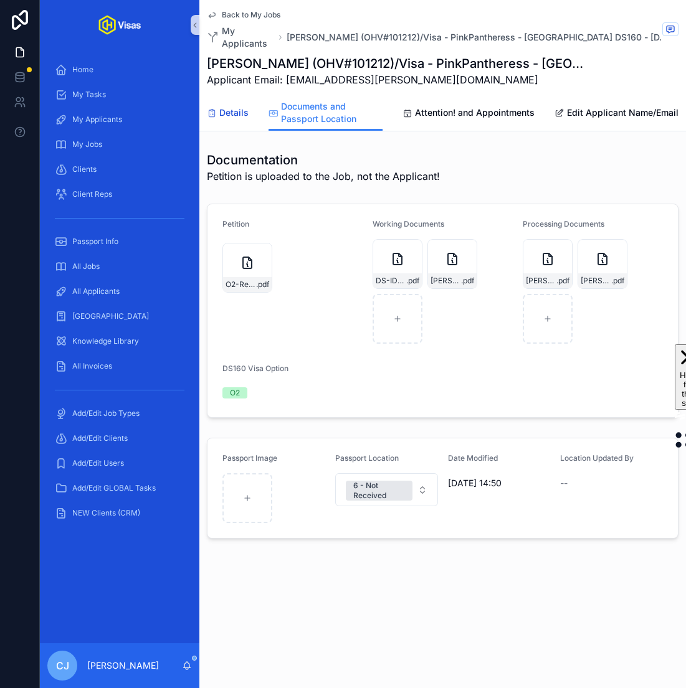
click at [222, 115] on span "Details" at bounding box center [233, 113] width 29 height 12
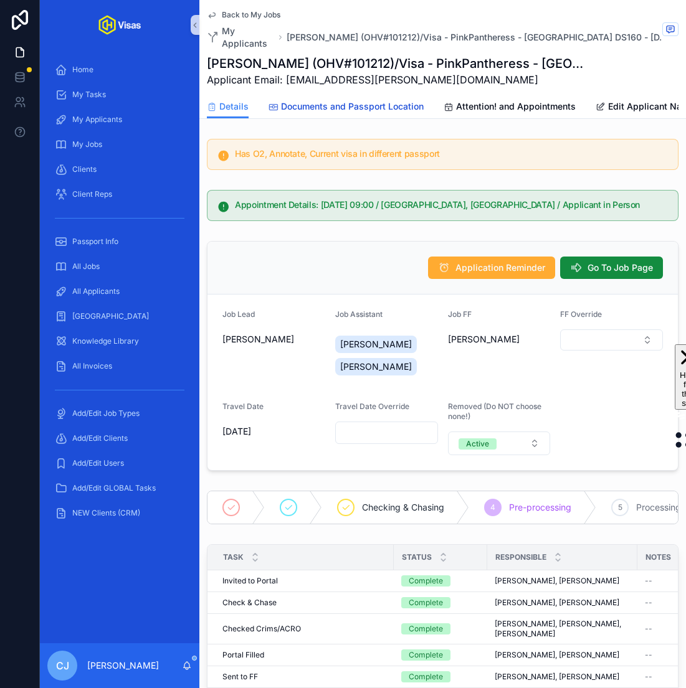
click at [386, 106] on span "Documents and Passport Location" at bounding box center [352, 106] width 143 height 12
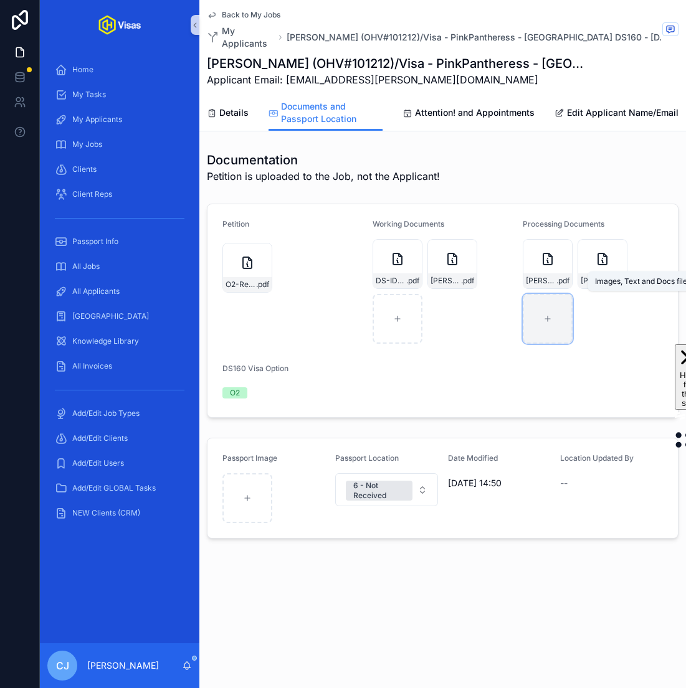
click at [551, 331] on div "scrollable content" at bounding box center [548, 319] width 50 height 50
type input "**********"
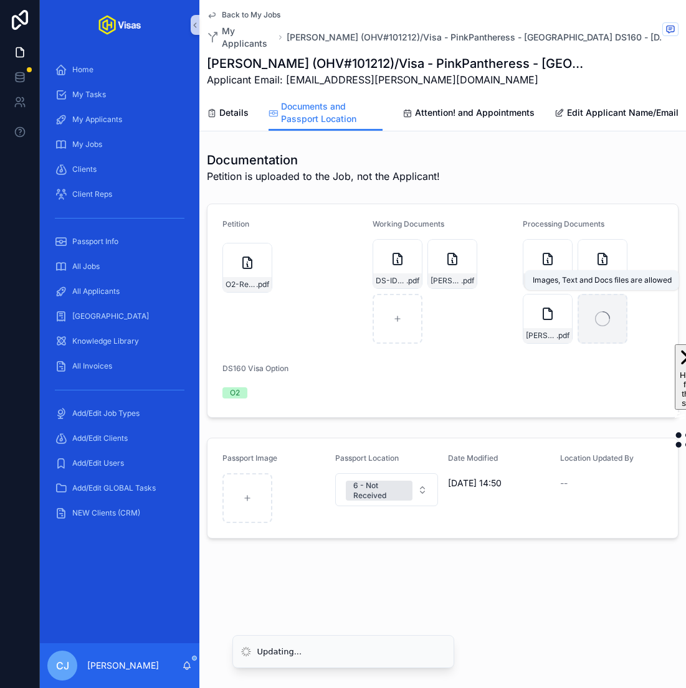
click at [599, 316] on icon "scrollable content" at bounding box center [602, 318] width 15 height 15
click at [596, 332] on div "scrollable content" at bounding box center [602, 319] width 50 height 50
type input "**********"
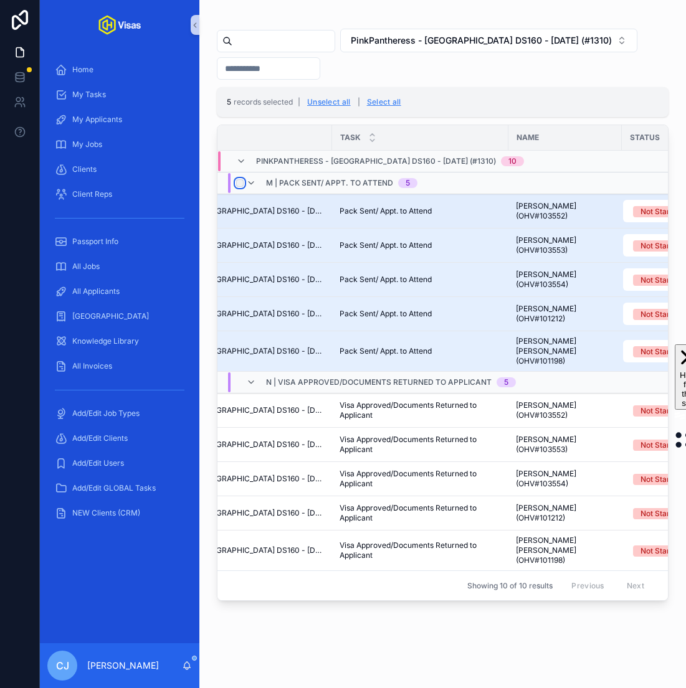
scroll to position [0, 202]
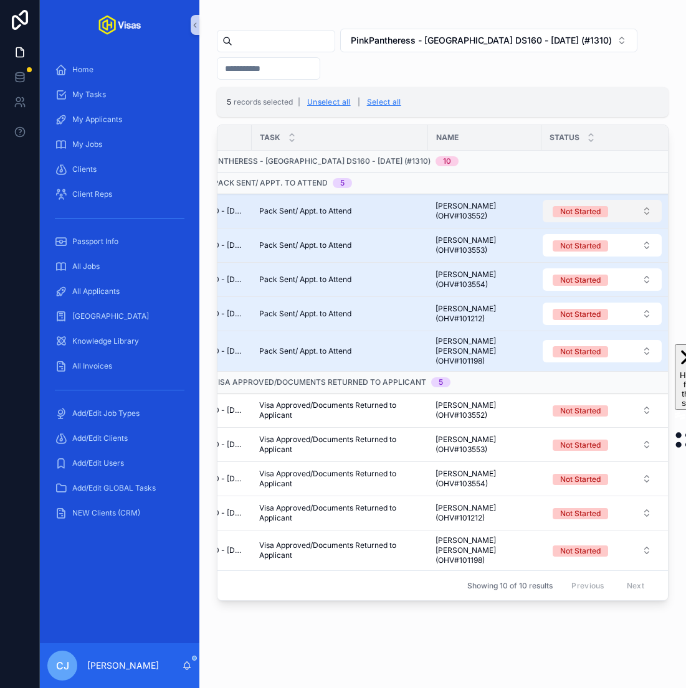
click at [588, 212] on div "Not Started" at bounding box center [580, 211] width 40 height 11
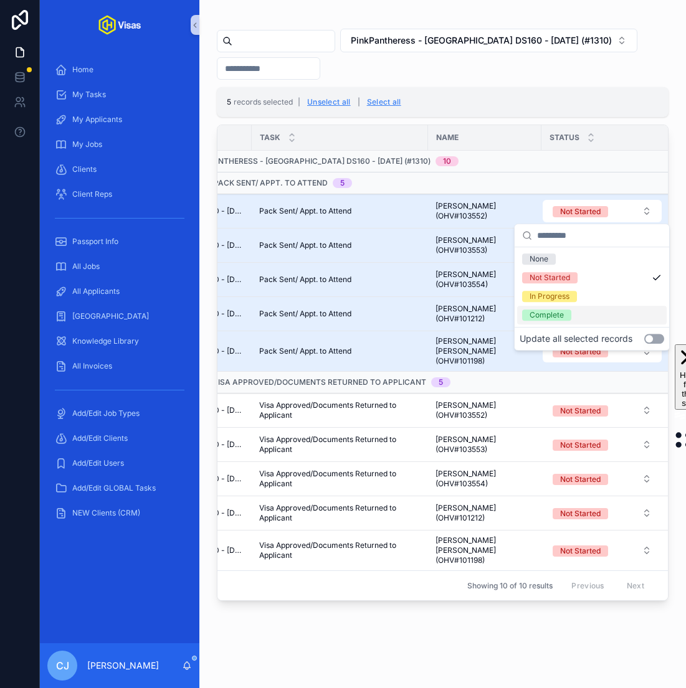
click at [654, 344] on div "Update all selected records Use setting" at bounding box center [592, 339] width 145 height 12
click at [652, 337] on button "Use setting" at bounding box center [654, 339] width 20 height 10
click at [566, 300] on div "In Progress" at bounding box center [549, 296] width 40 height 11
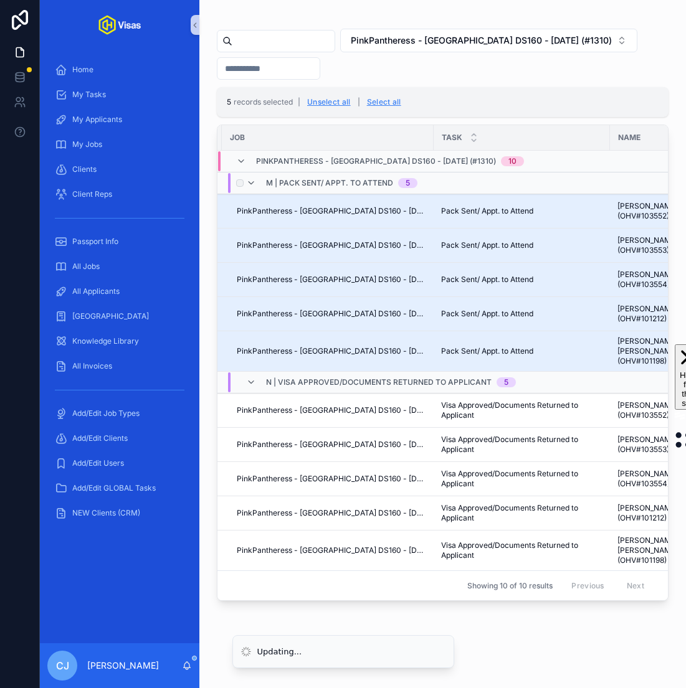
scroll to position [0, 0]
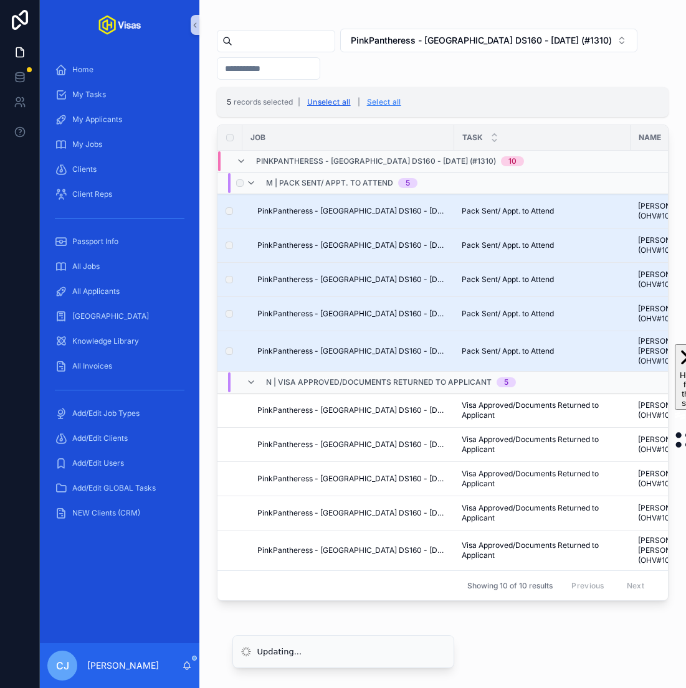
click at [328, 103] on button "Unselect all" at bounding box center [329, 102] width 52 height 20
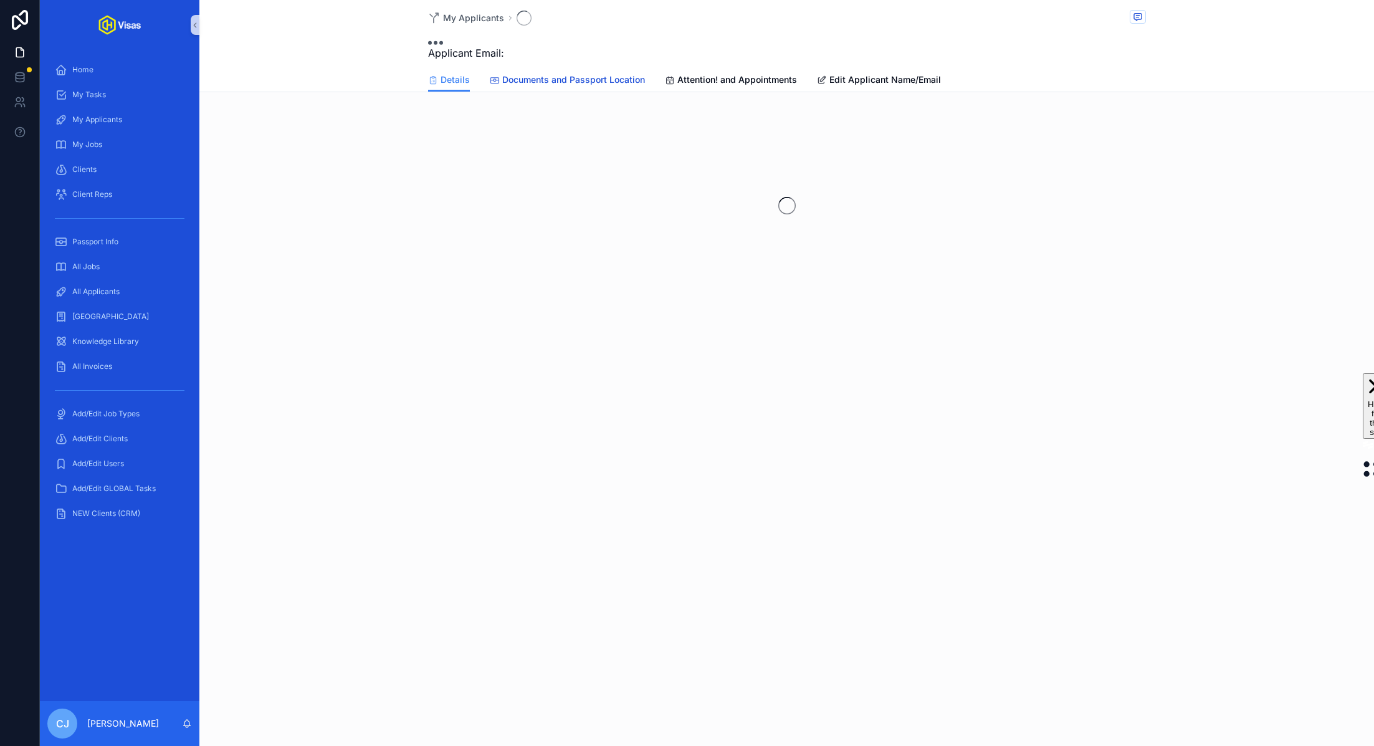
click at [594, 78] on span "Documents and Passport Location" at bounding box center [573, 80] width 143 height 12
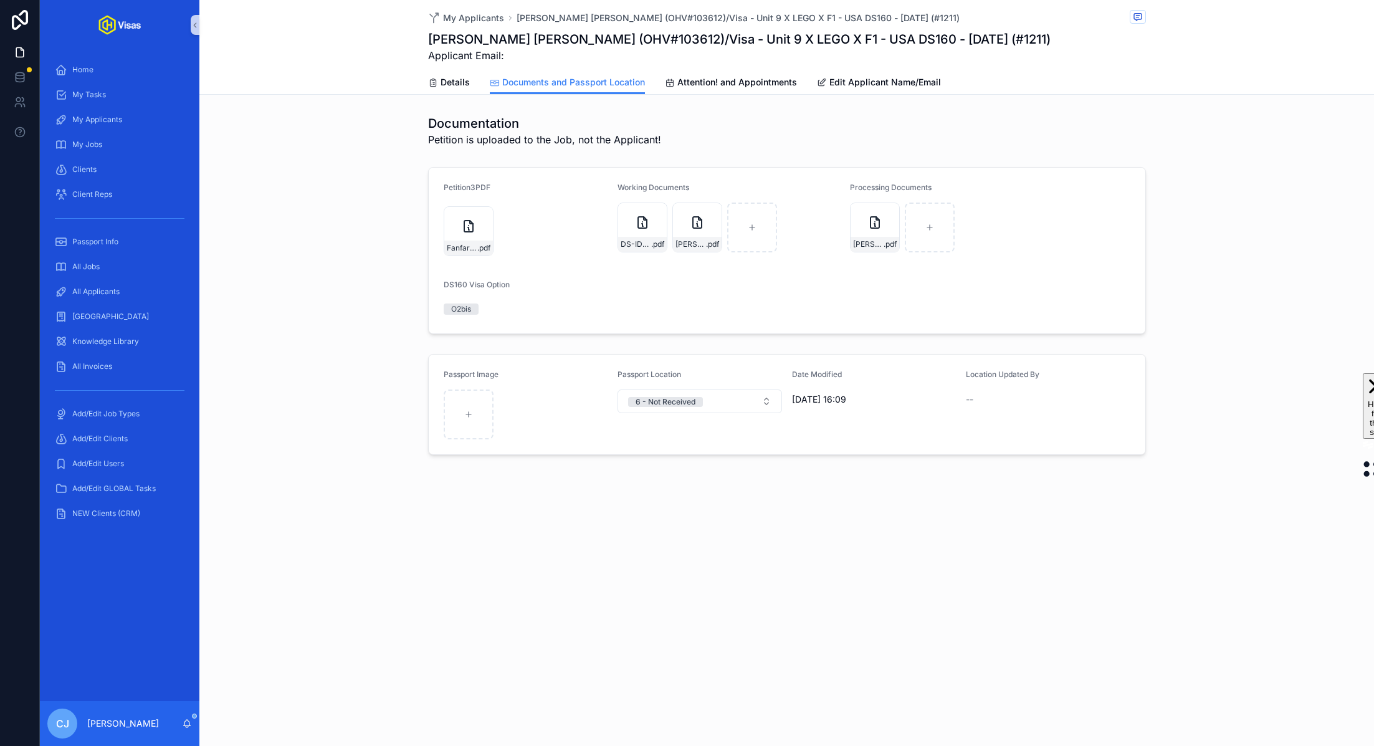
click at [559, 41] on h1 "[PERSON_NAME] [PERSON_NAME] (OHV#103612)/Visa - Unit 9 X LEGO X F1 - USA DS160 …" at bounding box center [739, 39] width 622 height 17
copy h1 "[PERSON_NAME]"
click at [863, 244] on span "[PERSON_NAME]-DS160-Confirmation" at bounding box center [868, 244] width 31 height 10
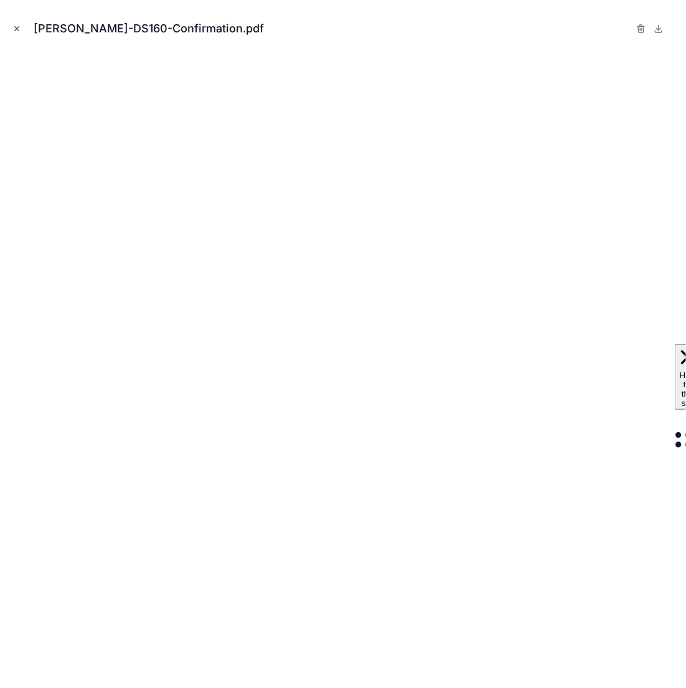
click at [17, 31] on icon "Close modal" at bounding box center [16, 28] width 9 height 9
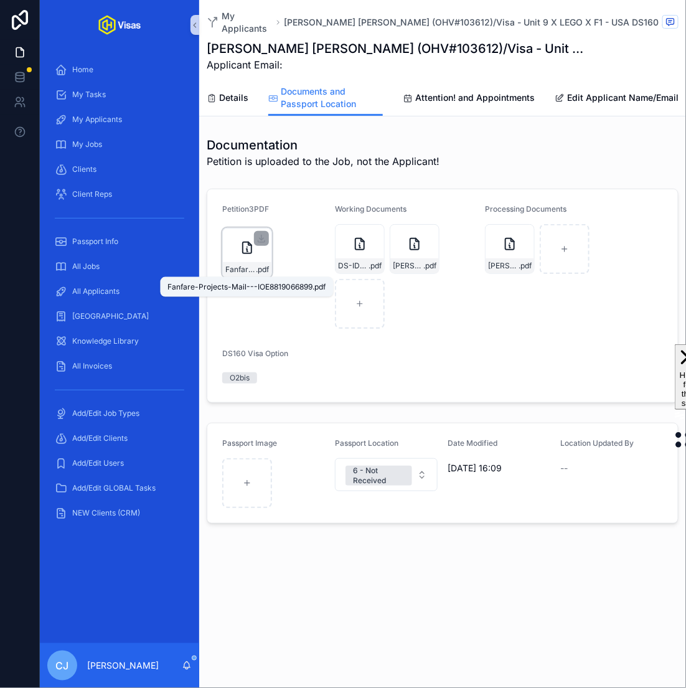
click at [253, 273] on span "Fanfare-Projects-Mail---IOE8819066899" at bounding box center [241, 270] width 31 height 10
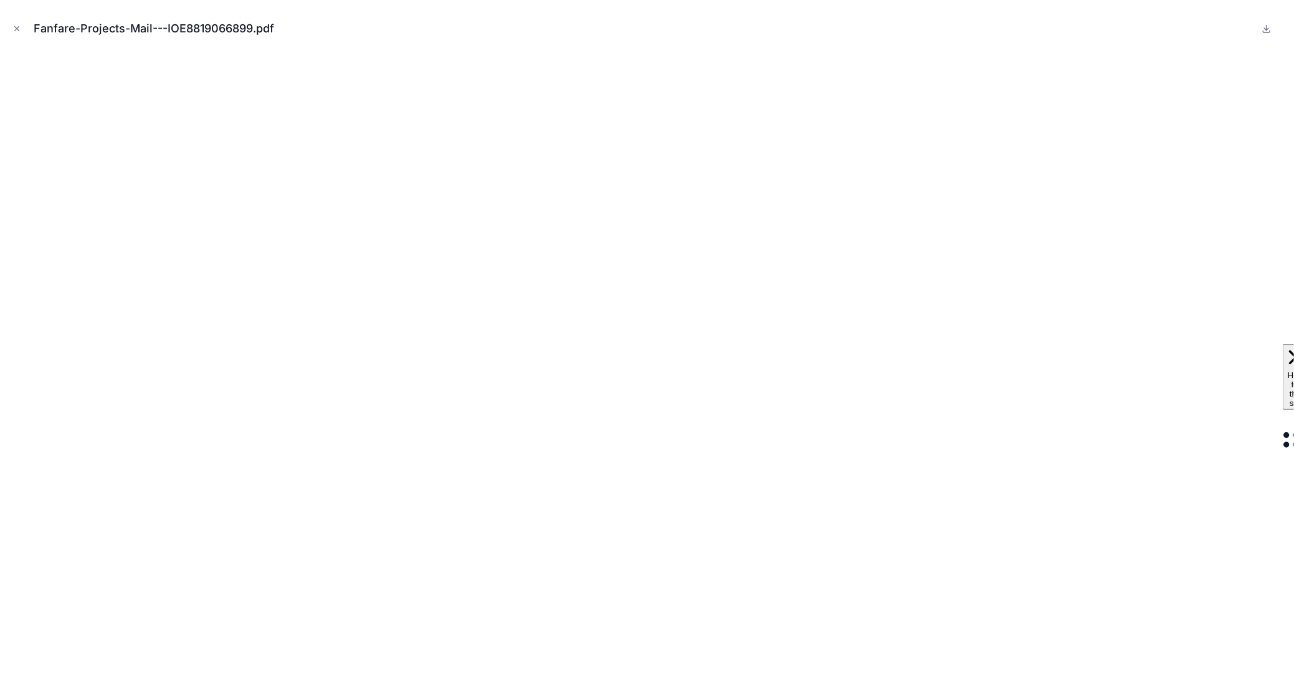
click at [29, 26] on div "Fanfare-Projects-Mail---IOE8819066899.pdf" at bounding box center [647, 28] width 1274 height 37
click at [19, 27] on icon "Close modal" at bounding box center [16, 28] width 9 height 9
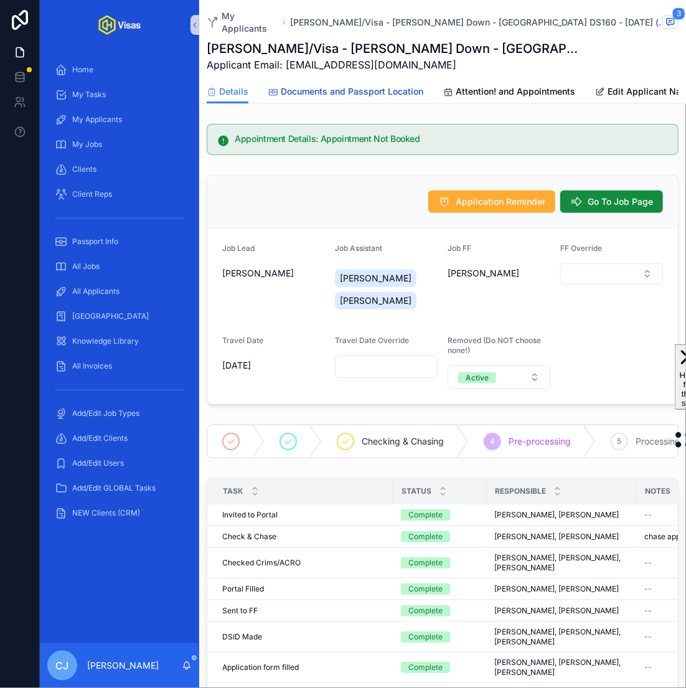
click at [401, 85] on span "Documents and Passport Location" at bounding box center [352, 91] width 143 height 12
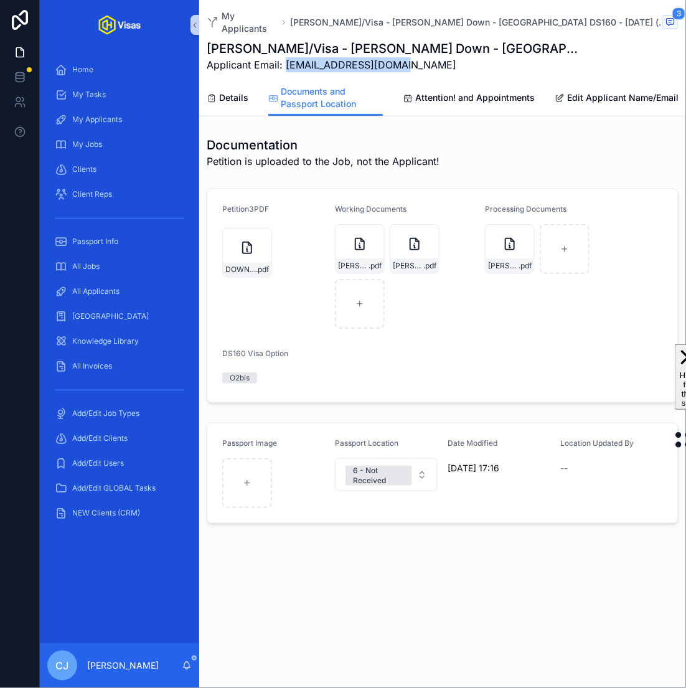
drag, startPoint x: 395, startPoint y: 55, endPoint x: 287, endPoint y: 55, distance: 108.4
click at [287, 57] on span "Applicant Email: flora@floraharvey.com" at bounding box center [396, 64] width 379 height 15
copy span "flora@floraharvey.com"
click at [500, 247] on div "HARVEY-DS160-CONFIRMATION .pdf" at bounding box center [510, 249] width 50 height 50
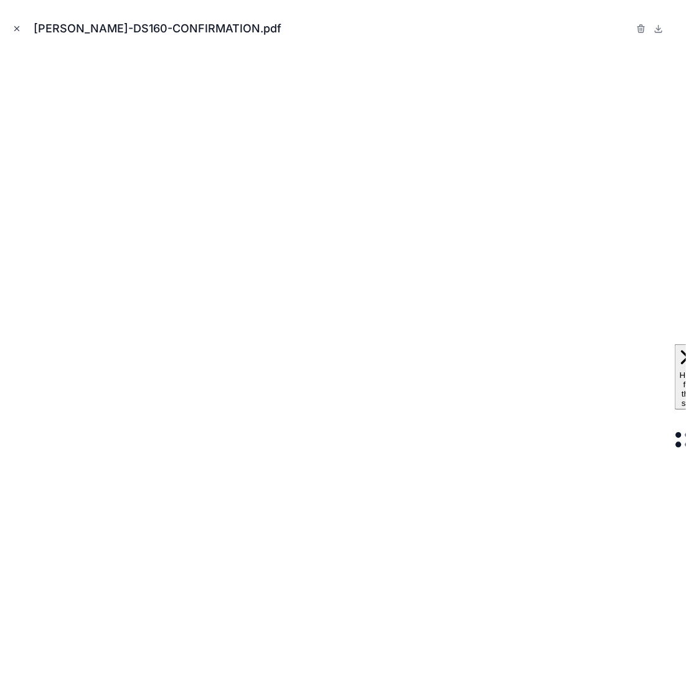
click at [19, 27] on icon "Close modal" at bounding box center [16, 28] width 9 height 9
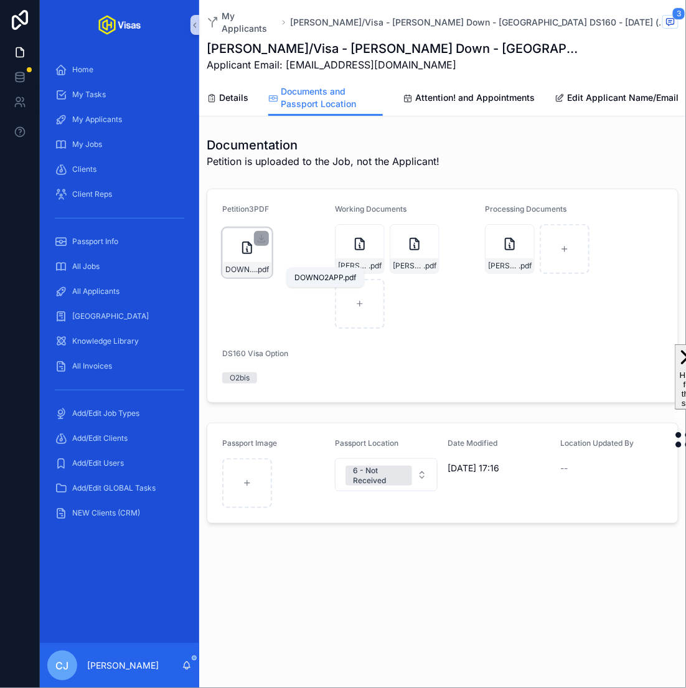
click at [232, 265] on span "DOWNO2APP" at bounding box center [241, 270] width 31 height 10
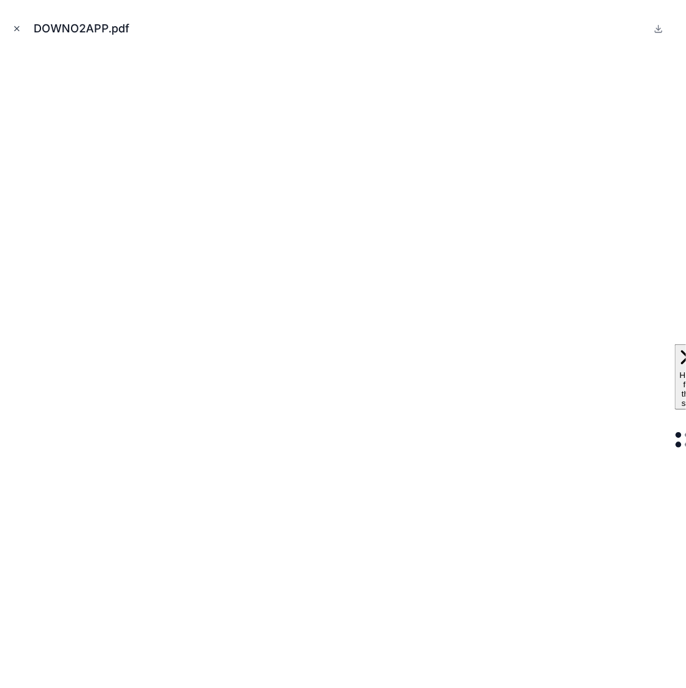
click at [17, 29] on icon "Close modal" at bounding box center [16, 28] width 9 height 9
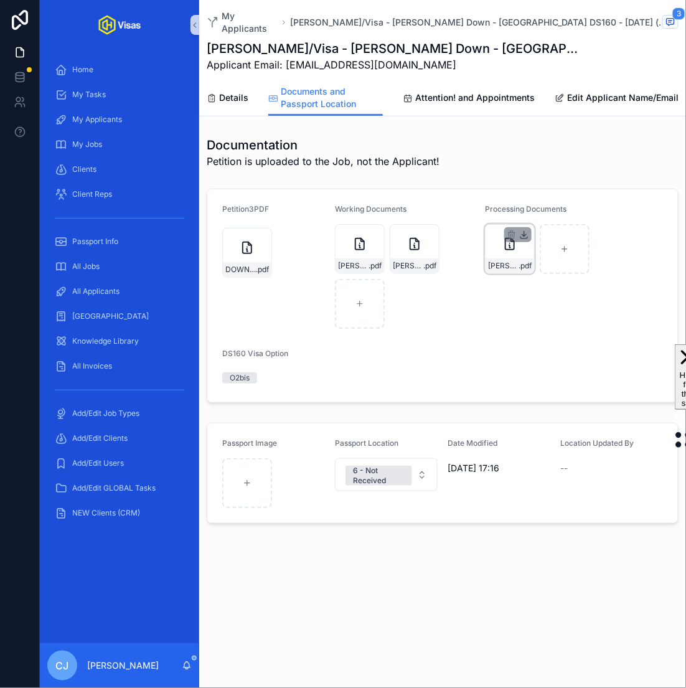
click at [526, 230] on icon "scrollable content" at bounding box center [525, 235] width 10 height 10
click at [564, 247] on div "scrollable content" at bounding box center [565, 249] width 50 height 50
type input "**********"
click at [450, 92] on span "Attention! and Appointments" at bounding box center [476, 98] width 120 height 12
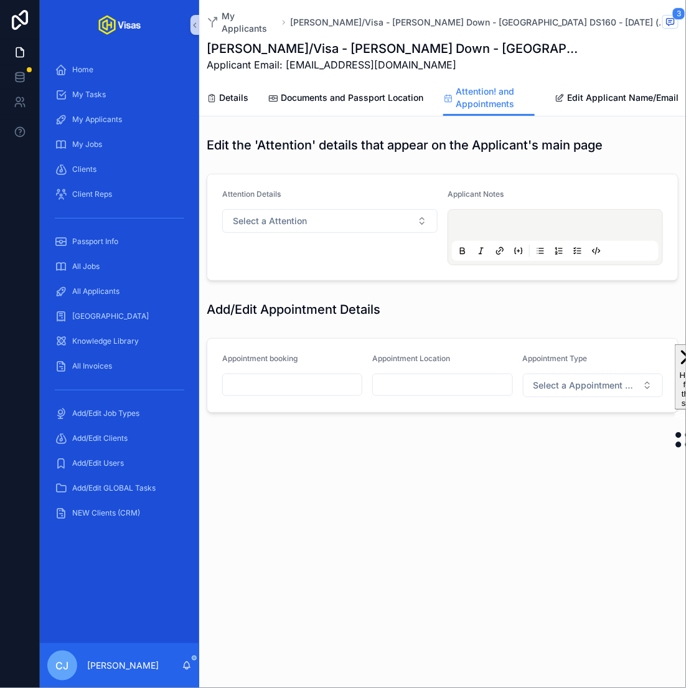
click at [308, 376] on input "scrollable content" at bounding box center [292, 384] width 139 height 17
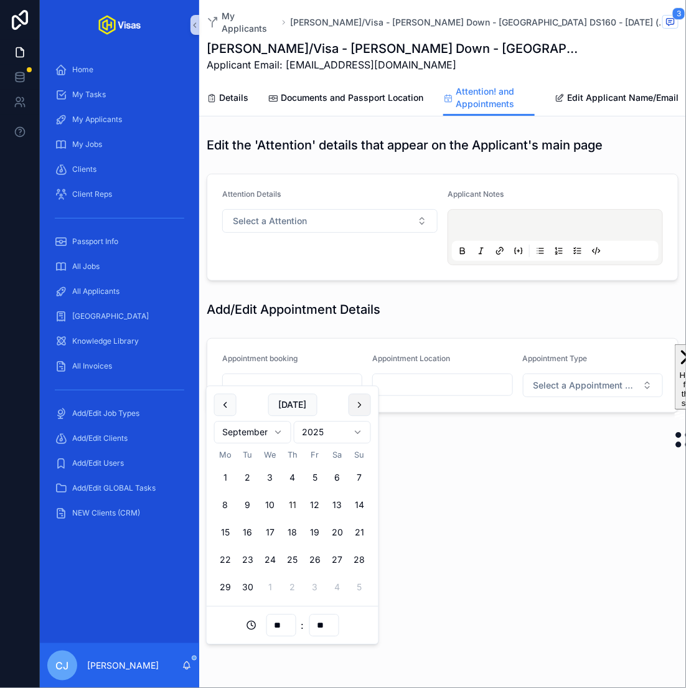
click at [361, 403] on button "scrollable content" at bounding box center [360, 405] width 22 height 22
click at [313, 480] on button "3" at bounding box center [315, 478] width 22 height 22
click at [277, 620] on input "**" at bounding box center [281, 625] width 29 height 17
click at [269, 584] on div "09" at bounding box center [281, 589] width 56 height 20
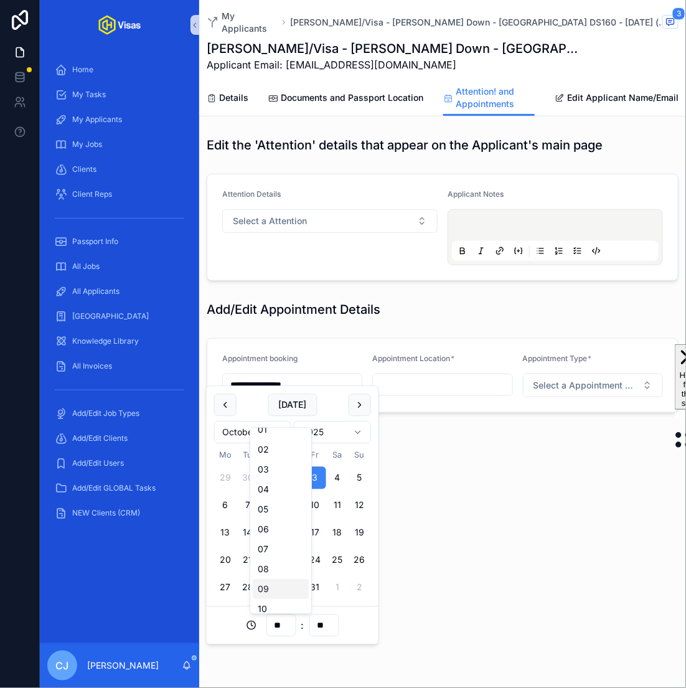
type input "**********"
type input "**"
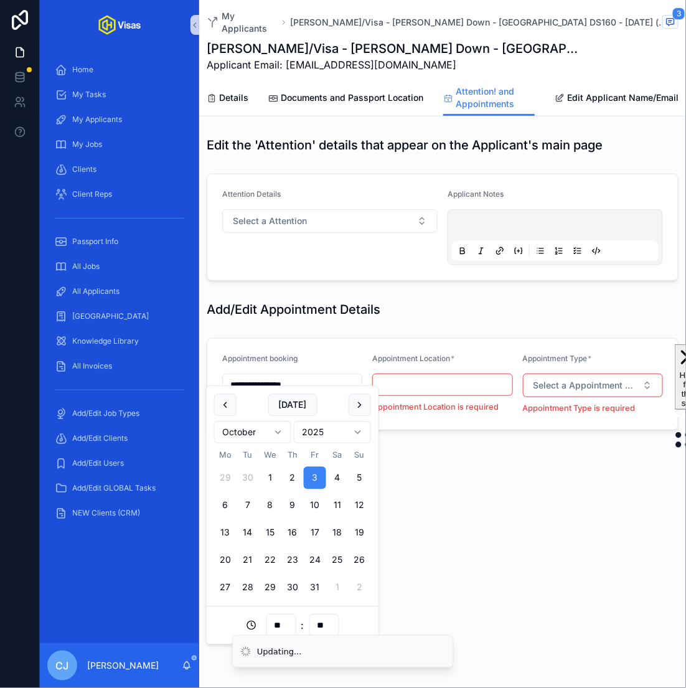
click at [444, 377] on input "scrollable content" at bounding box center [442, 384] width 139 height 17
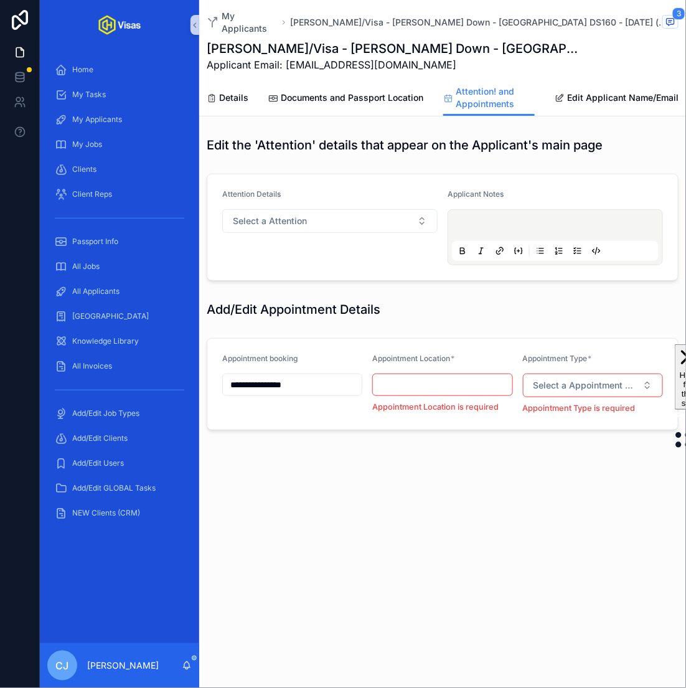
type input "**********"
click at [575, 379] on span "Select a Appointment Type" at bounding box center [586, 385] width 104 height 12
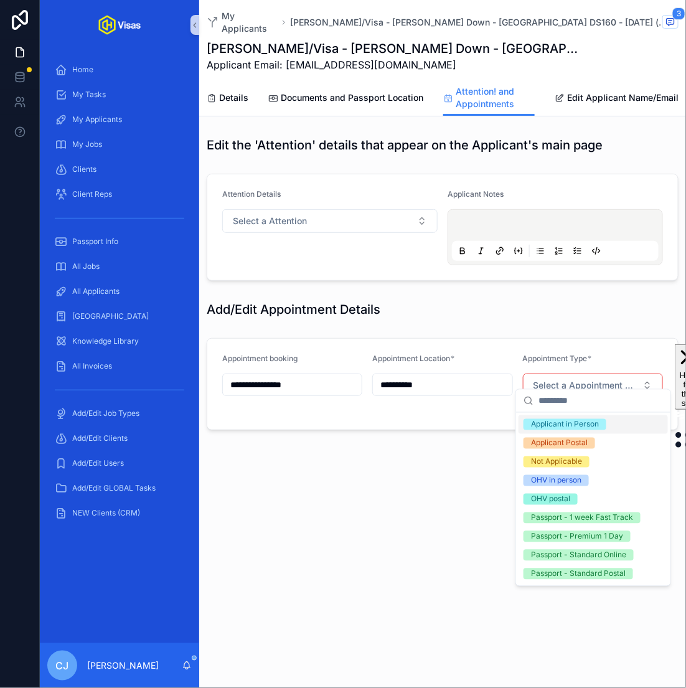
click at [586, 422] on div "Applicant in Person" at bounding box center [565, 424] width 68 height 11
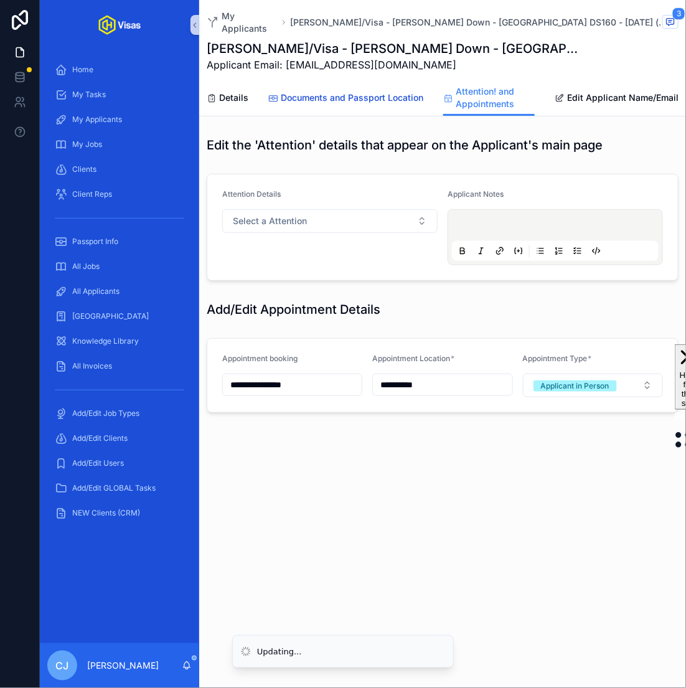
click at [310, 92] on span "Documents and Passport Location" at bounding box center [352, 98] width 143 height 12
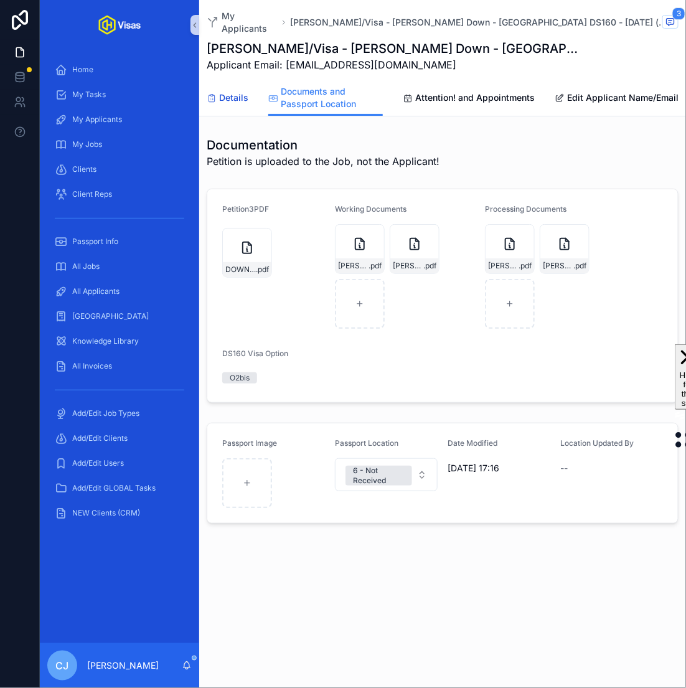
click at [214, 93] on icon "scrollable content" at bounding box center [212, 98] width 10 height 10
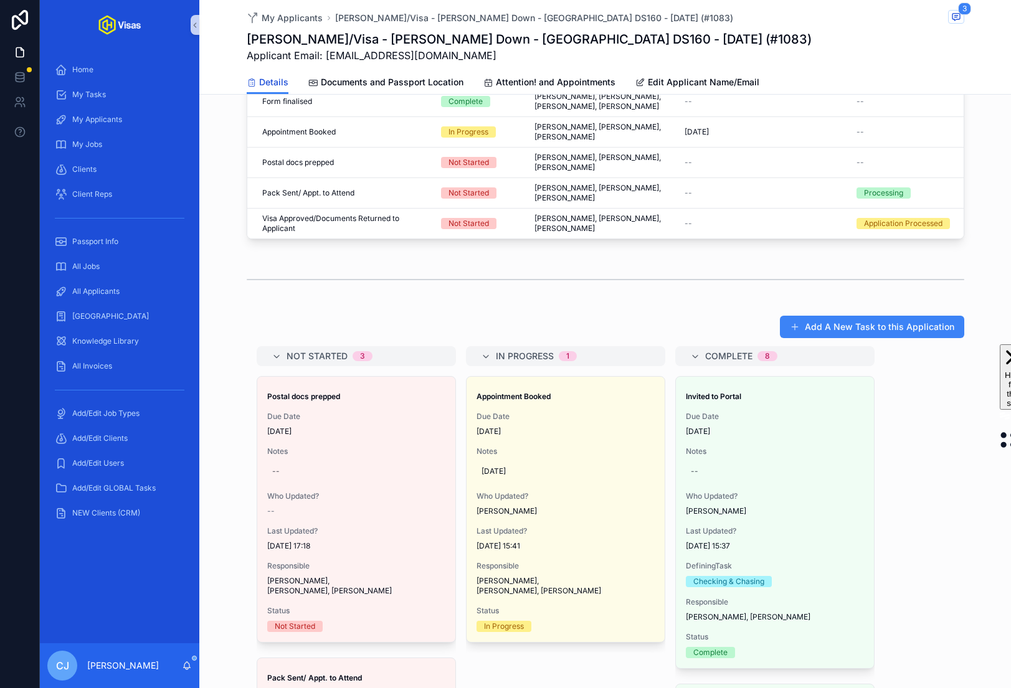
scroll to position [620, 0]
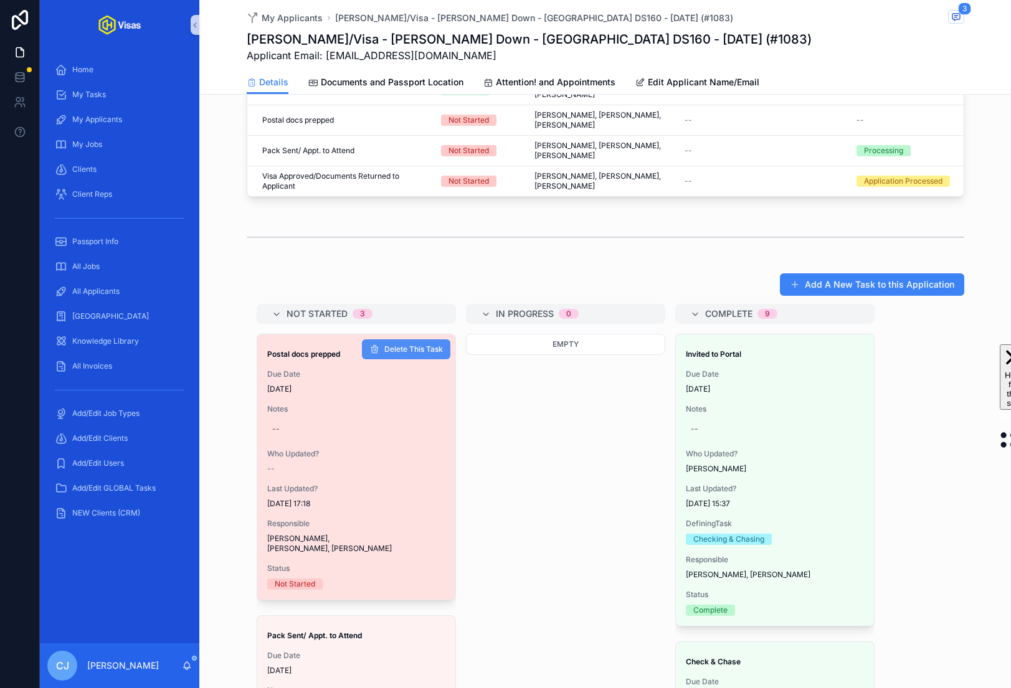
click at [416, 344] on span "Delete This Task" at bounding box center [413, 349] width 59 height 10
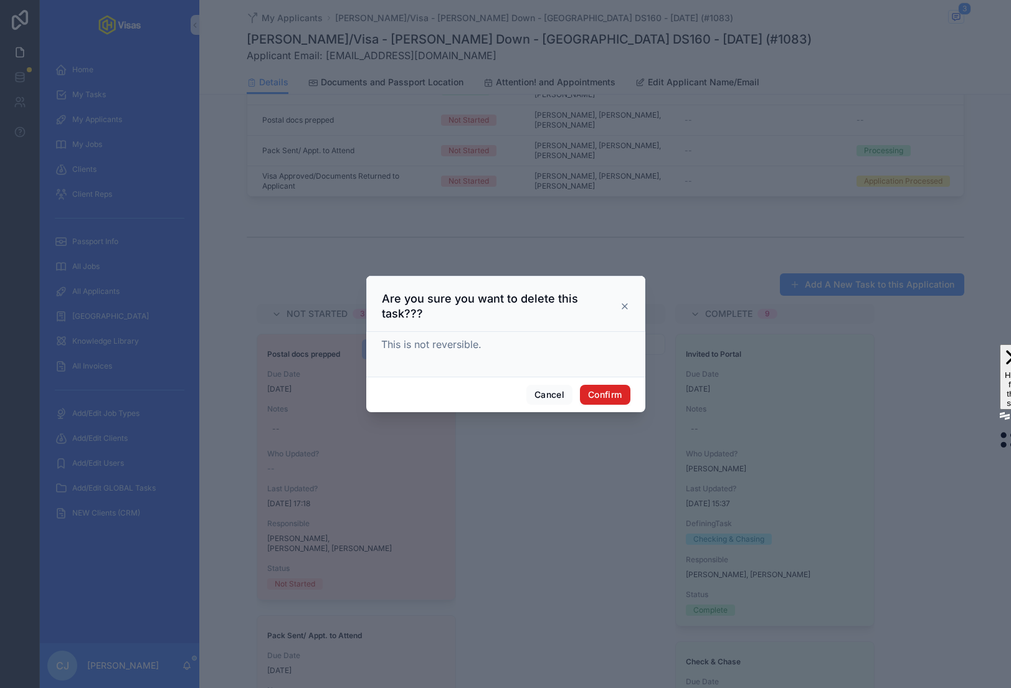
click at [589, 385] on button "Confirm" at bounding box center [605, 395] width 50 height 20
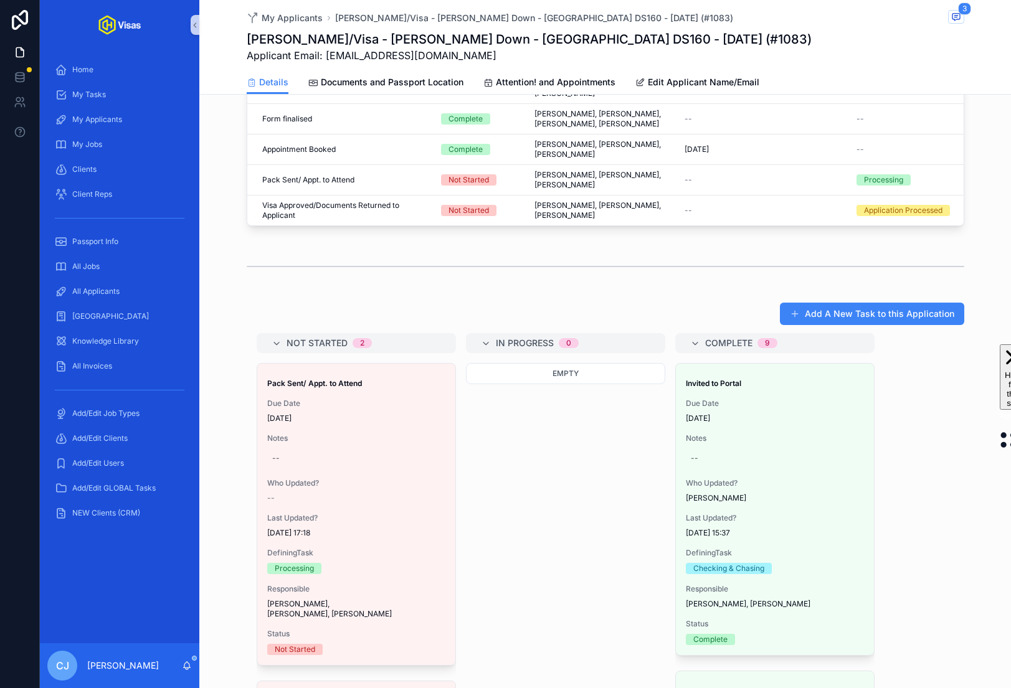
scroll to position [450, 0]
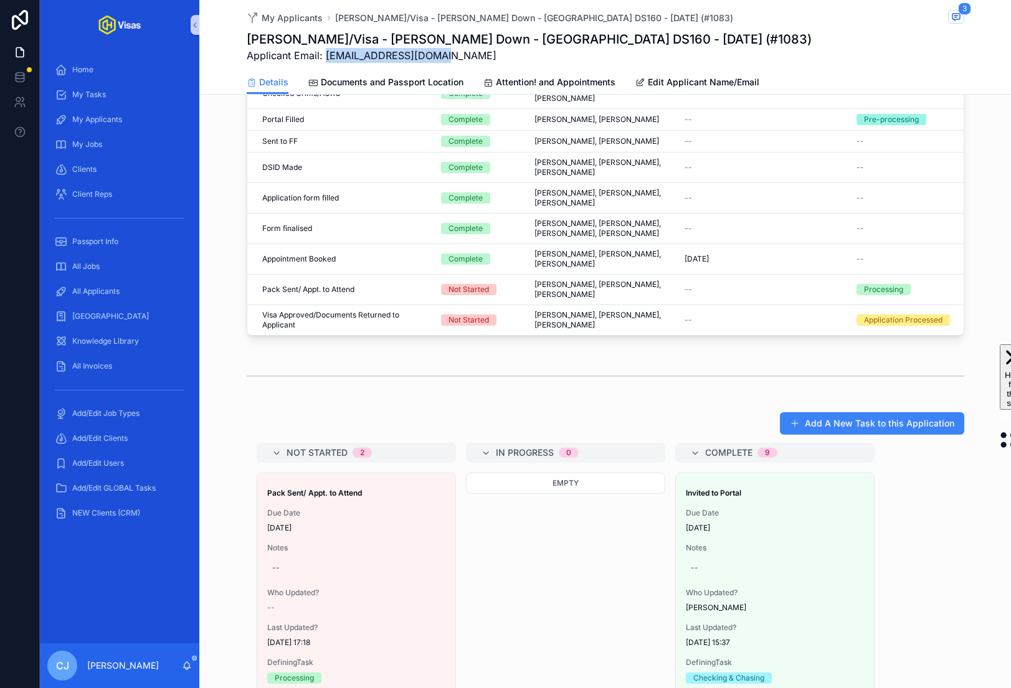
drag, startPoint x: 431, startPoint y: 55, endPoint x: 325, endPoint y: 53, distance: 105.9
click at [325, 53] on span "Applicant Email: flora@floraharvey.com" at bounding box center [529, 55] width 565 height 15
copy span "flora@floraharvey.com"
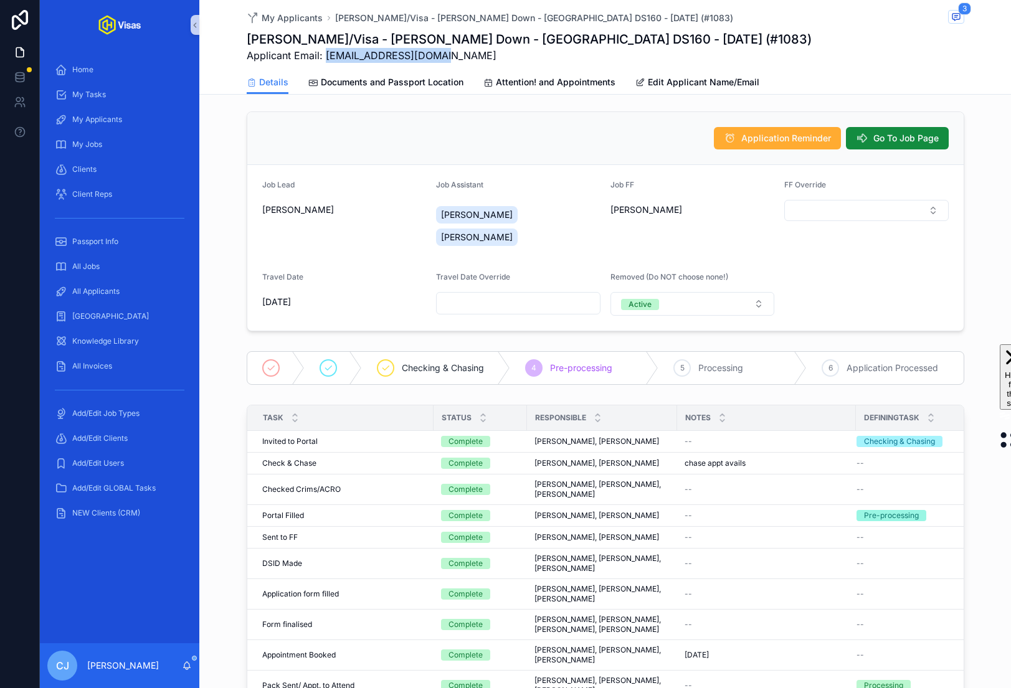
scroll to position [0, 0]
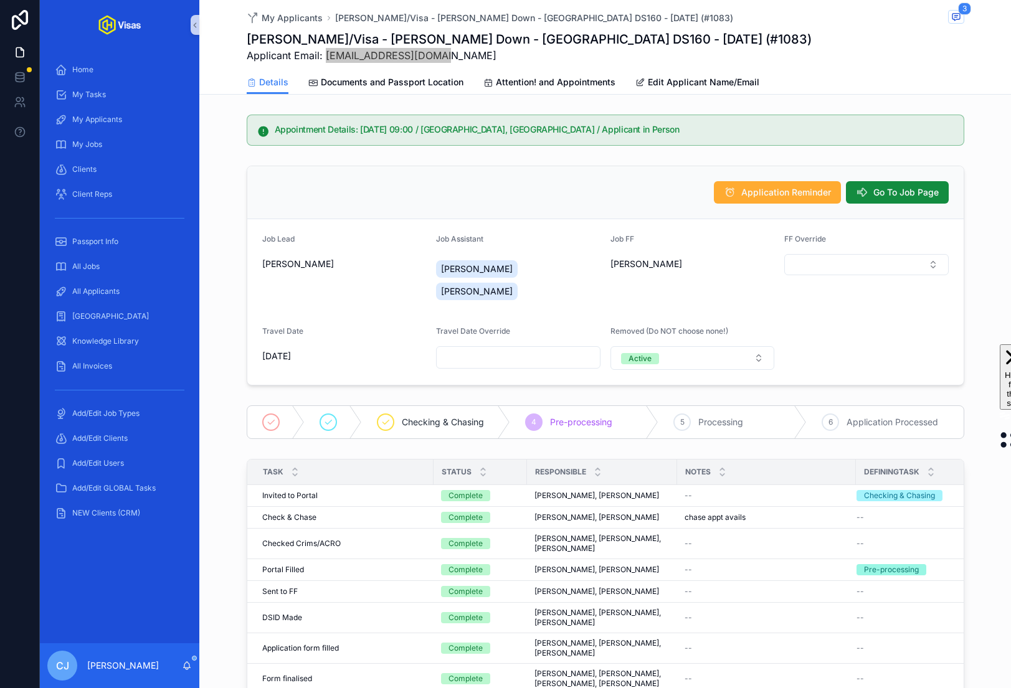
drag, startPoint x: 347, startPoint y: 295, endPoint x: 632, endPoint y: 6, distance: 405.3
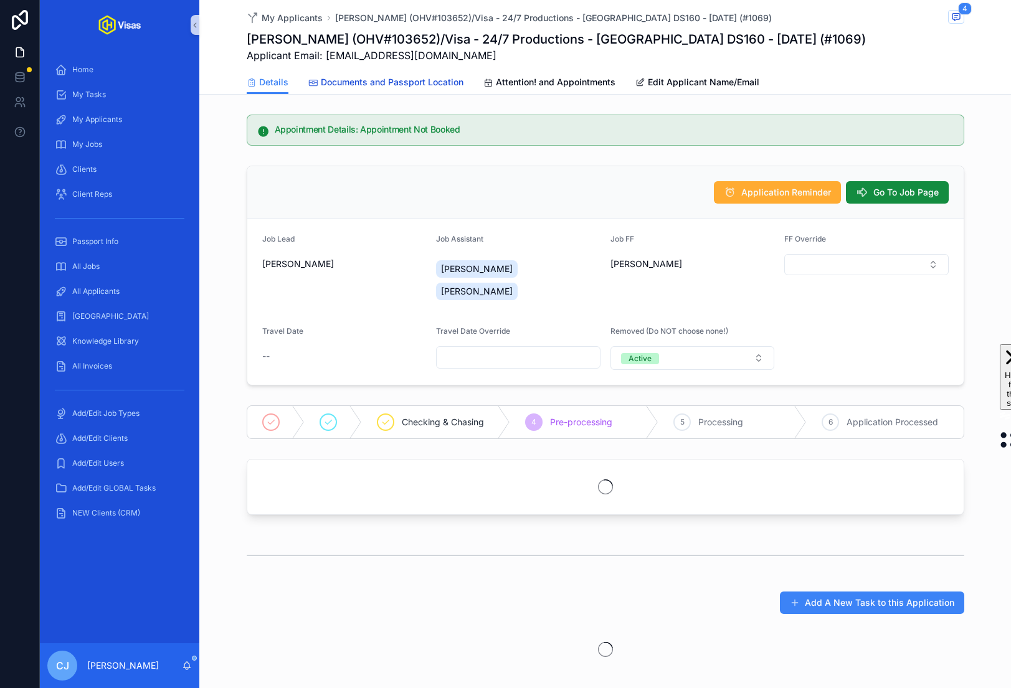
click at [430, 77] on span "Documents and Passport Location" at bounding box center [392, 82] width 143 height 12
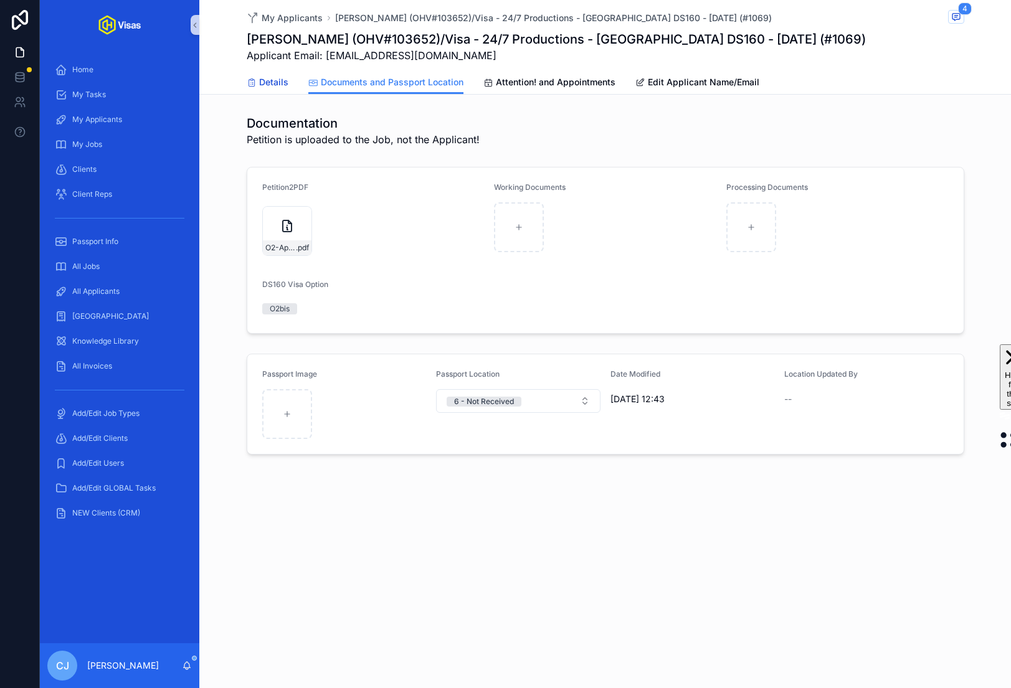
click at [263, 73] on link "Details" at bounding box center [268, 83] width 42 height 25
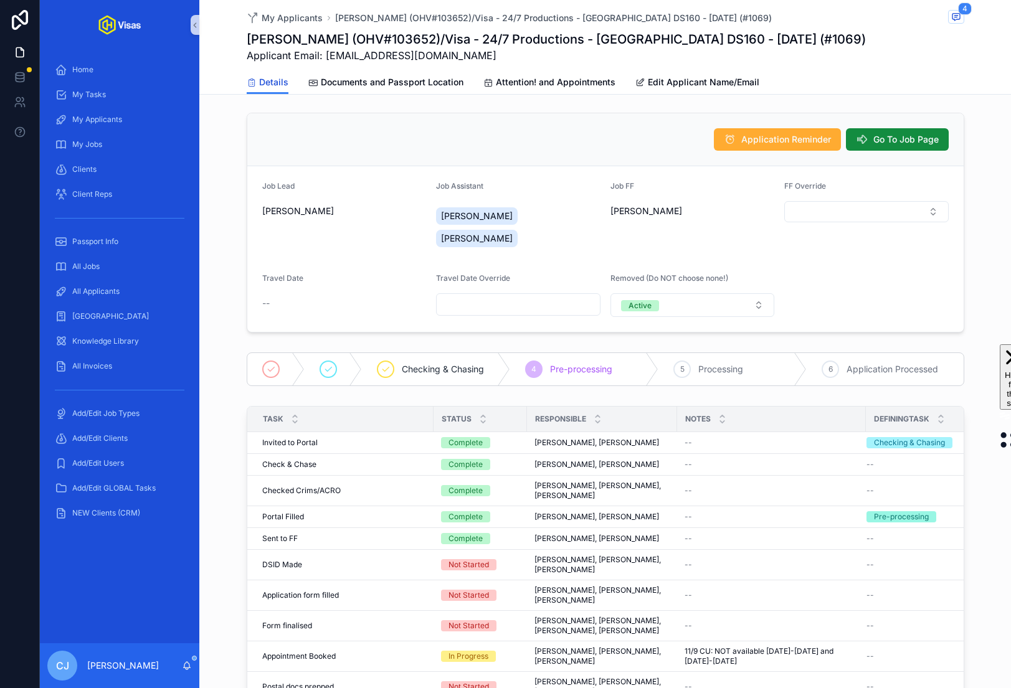
scroll to position [201, 0]
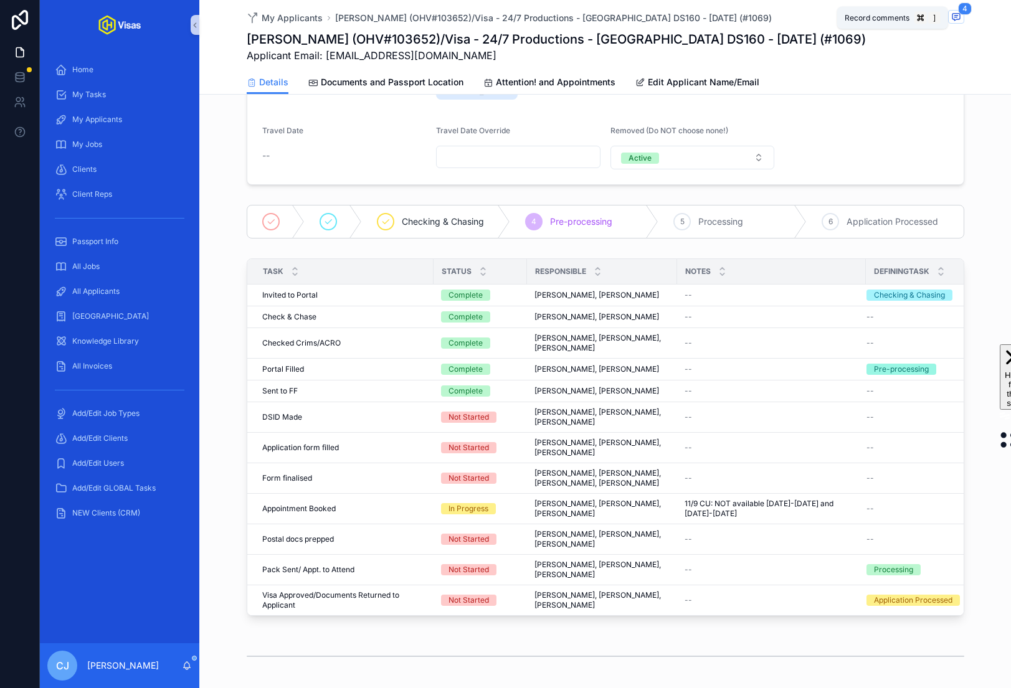
click at [961, 20] on icon "scrollable content" at bounding box center [956, 17] width 10 height 10
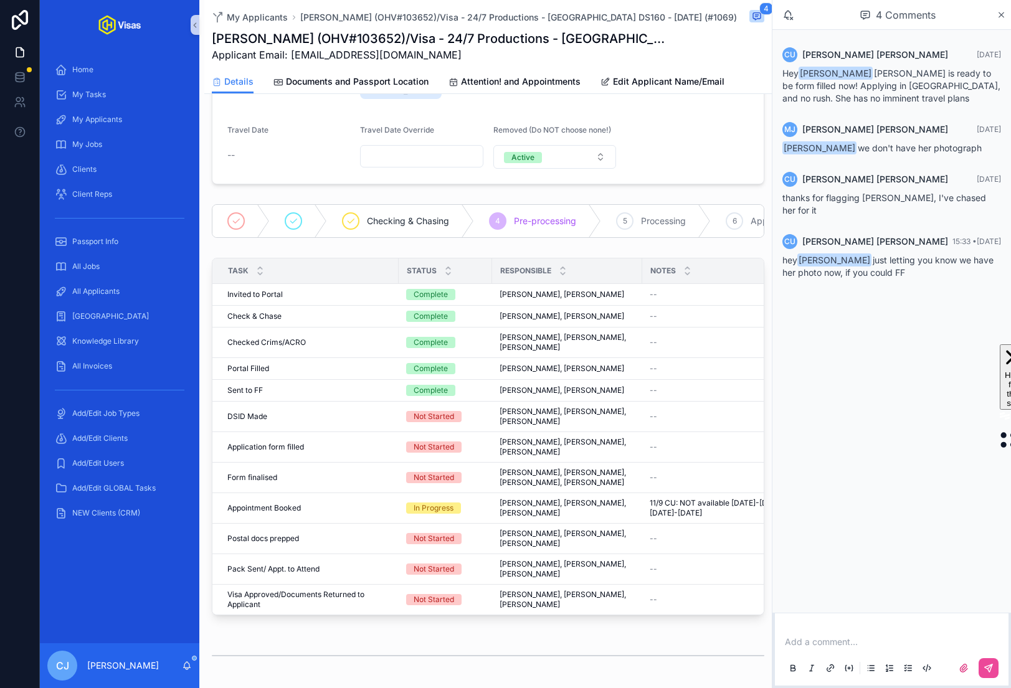
click at [716, 57] on div "[PERSON_NAME] (OHV#103652)/Visa - 24/7 Productions - [GEOGRAPHIC_DATA] DS160 - …" at bounding box center [488, 46] width 553 height 32
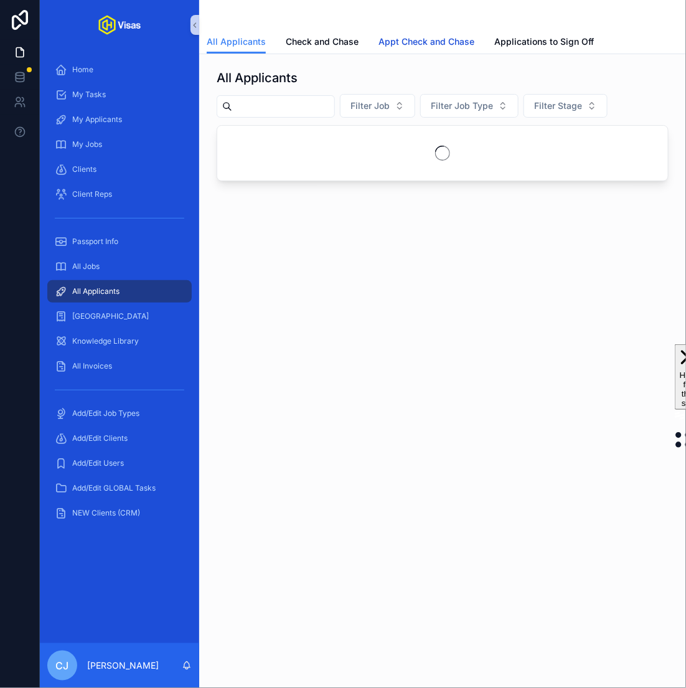
click at [392, 42] on span "Appt Check and Chase" at bounding box center [427, 42] width 96 height 12
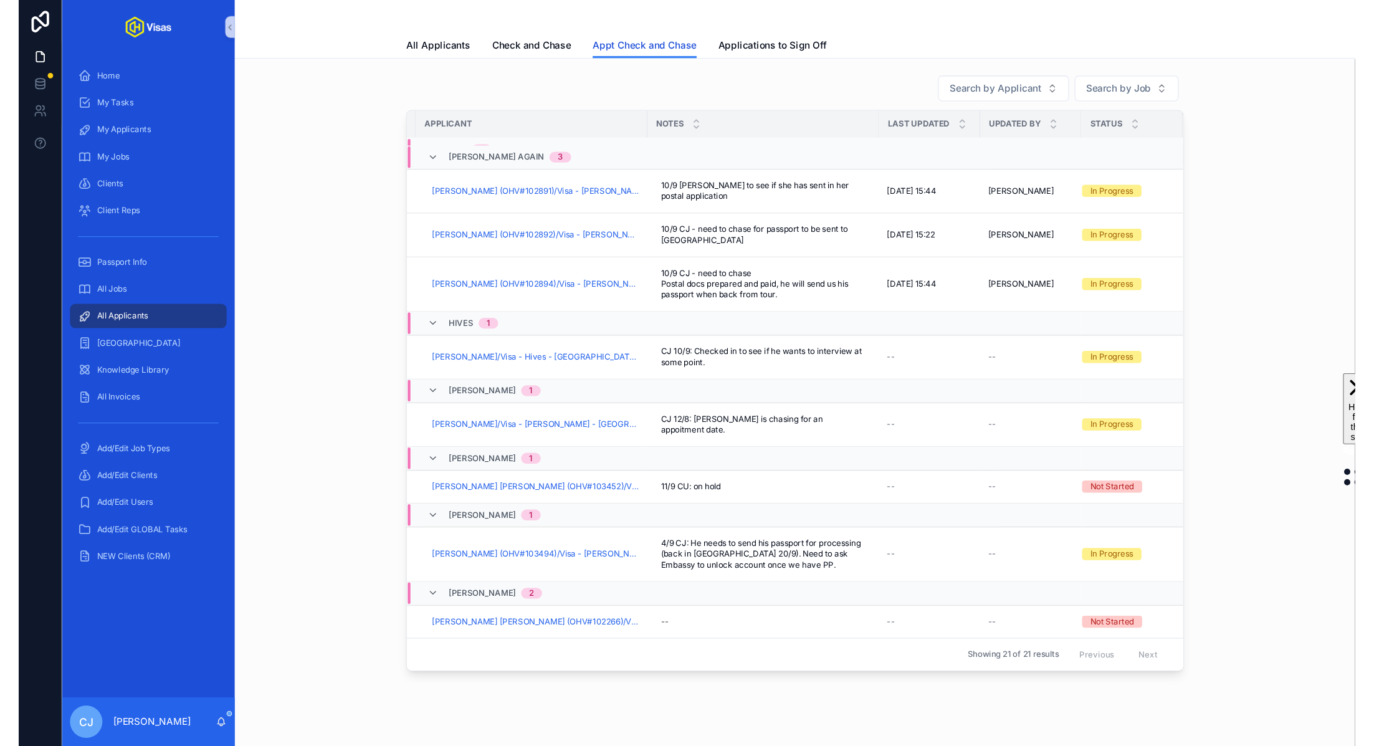
scroll to position [102, 17]
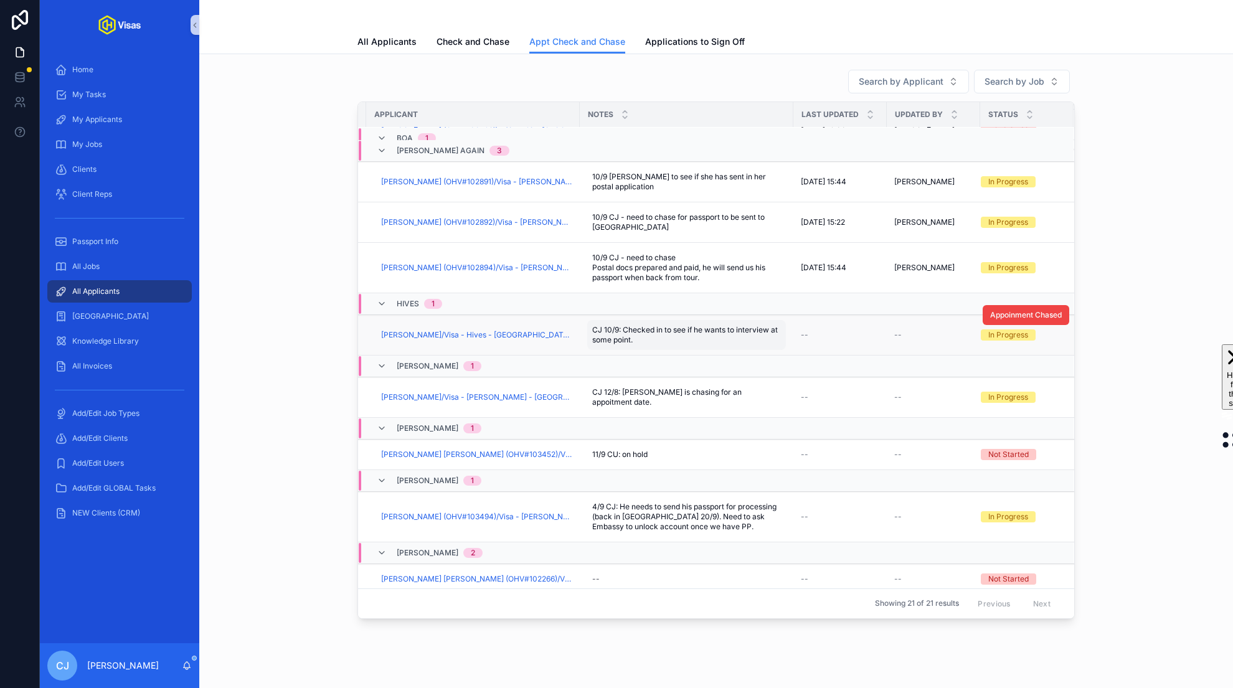
click at [686, 325] on span "CJ 10/9: Checked in to see if he wants to interview at some point." at bounding box center [686, 335] width 189 height 20
type textarea "**********"
click at [686, 327] on icon "scrollable content" at bounding box center [744, 325] width 10 height 10
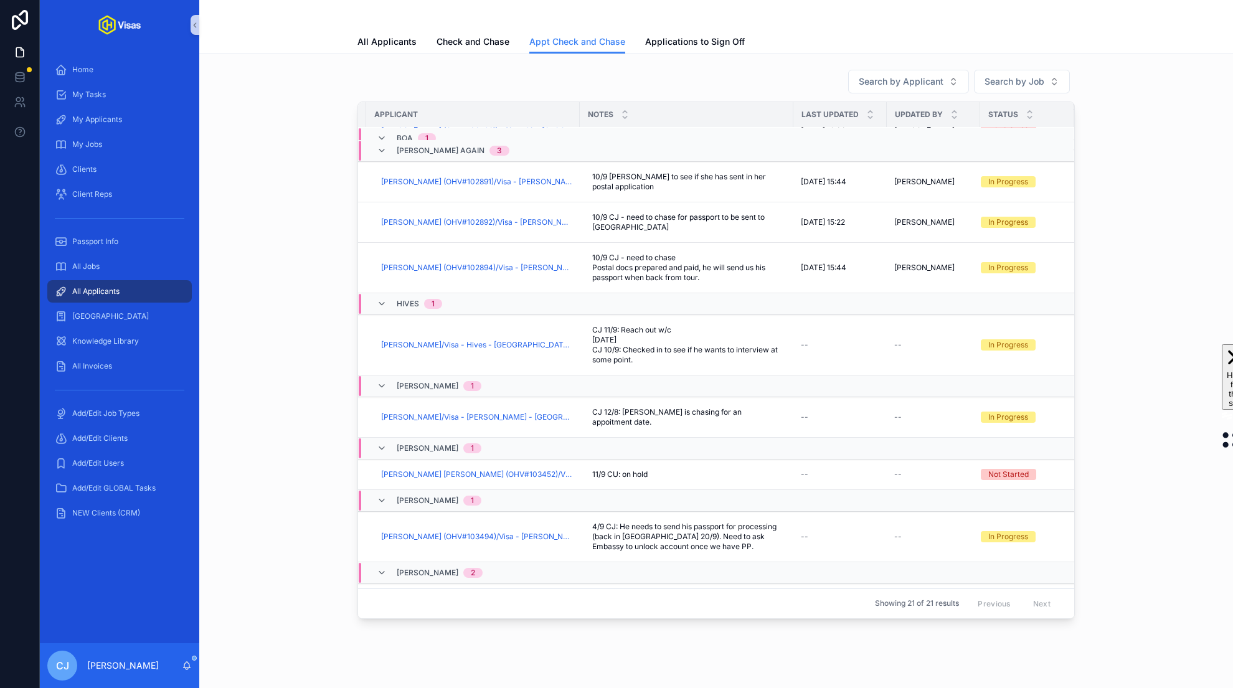
click at [686, 335] on span "CJ 11/9: Reach out w/c [DATE] CJ 10/9: Checked in to see if he wants to intervi…" at bounding box center [686, 345] width 189 height 40
drag, startPoint x: 704, startPoint y: 374, endPoint x: 596, endPoint y: 349, distance: 110.6
click at [596, 349] on textarea "**********" at bounding box center [653, 370] width 118 height 110
type textarea "**********"
click at [686, 326] on icon "scrollable content" at bounding box center [744, 325] width 6 height 4
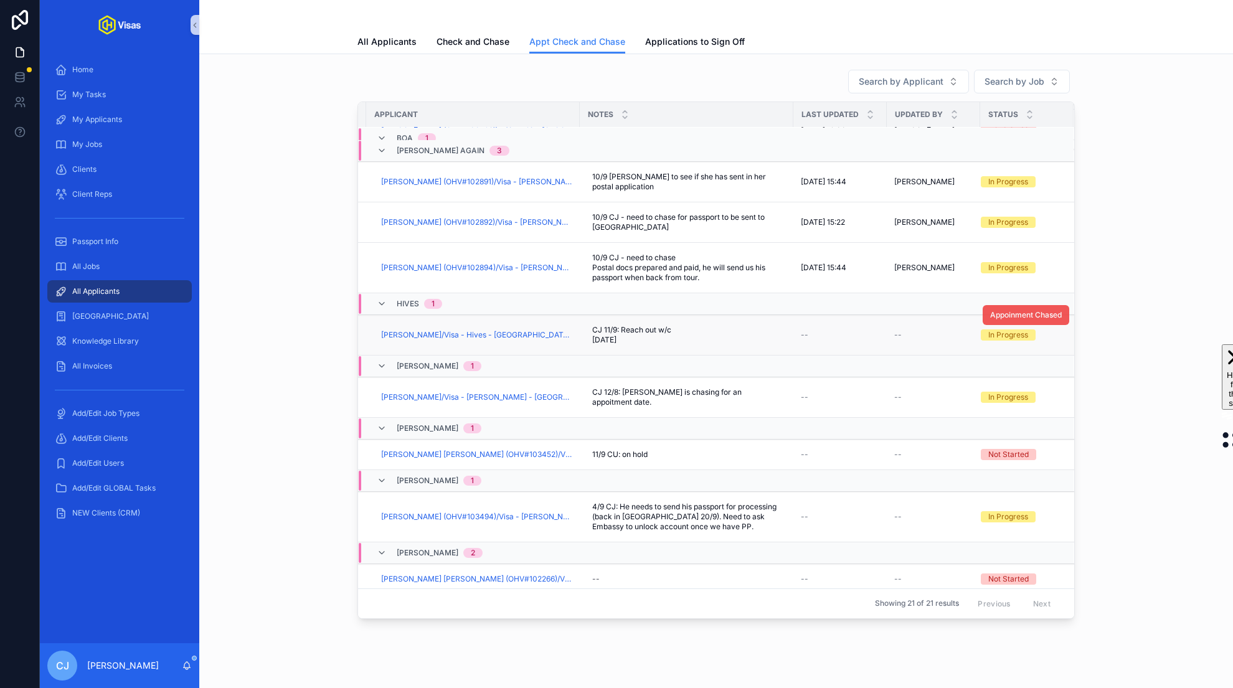
click at [686, 305] on button "Appoinment Chased" at bounding box center [1026, 315] width 87 height 20
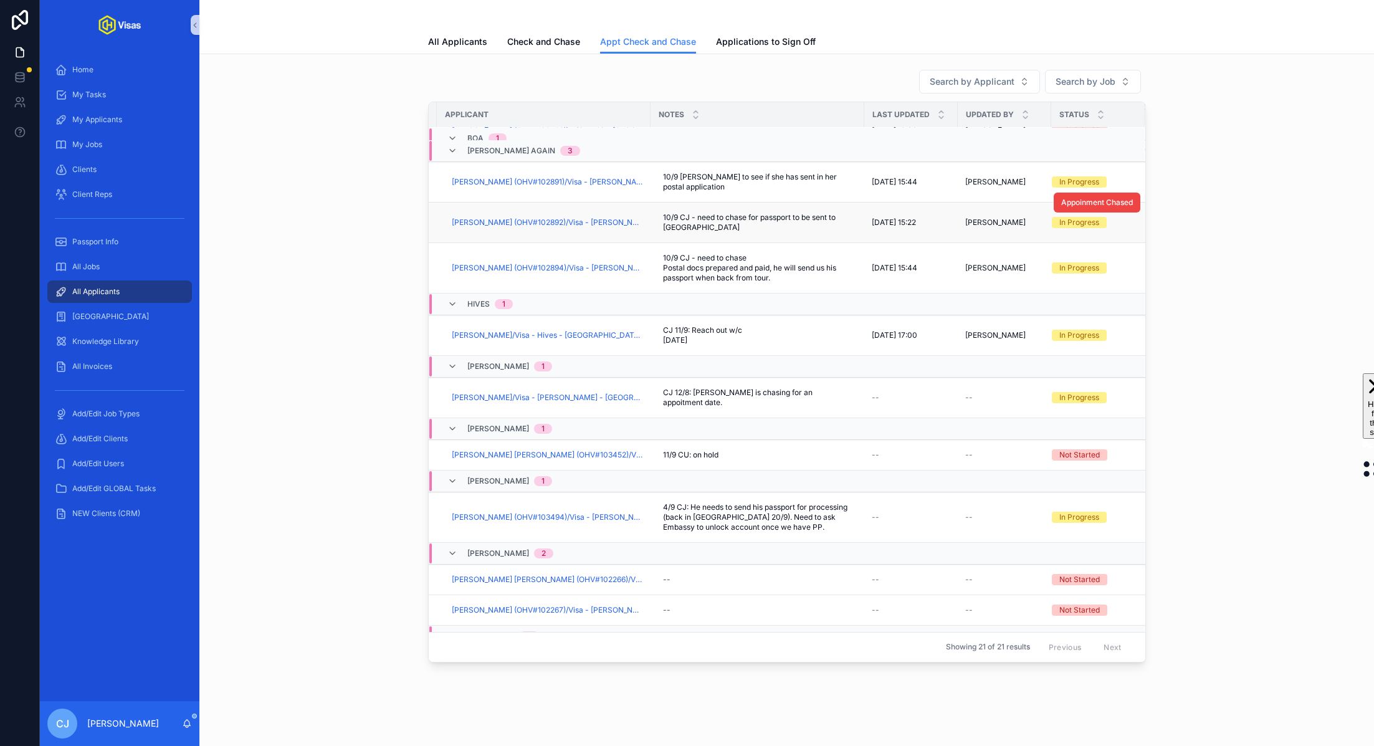
scroll to position [0, 17]
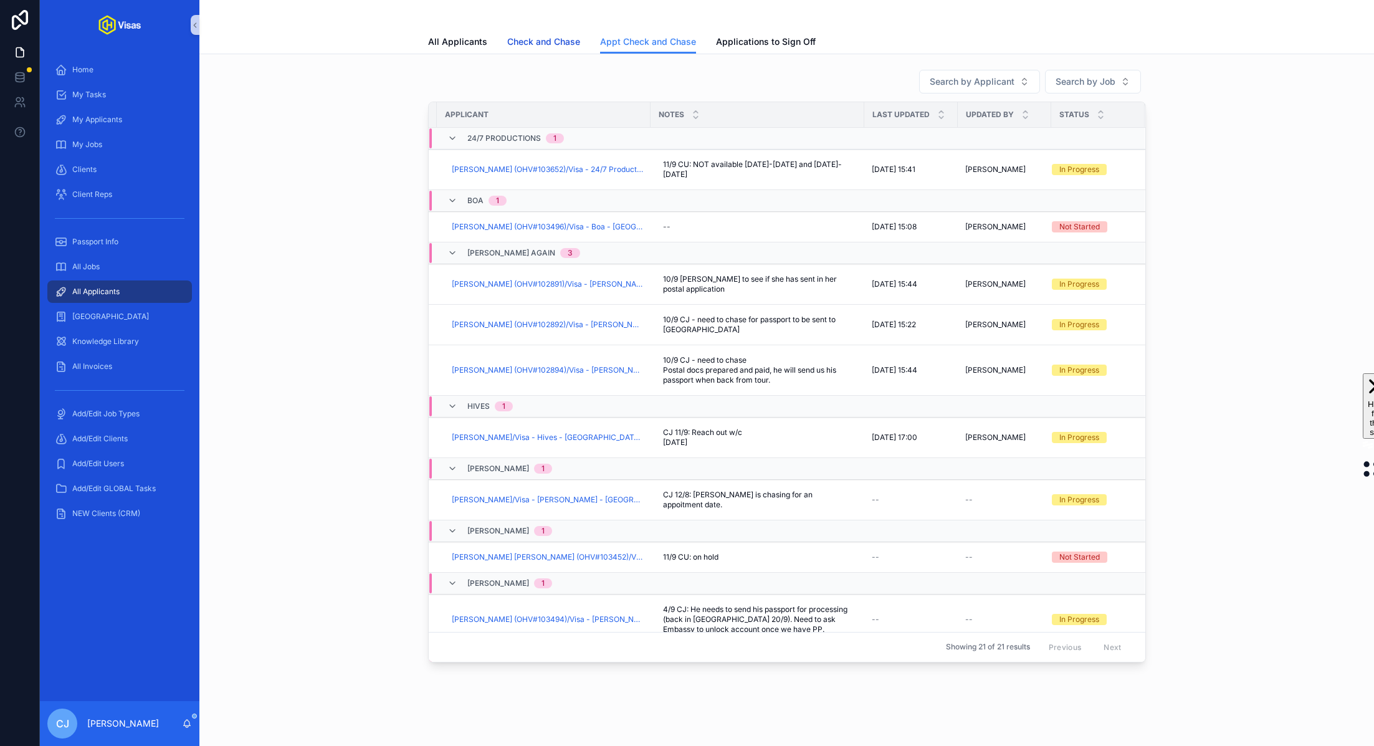
click at [538, 38] on span "Check and Chase" at bounding box center [543, 42] width 73 height 12
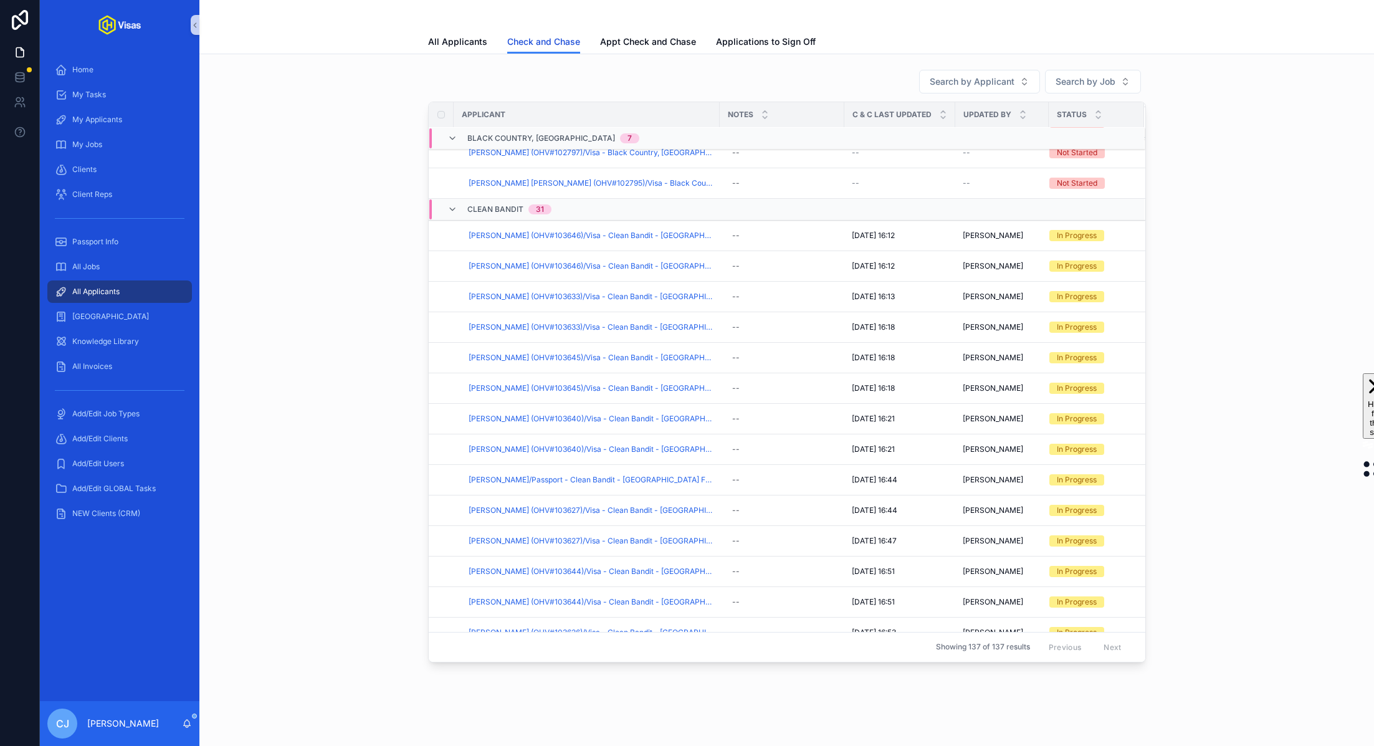
scroll to position [359, 0]
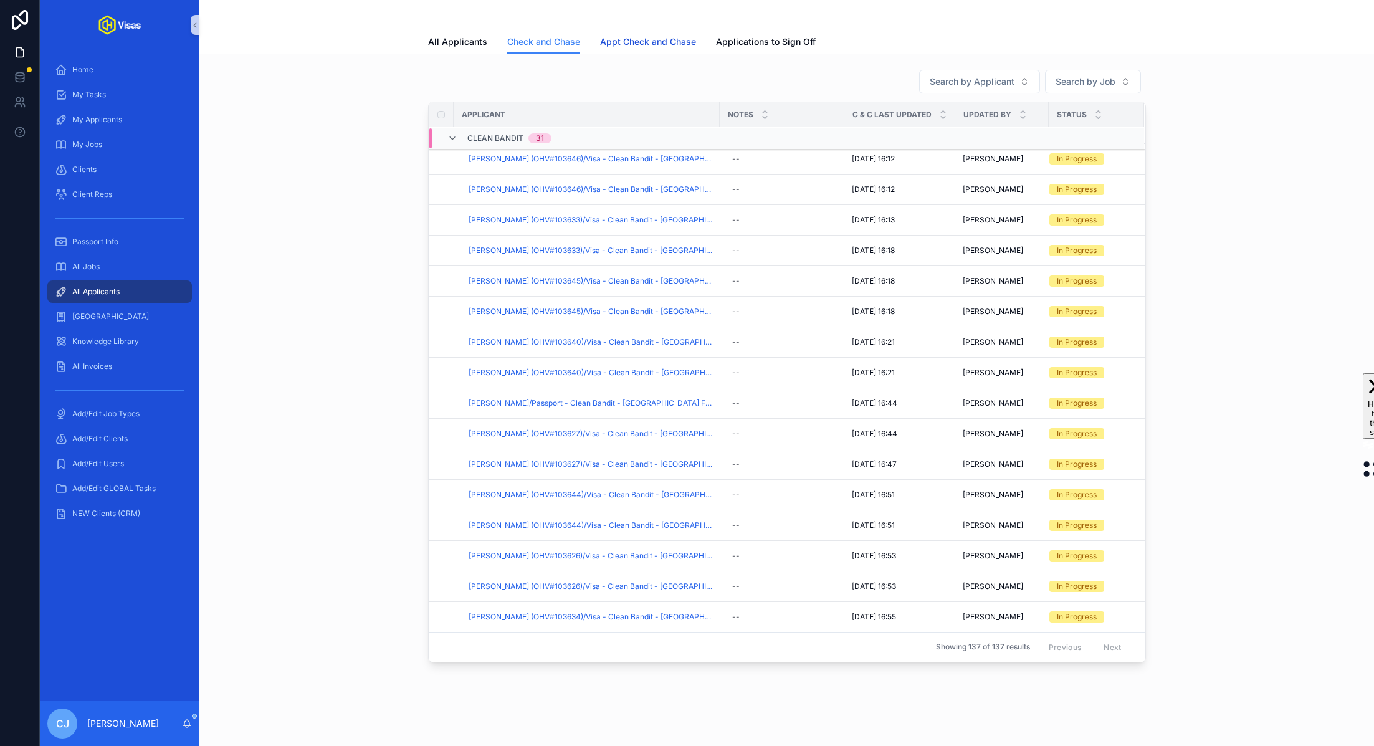
click at [633, 47] on span "Appt Check and Chase" at bounding box center [648, 42] width 96 height 12
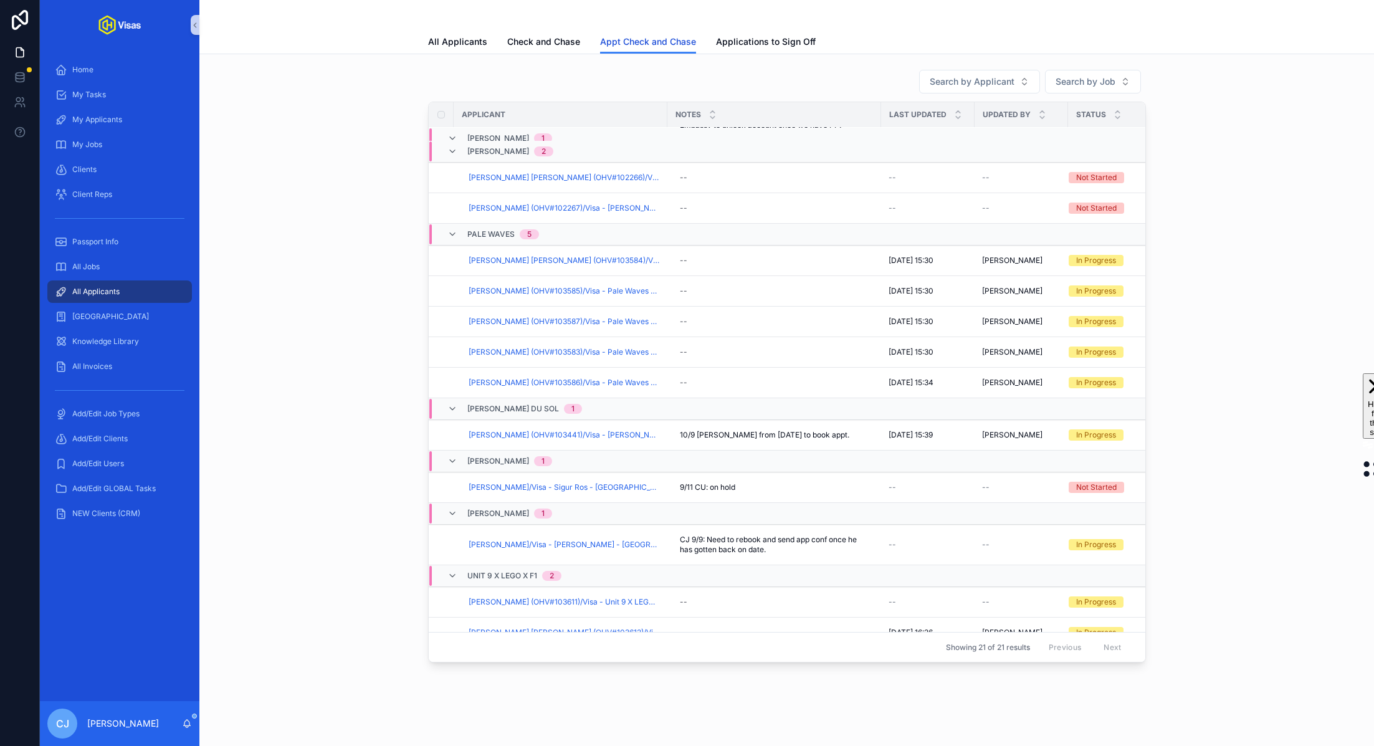
scroll to position [20, 0]
